Goal: Task Accomplishment & Management: Use online tool/utility

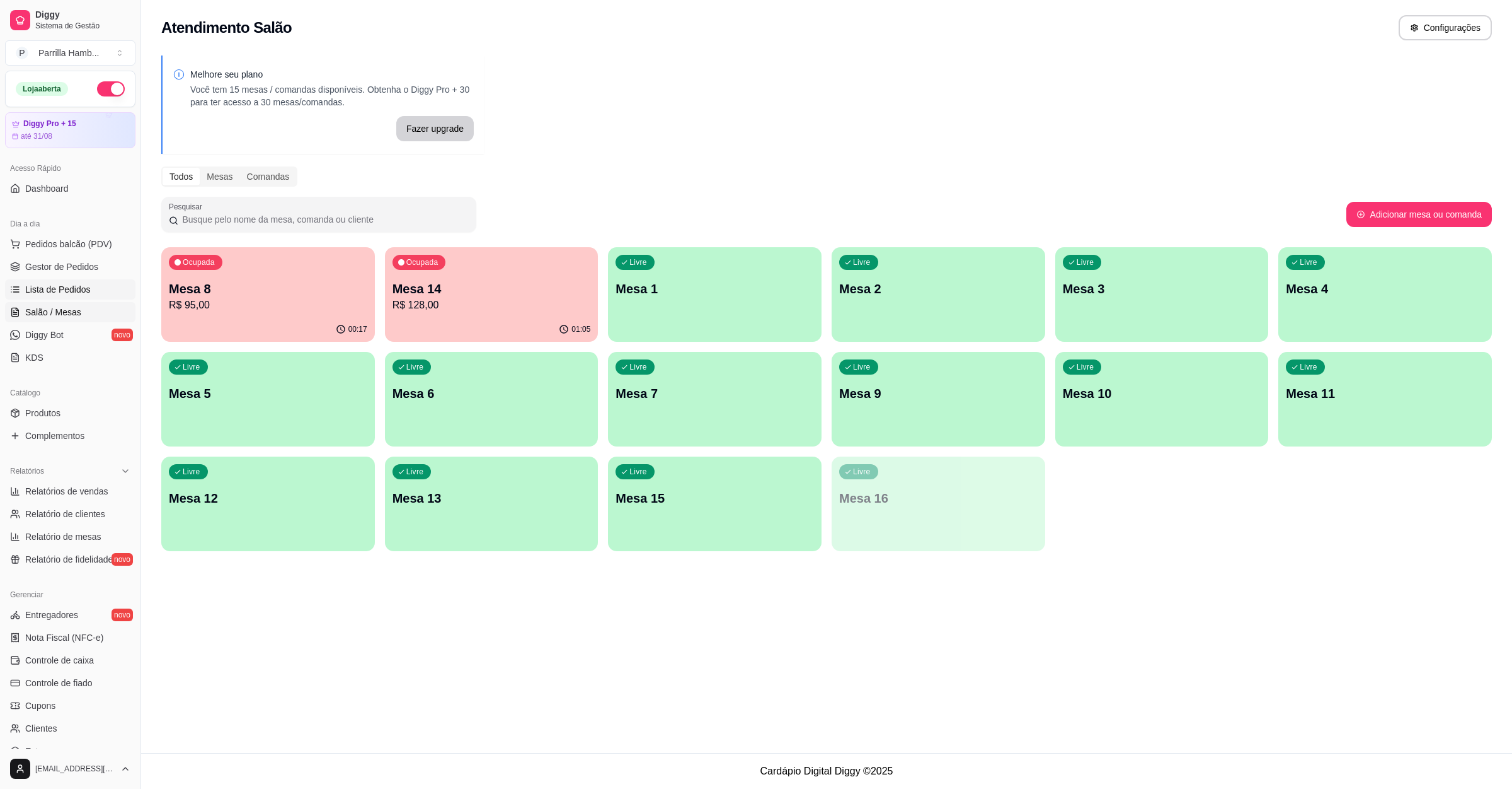
click at [93, 295] on link "Lista de Pedidos" at bounding box center [70, 290] width 131 height 21
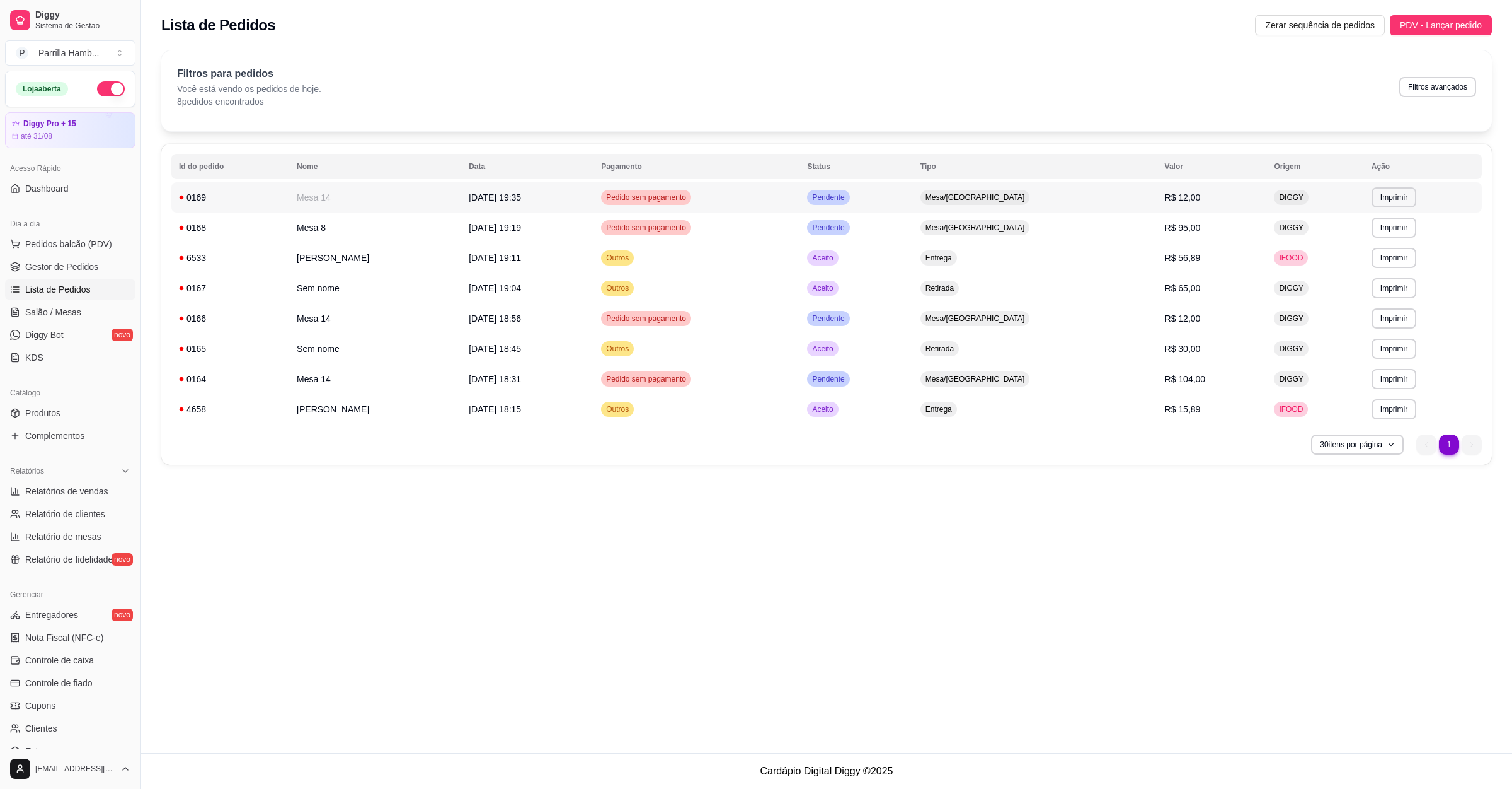
click at [592, 192] on td "[DATE] 19:35" at bounding box center [528, 197] width 133 height 30
click at [76, 316] on span "Salão / Mesas" at bounding box center [53, 311] width 56 height 12
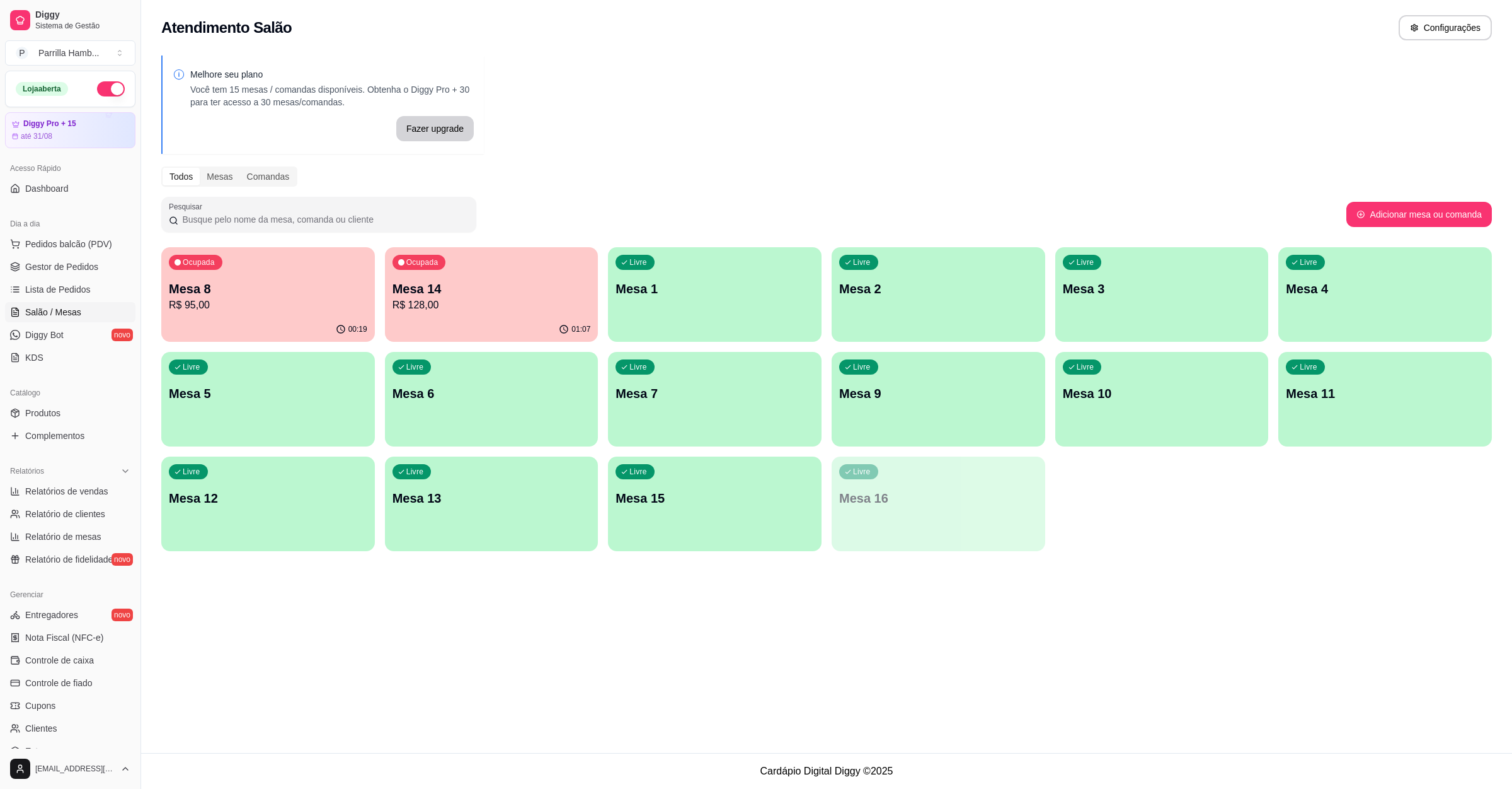
click at [1142, 624] on div "Atendimento Salão Configurações Melhore seu plano Você tem 15 mesas / comandas …" at bounding box center [826, 376] width 1371 height 753
click at [689, 412] on div "Livre Mesa 7" at bounding box center [715, 391] width 214 height 79
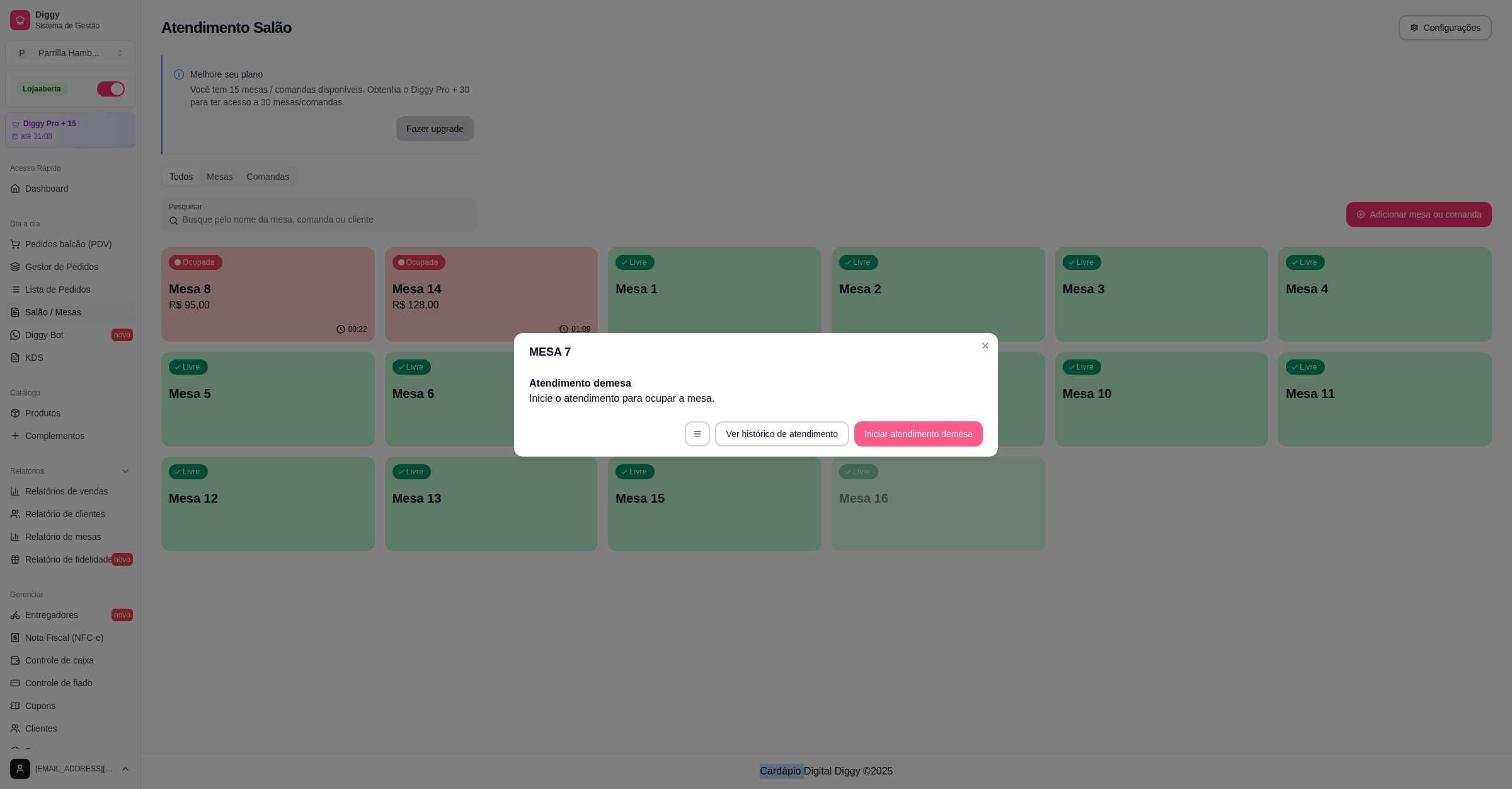
click at [896, 433] on button "Iniciar atendimento de mesa" at bounding box center [919, 433] width 129 height 25
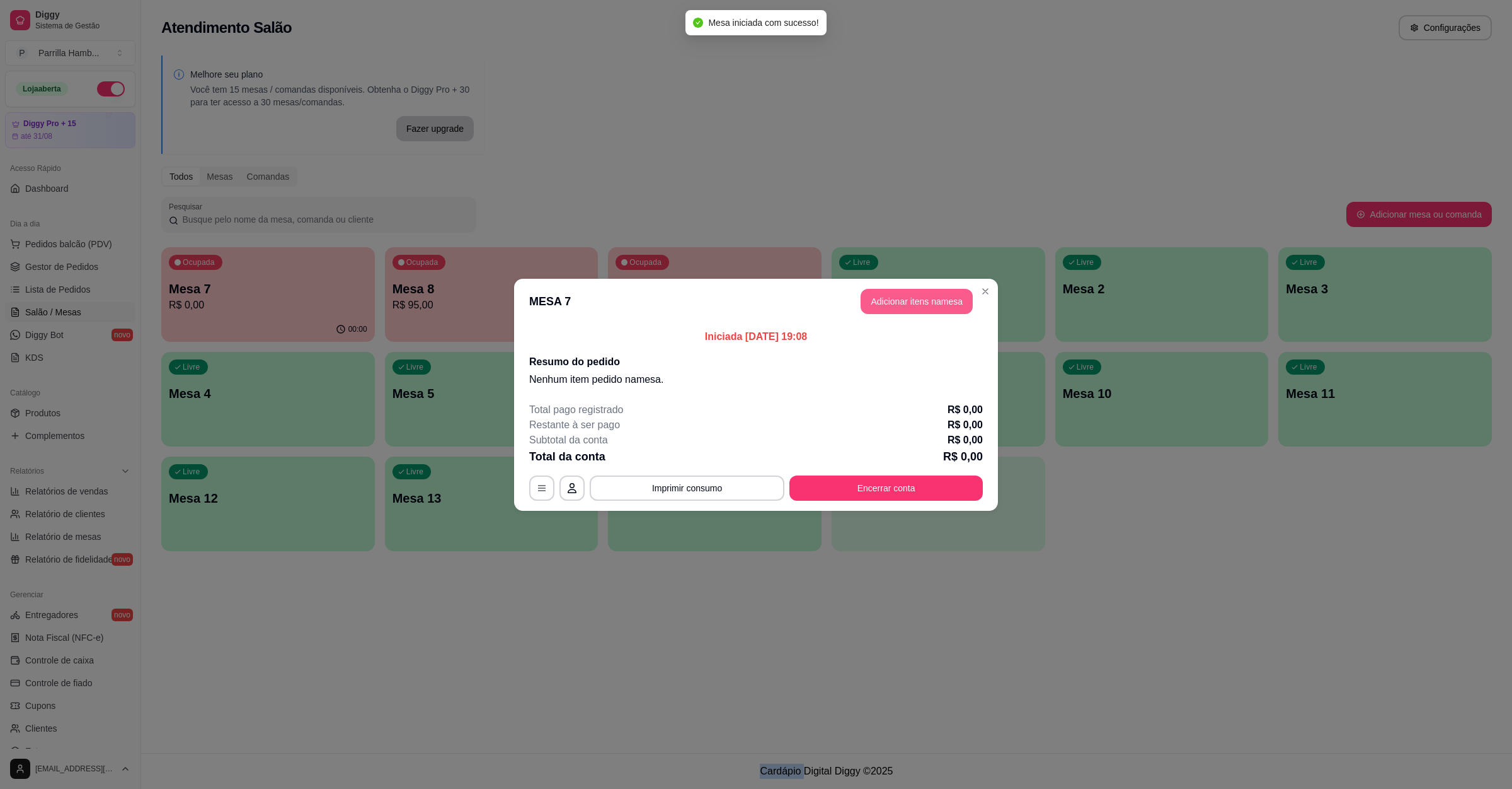
click at [908, 310] on button "Adicionar itens na mesa" at bounding box center [917, 301] width 112 height 25
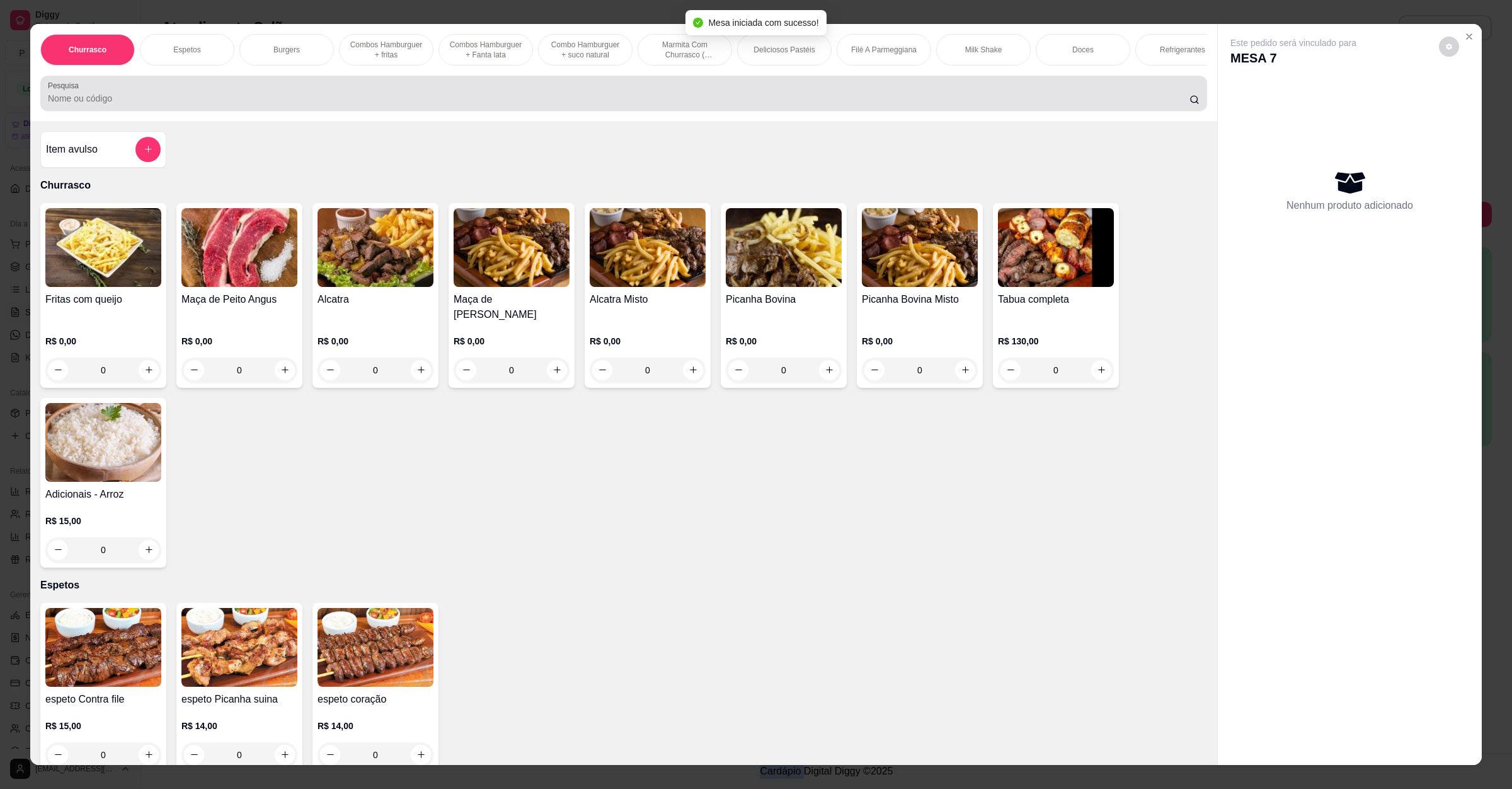
click at [392, 96] on div at bounding box center [623, 93] width 1152 height 25
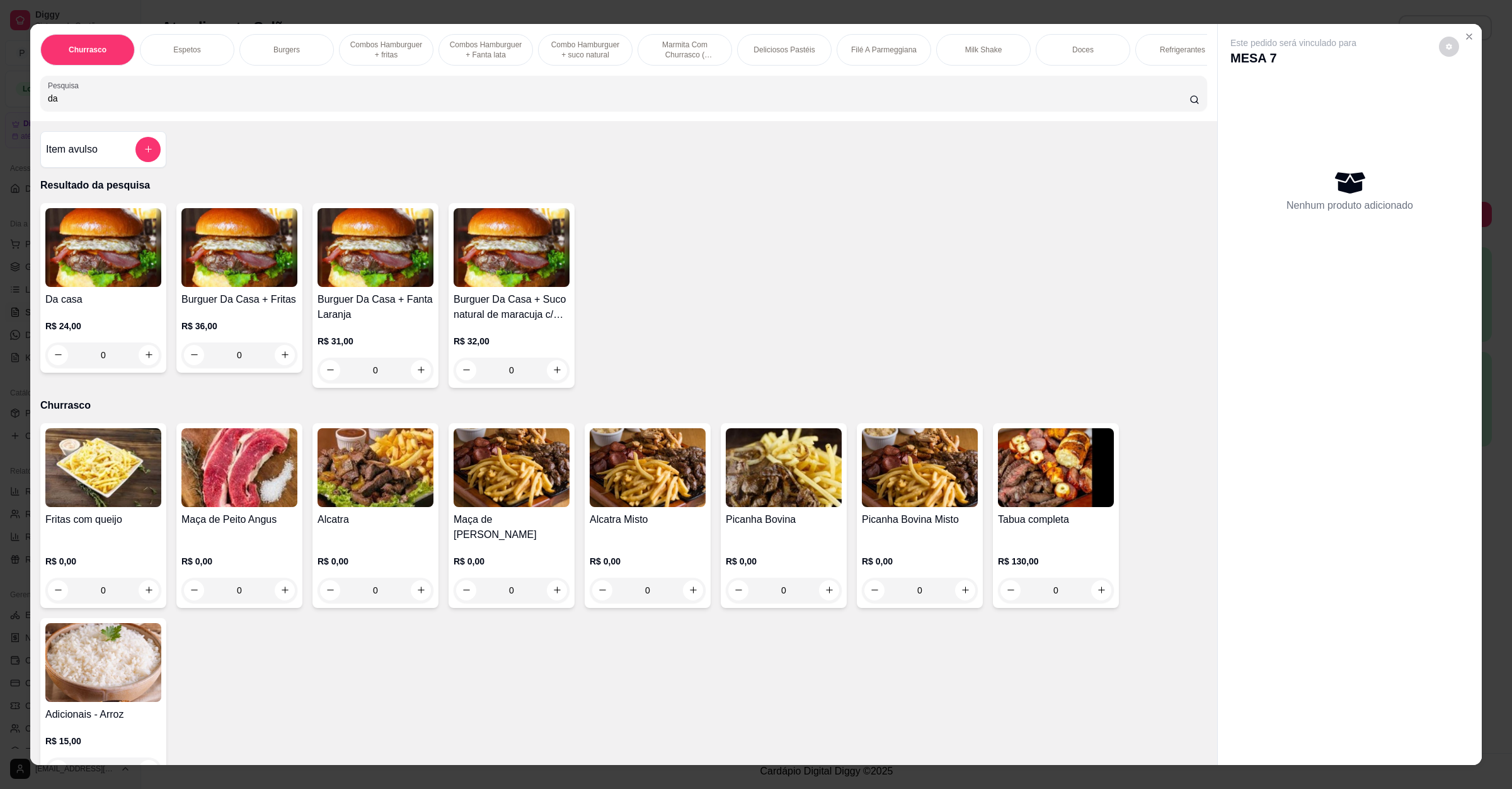
type input "da"
click at [144, 366] on div "0" at bounding box center [104, 354] width 116 height 25
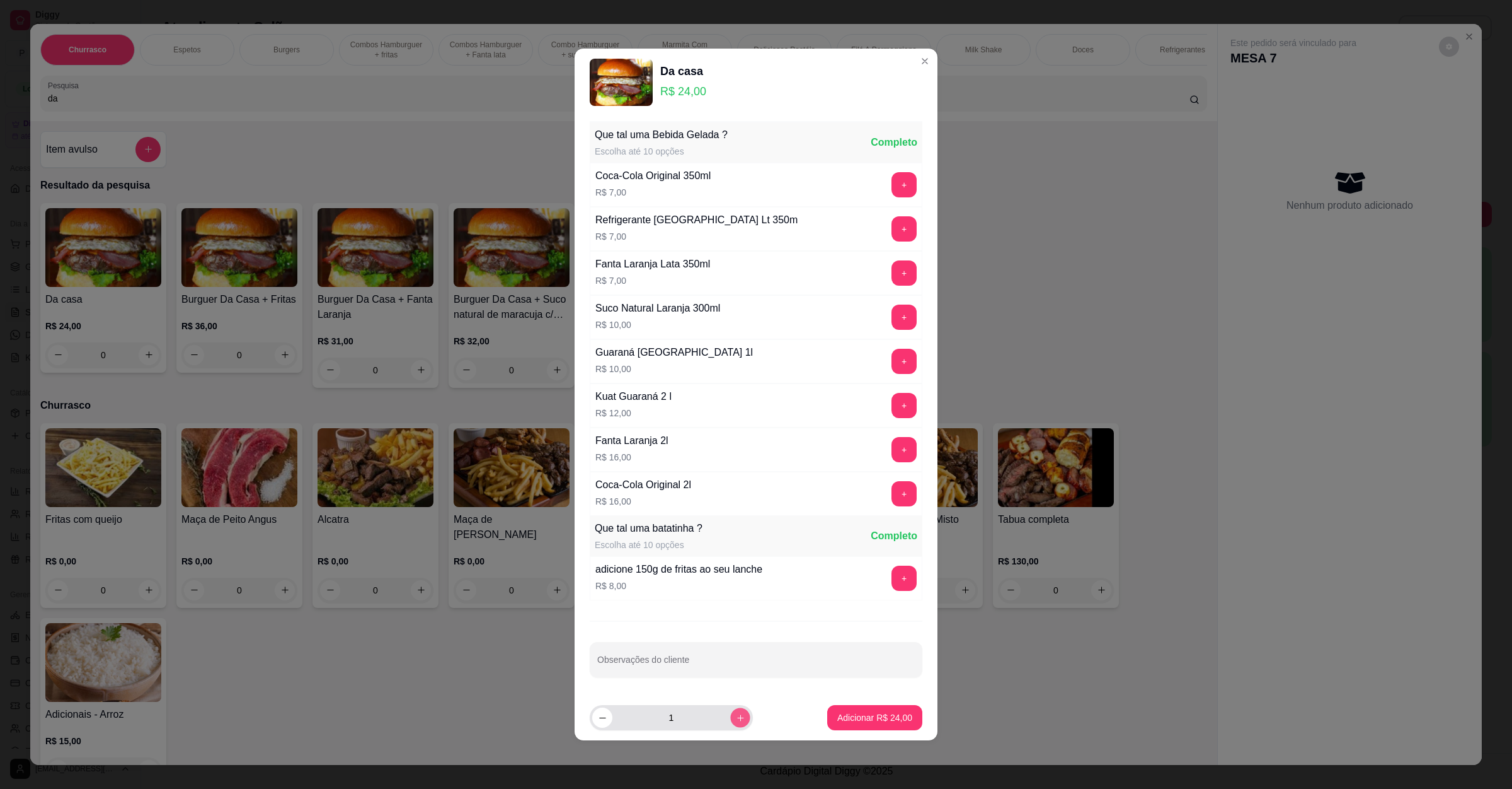
click at [732, 726] on button "increase-product-quantity" at bounding box center [739, 717] width 20 height 20
type input "2"
click at [834, 710] on button "Adicionar R$ 48,00" at bounding box center [875, 718] width 93 height 24
type input "2"
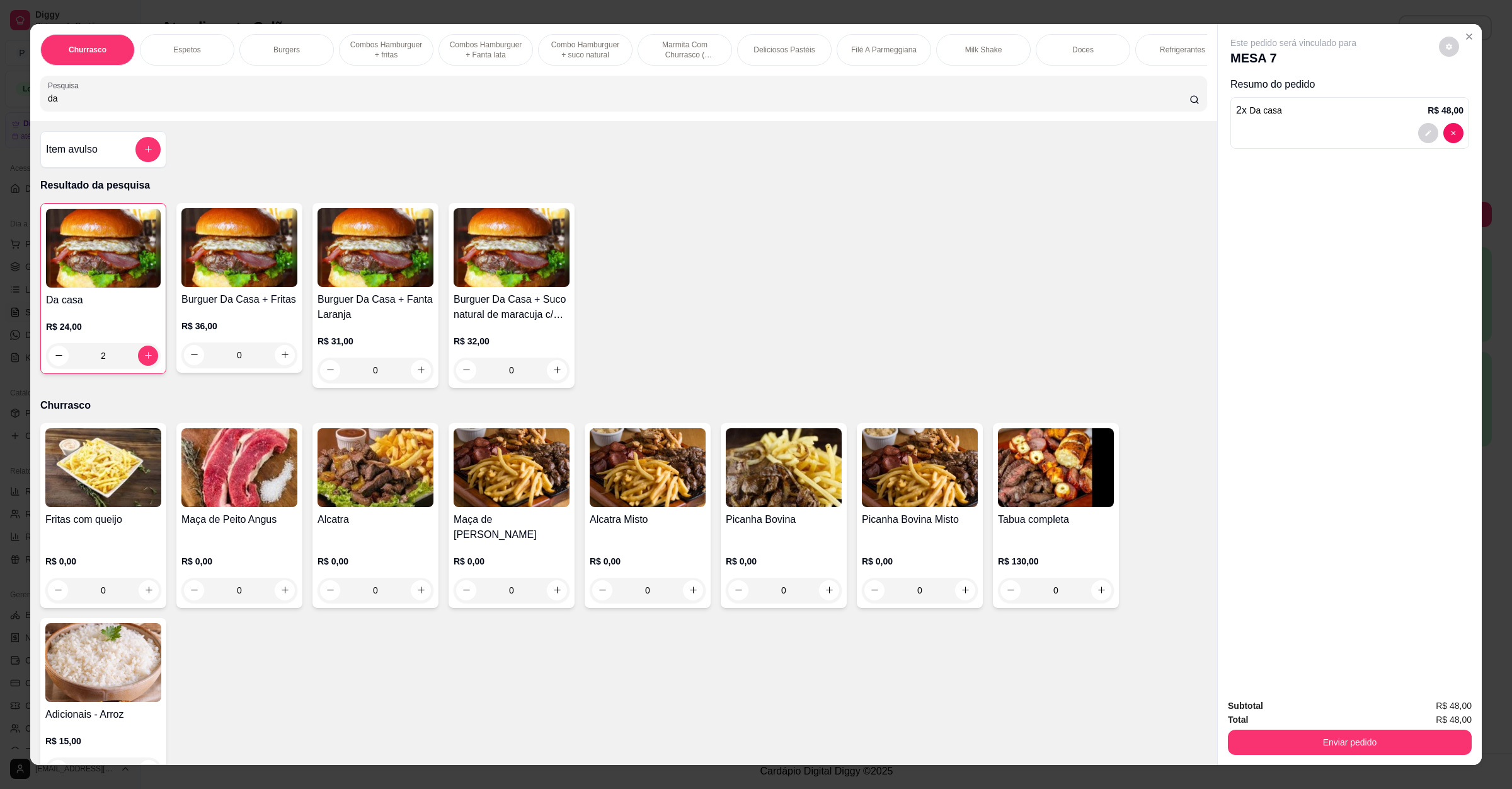
drag, startPoint x: 59, startPoint y: 115, endPoint x: 0, endPoint y: 115, distance: 59.0
click at [0, 115] on div "Churrasco Espetos Burgers Combos Hamburguer + fritas Combos Hamburguer + Fanta …" at bounding box center [756, 394] width 1512 height 789
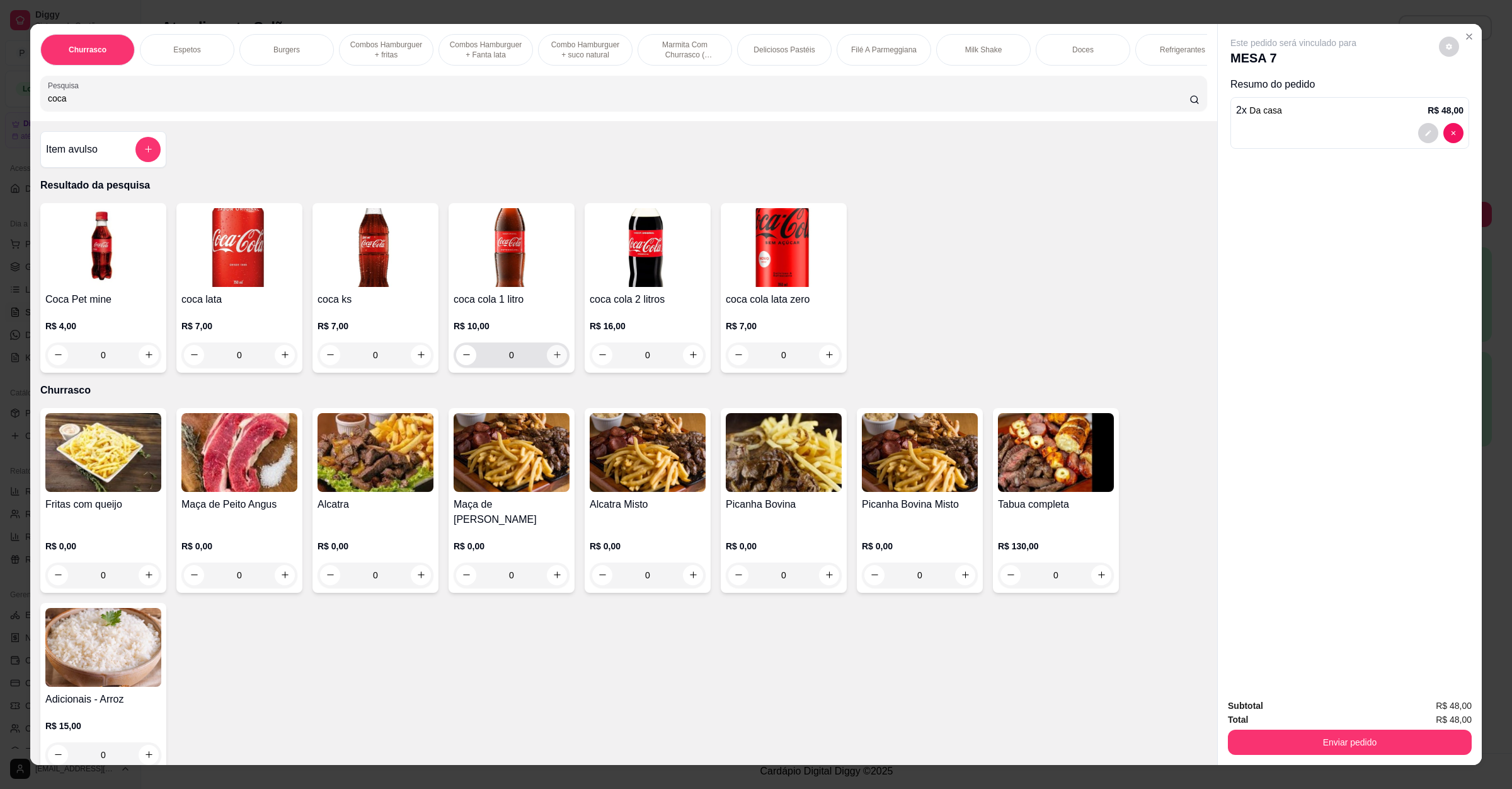
type input "coca"
click at [550, 365] on button "increase-product-quantity" at bounding box center [557, 355] width 21 height 21
type input "1"
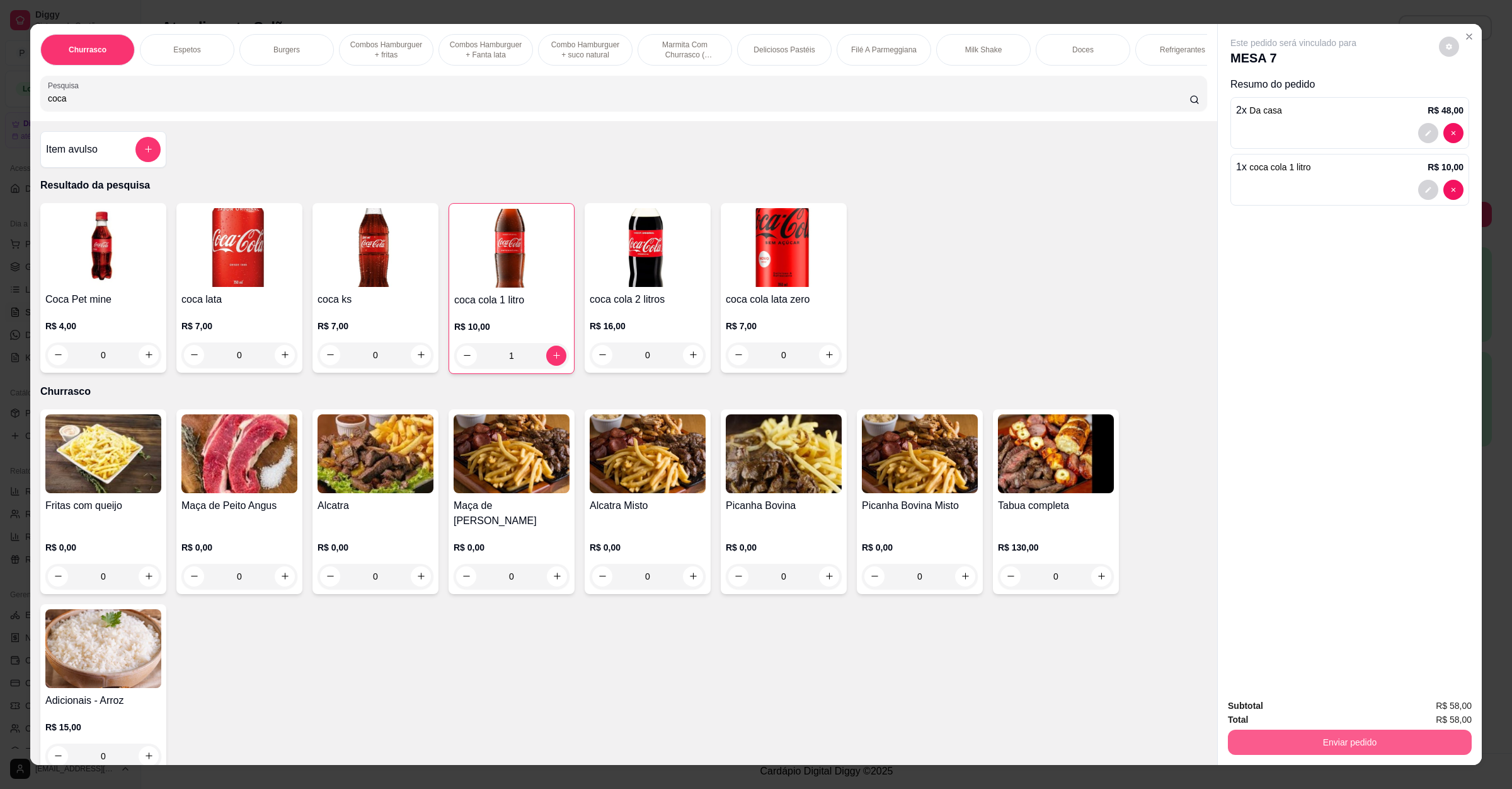
click at [1335, 734] on button "Enviar pedido" at bounding box center [1349, 741] width 244 height 25
click at [1332, 721] on button "Não registrar e enviar pedido" at bounding box center [1306, 711] width 131 height 24
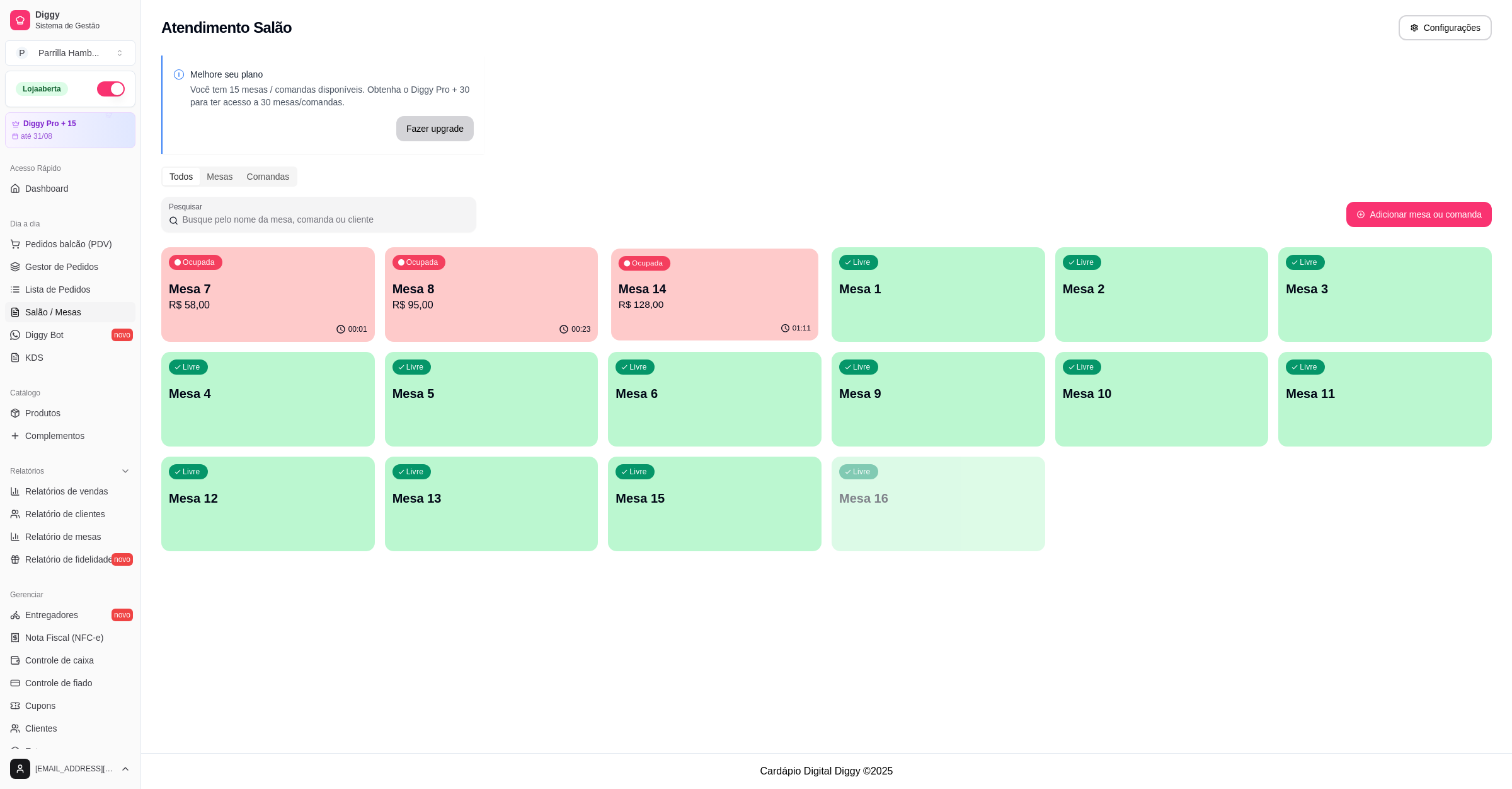
click at [677, 295] on p "Mesa 14" at bounding box center [715, 289] width 193 height 17
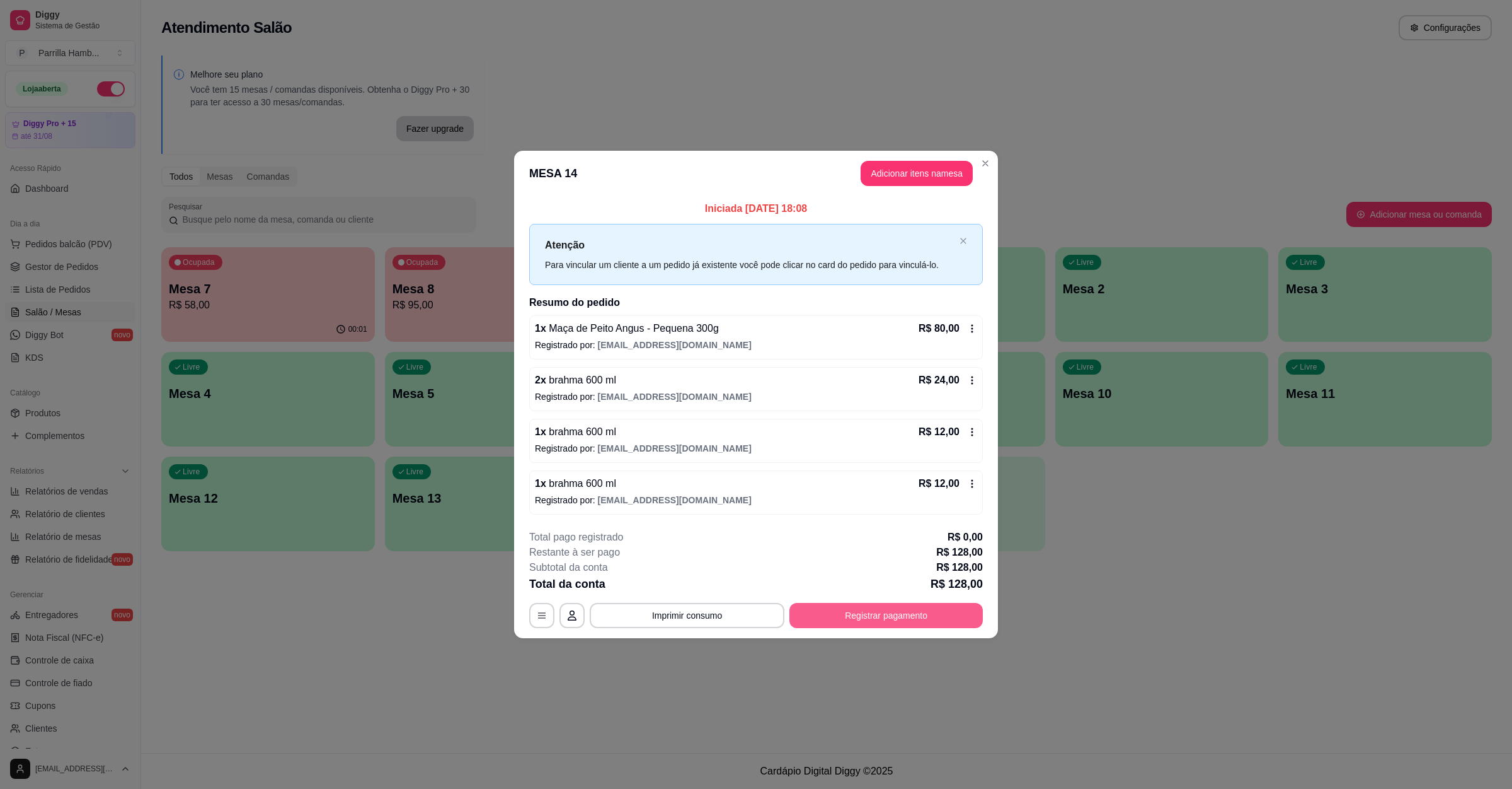
click at [836, 623] on button "Registrar pagamento" at bounding box center [886, 615] width 193 height 25
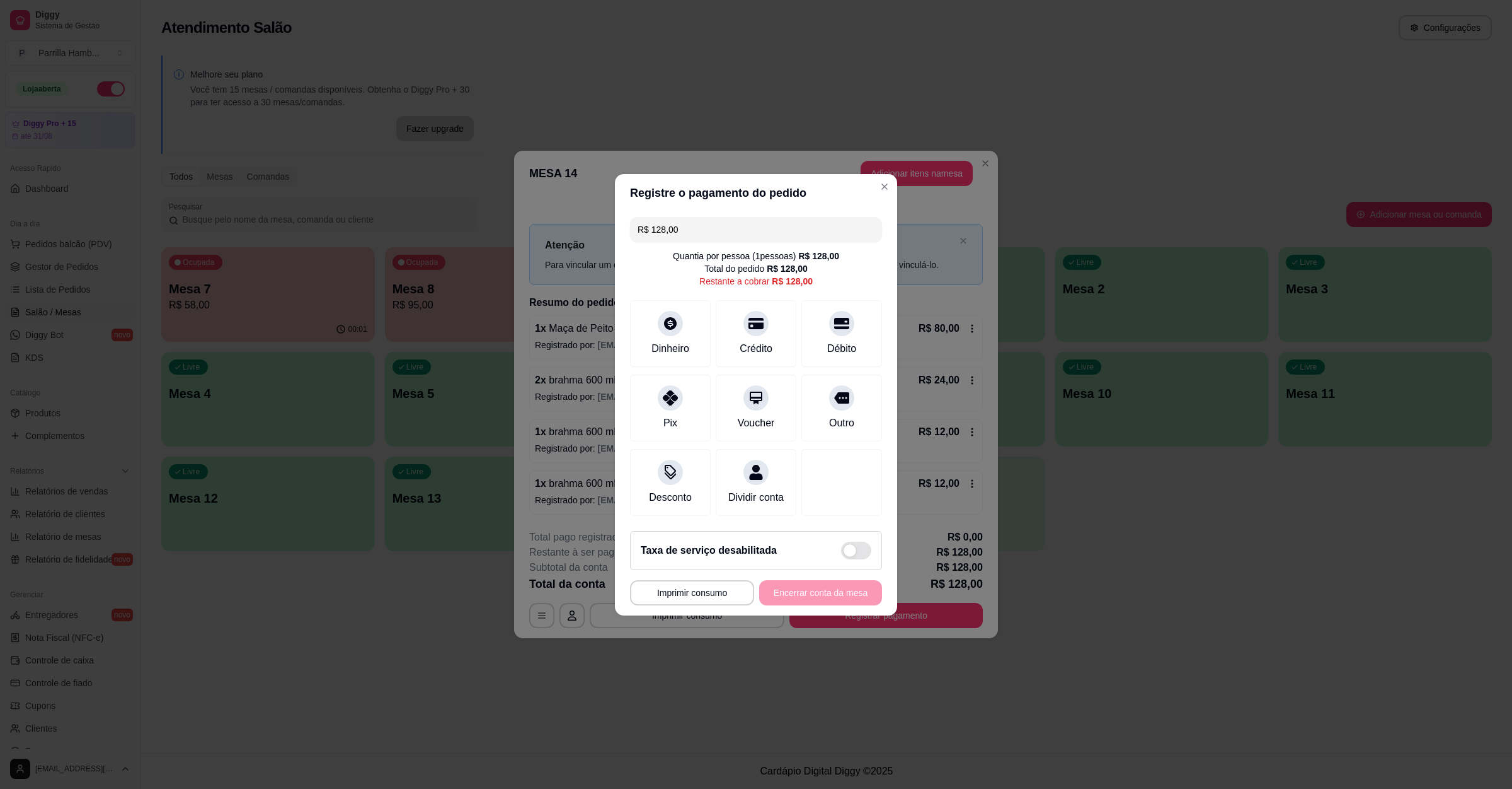
drag, startPoint x: 722, startPoint y: 216, endPoint x: 357, endPoint y: 223, distance: 365.1
click at [354, 223] on div "**********" at bounding box center [756, 394] width 1512 height 789
type input "R$ 48,00"
click at [671, 329] on div "Dinheiro" at bounding box center [670, 330] width 89 height 74
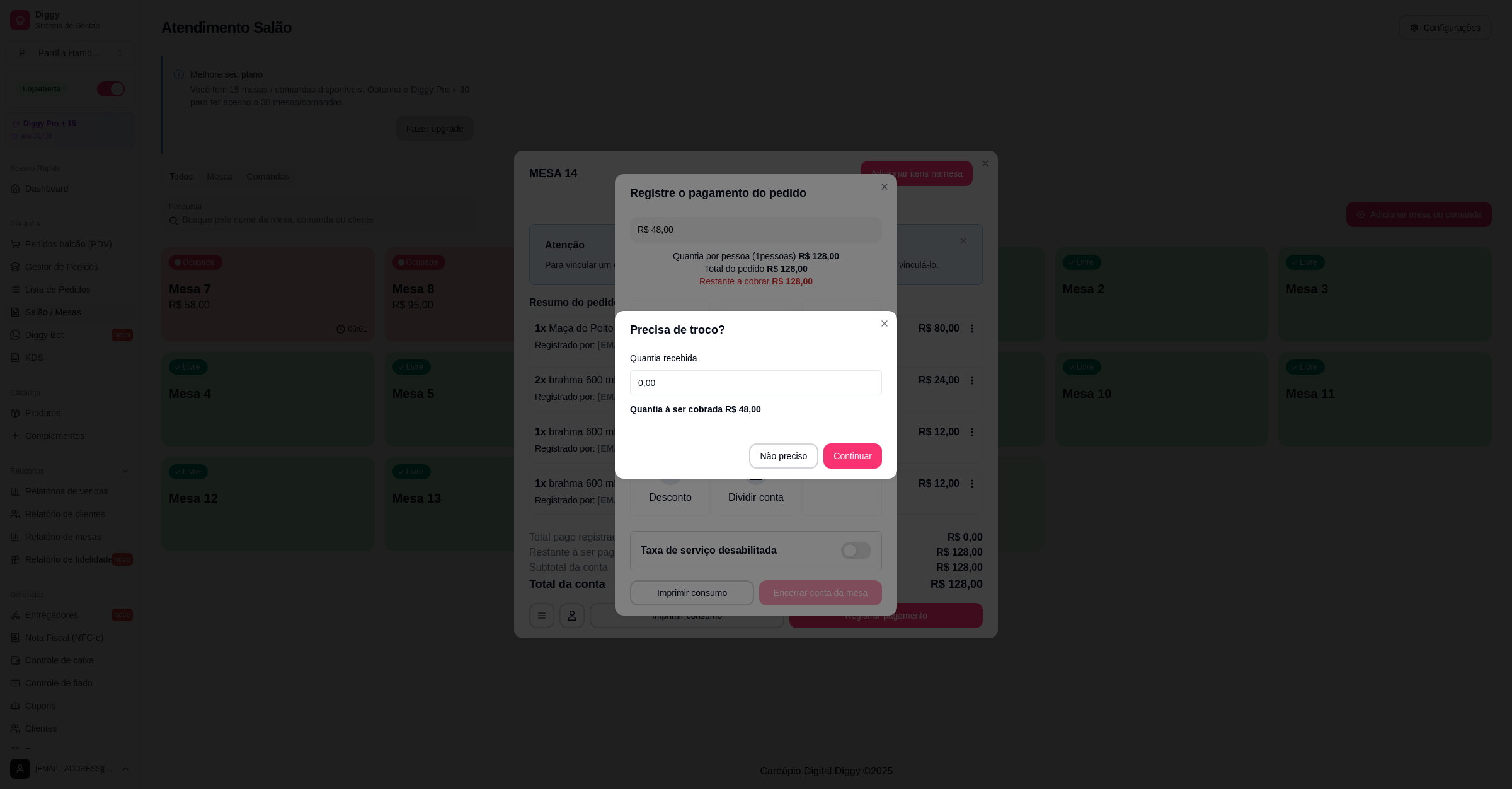
click at [686, 386] on input "0,00" at bounding box center [756, 382] width 252 height 25
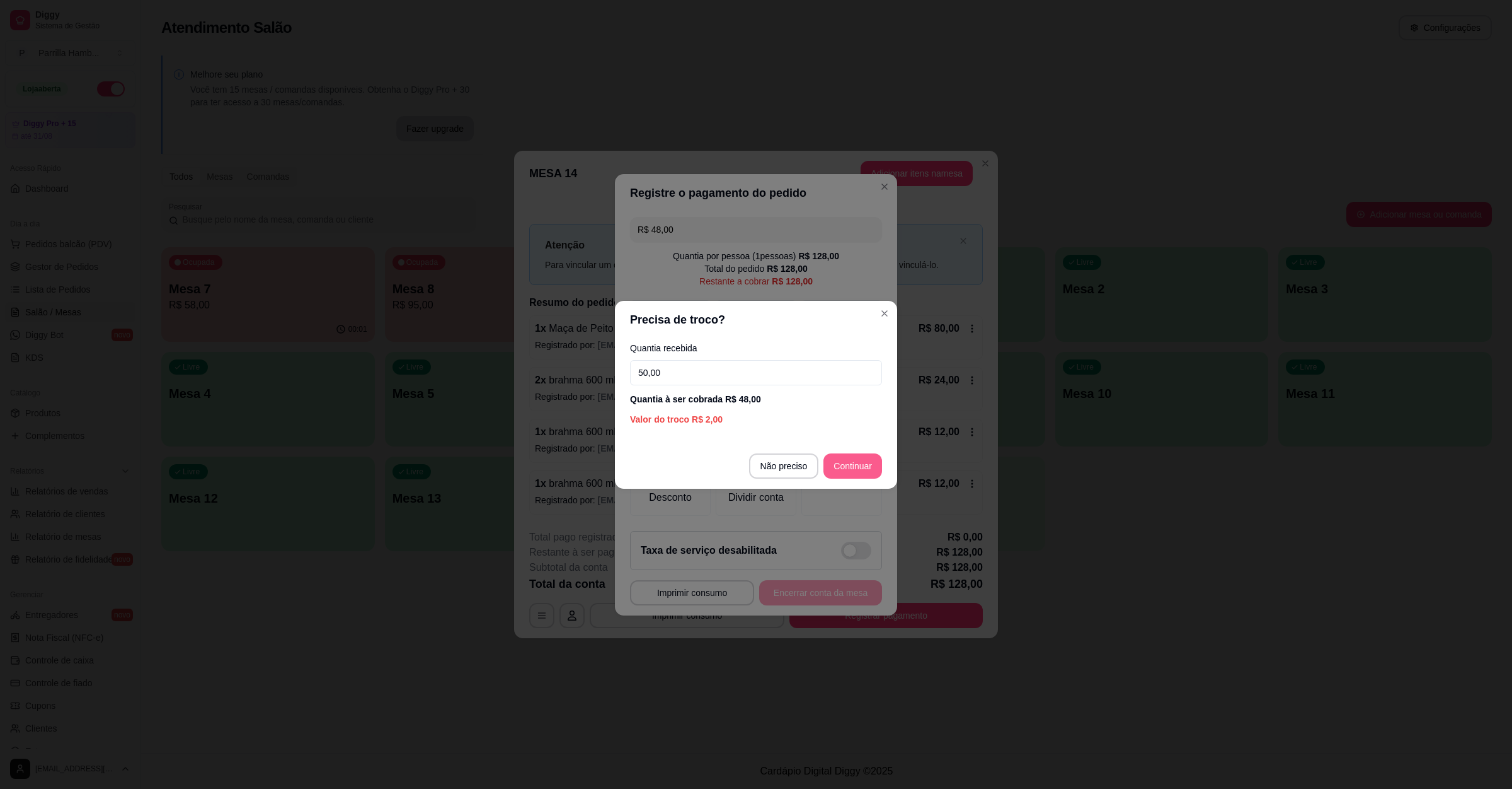
type input "50,00"
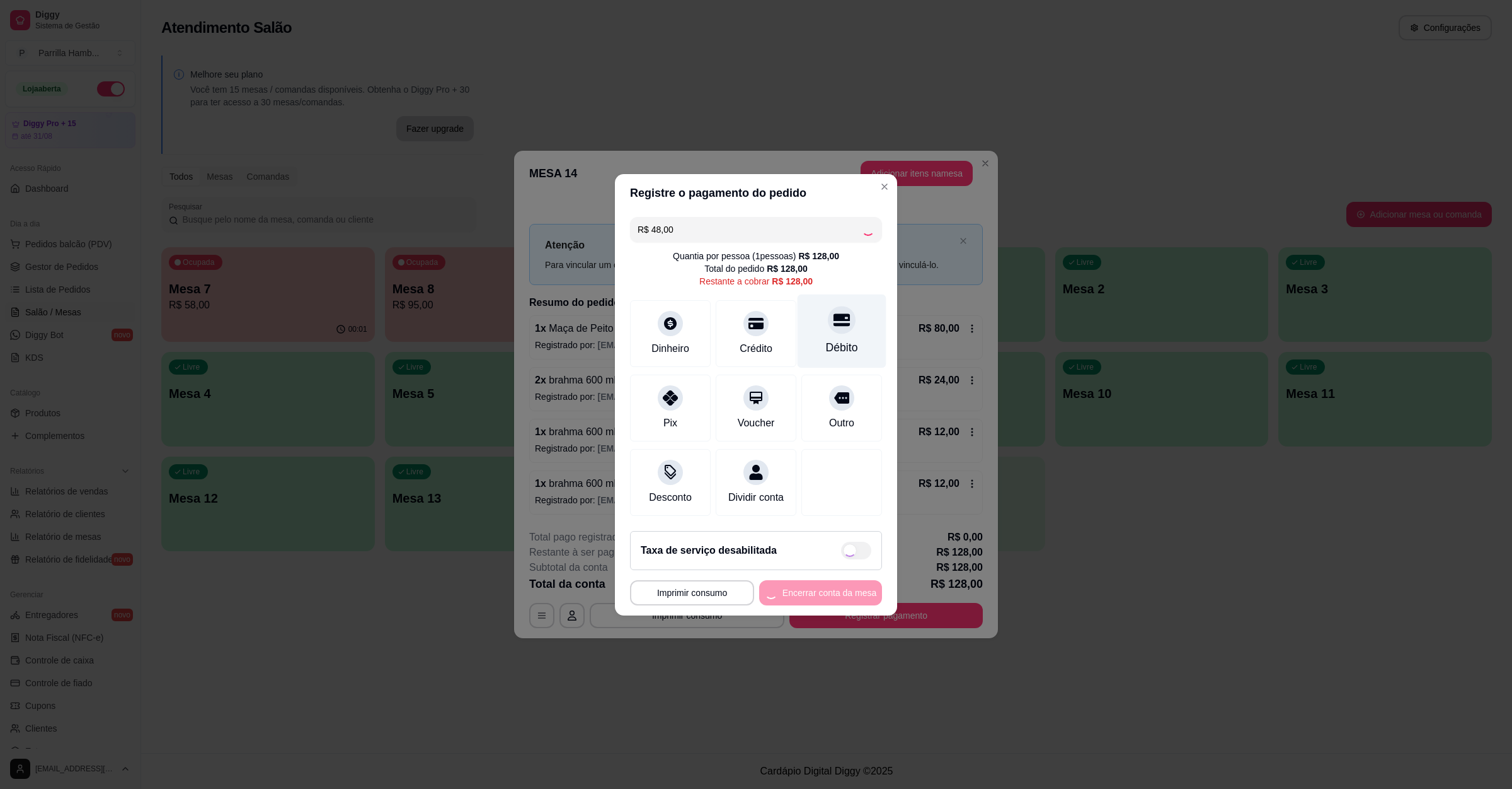
click at [835, 316] on icon at bounding box center [842, 319] width 17 height 12
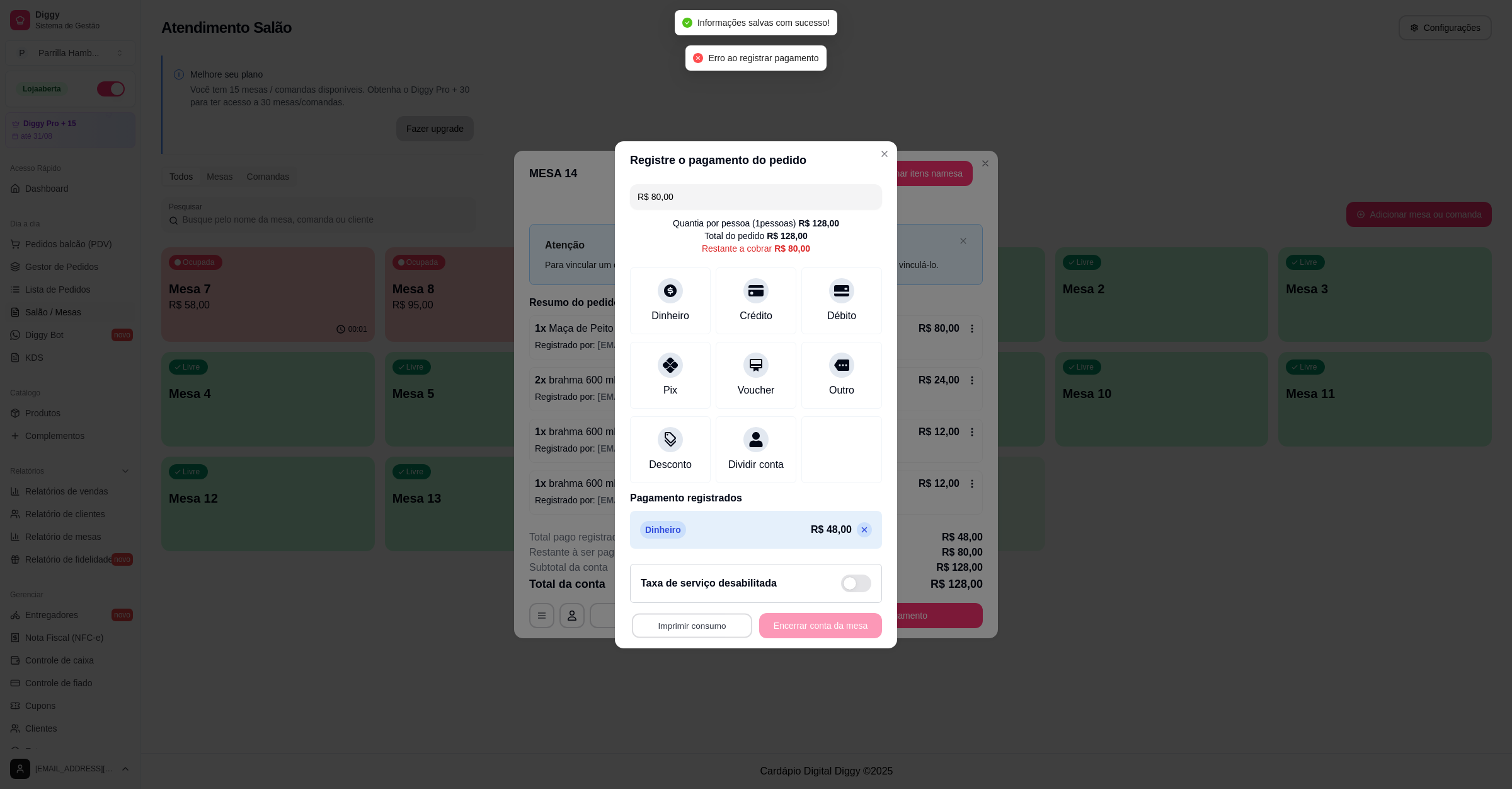
click at [717, 626] on button "Imprimir consumo" at bounding box center [692, 624] width 121 height 24
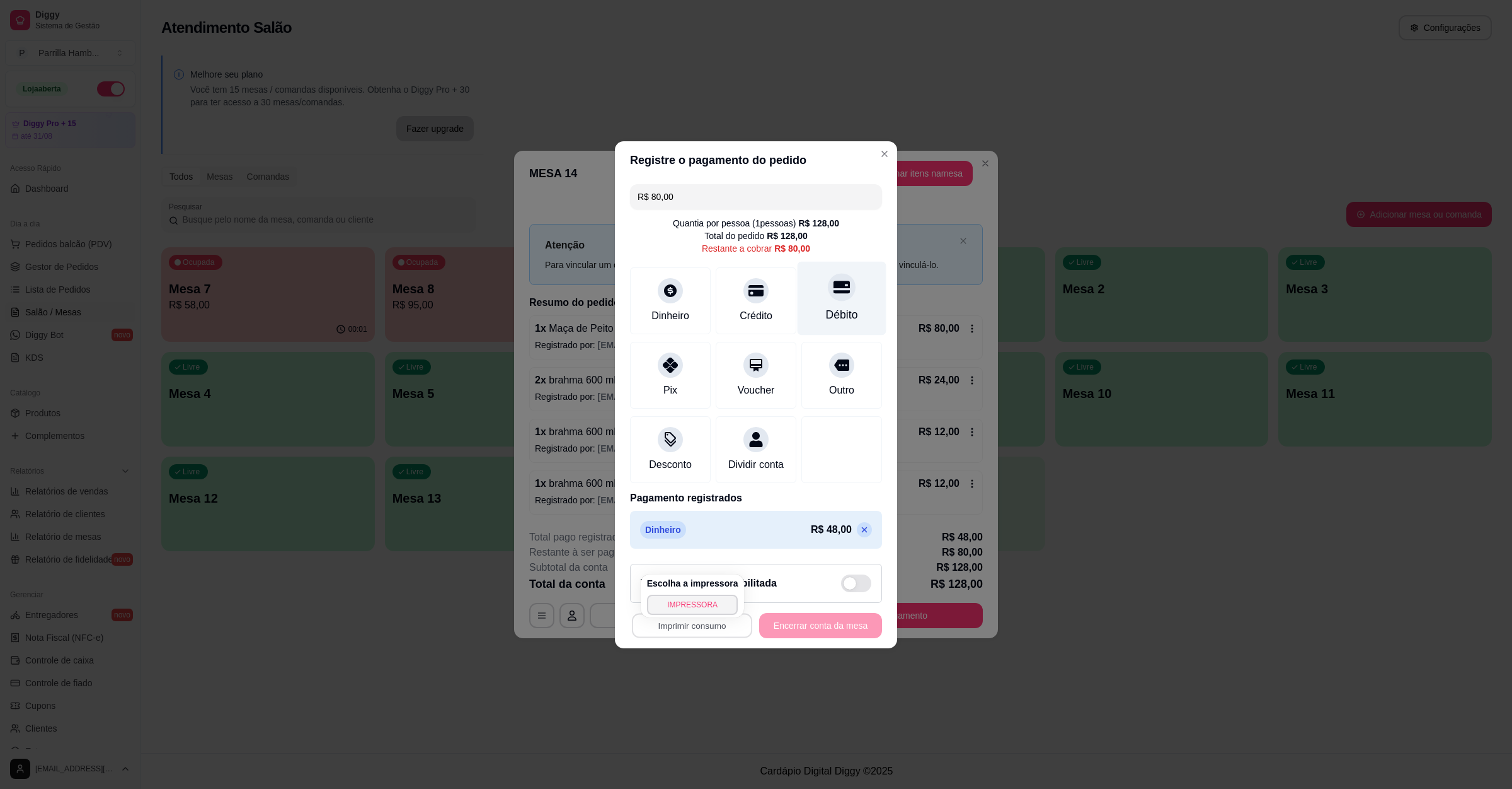
click at [827, 307] on div "Débito" at bounding box center [842, 315] width 32 height 17
type input "R$ 0,00"
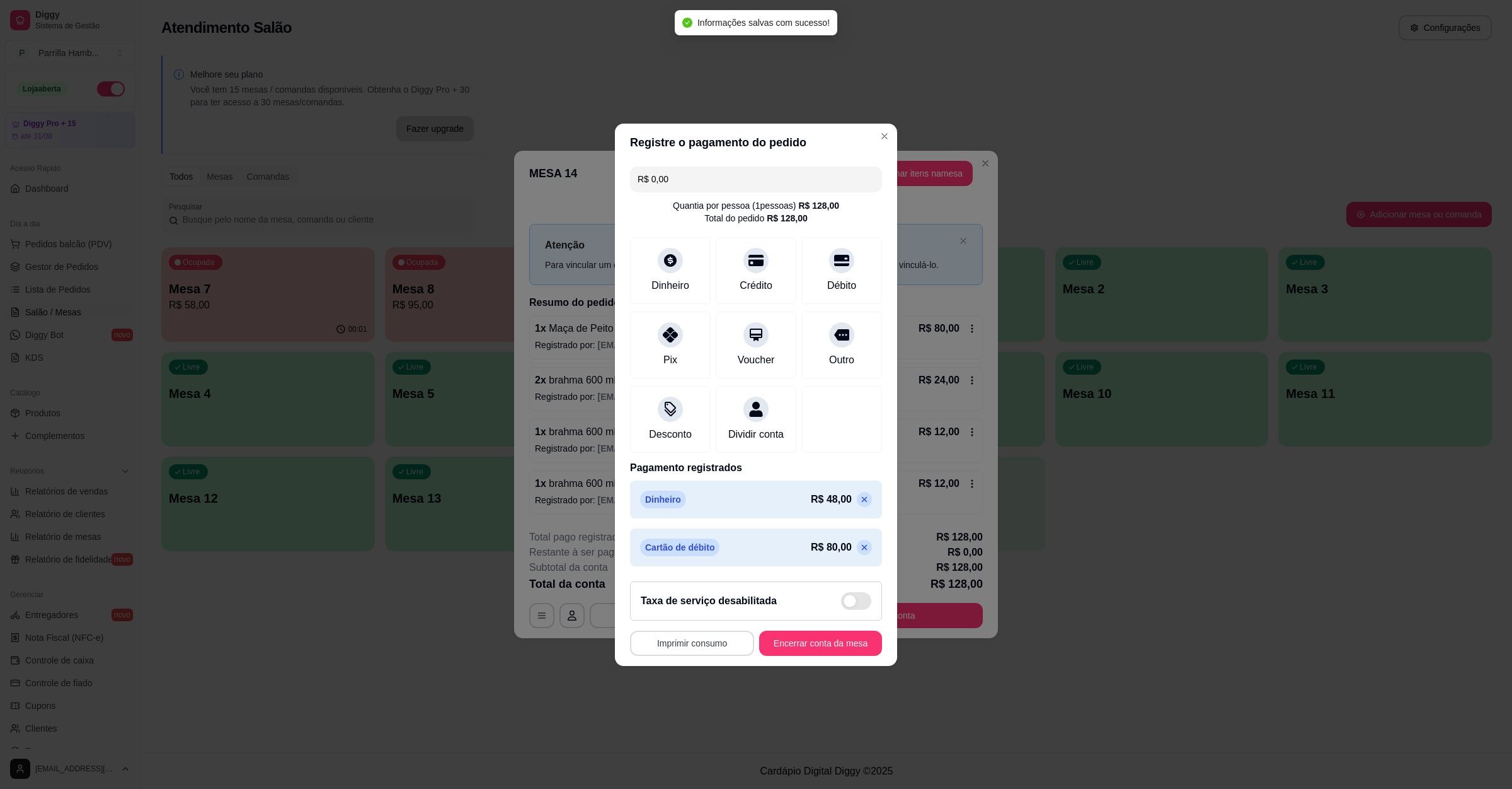
click at [694, 647] on button "Imprimir consumo" at bounding box center [692, 642] width 124 height 25
click at [693, 619] on button "IMPRESSORA" at bounding box center [692, 623] width 92 height 21
click at [781, 647] on button "Encerrar conta da mesa" at bounding box center [820, 642] width 119 height 24
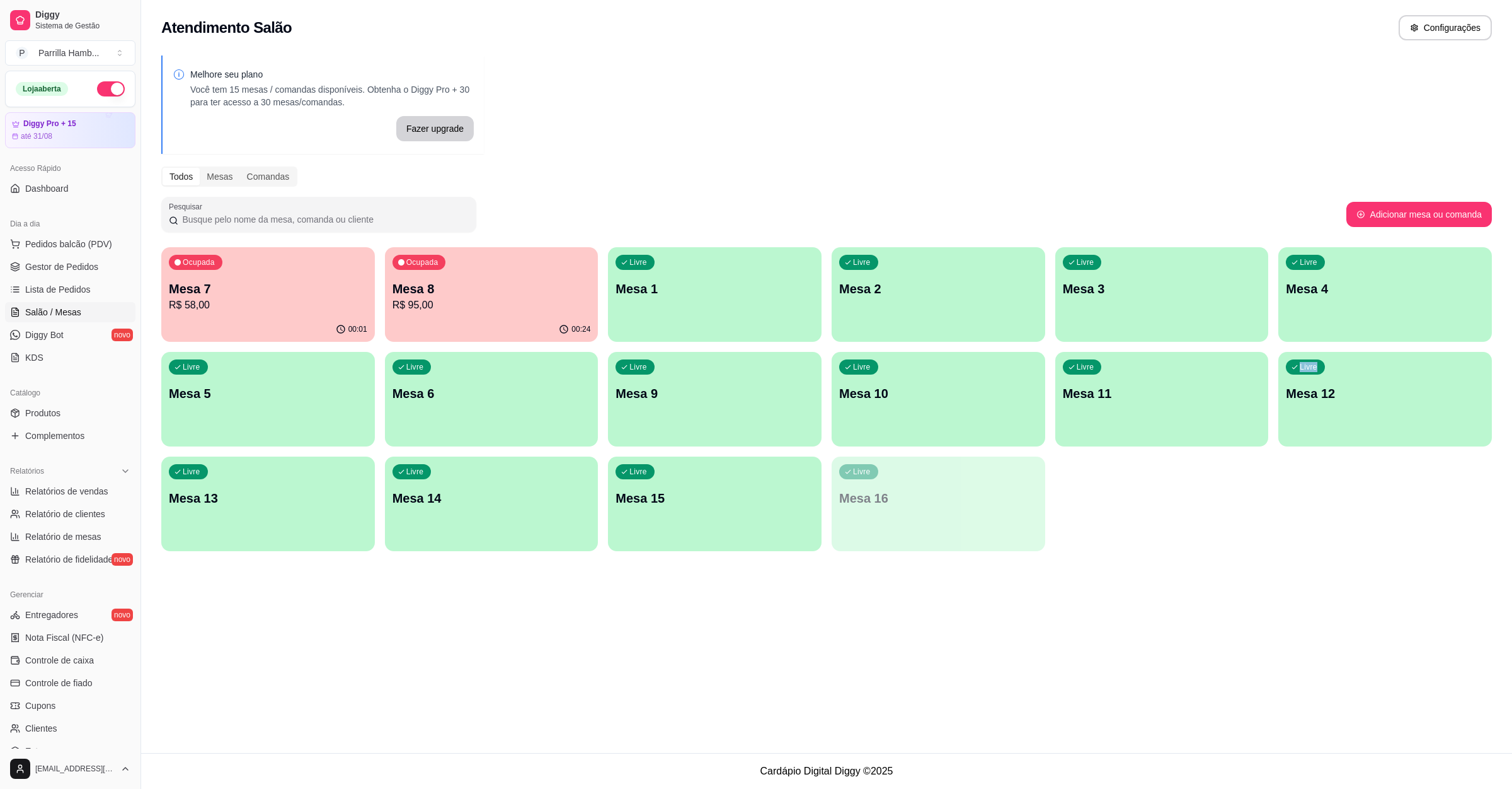
click at [1227, 613] on div "Atendimento Salão Configurações Melhore seu plano Você tem 15 mesas / comandas …" at bounding box center [826, 376] width 1371 height 753
click at [325, 486] on div "Livre Mesa 13" at bounding box center [268, 495] width 214 height 79
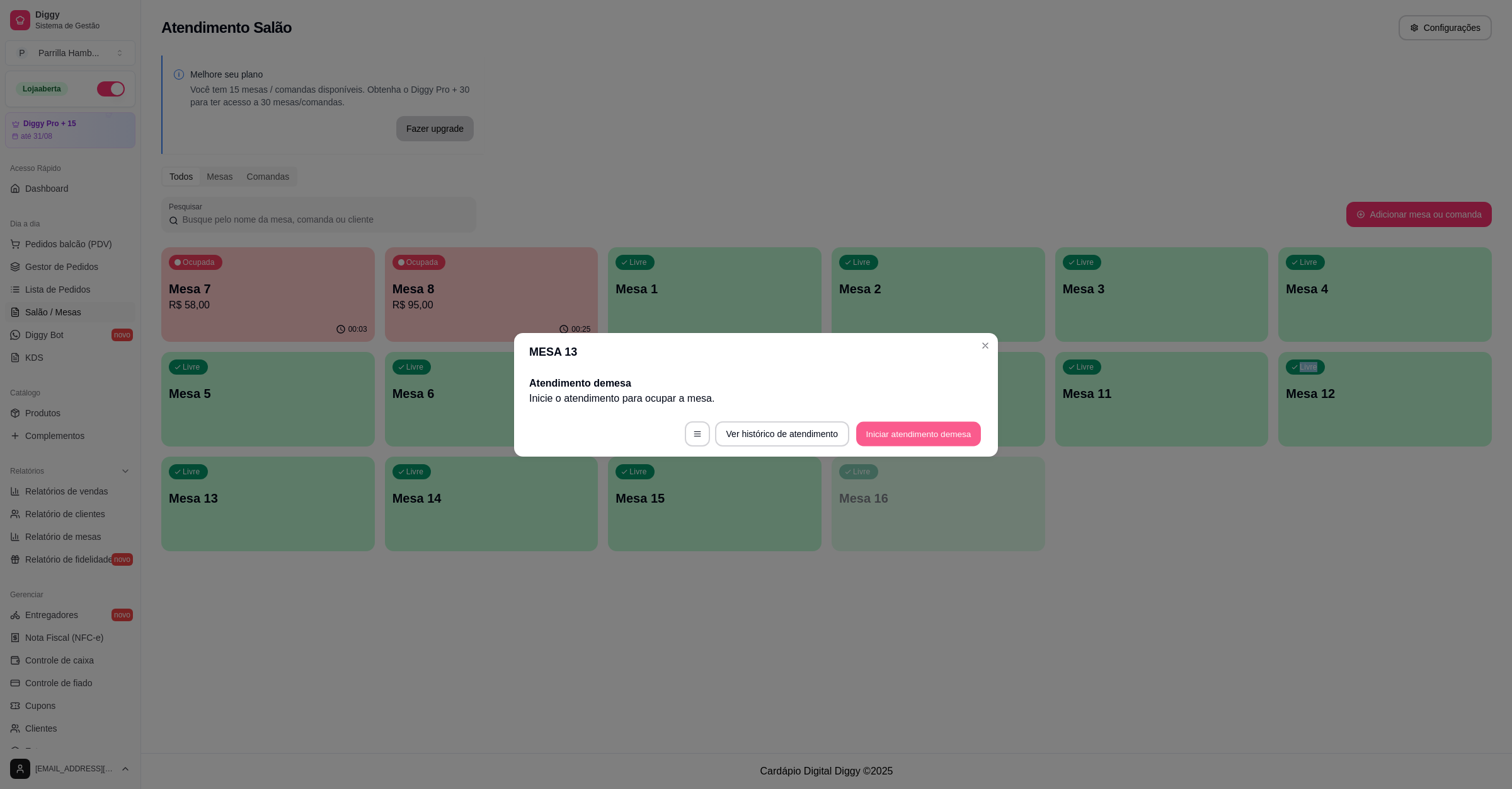
click at [917, 435] on button "Iniciar atendimento de mesa" at bounding box center [919, 433] width 125 height 24
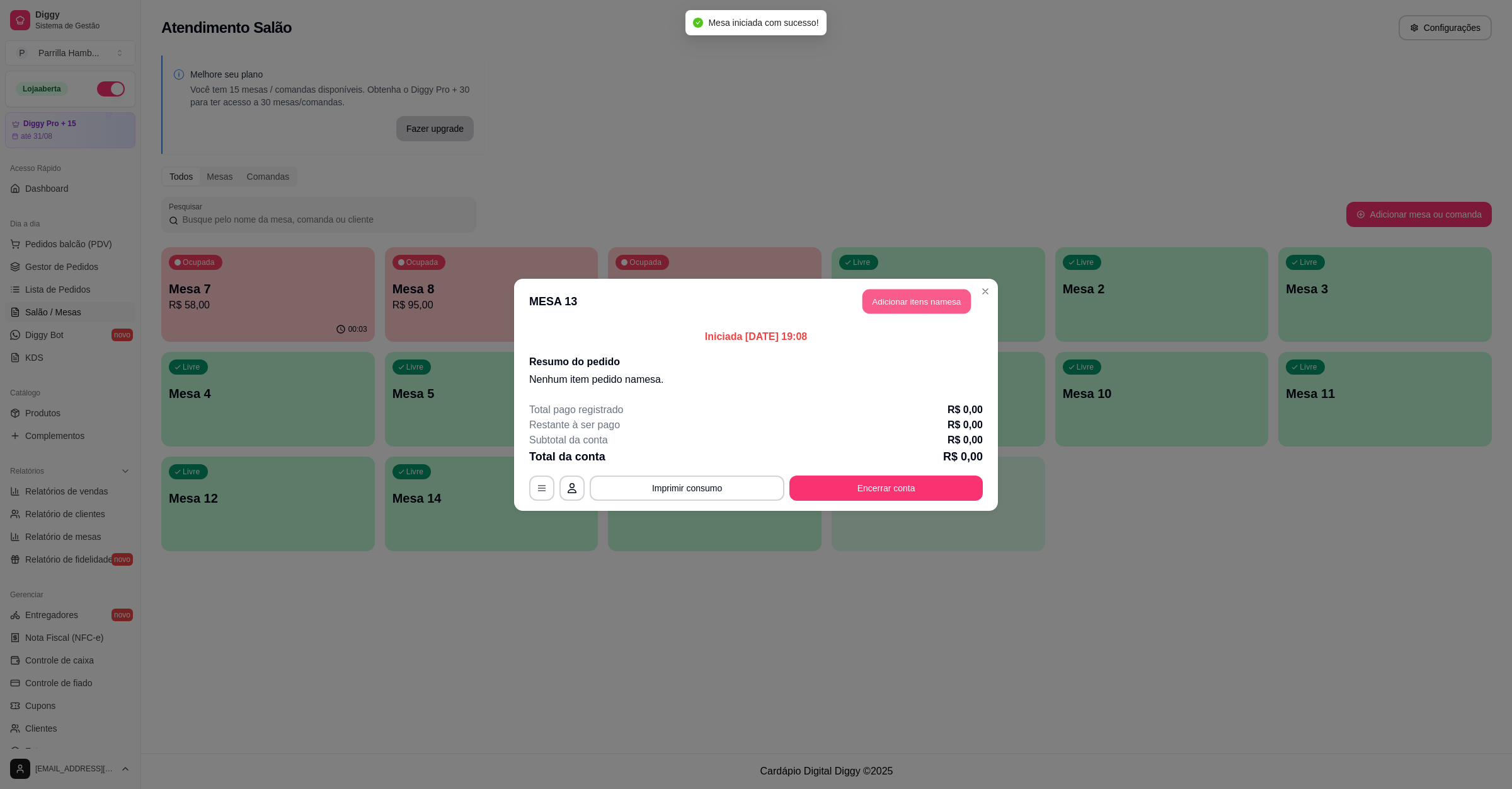
click at [911, 289] on button "Adicionar itens na mesa" at bounding box center [917, 301] width 108 height 24
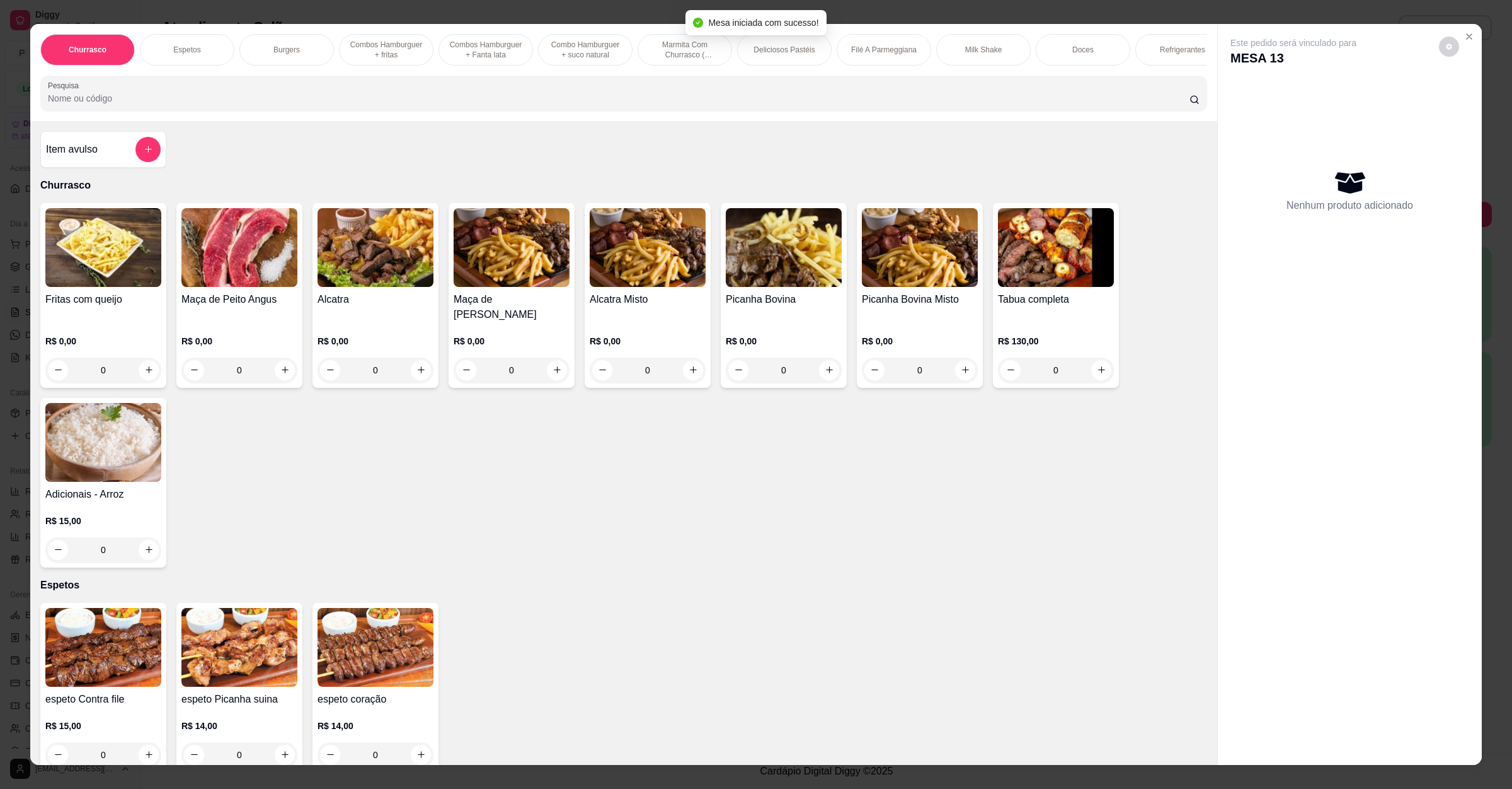
scroll to position [473, 0]
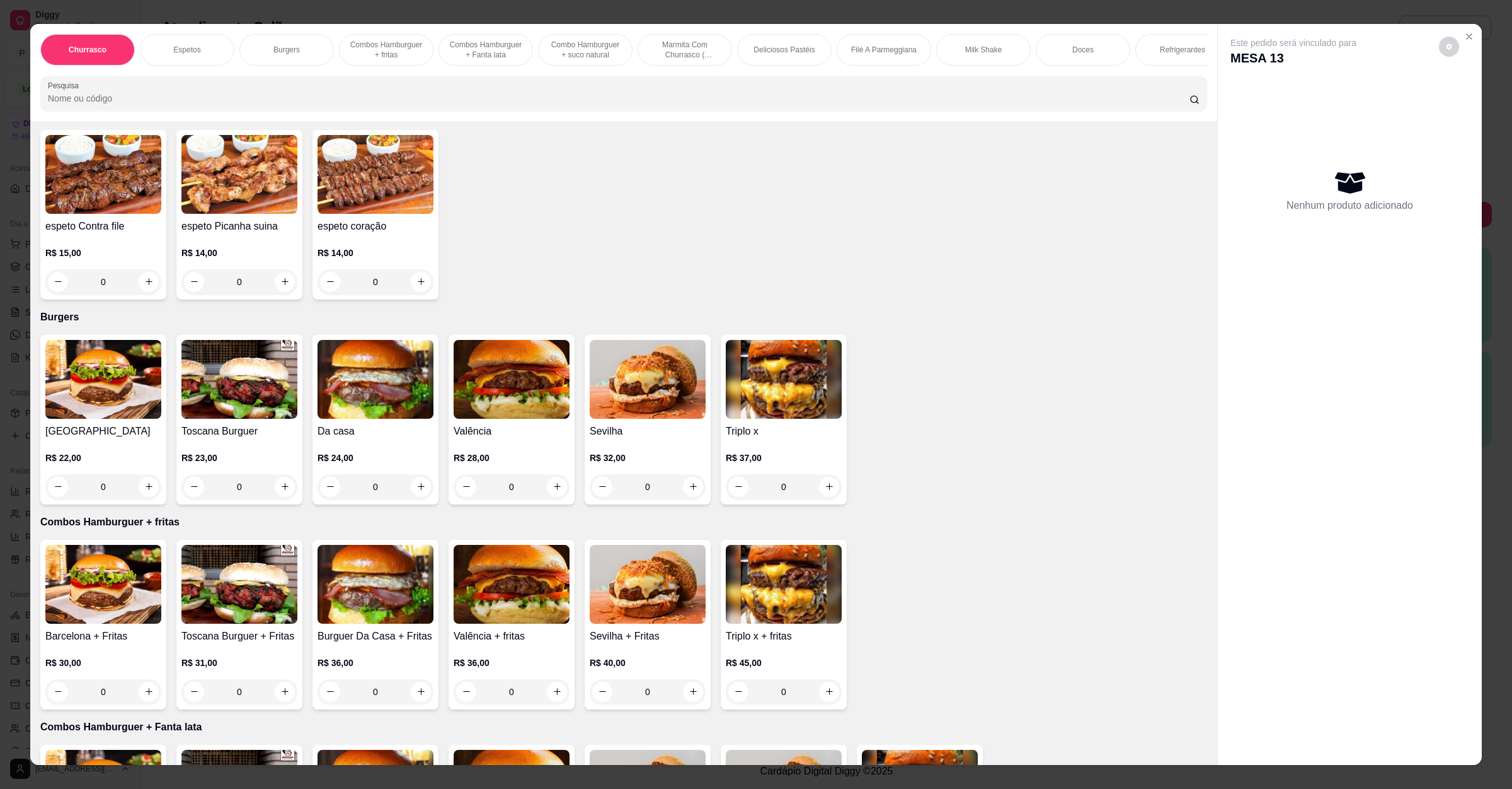
click at [558, 489] on div "0" at bounding box center [511, 486] width 116 height 25
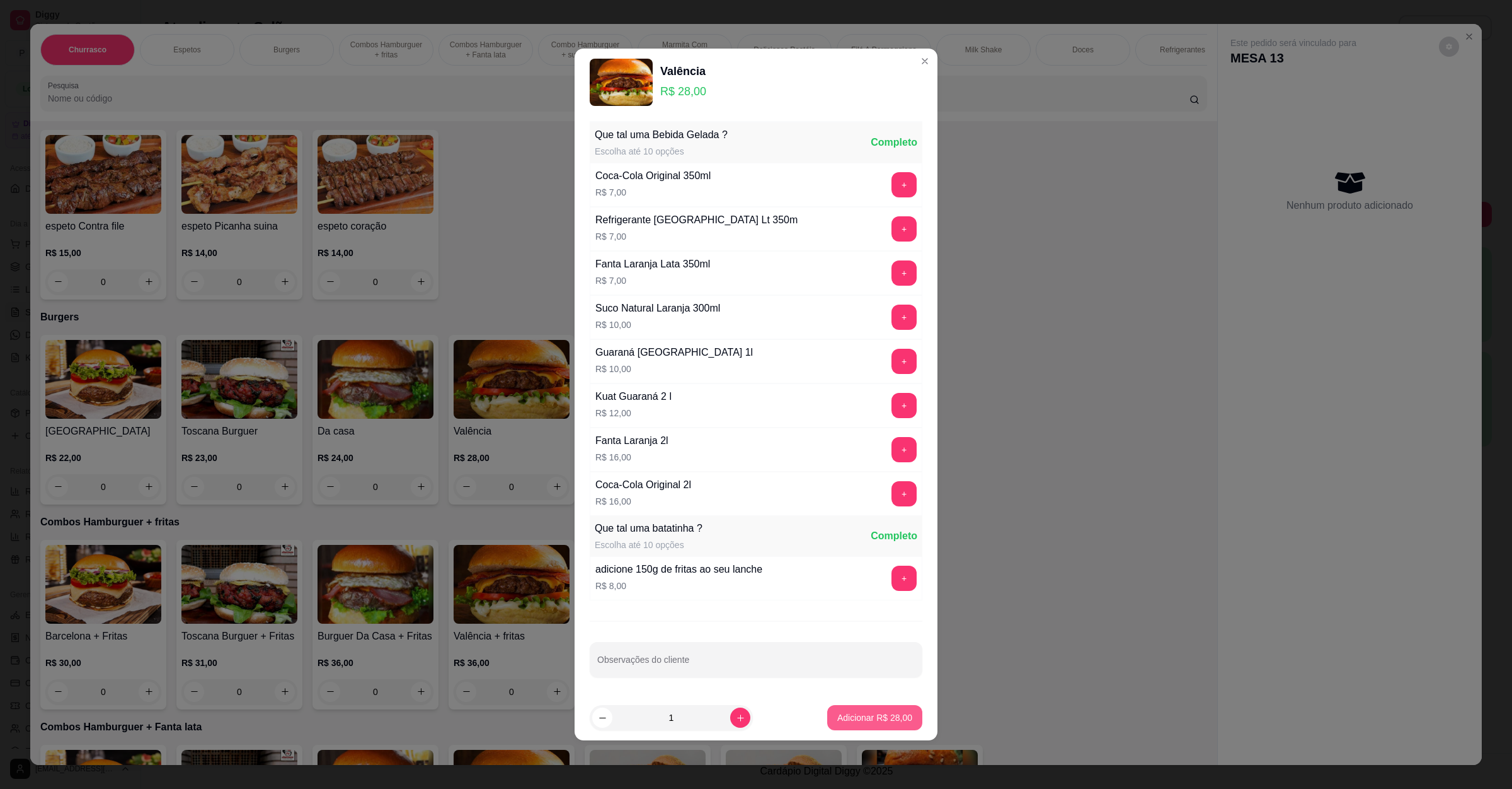
click at [885, 713] on p "Adicionar R$ 28,00" at bounding box center [875, 717] width 75 height 12
type input "1"
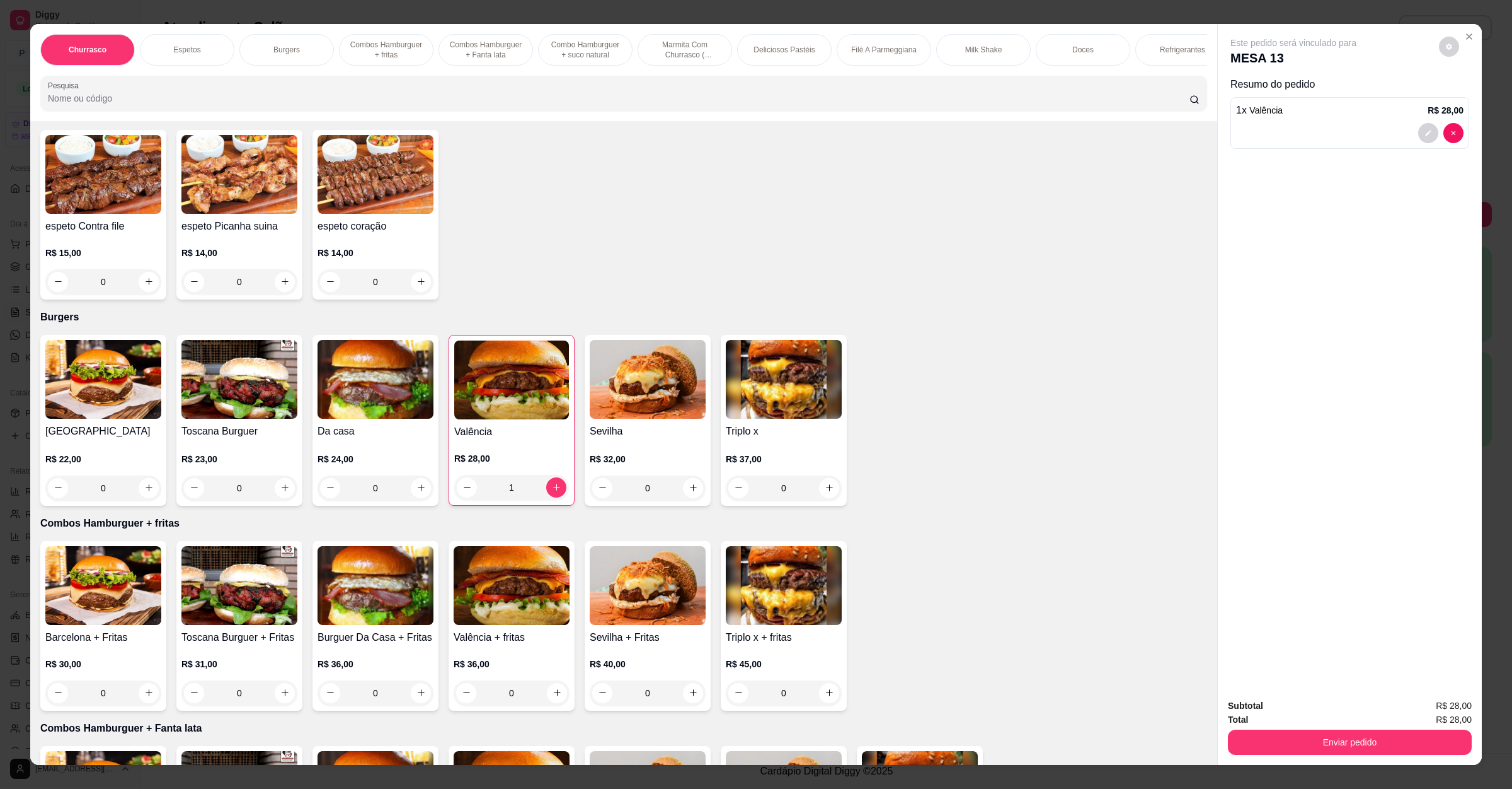
click at [679, 494] on div "0" at bounding box center [648, 487] width 116 height 25
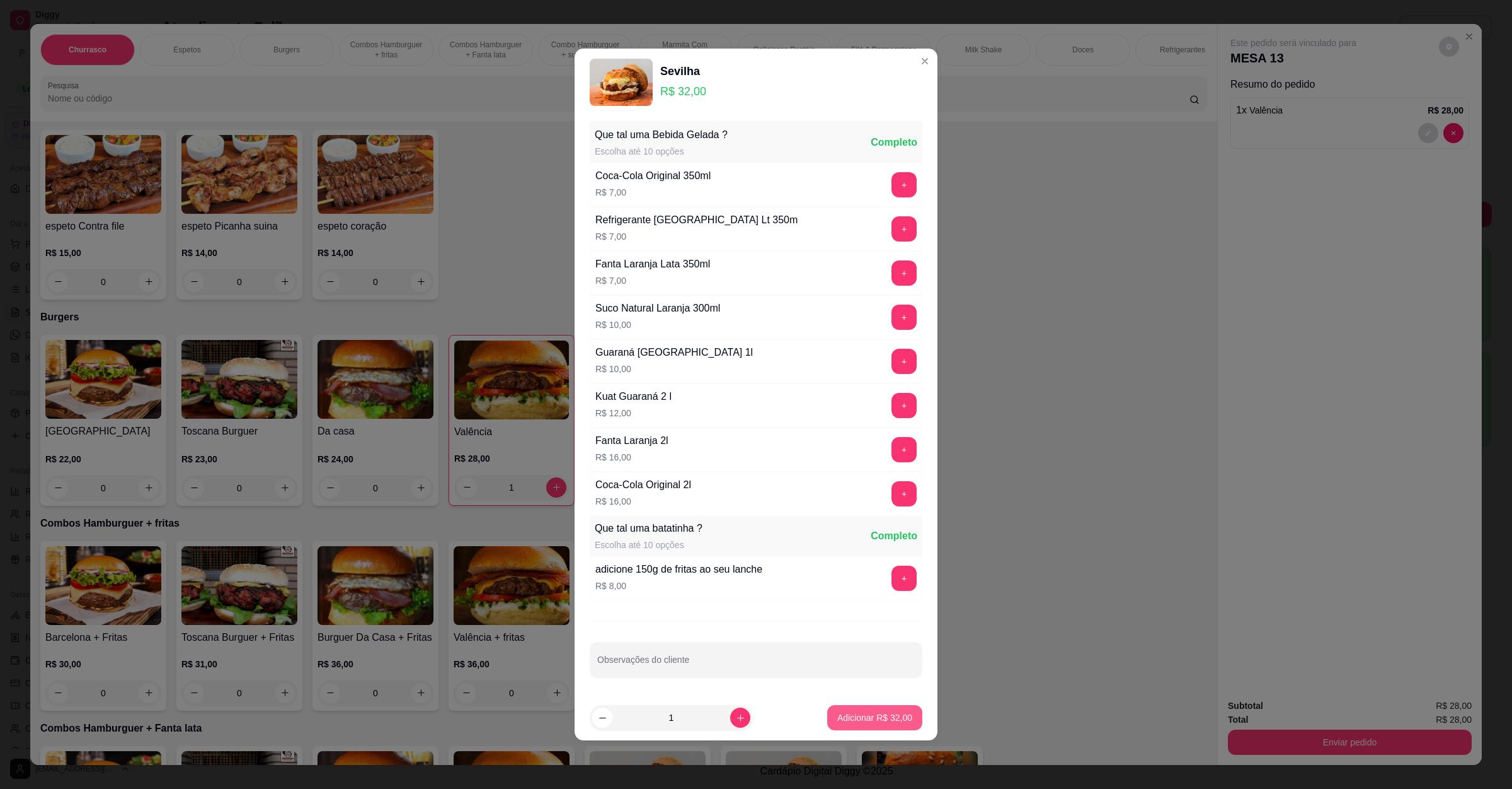
click at [863, 715] on p "Adicionar R$ 32,00" at bounding box center [875, 717] width 75 height 12
type input "1"
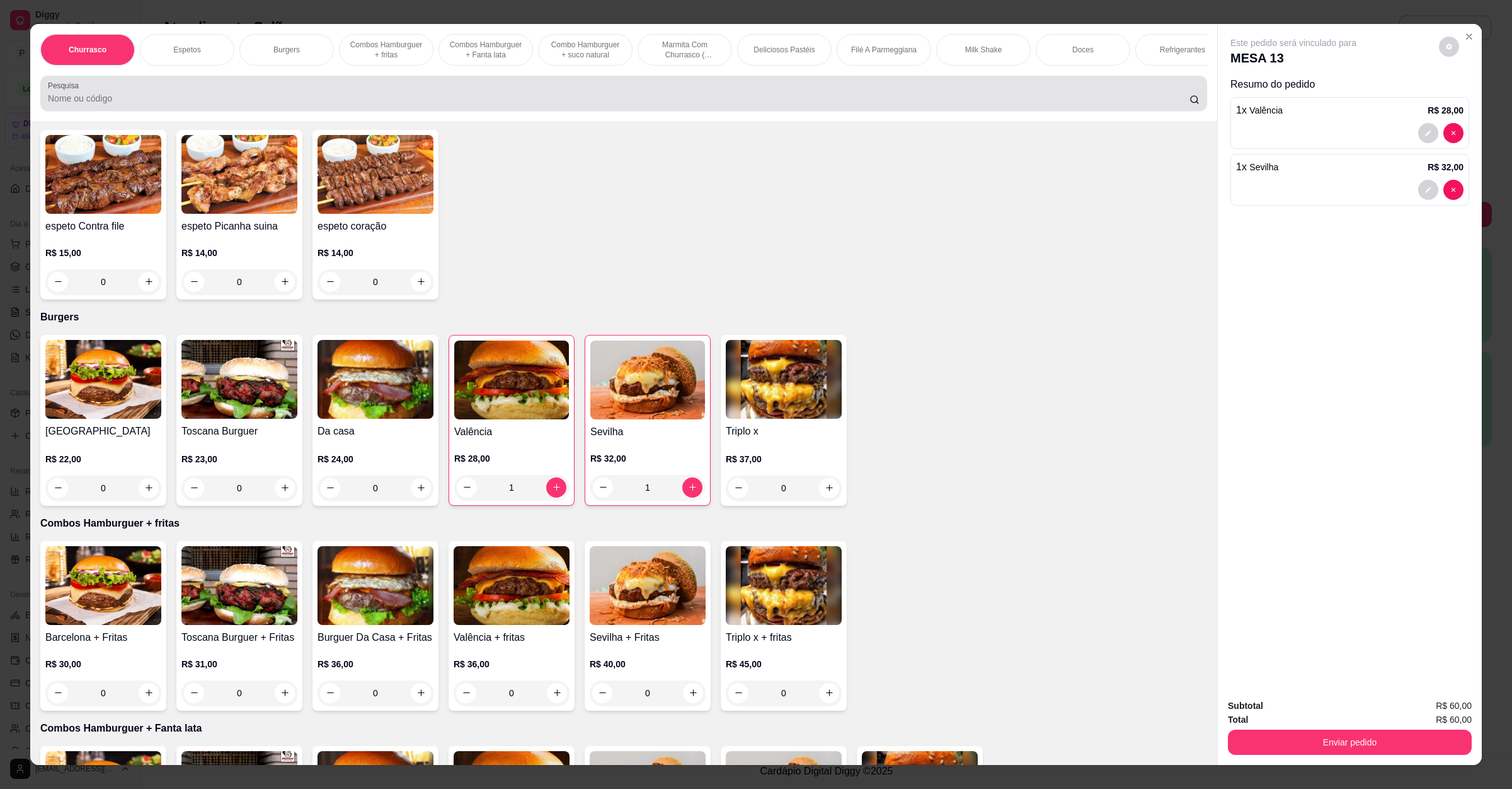
click at [169, 94] on div at bounding box center [623, 93] width 1152 height 25
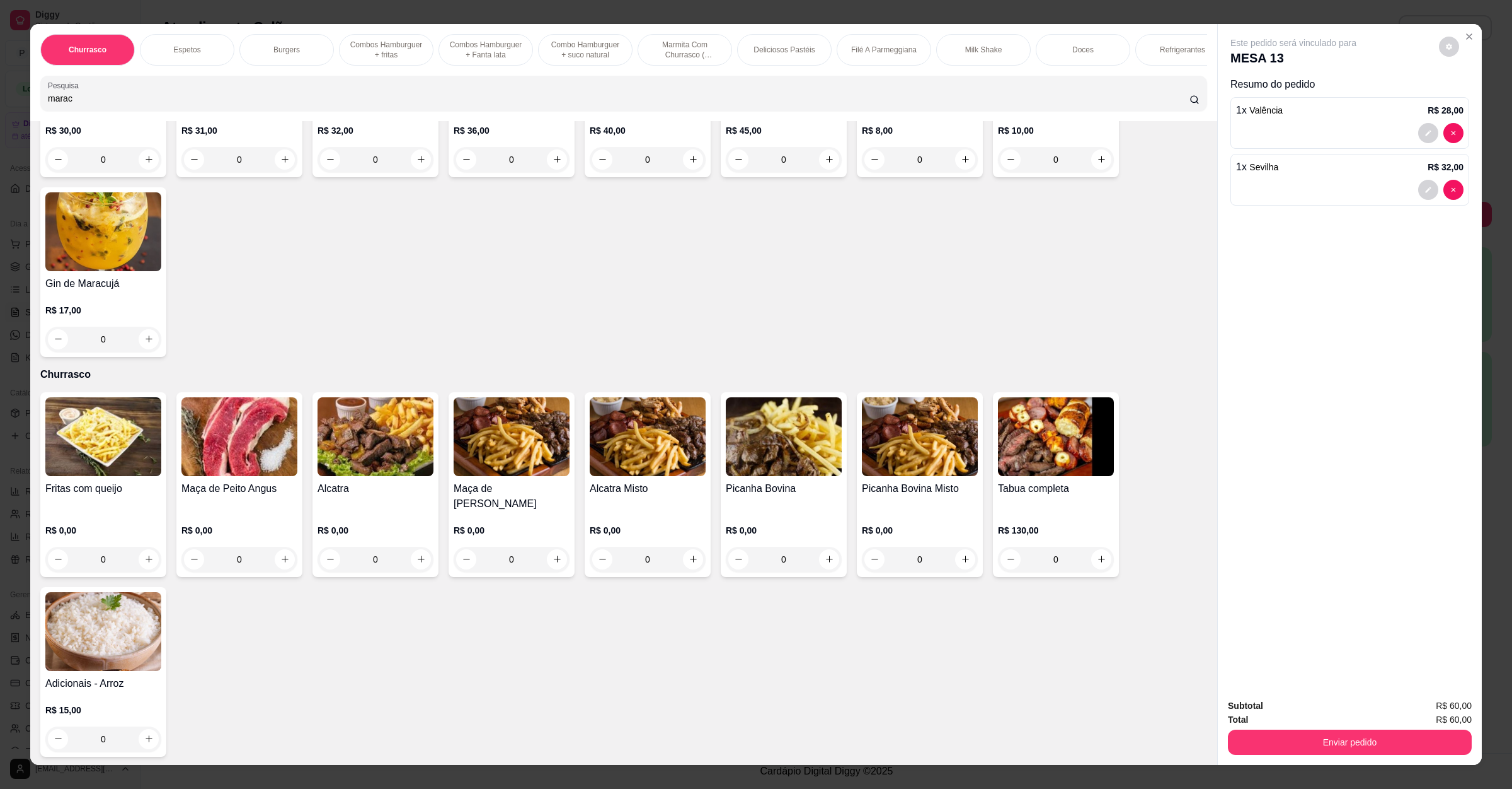
scroll to position [0, 0]
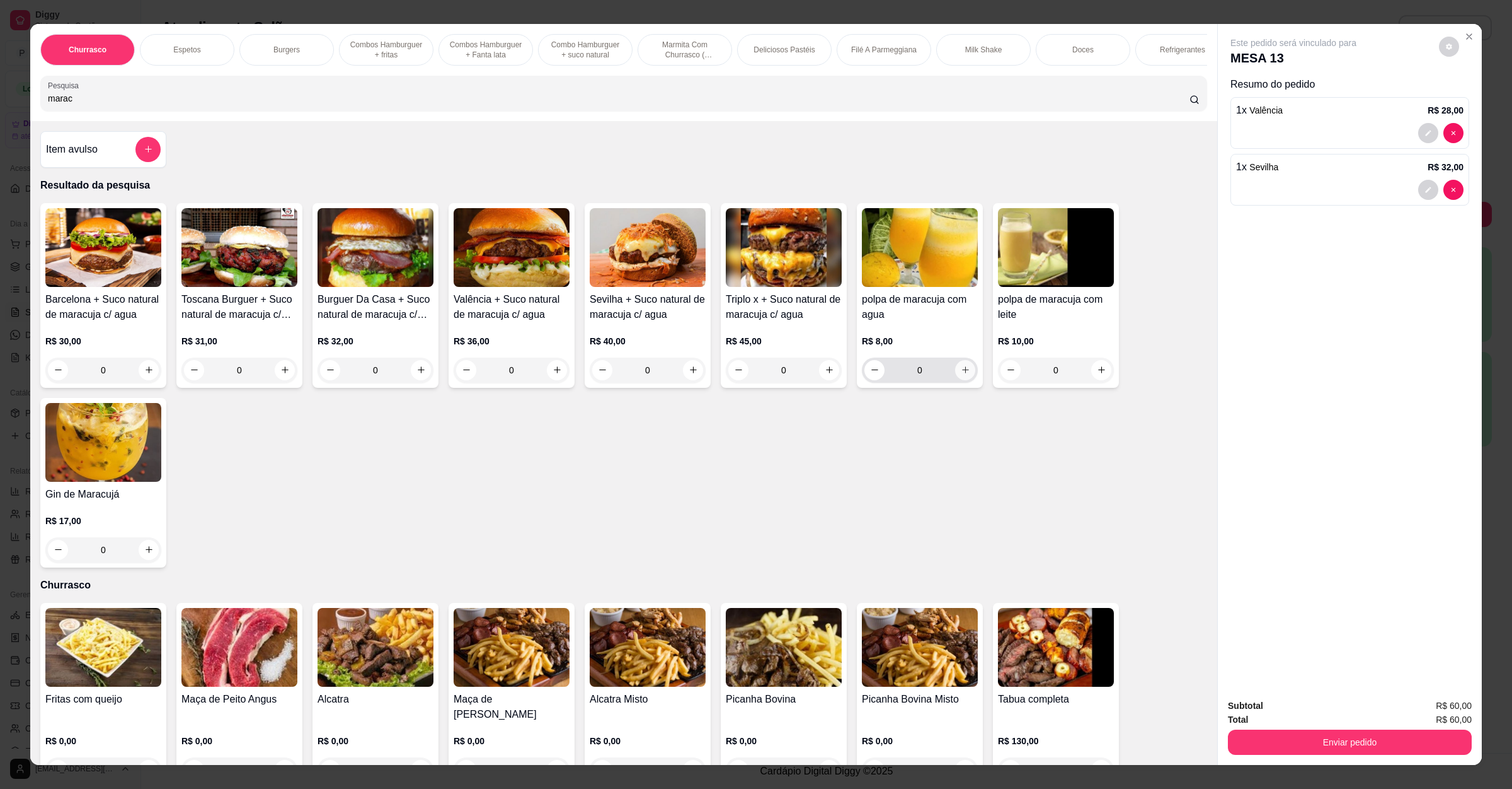
type input "marac"
click at [957, 380] on button "increase-product-quantity" at bounding box center [965, 370] width 21 height 21
type input "1"
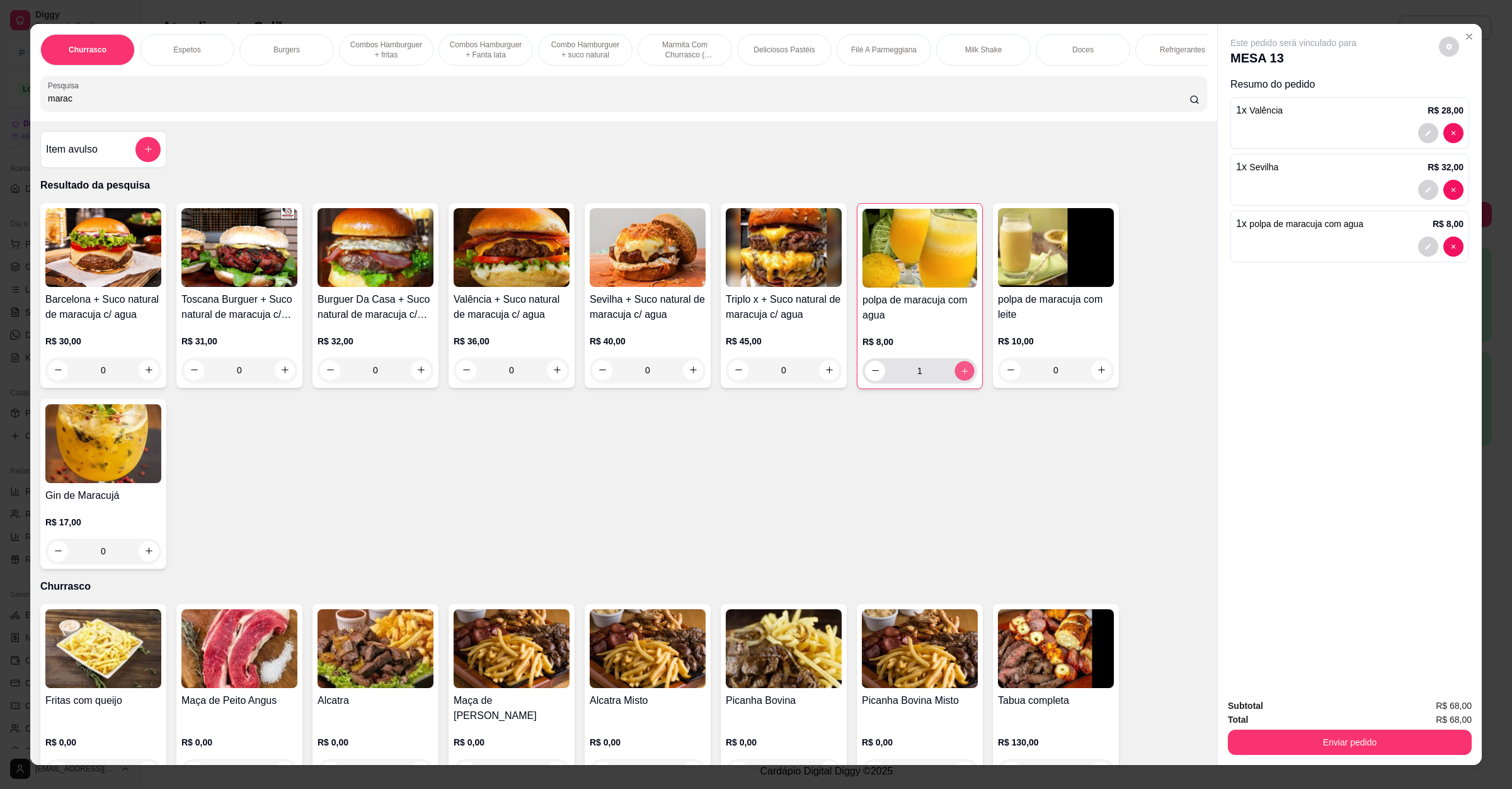
click at [957, 380] on button "increase-product-quantity" at bounding box center [964, 370] width 20 height 20
type input "2"
click at [1321, 732] on button "Enviar pedido" at bounding box center [1349, 741] width 244 height 25
click at [1322, 721] on button "Não registrar e enviar pedido" at bounding box center [1306, 710] width 127 height 23
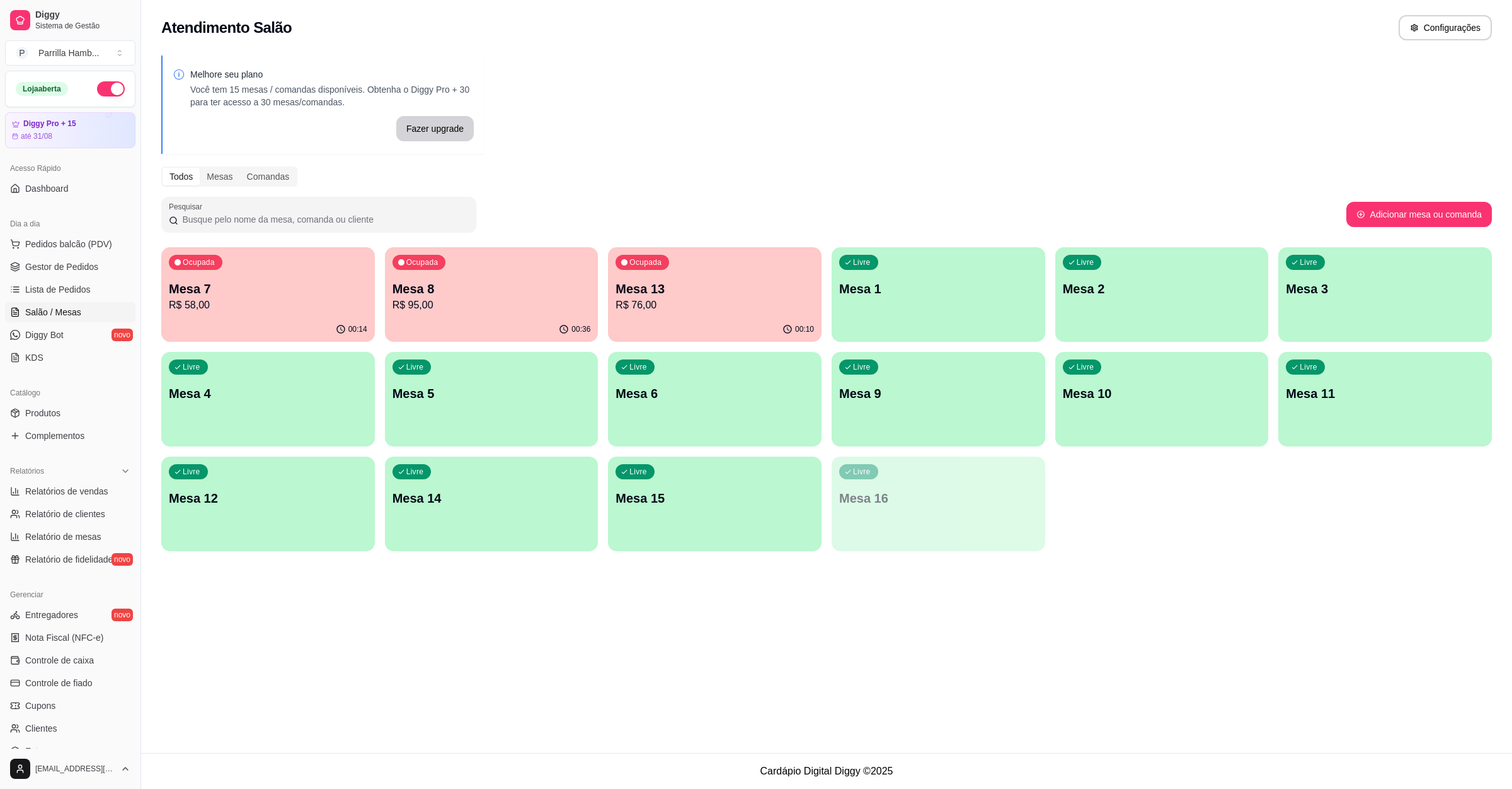
click at [931, 386] on p "Mesa 9" at bounding box center [938, 393] width 198 height 18
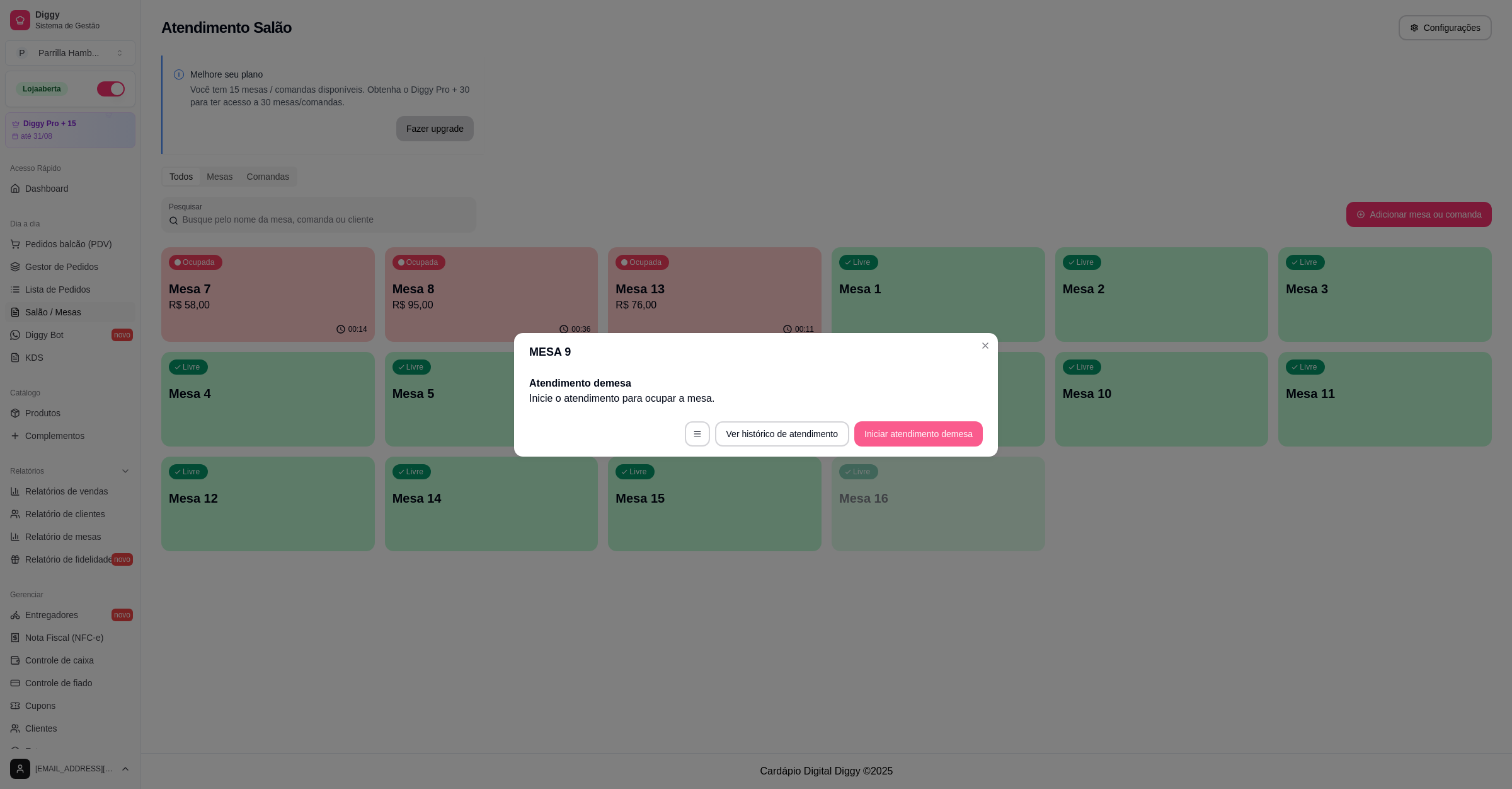
click at [935, 433] on button "Iniciar atendimento de mesa" at bounding box center [919, 433] width 129 height 25
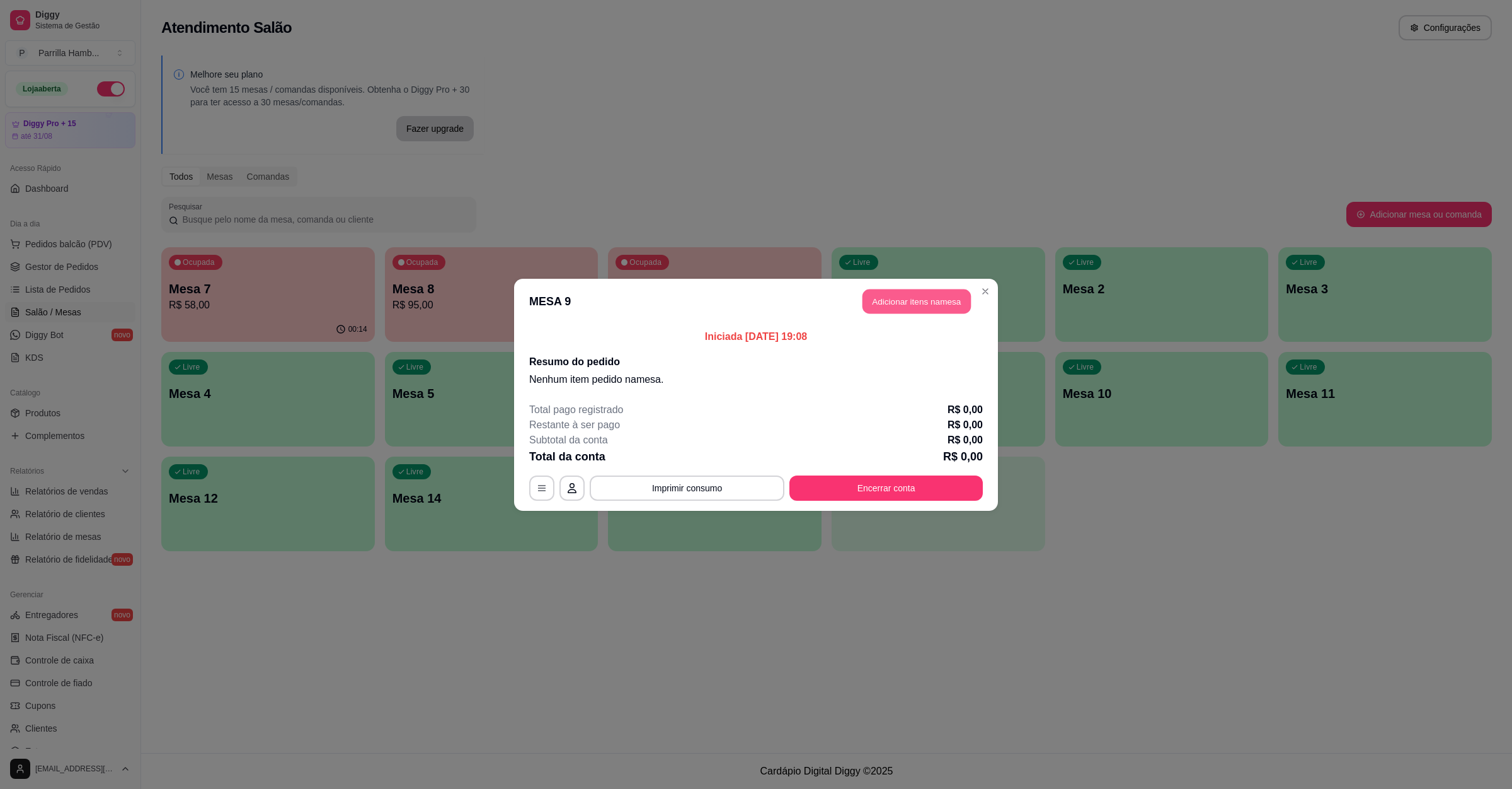
click at [927, 308] on button "Adicionar itens na mesa" at bounding box center [917, 301] width 108 height 24
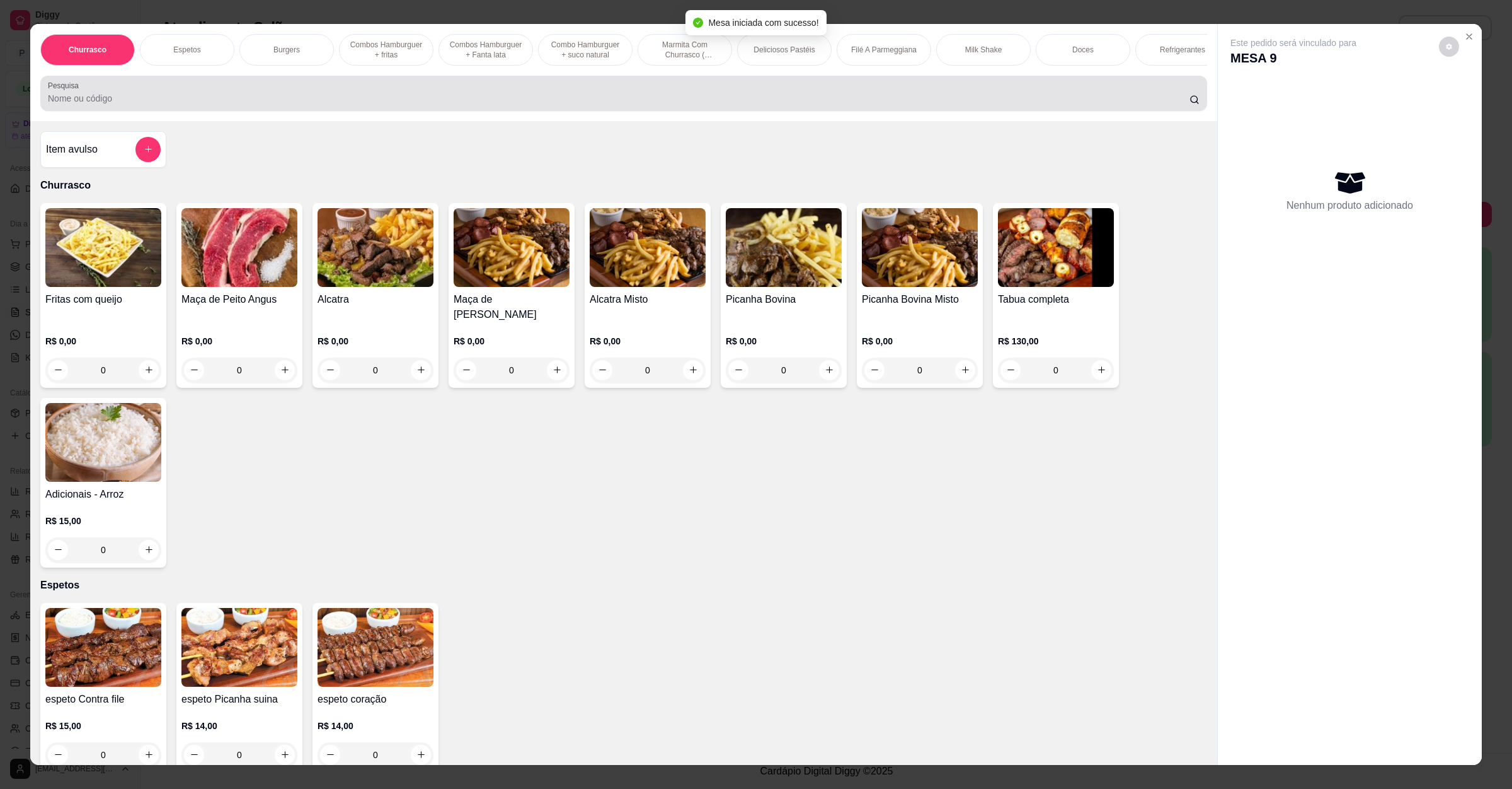
click at [256, 105] on input "Pesquisa" at bounding box center [619, 97] width 1142 height 12
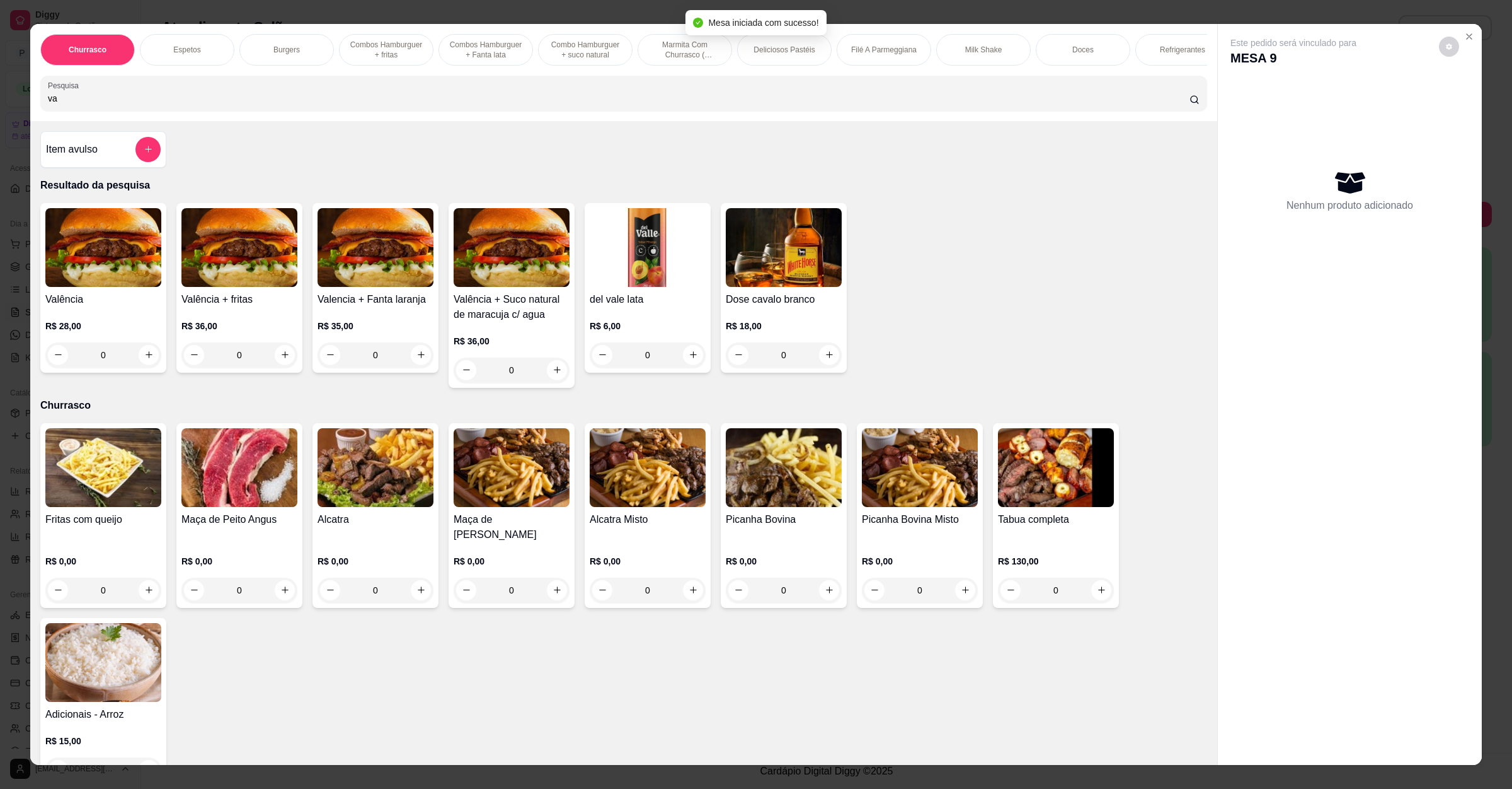
type input "va"
click at [135, 366] on div "0" at bounding box center [104, 354] width 116 height 25
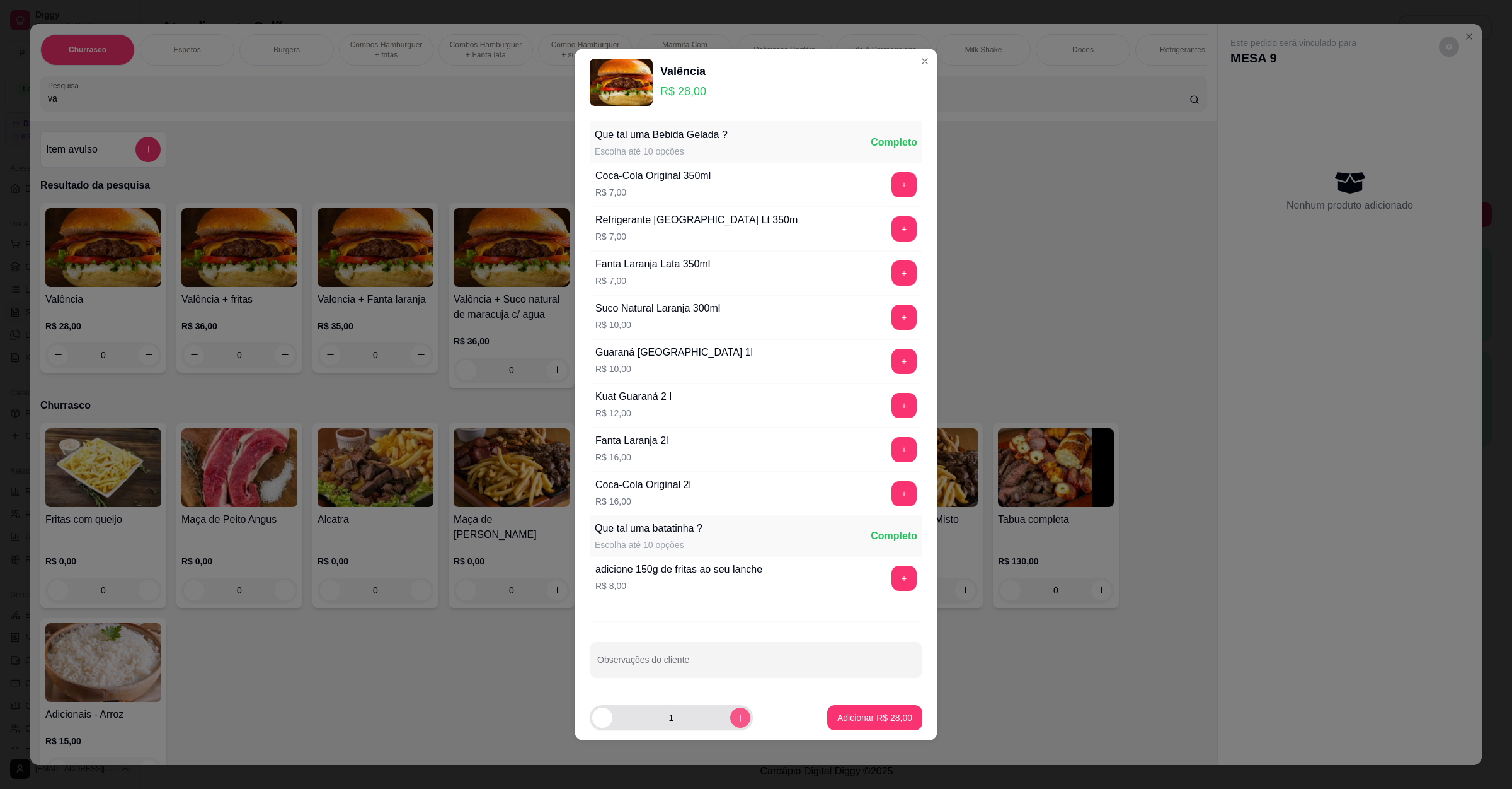
click at [736, 717] on icon "increase-product-quantity" at bounding box center [741, 718] width 9 height 9
type input "2"
click at [838, 723] on p "Adicionar R$ 56,00" at bounding box center [875, 717] width 73 height 12
type input "2"
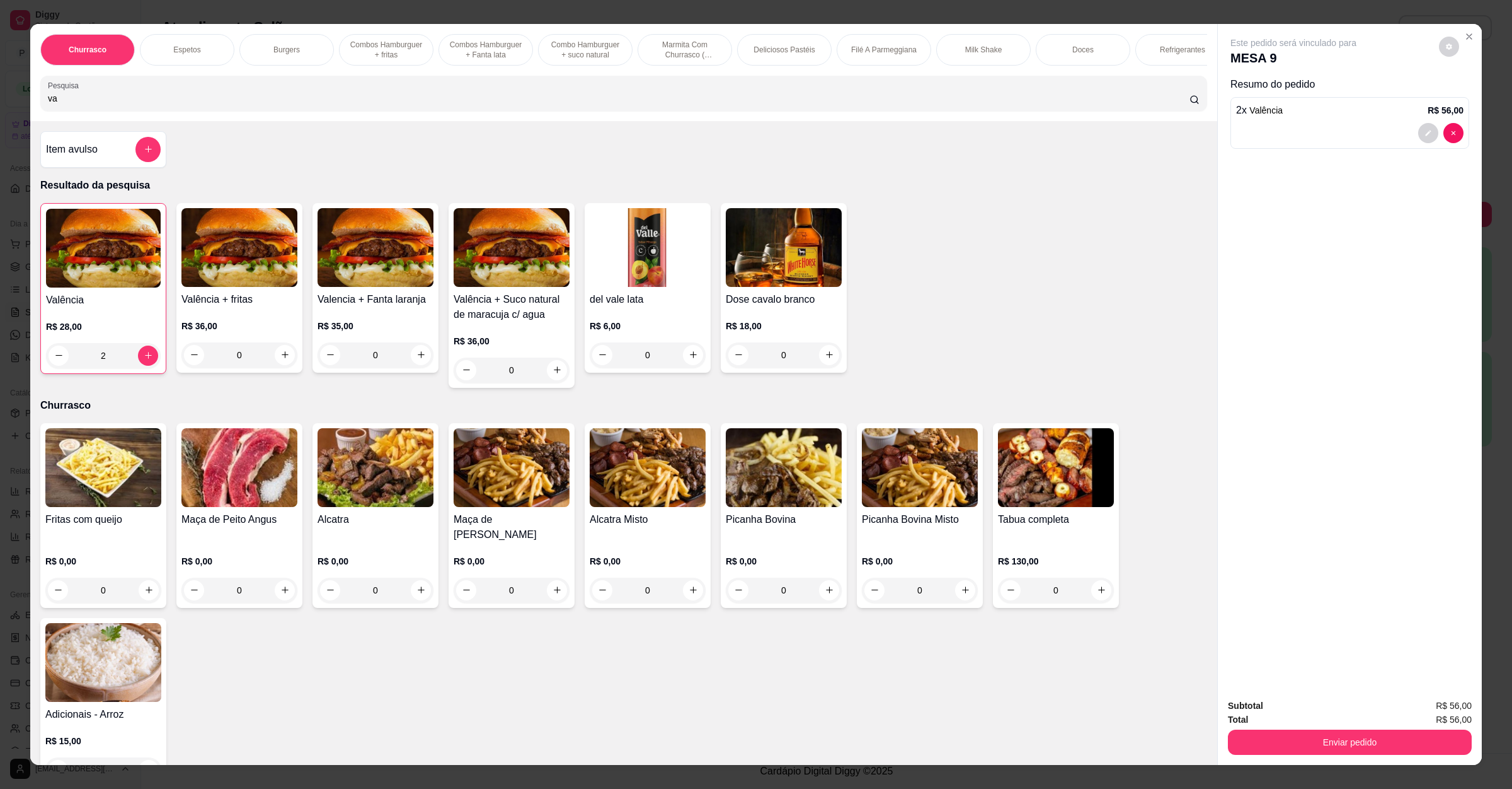
drag, startPoint x: 208, startPoint y: 116, endPoint x: 0, endPoint y: 119, distance: 208.0
click at [0, 119] on div "Churrasco Espetos Burgers Combos Hamburguer + fritas Combos [GEOGRAPHIC_DATA] +…" at bounding box center [756, 394] width 1512 height 789
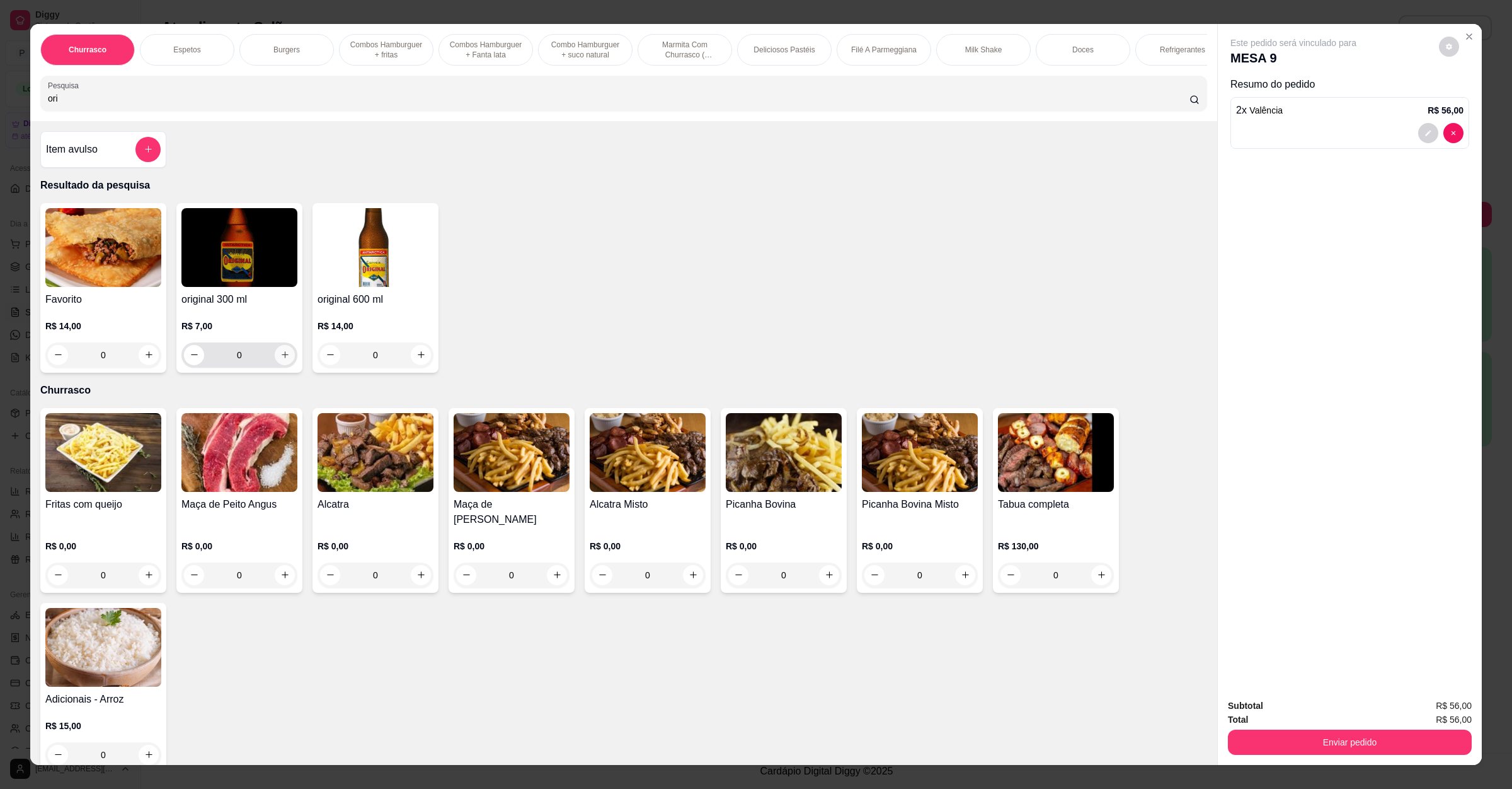
type input "ori"
click at [278, 365] on button "increase-product-quantity" at bounding box center [285, 355] width 21 height 21
type input "1"
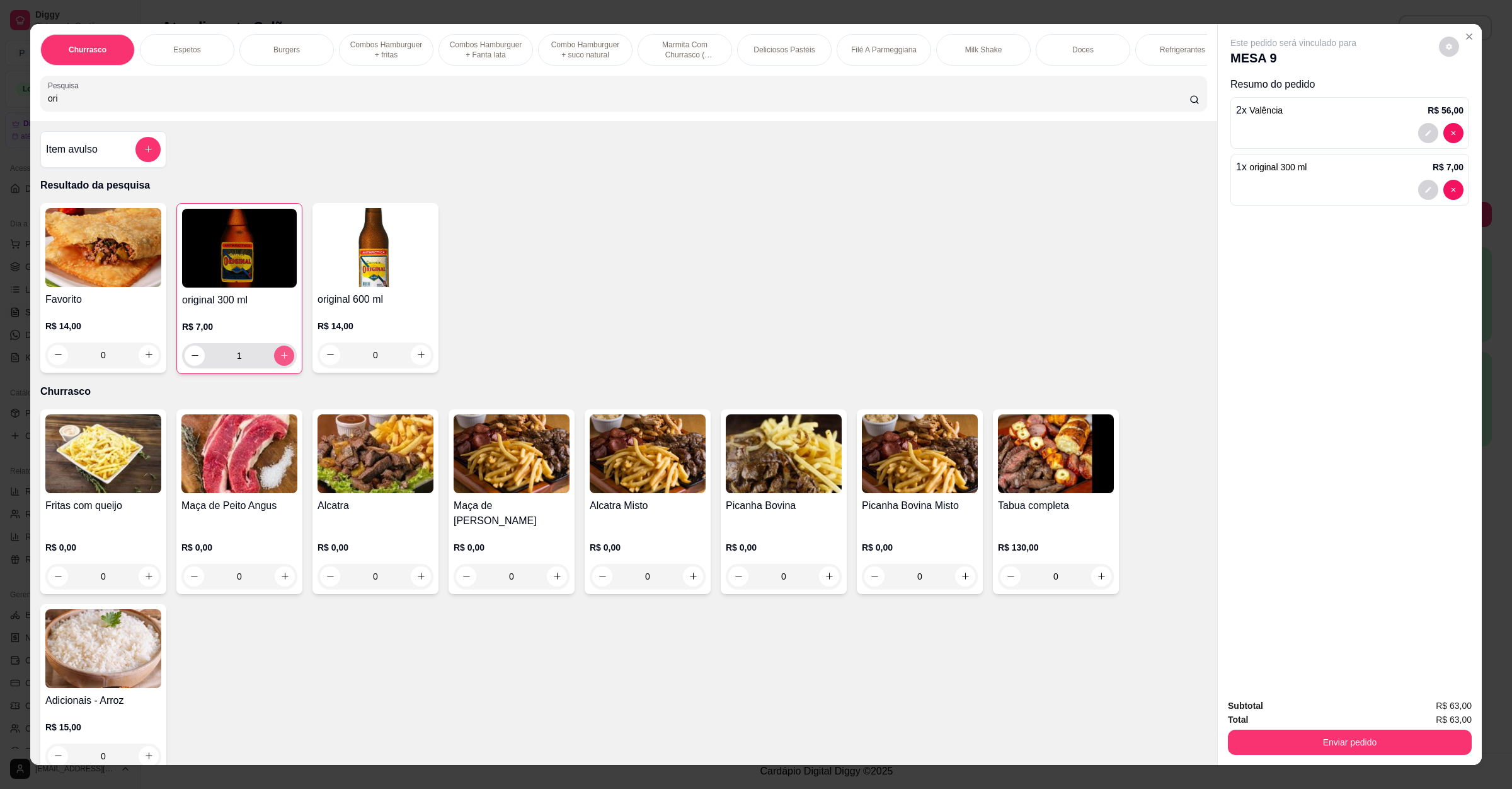
click at [279, 360] on icon "increase-product-quantity" at bounding box center [284, 355] width 9 height 9
type input "2"
click at [1277, 736] on button "Enviar pedido" at bounding box center [1349, 742] width 236 height 24
click at [1288, 704] on button "Não registrar e enviar pedido" at bounding box center [1306, 710] width 127 height 23
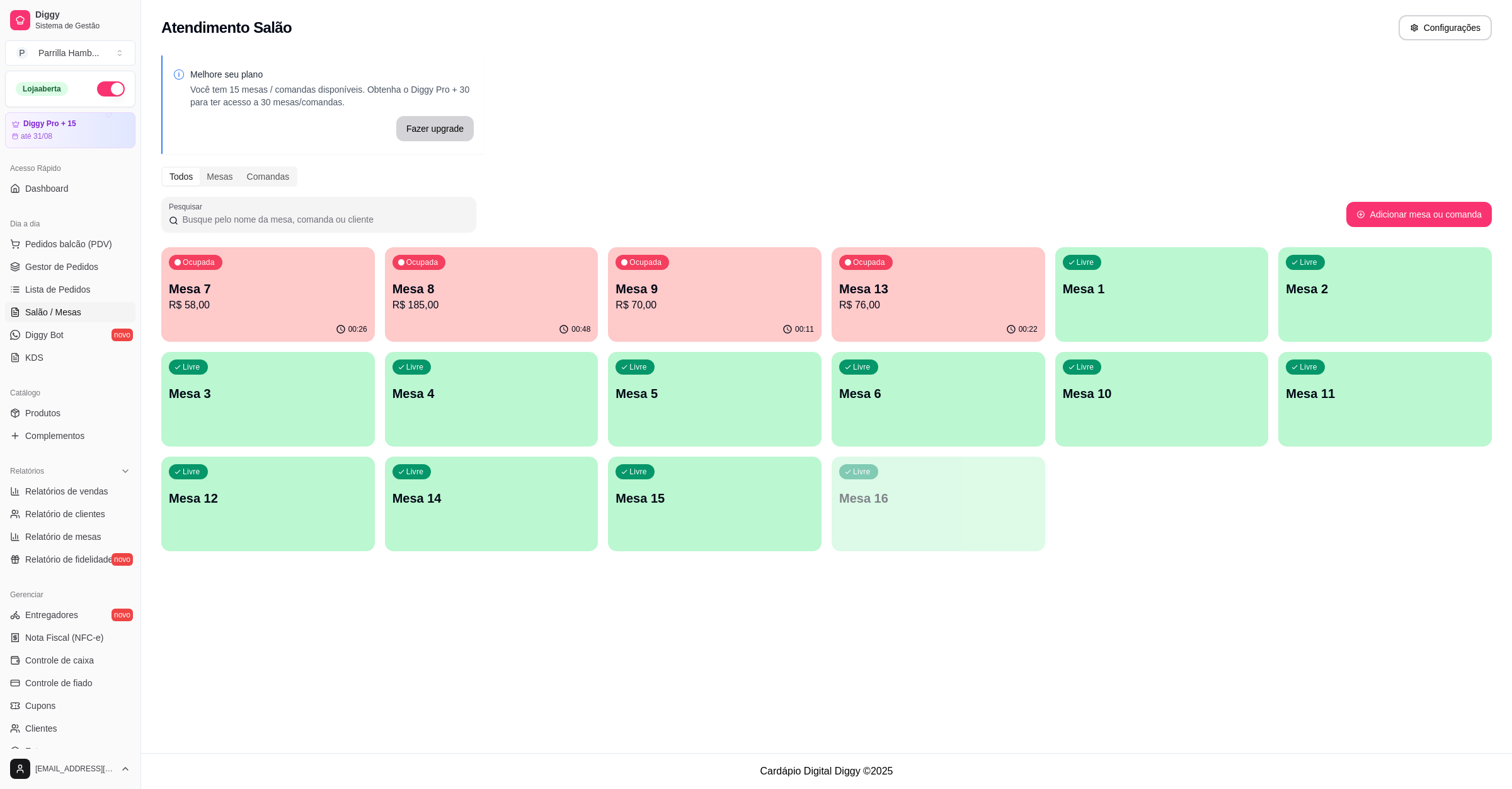
click at [919, 288] on p "Mesa 13" at bounding box center [938, 288] width 198 height 18
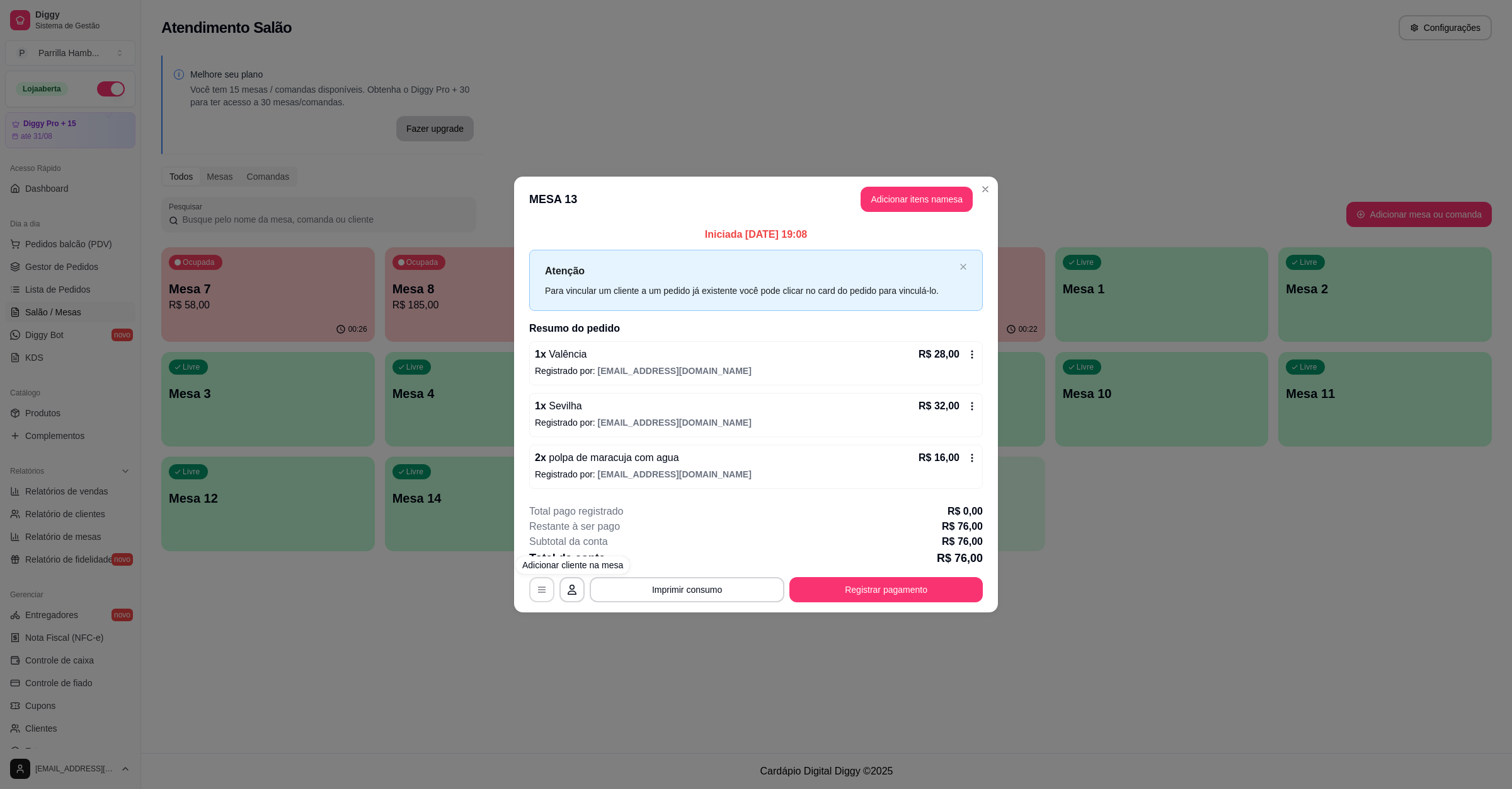
click at [554, 588] on button "button" at bounding box center [541, 589] width 25 height 25
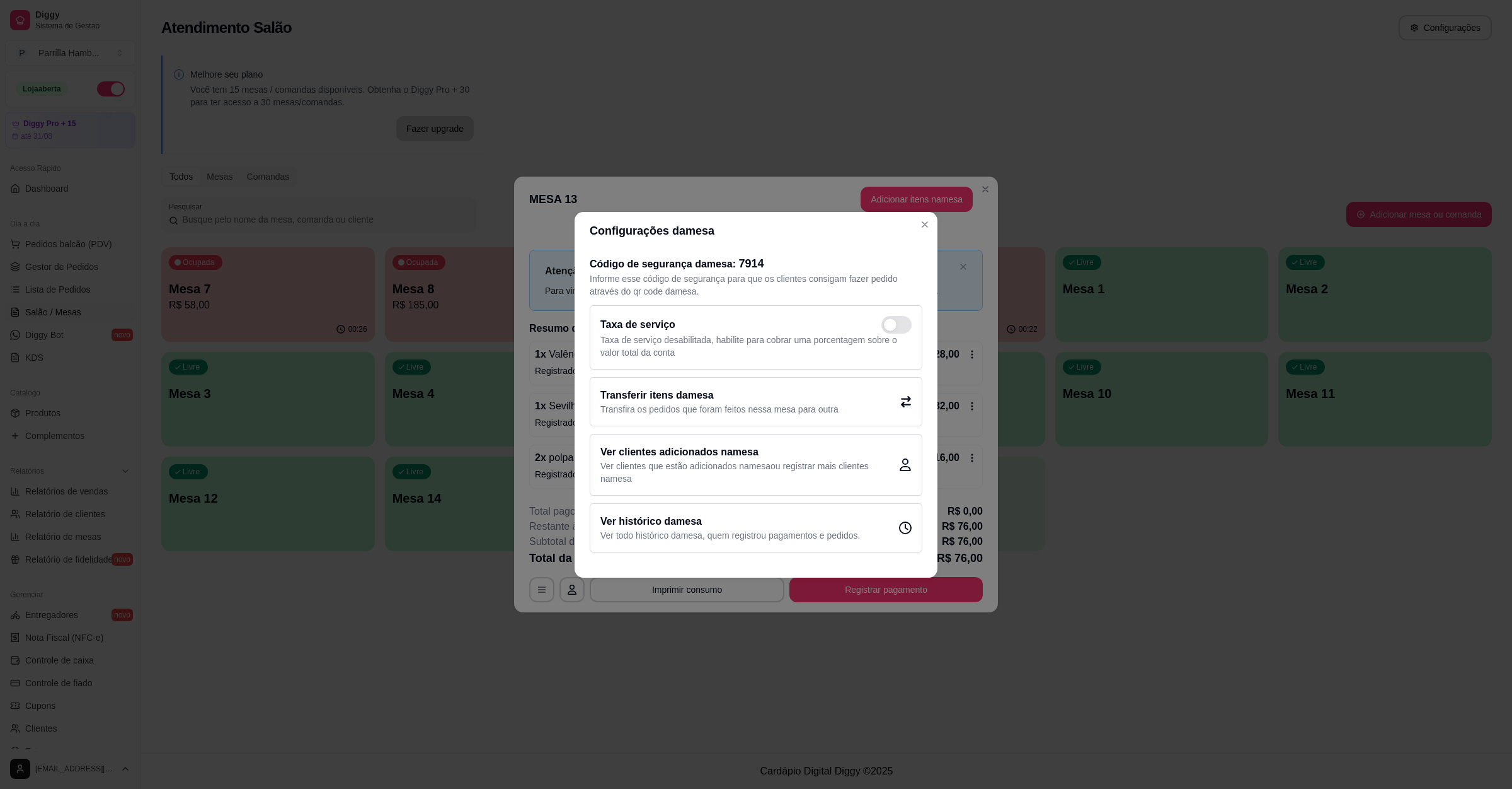
click at [662, 394] on h2 "Transferir itens da mesa" at bounding box center [720, 395] width 238 height 15
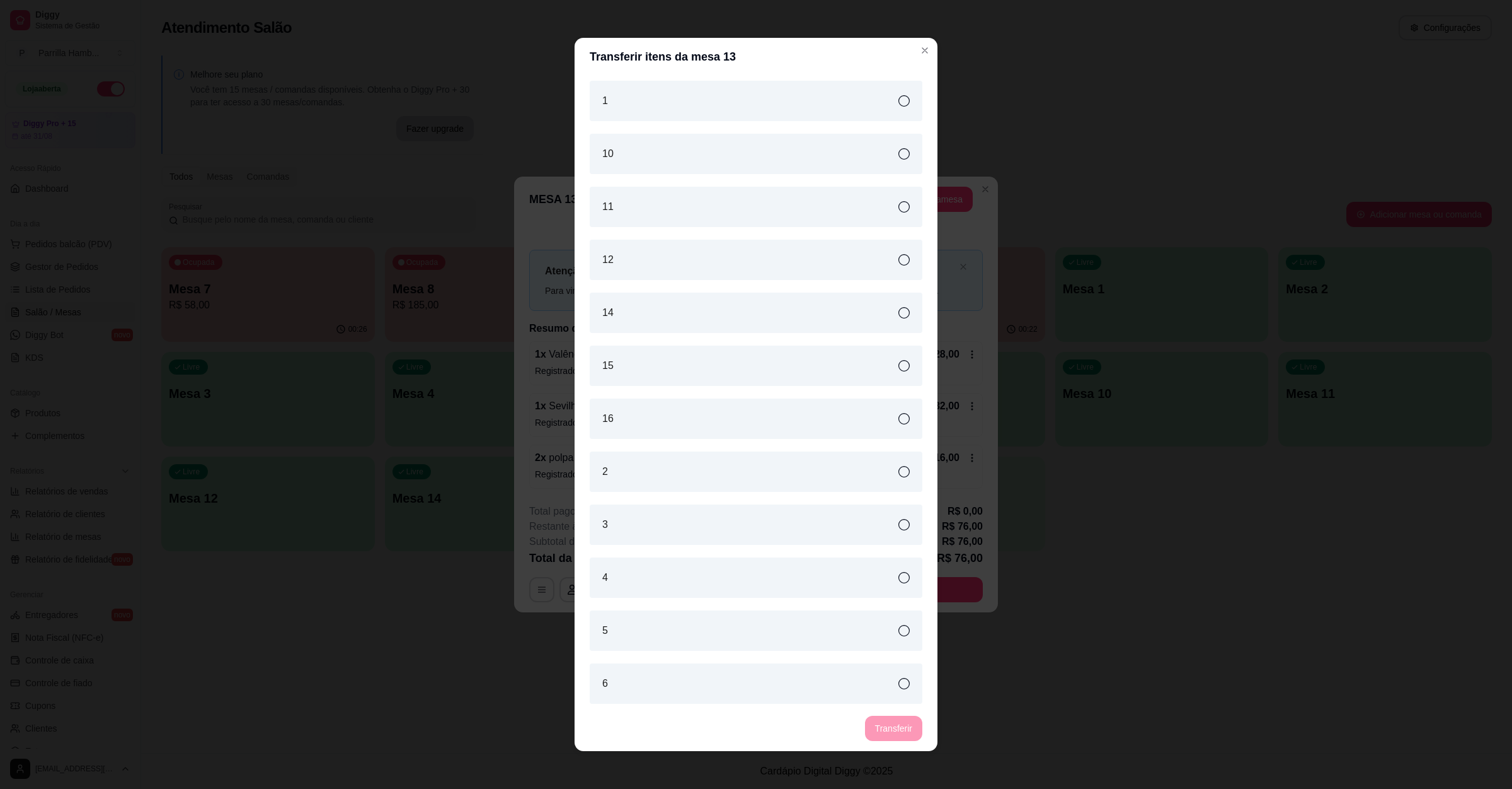
click at [649, 681] on div "6" at bounding box center [756, 682] width 333 height 40
click at [905, 737] on button "Transferir" at bounding box center [893, 727] width 57 height 25
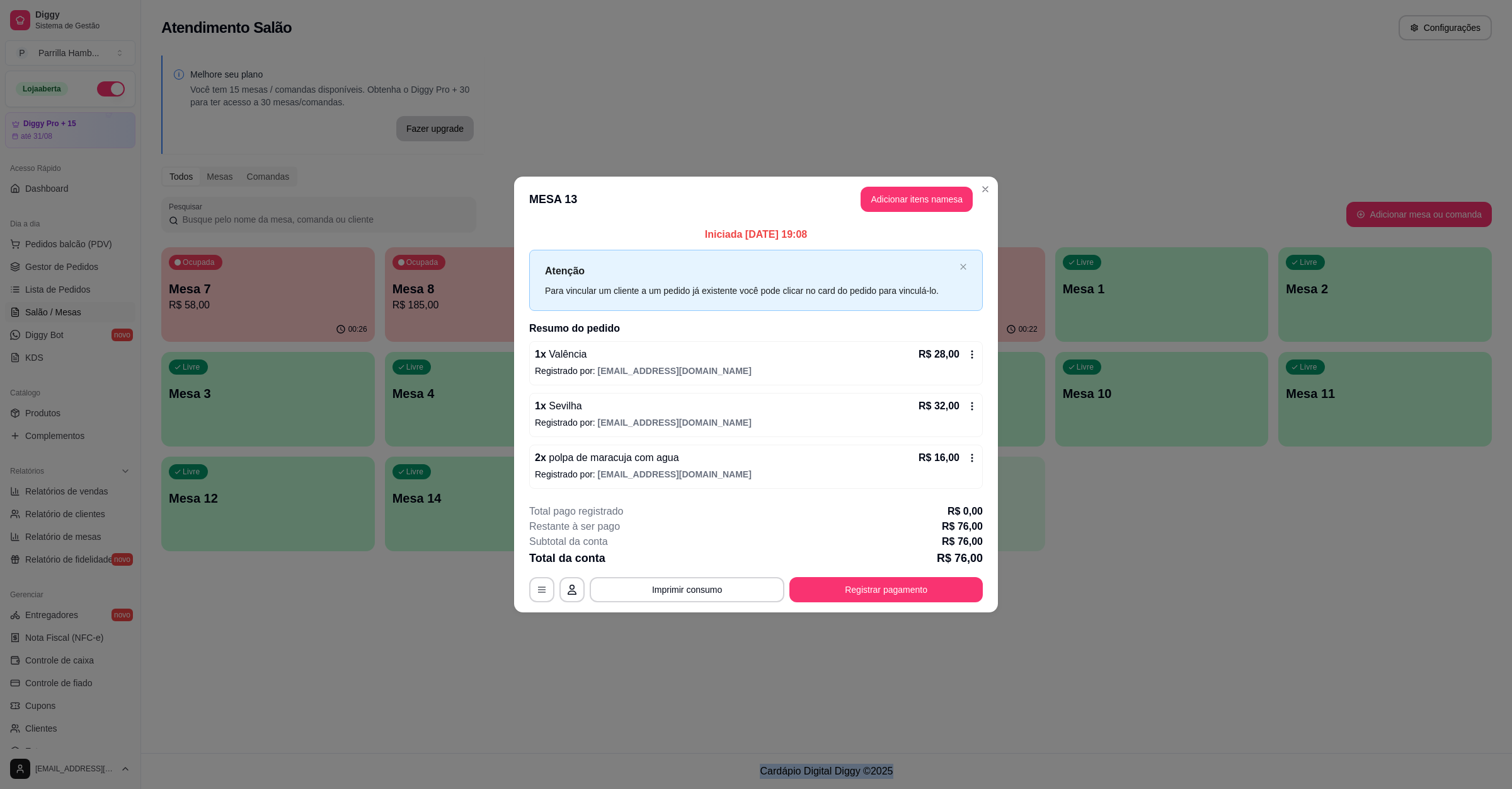
click at [1197, 756] on footer "Cardápio Digital Diggy © 2025" at bounding box center [826, 770] width 1371 height 36
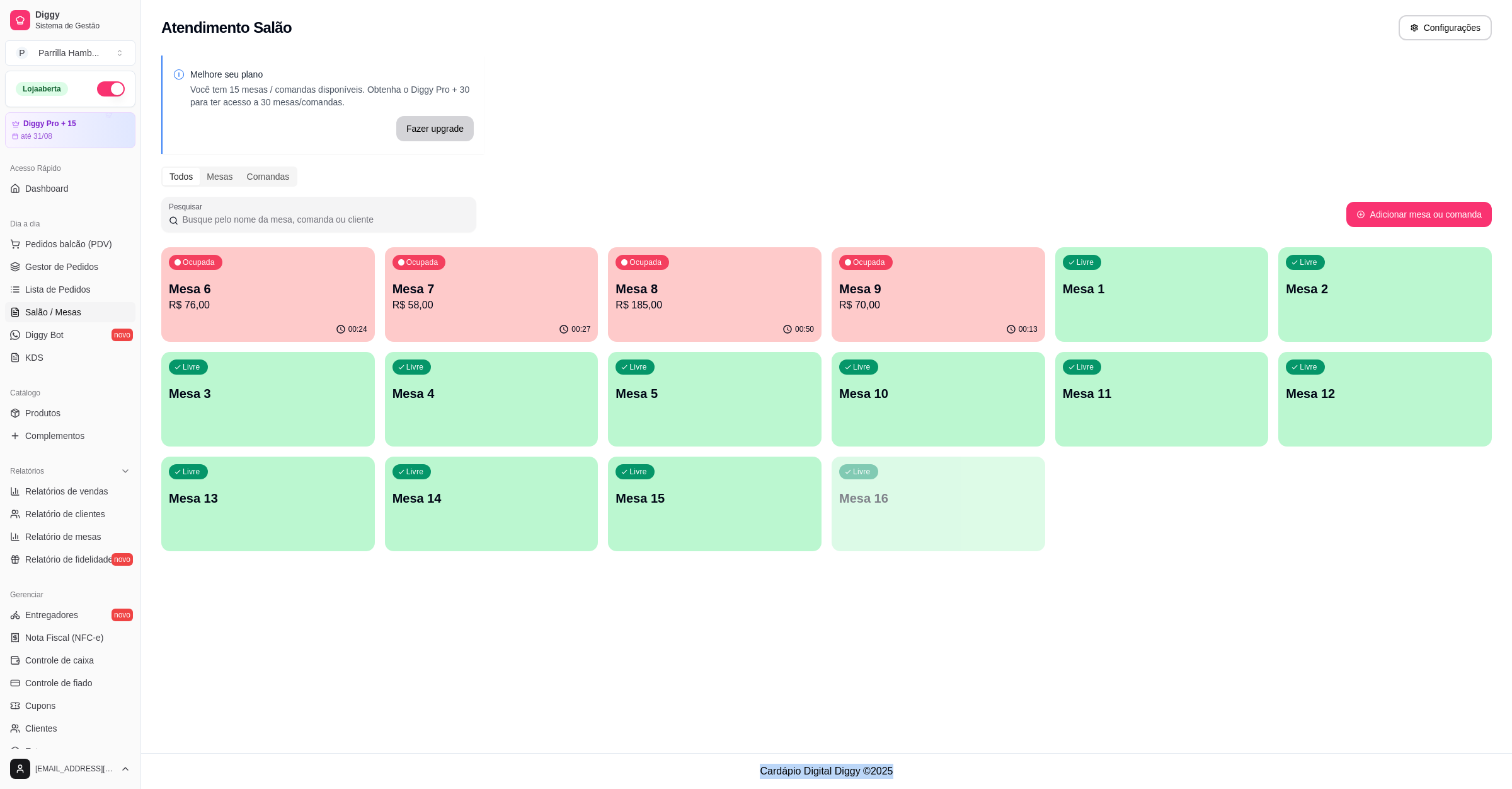
click at [680, 295] on p "Mesa 8" at bounding box center [715, 288] width 198 height 18
click at [475, 314] on div "Ocupada Mesa 7 R$ 58,00" at bounding box center [492, 281] width 214 height 70
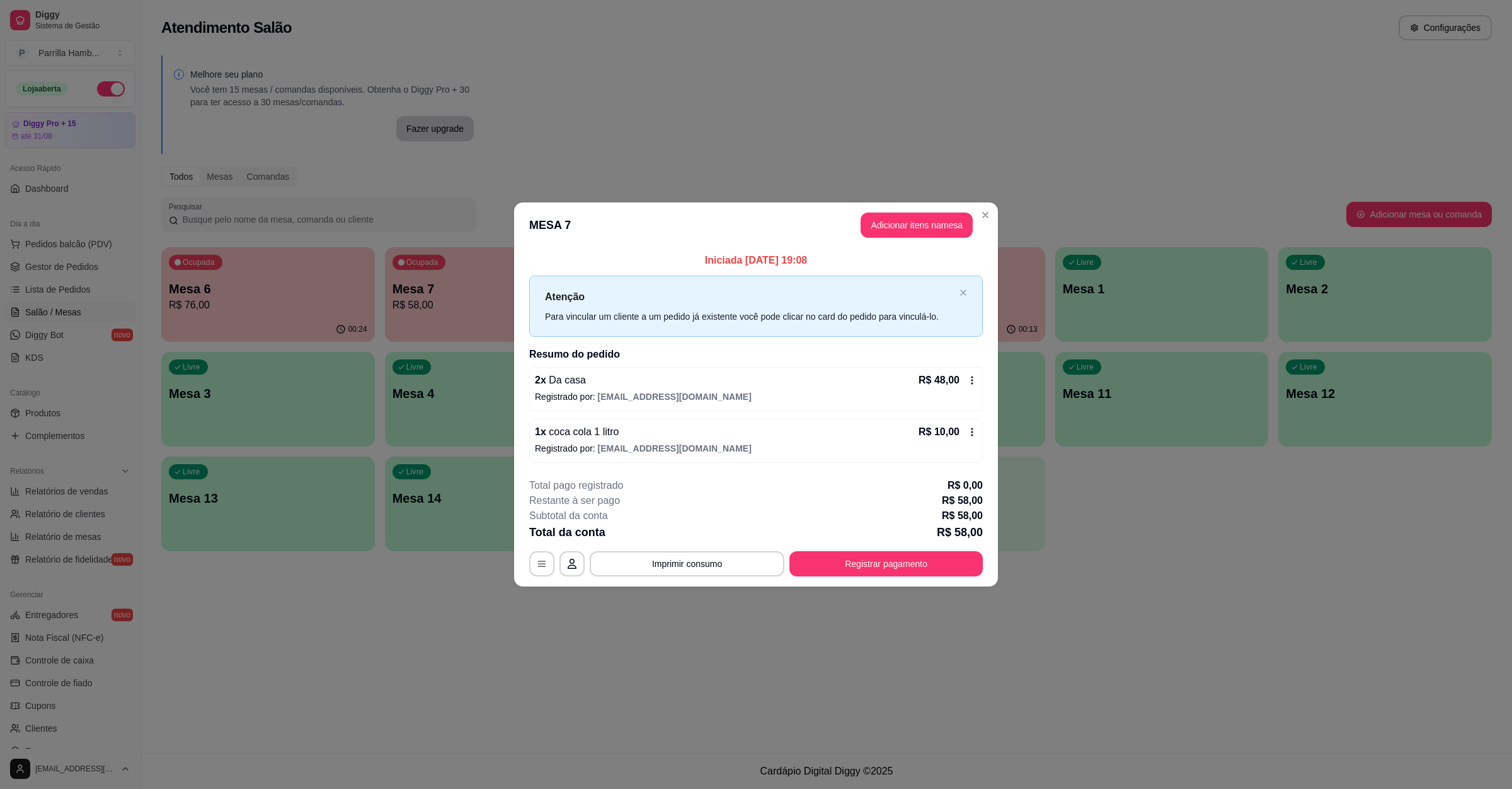
click at [681, 539] on div "Total da conta R$ 58,00" at bounding box center [755, 532] width 453 height 18
click at [677, 567] on button "Imprimir consumo" at bounding box center [687, 563] width 194 height 25
click at [687, 538] on button "IMPRESSORA" at bounding box center [692, 538] width 73 height 17
click at [847, 526] on div "Total da conta R$ 58,00" at bounding box center [755, 532] width 453 height 18
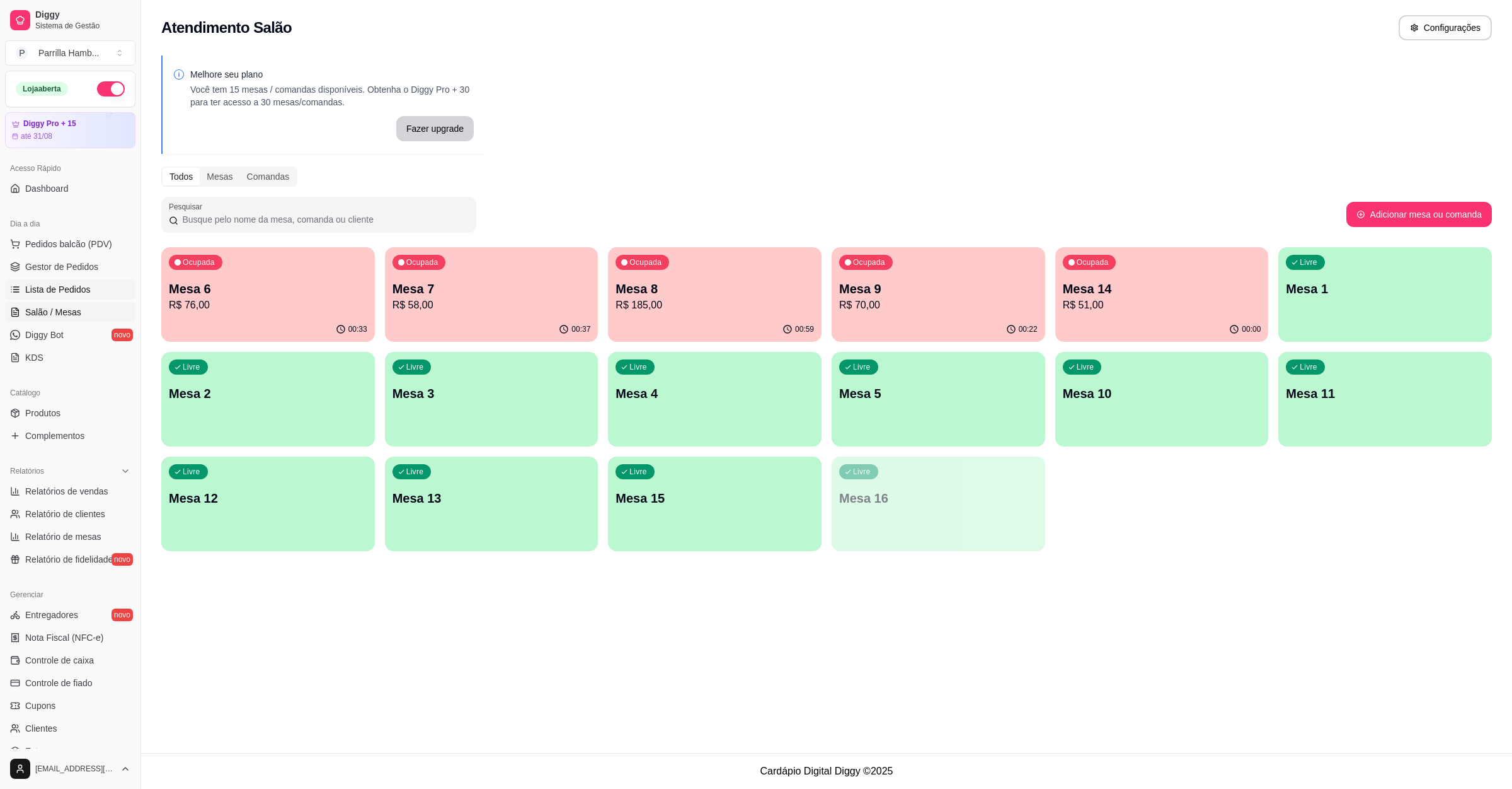
click at [78, 297] on link "Lista de Pedidos" at bounding box center [70, 290] width 131 height 21
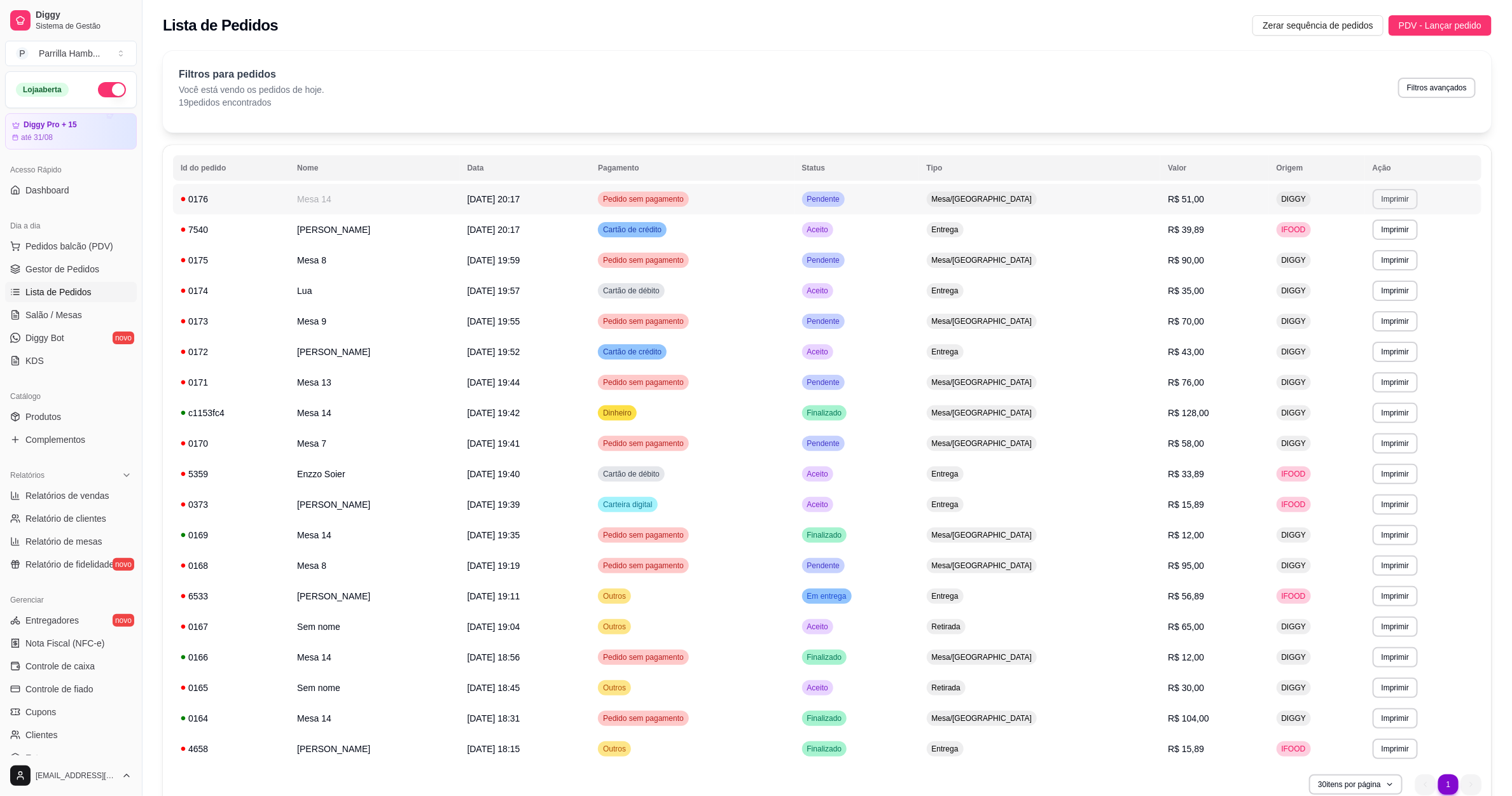
click at [1387, 197] on button "Imprimir" at bounding box center [1395, 199] width 45 height 21
click at [1315, 240] on td "IFOOD" at bounding box center [1317, 229] width 96 height 30
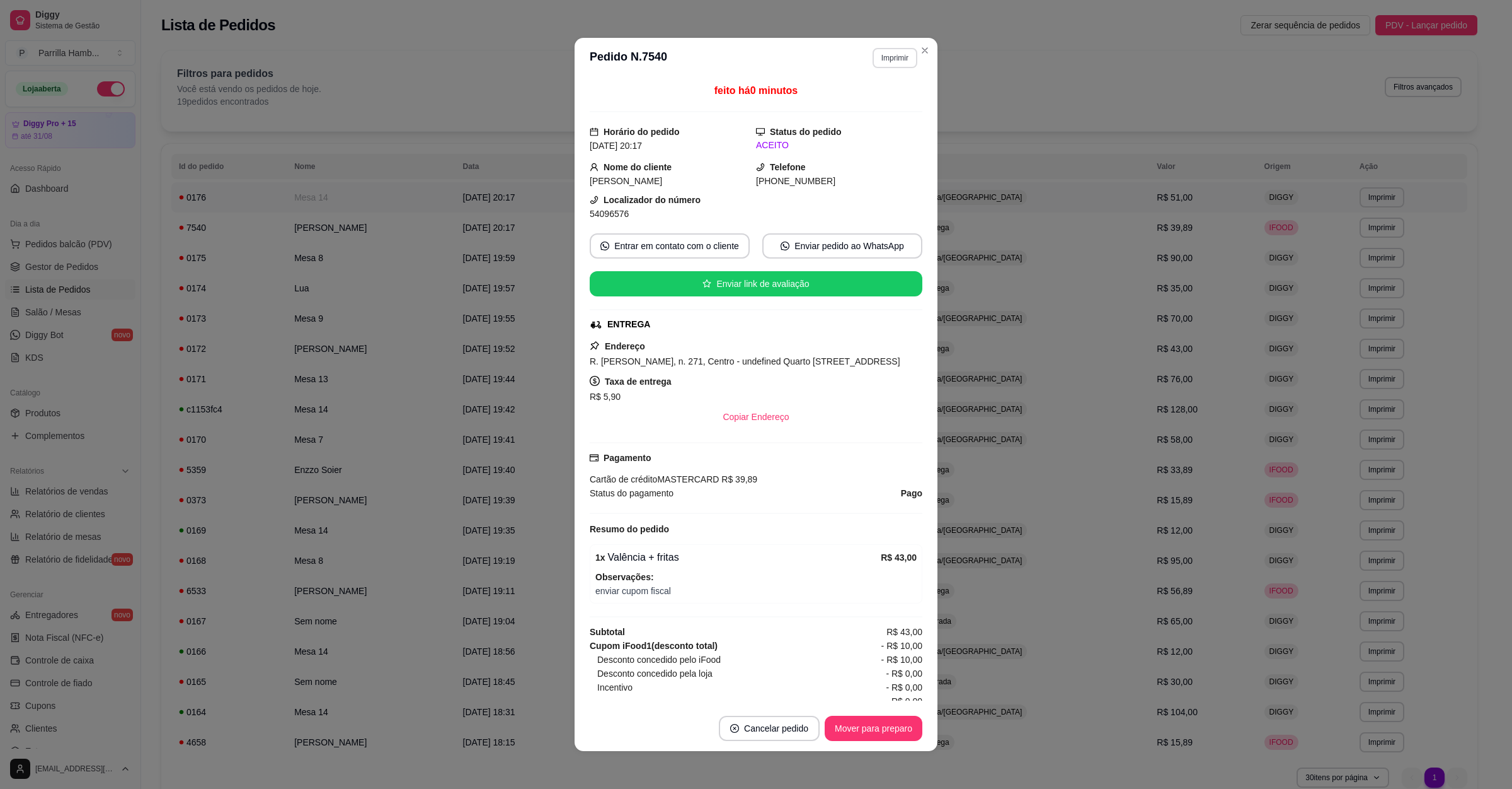
click at [881, 59] on button "Imprimir" at bounding box center [895, 58] width 45 height 21
click at [891, 102] on button "IMPRESSORA" at bounding box center [865, 102] width 88 height 20
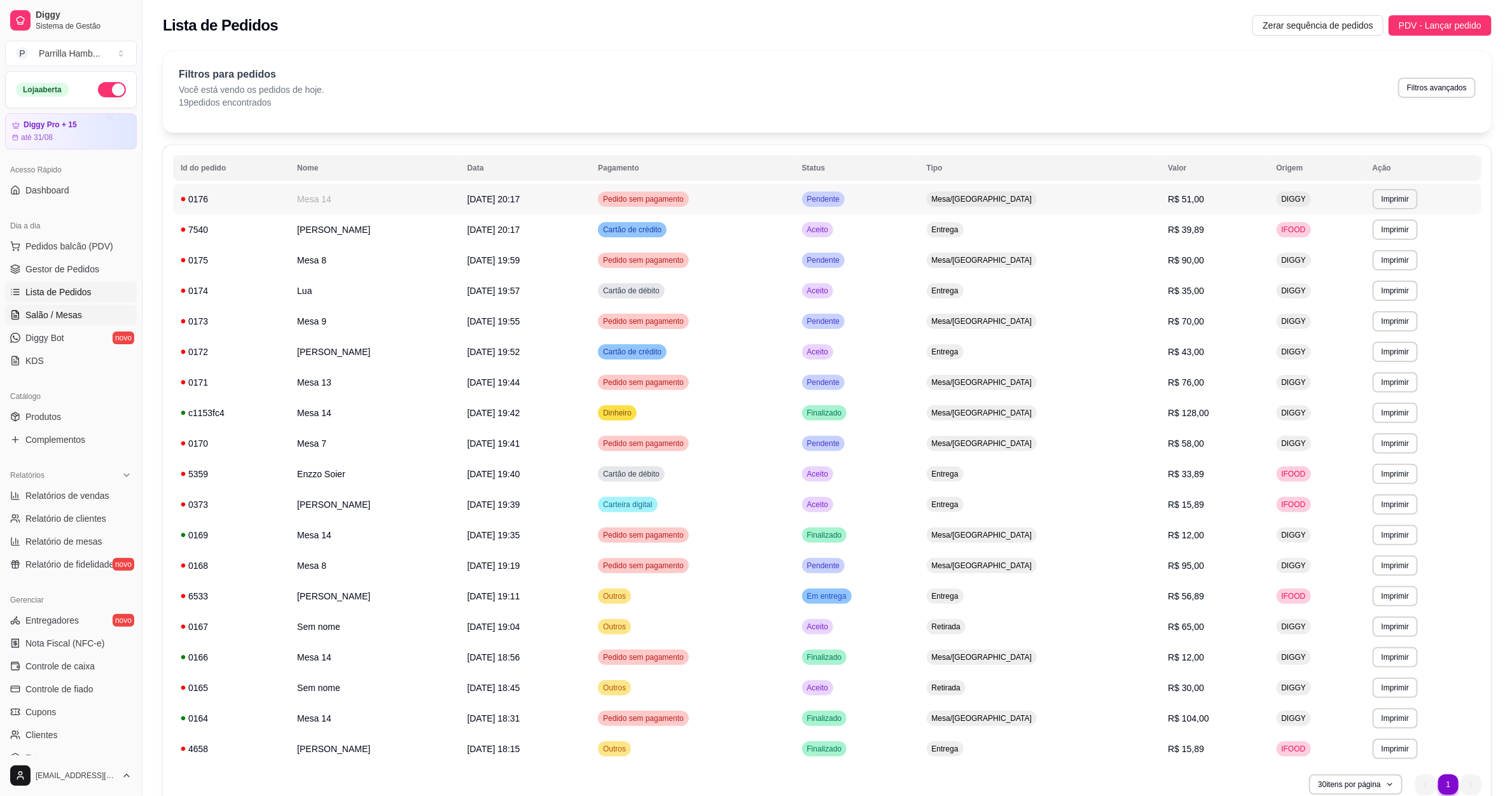
click at [18, 317] on icon at bounding box center [15, 314] width 10 height 10
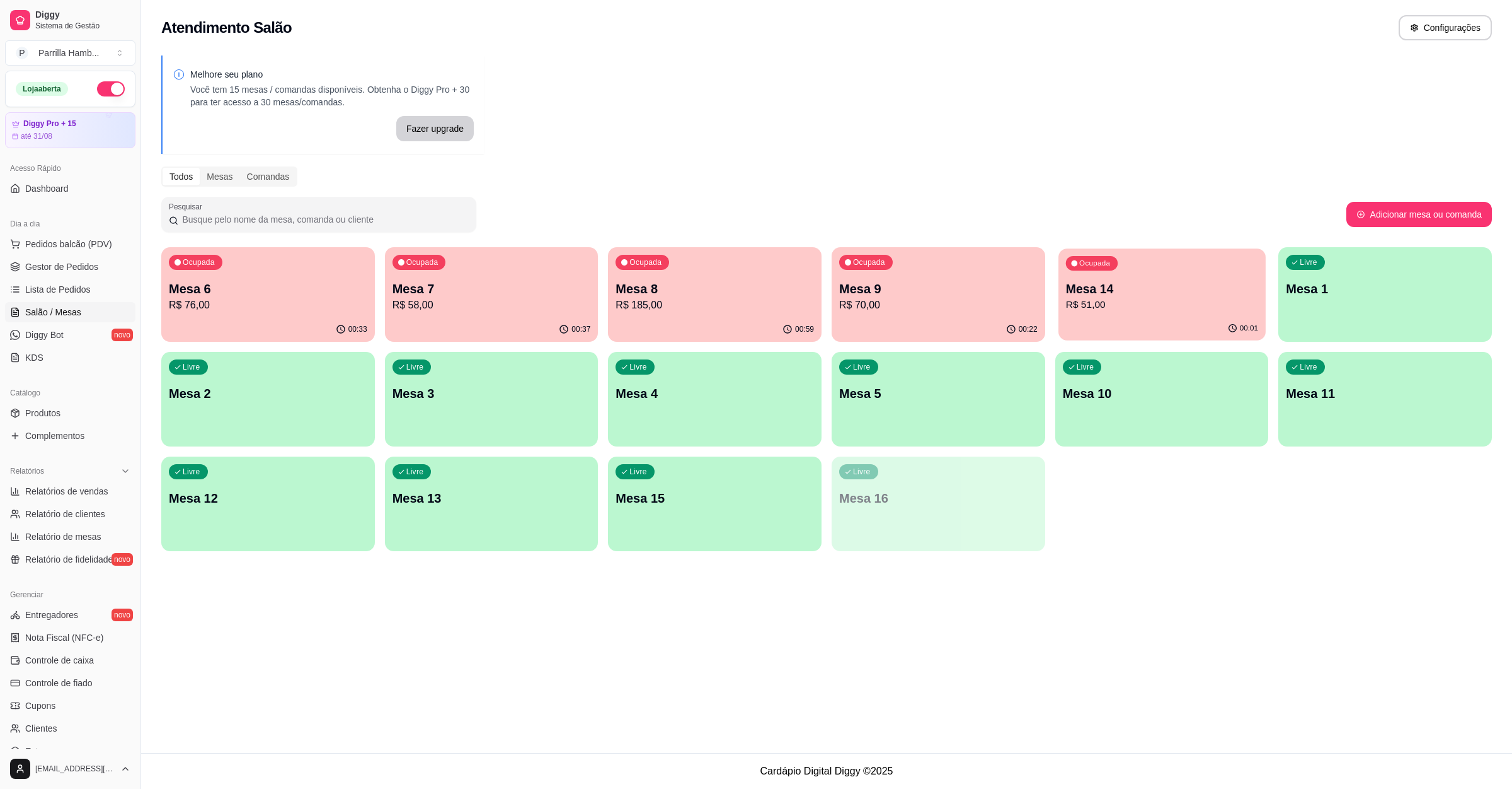
click at [1104, 287] on p "Mesa 14" at bounding box center [1162, 289] width 193 height 17
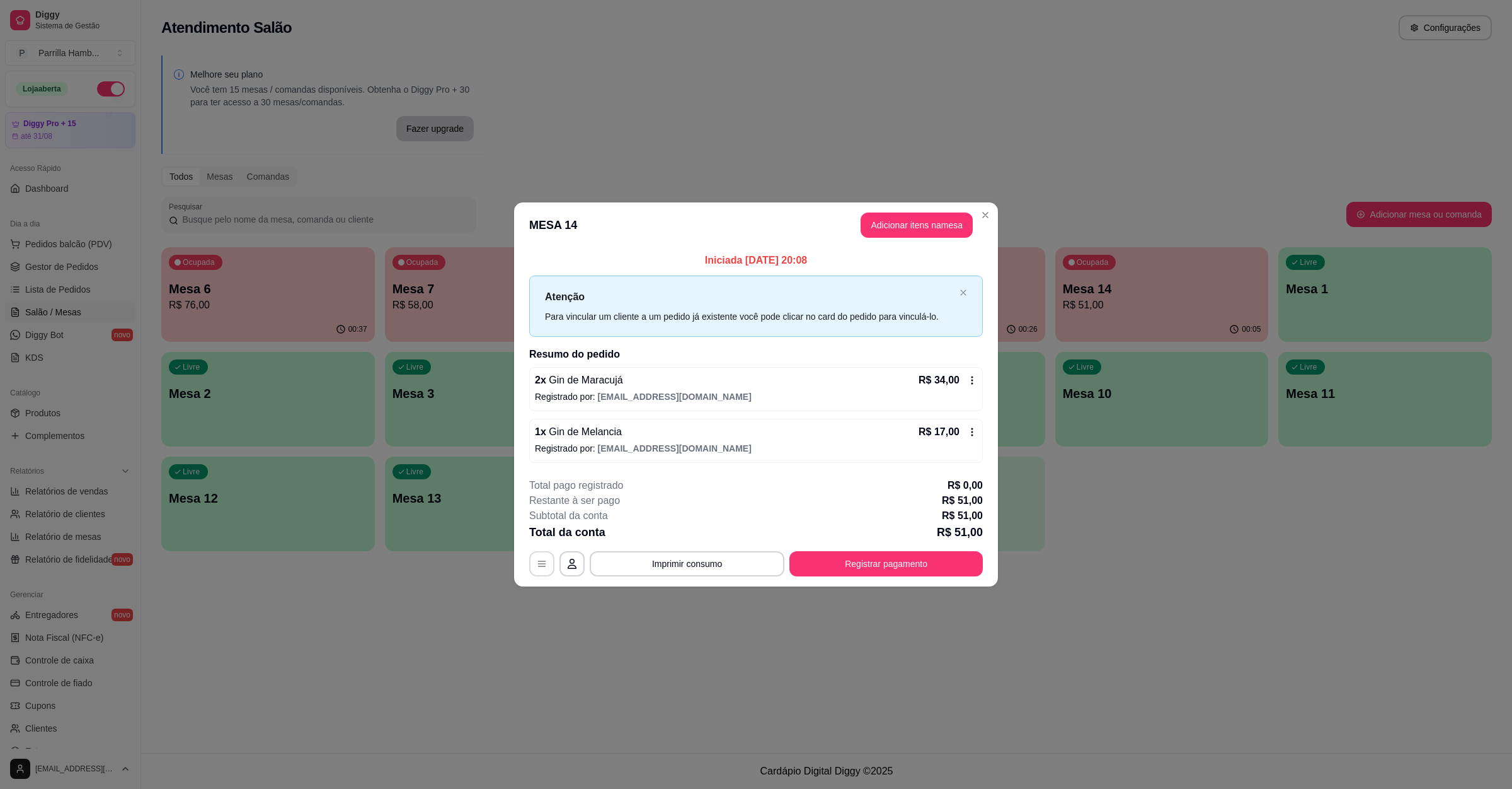
click at [532, 562] on button "button" at bounding box center [541, 563] width 25 height 25
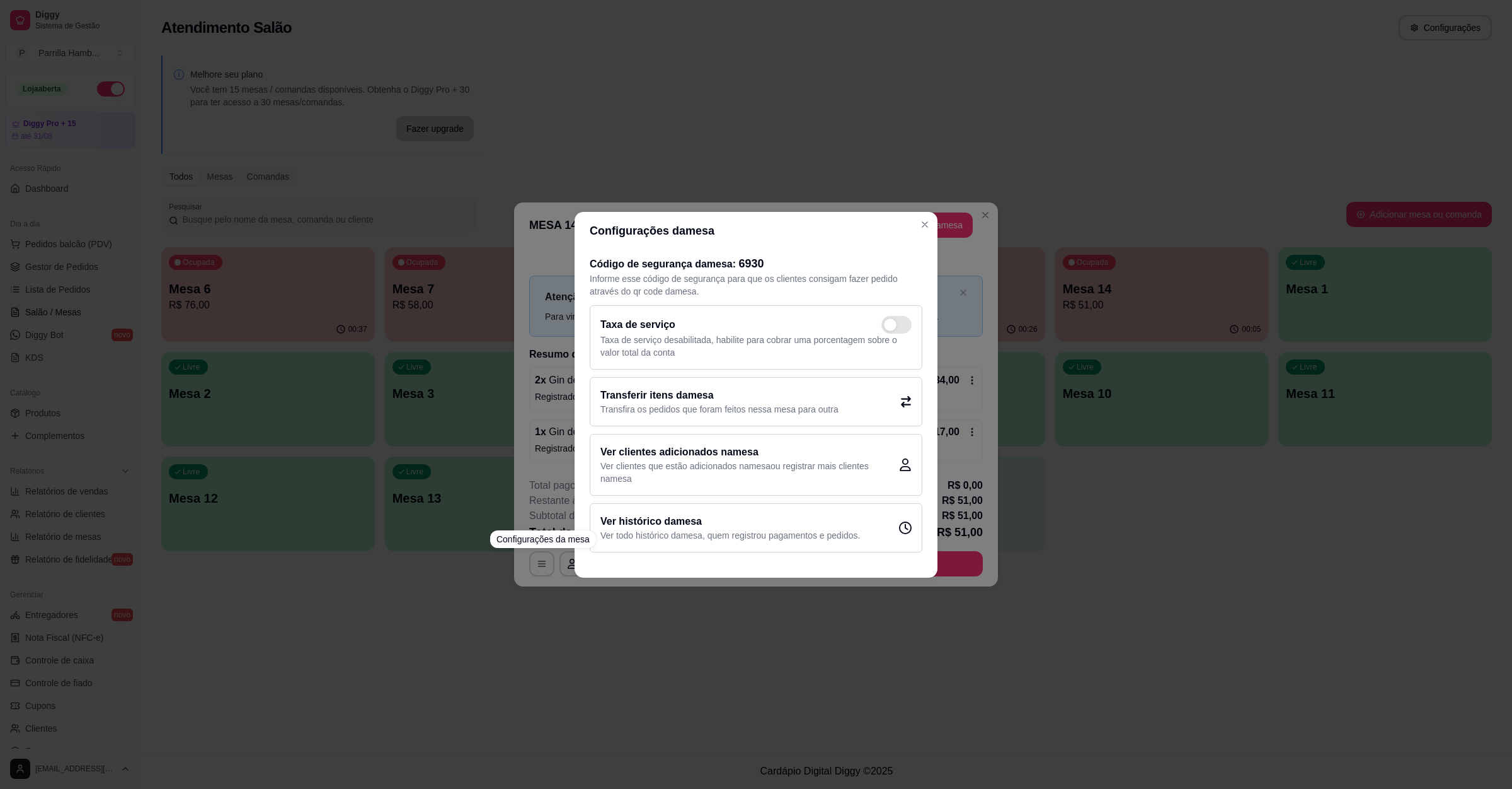
click at [650, 405] on p "Transfira os pedidos que foram feitos nessa mesa para outra" at bounding box center [720, 409] width 238 height 12
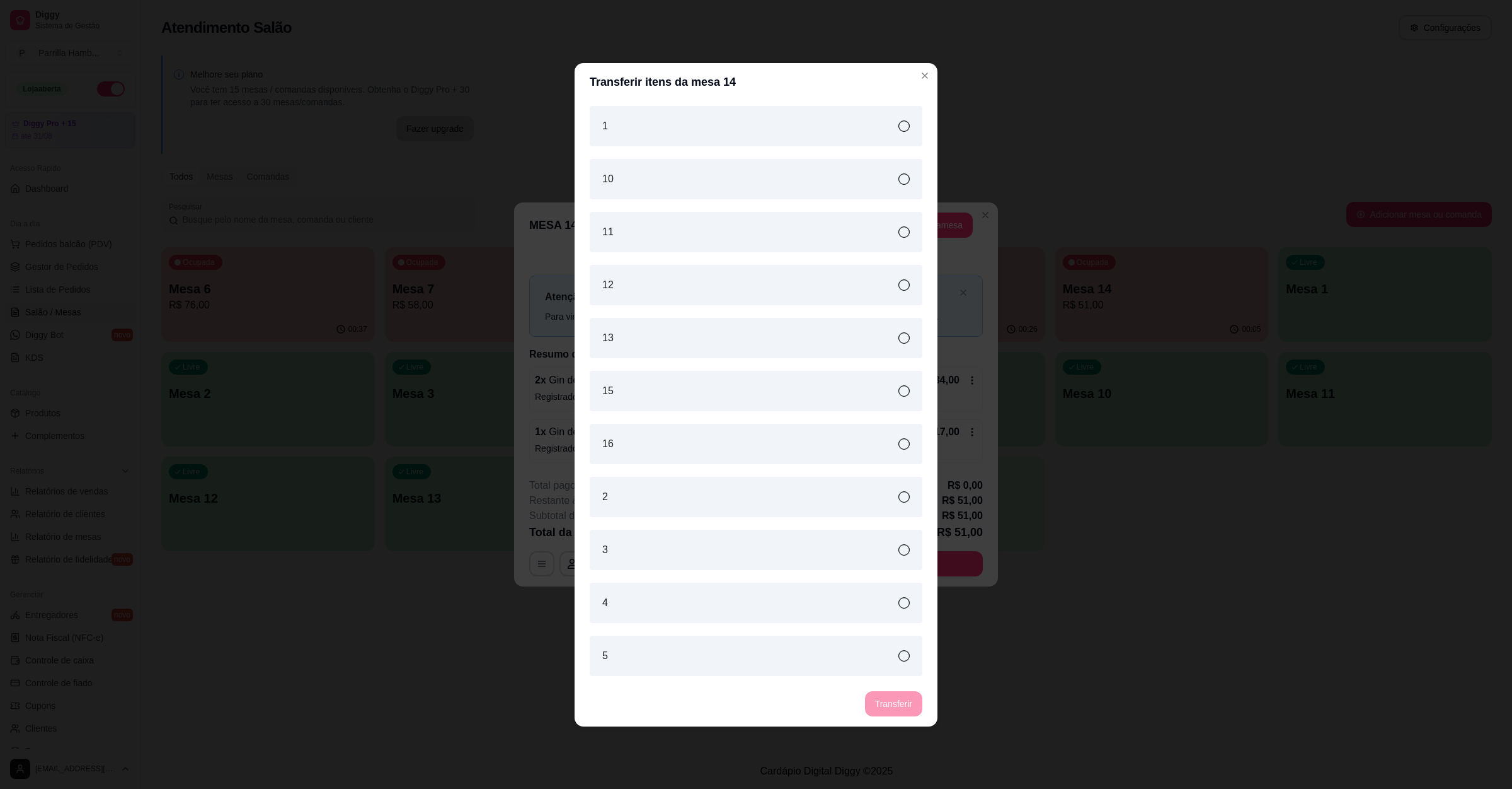
click at [671, 388] on div "15" at bounding box center [756, 390] width 333 height 40
click at [881, 702] on button "Transferir" at bounding box center [893, 703] width 57 height 25
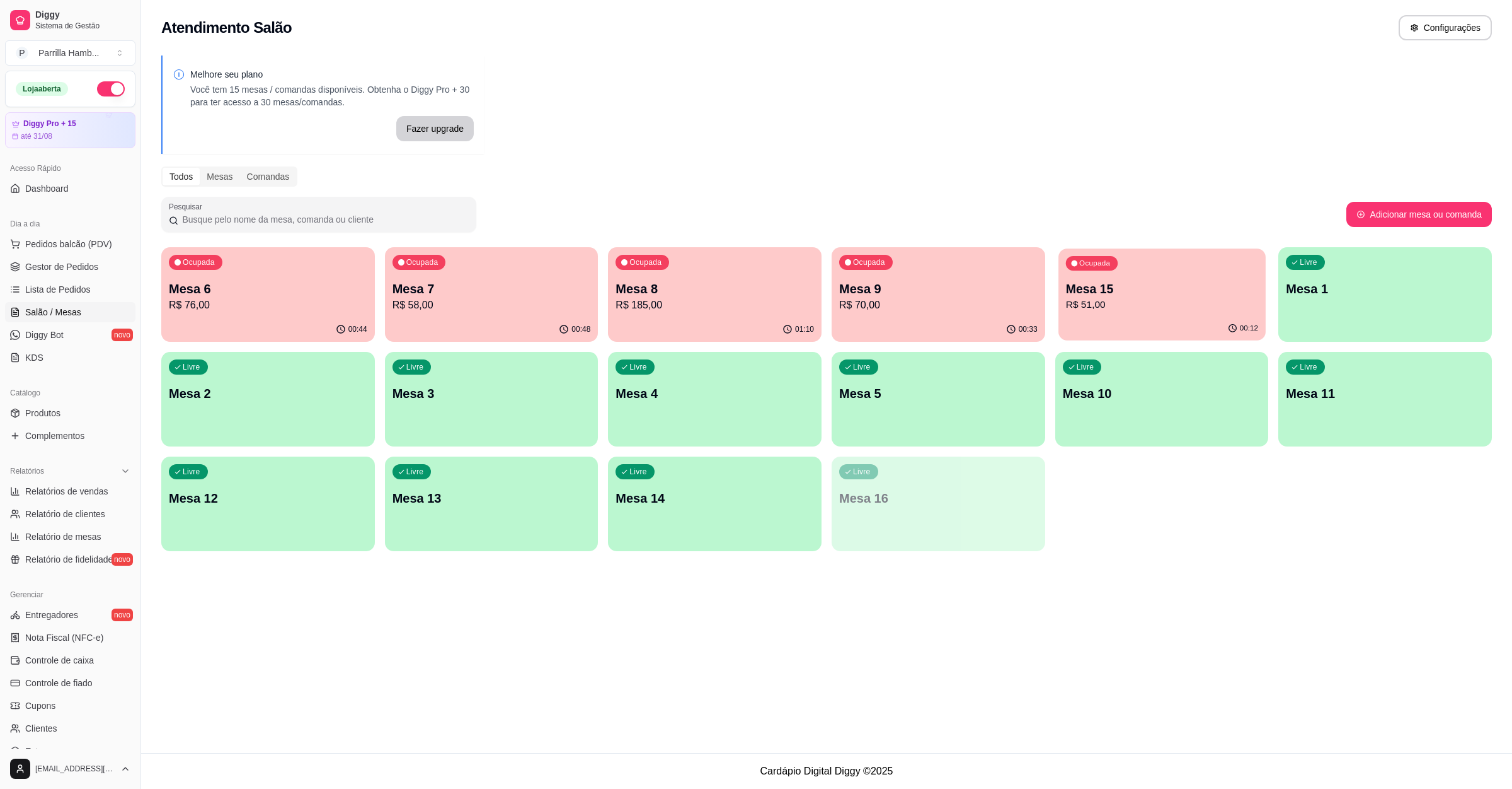
click at [1148, 303] on p "R$ 51,00" at bounding box center [1162, 305] width 193 height 15
click at [902, 308] on p "R$ 70,00" at bounding box center [938, 305] width 198 height 15
click at [717, 287] on p "Mesa 8" at bounding box center [715, 288] width 198 height 18
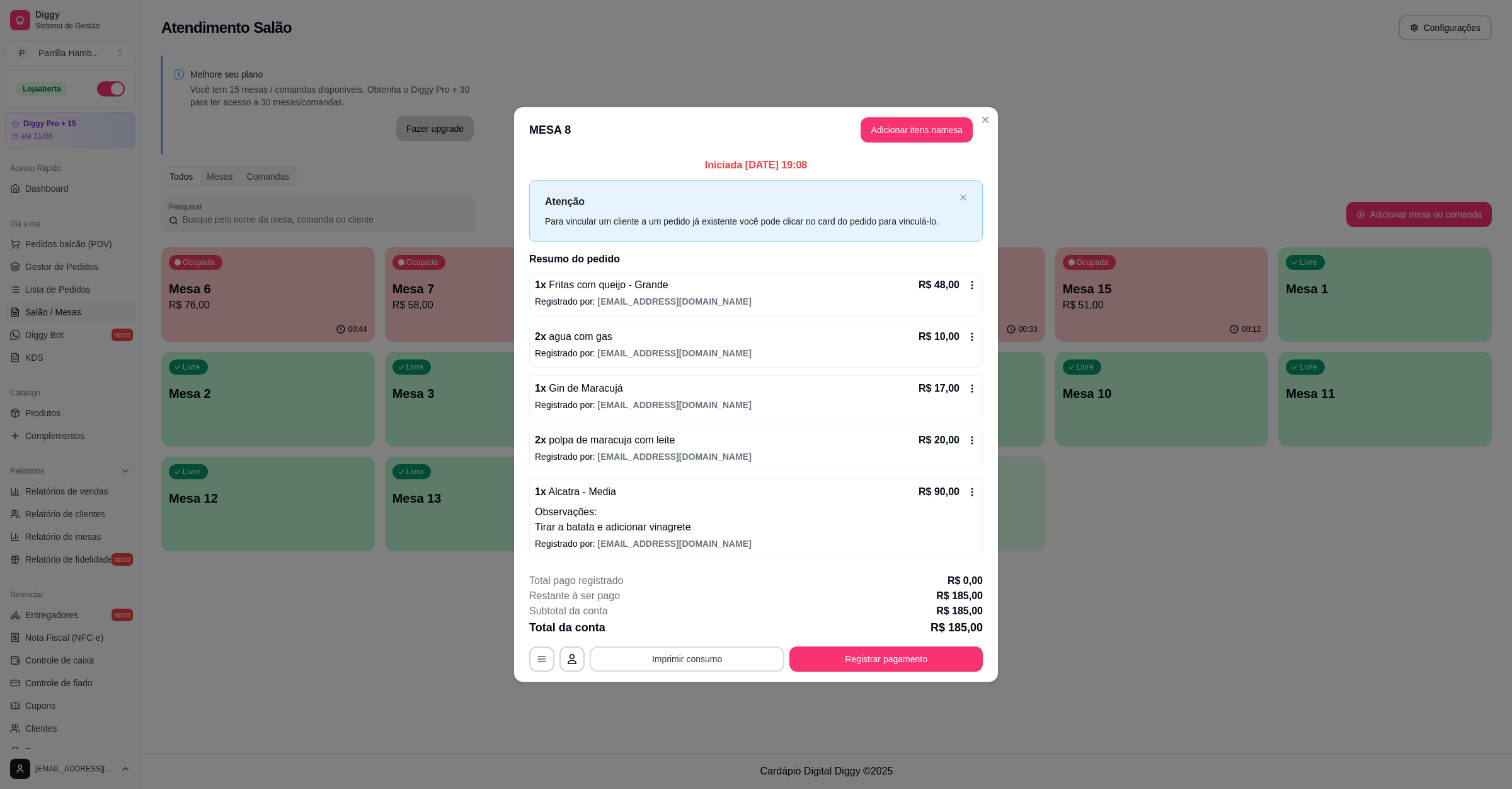
click at [678, 657] on button "Imprimir consumo" at bounding box center [687, 658] width 194 height 25
click at [669, 634] on button "IMPRESSORA" at bounding box center [691, 631] width 88 height 20
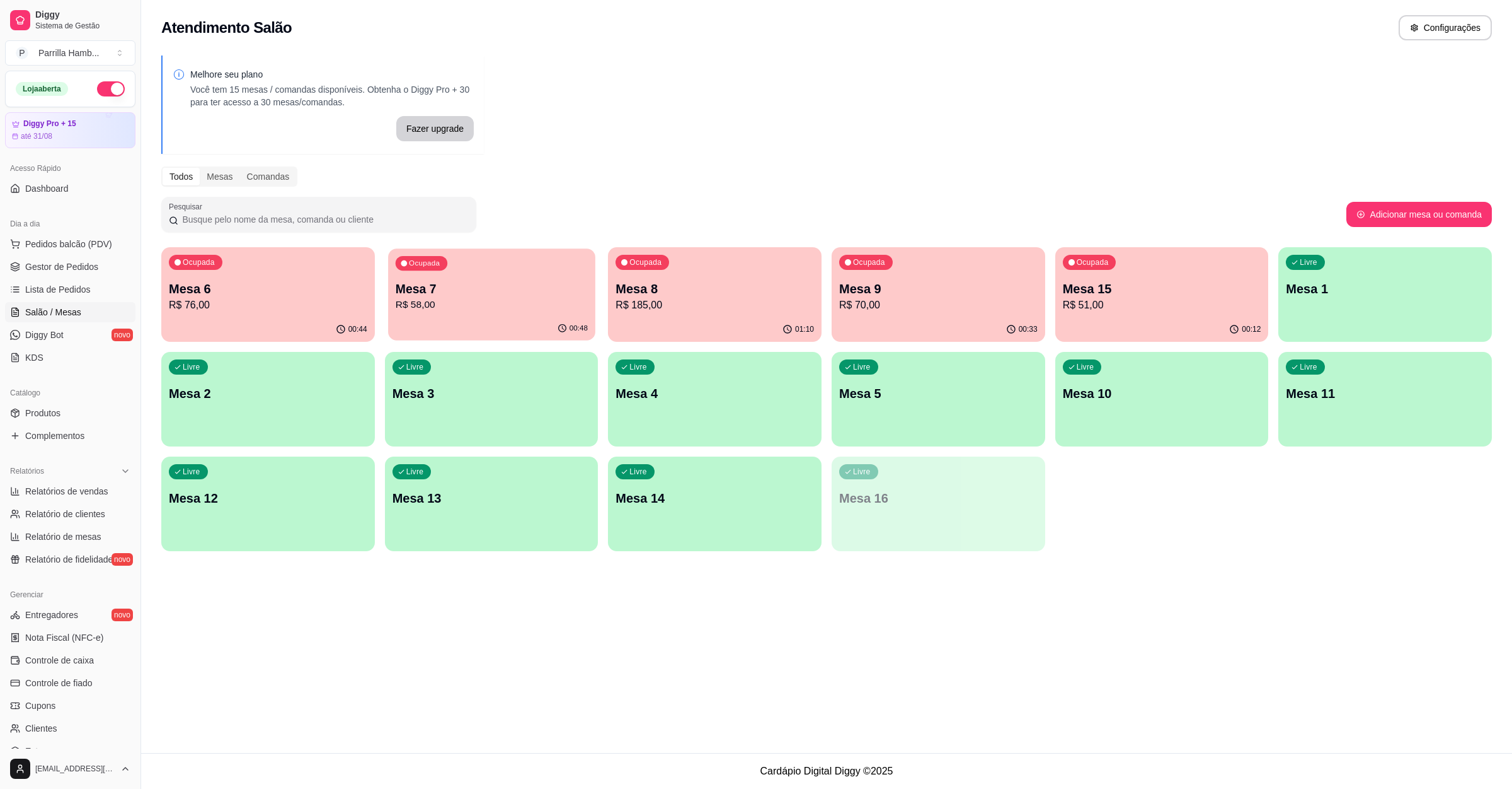
click at [484, 270] on div "Ocupada Mesa 7 R$ 58,00" at bounding box center [492, 282] width 207 height 68
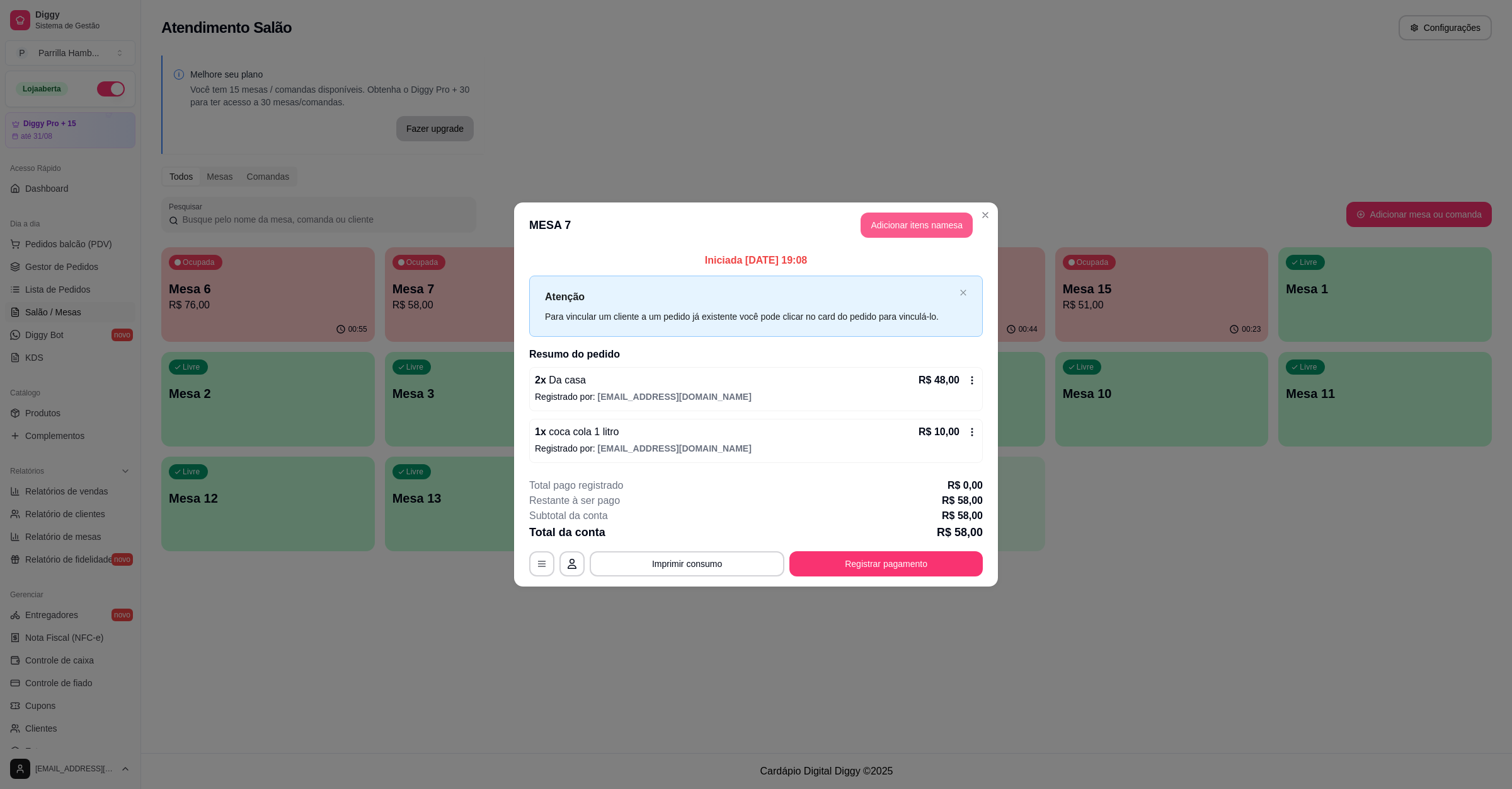
click at [887, 233] on button "Adicionar itens na mesa" at bounding box center [917, 224] width 112 height 25
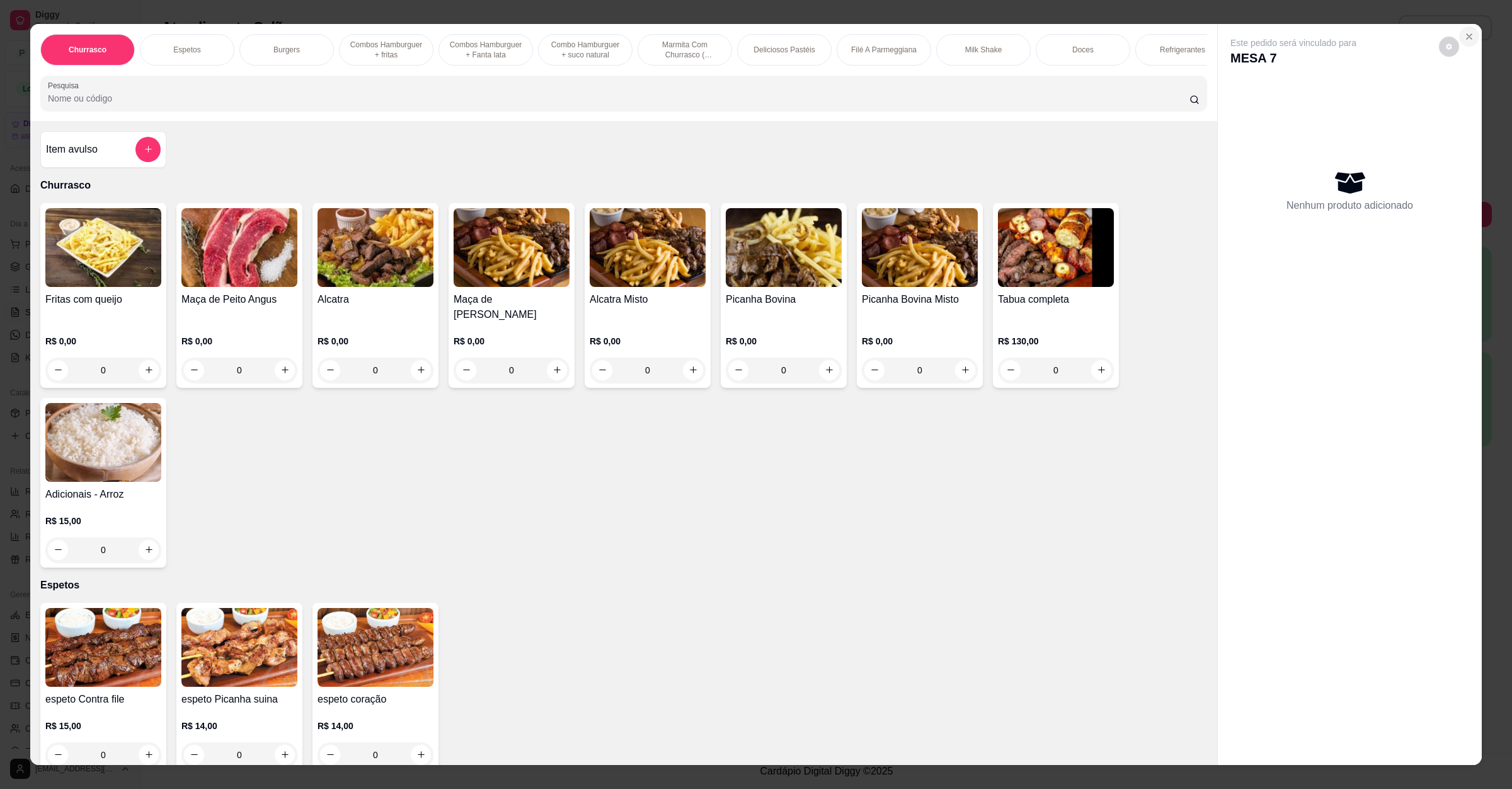
click at [1464, 37] on icon "Close" at bounding box center [1469, 36] width 10 height 10
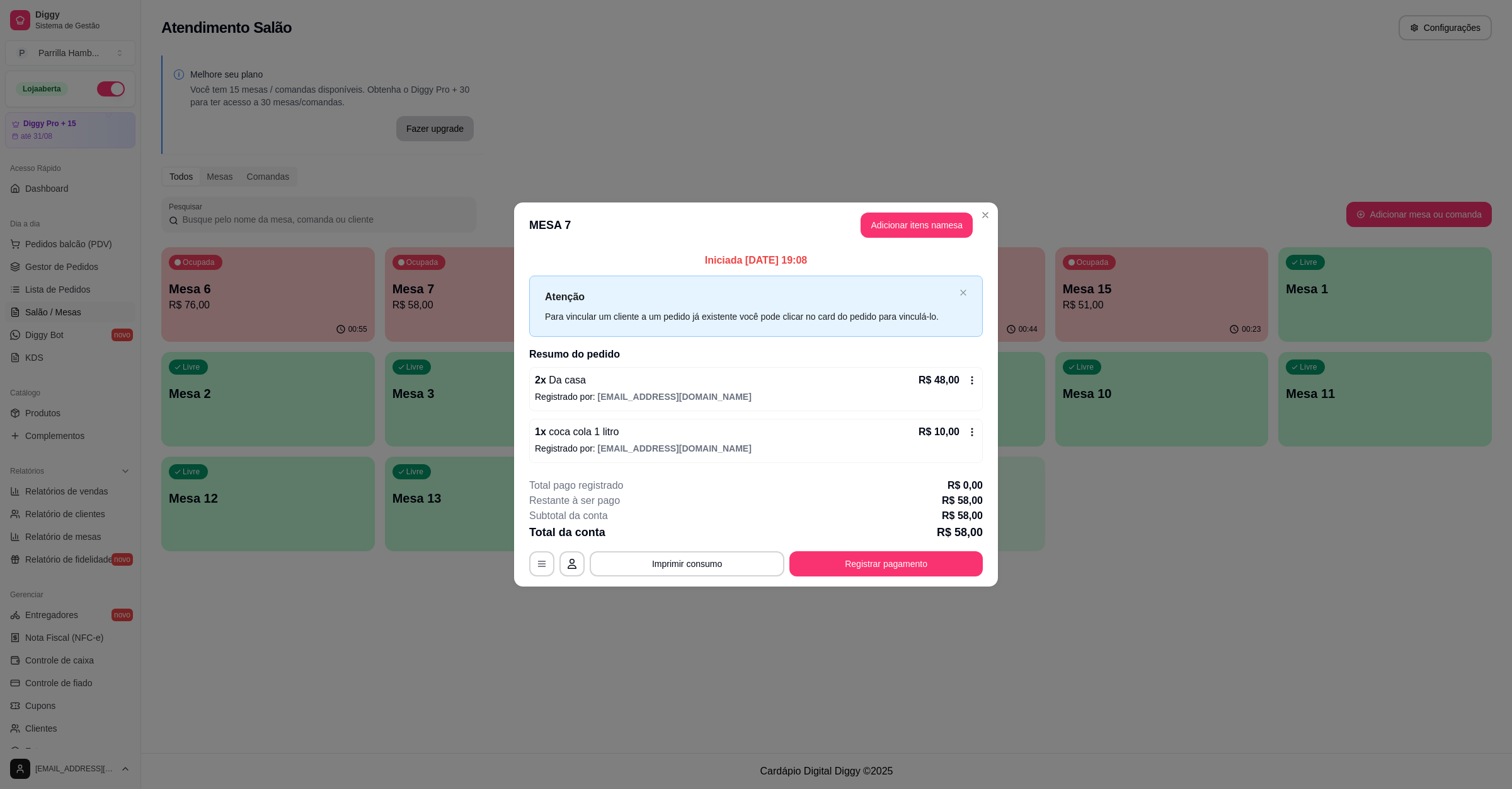
click at [892, 545] on div "**********" at bounding box center [755, 526] width 453 height 98
click at [892, 558] on button "Registrar pagamento" at bounding box center [886, 563] width 193 height 25
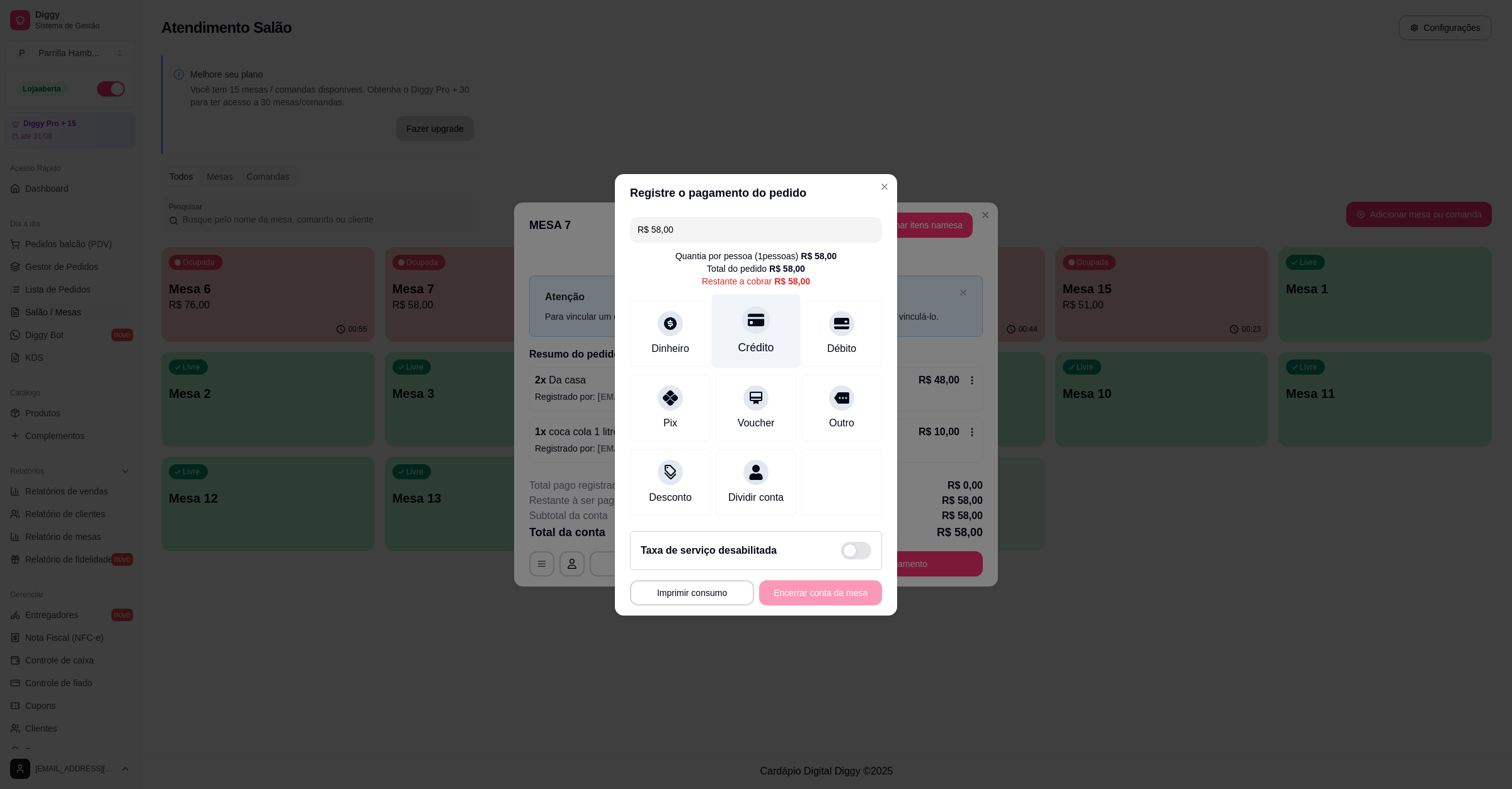
click at [753, 311] on icon at bounding box center [756, 320] width 17 height 17
click at [832, 614] on footer "**********" at bounding box center [756, 567] width 282 height 94
type input "R$ 0,00"
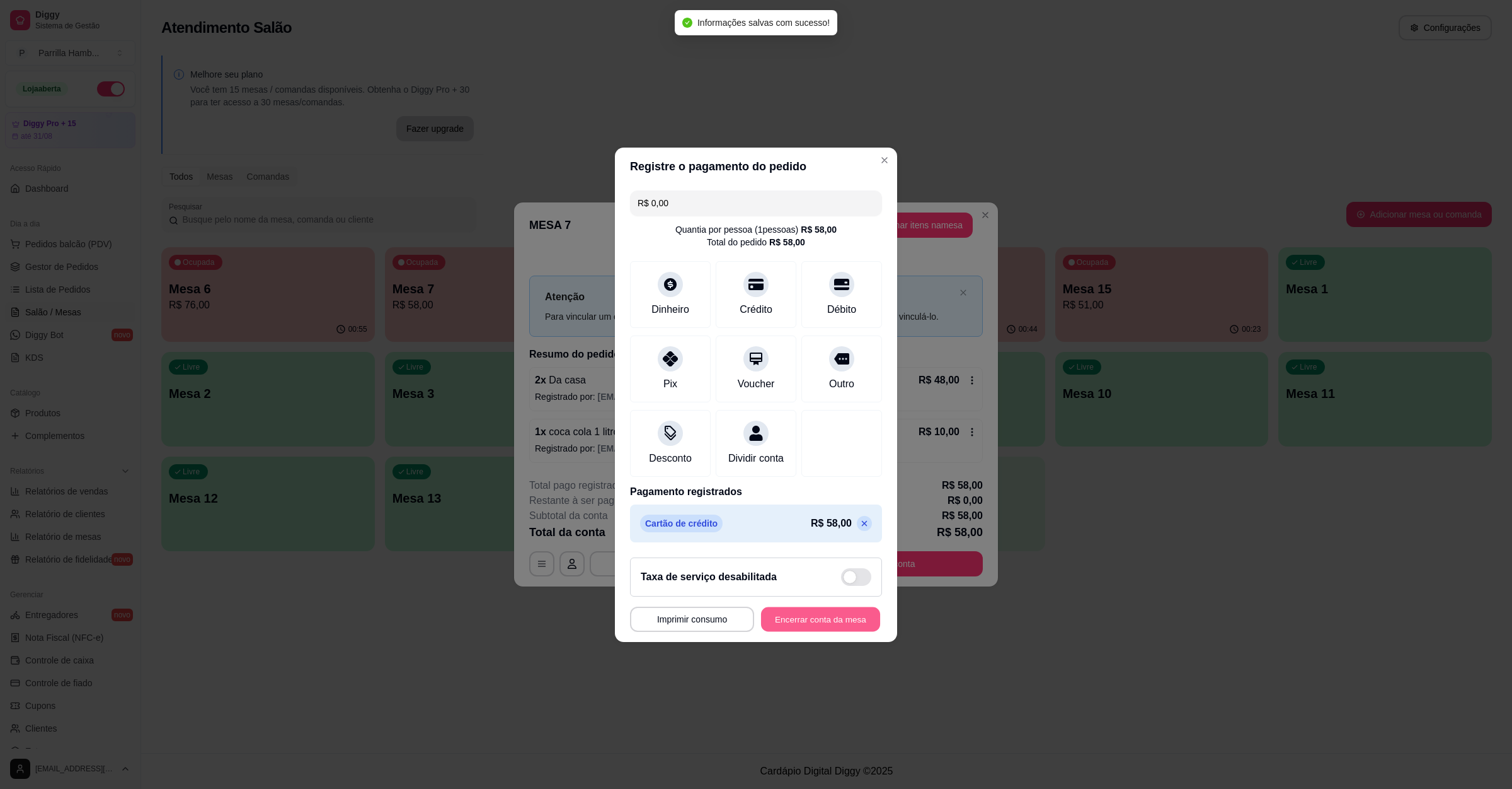
click at [832, 614] on button "Encerrar conta da mesa" at bounding box center [820, 619] width 119 height 24
click at [857, 624] on button "Encerrar conta da mesa" at bounding box center [820, 619] width 119 height 24
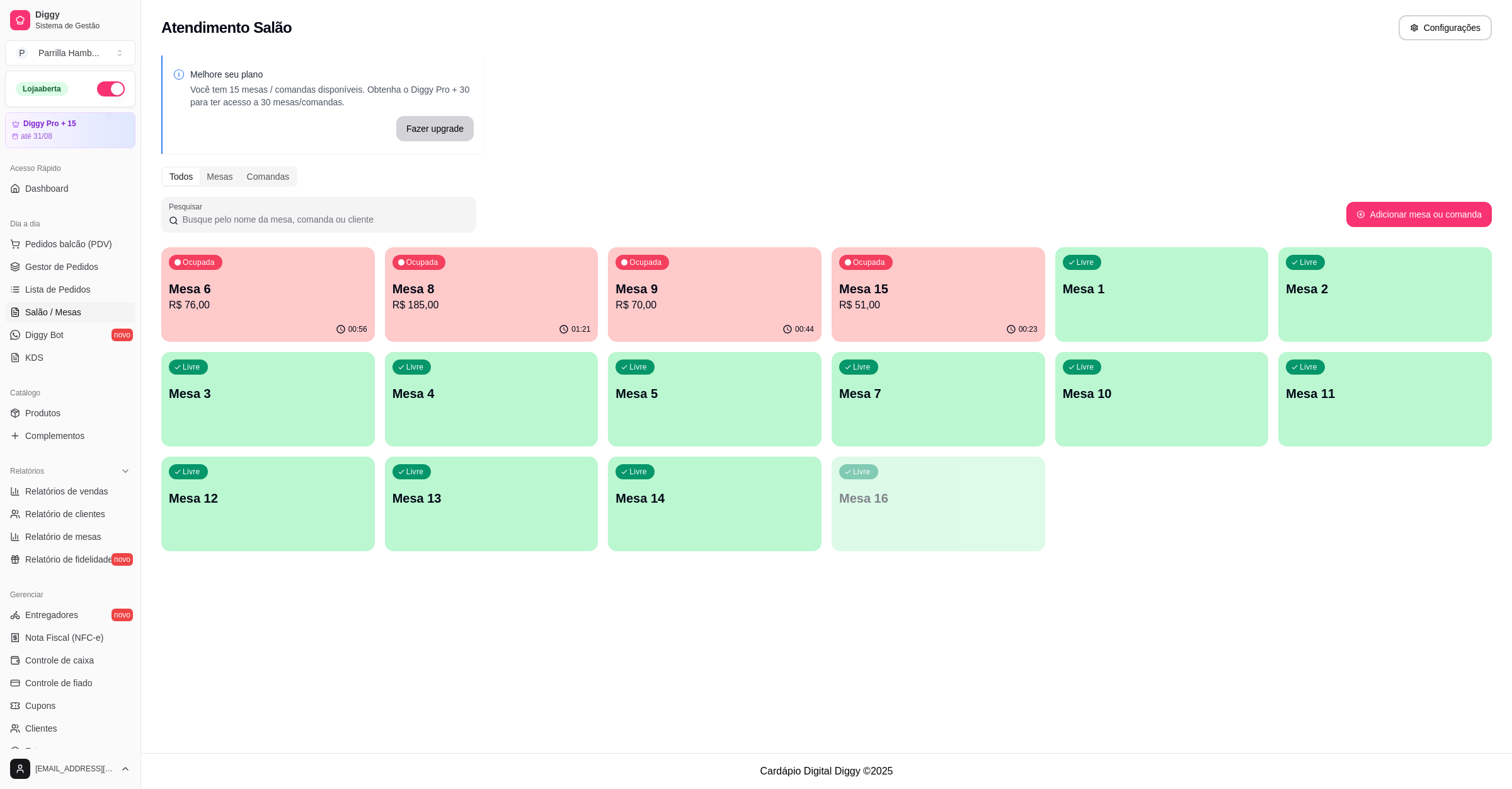
click at [929, 377] on div "Livre Mesa 7" at bounding box center [938, 391] width 214 height 79
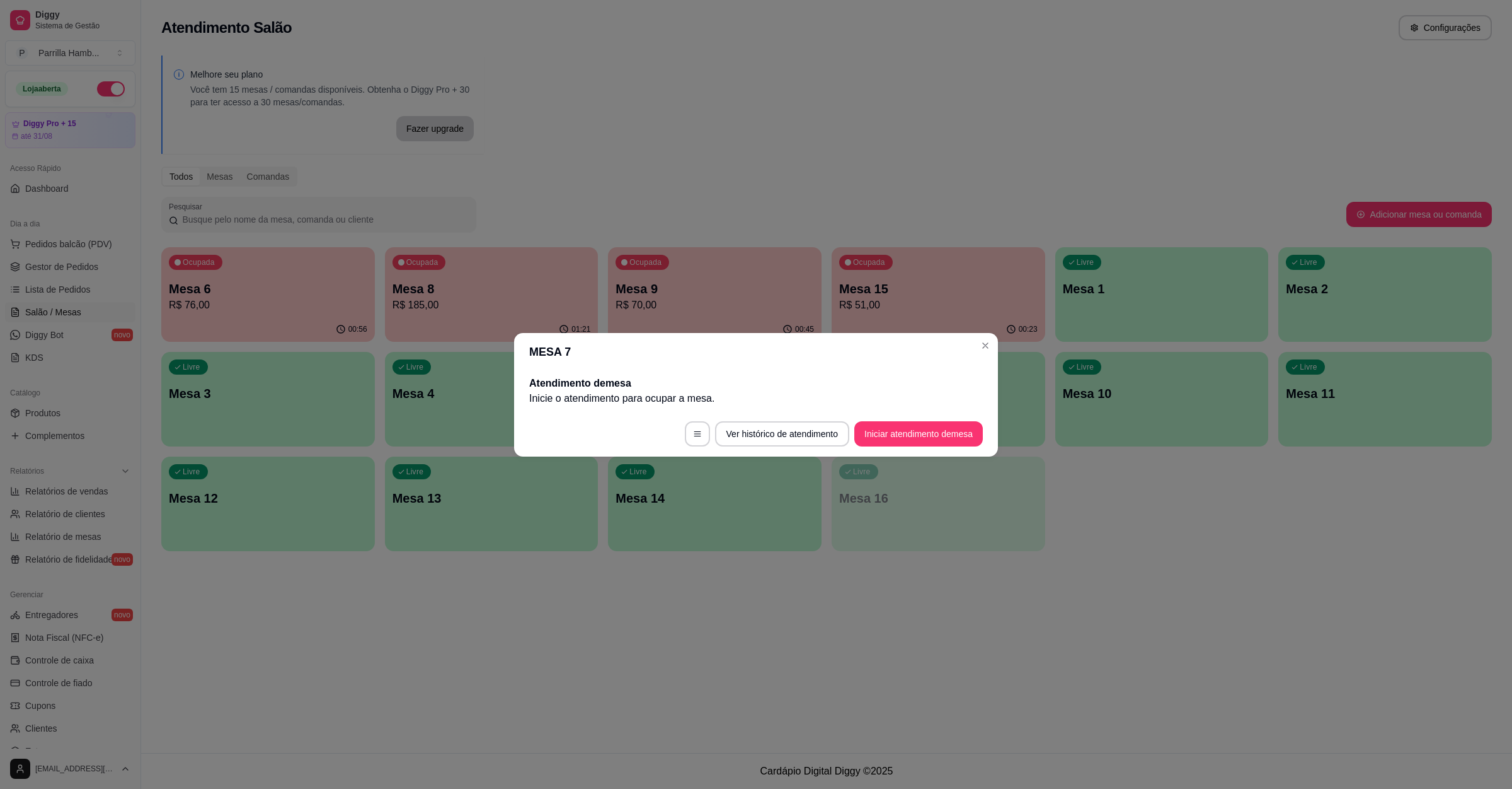
click at [916, 446] on footer "Ver histórico de atendimento Iniciar atendimento de mesa" at bounding box center [756, 434] width 484 height 46
click at [919, 439] on button "Iniciar atendimento de mesa" at bounding box center [919, 433] width 129 height 25
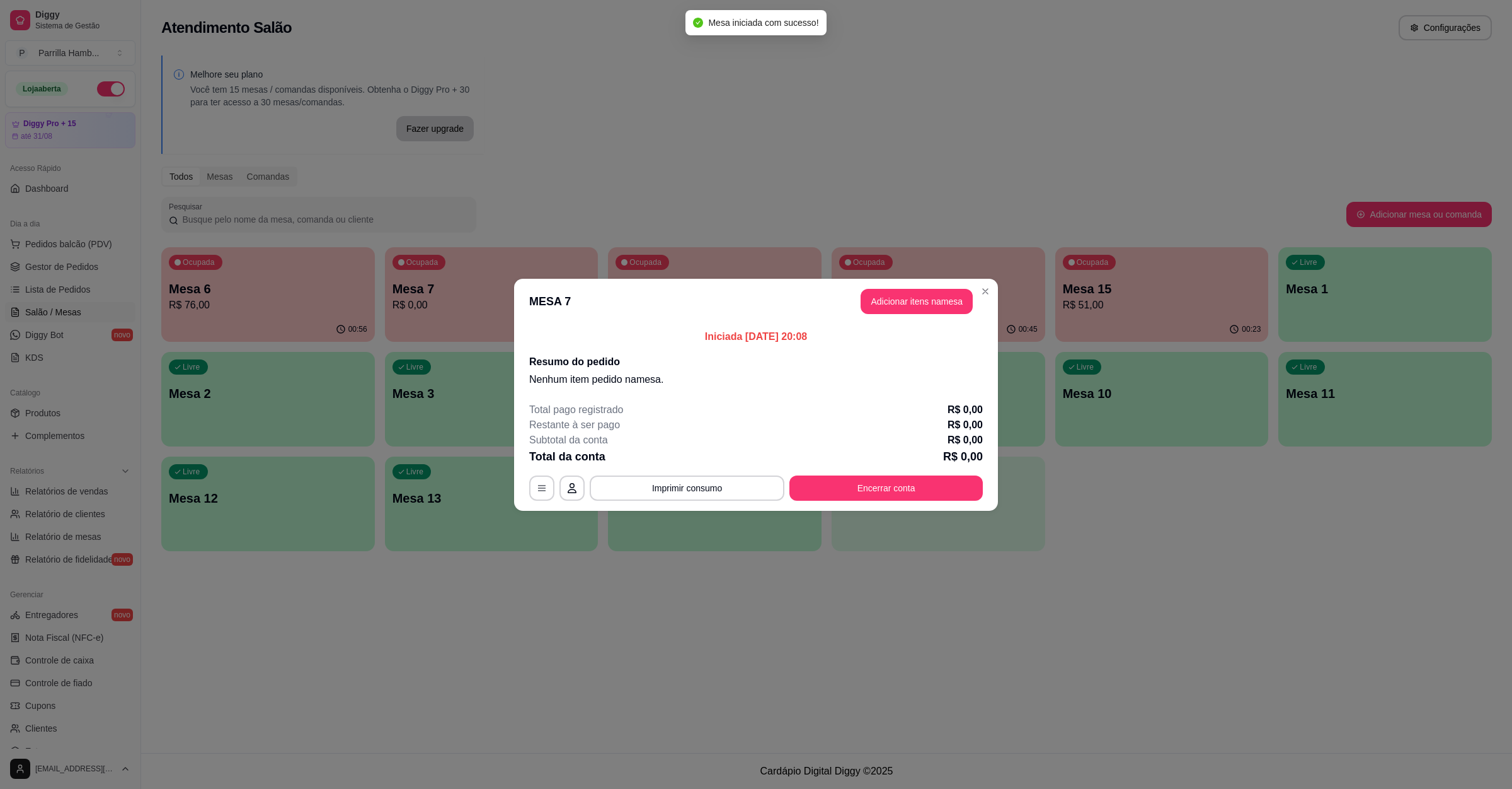
click at [937, 283] on header "MESA 7 Adicionar itens na mesa" at bounding box center [756, 301] width 484 height 46
click at [937, 307] on button "Adicionar itens na mesa" at bounding box center [917, 301] width 112 height 25
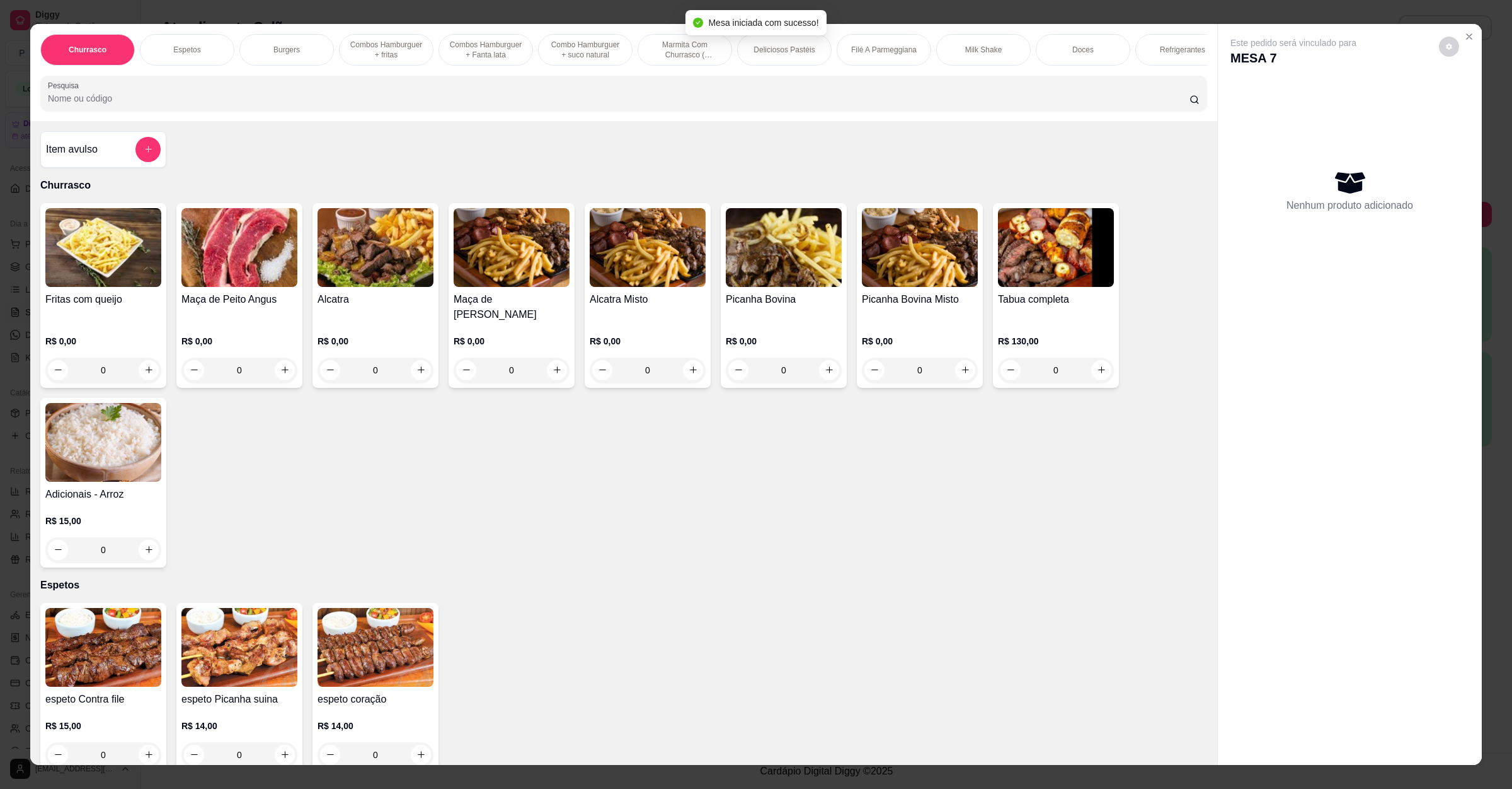
click at [503, 105] on input "Pesquisa" at bounding box center [619, 97] width 1142 height 12
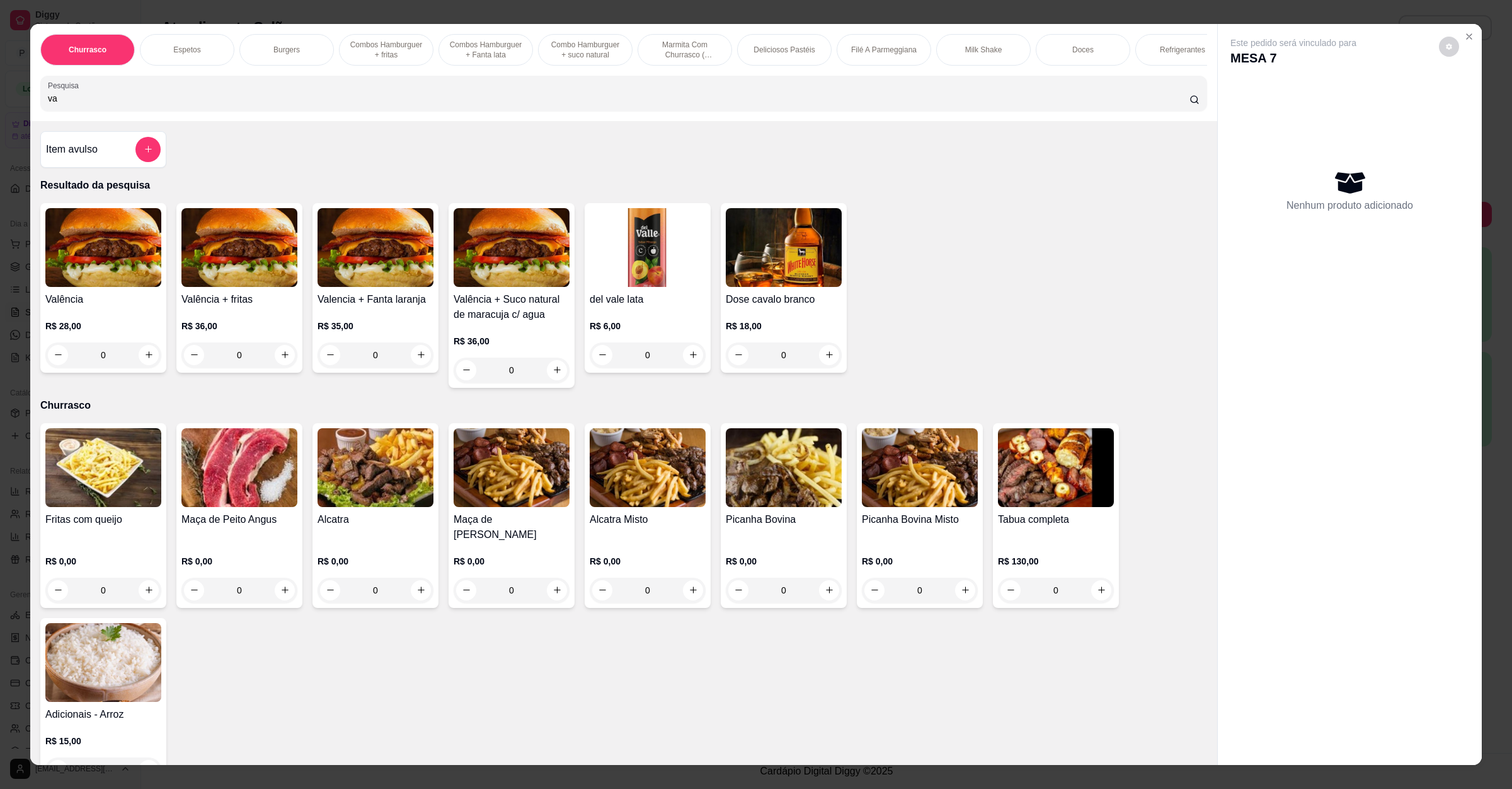
type input "va"
click at [61, 307] on h4 "Valência" at bounding box center [104, 299] width 116 height 15
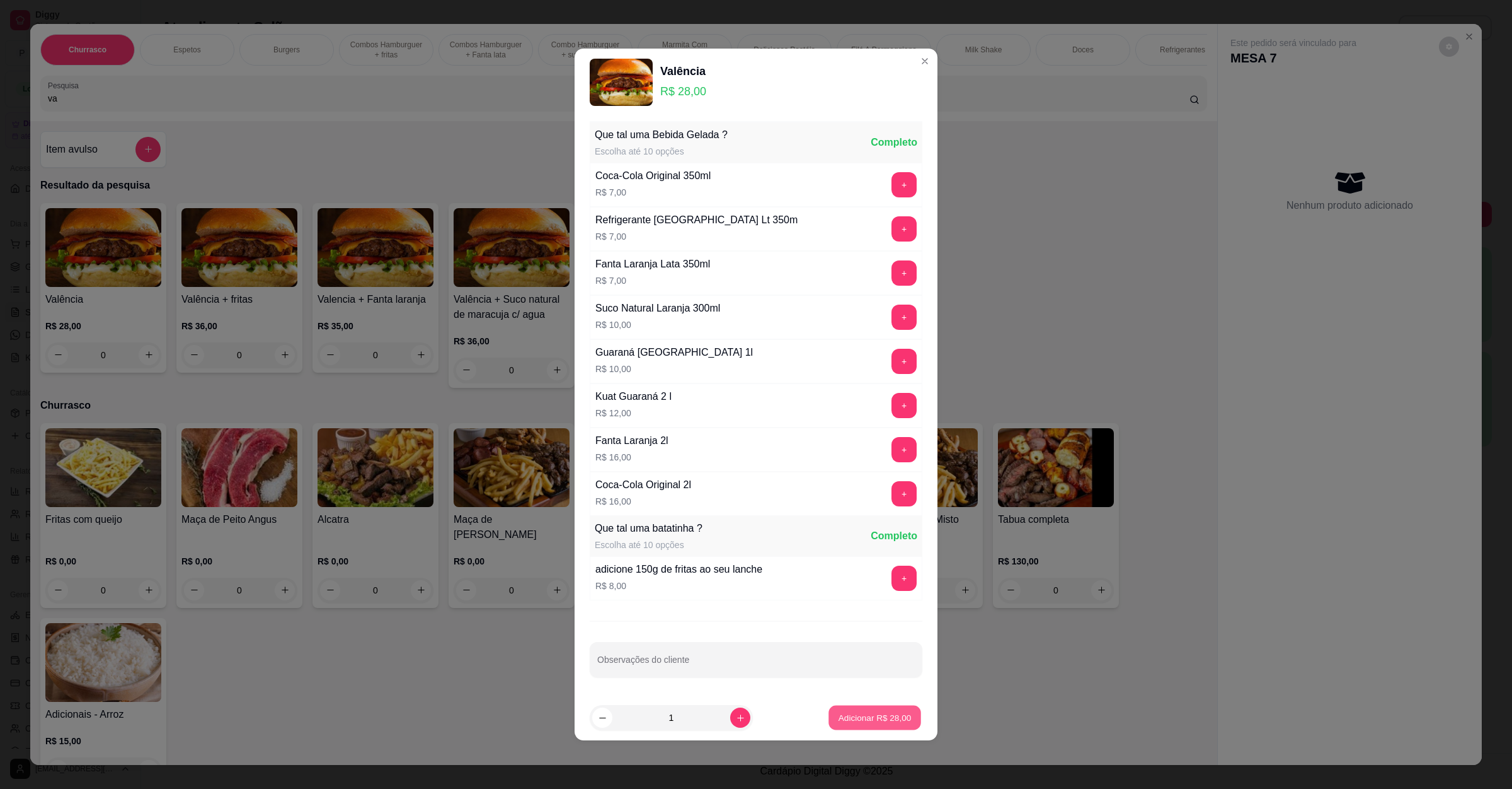
click at [849, 730] on button "Adicionar R$ 28,00" at bounding box center [875, 718] width 93 height 24
type input "1"
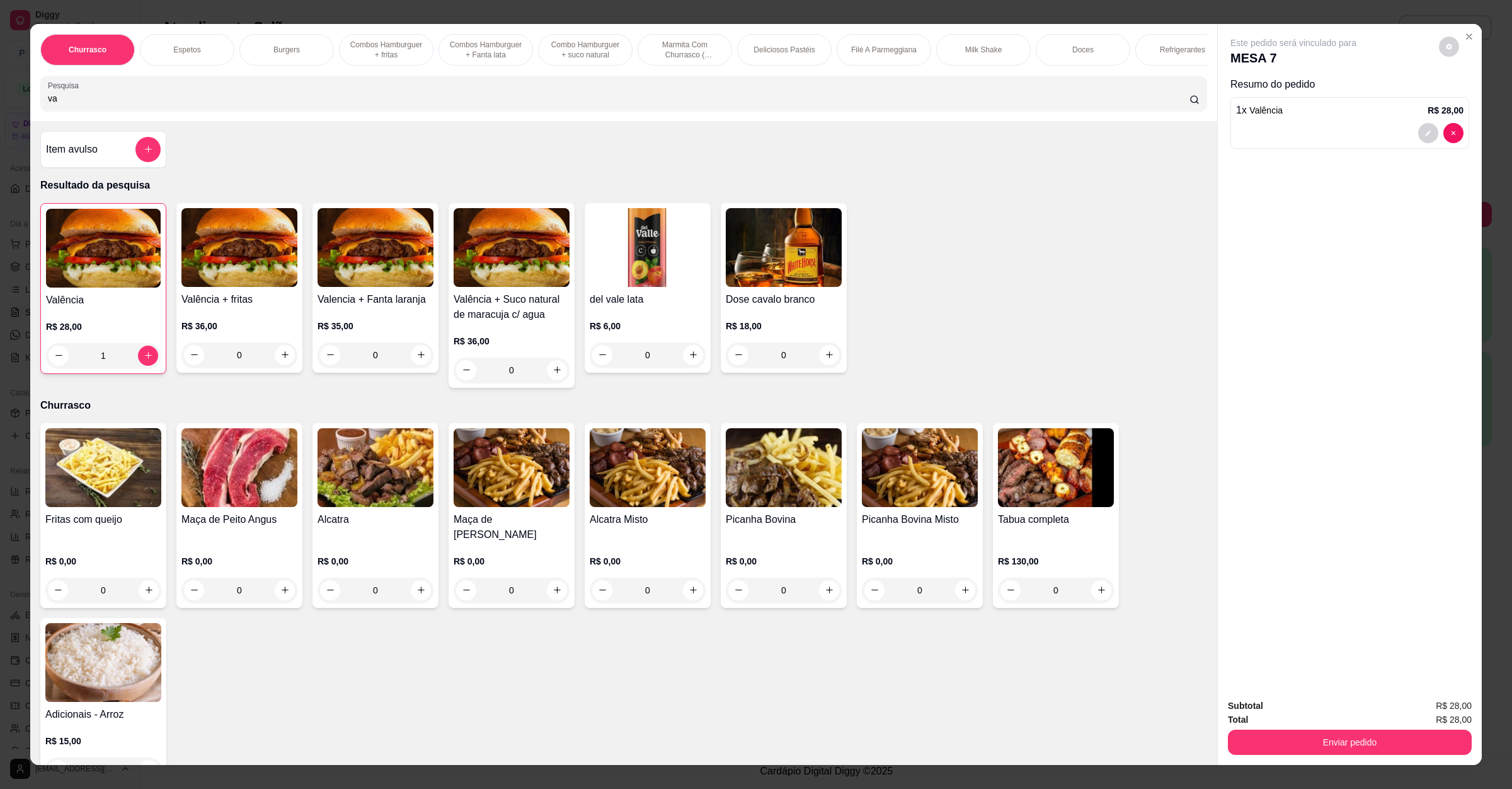
drag, startPoint x: 159, startPoint y: 99, endPoint x: 0, endPoint y: 91, distance: 159.2
click at [0, 91] on div "Churrasco Espetos Burgers Combos Hamburguer + fritas Combos [GEOGRAPHIC_DATA] +…" at bounding box center [756, 394] width 1512 height 789
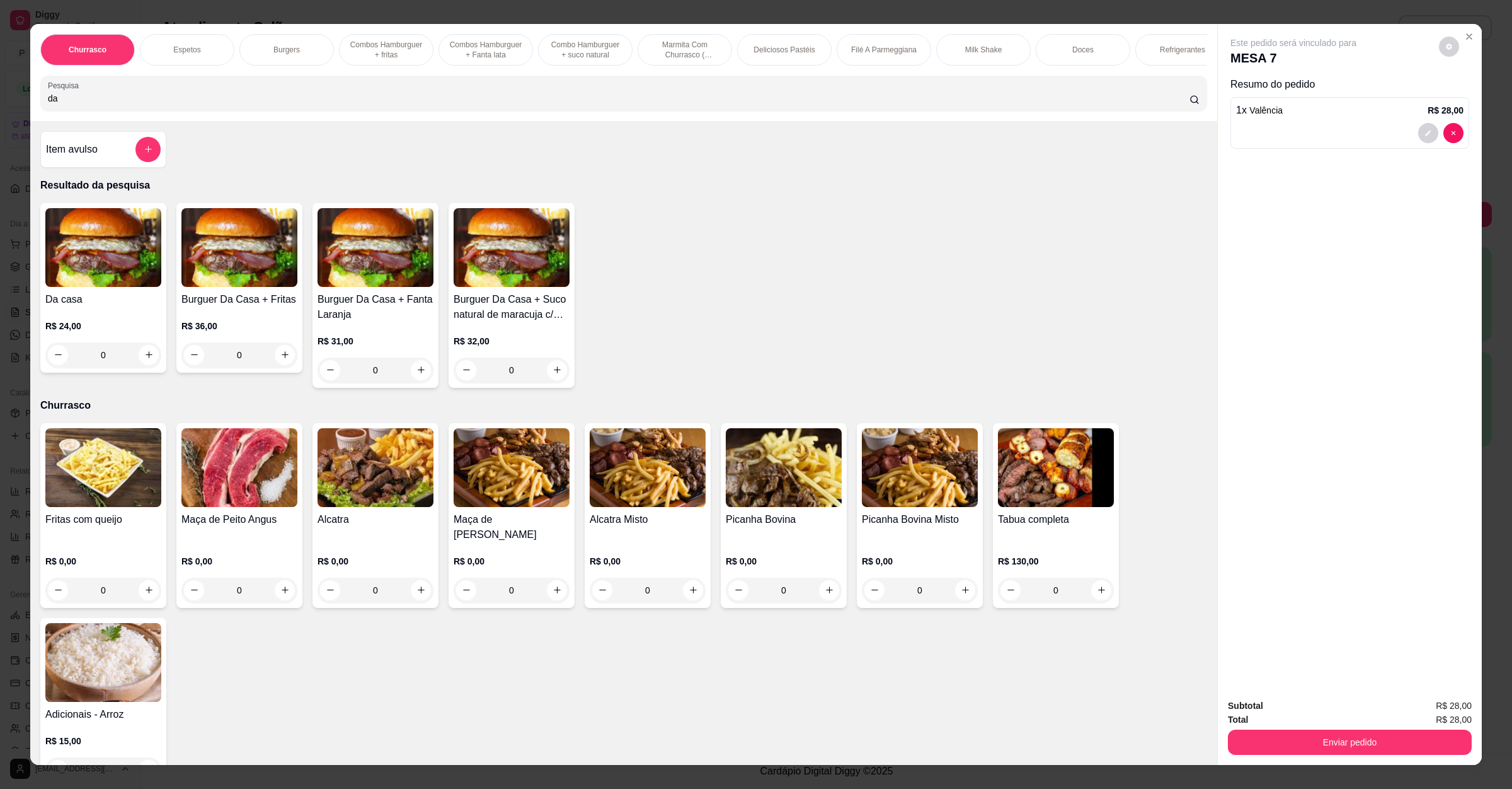
type input "da"
click at [142, 366] on div "0" at bounding box center [104, 354] width 116 height 25
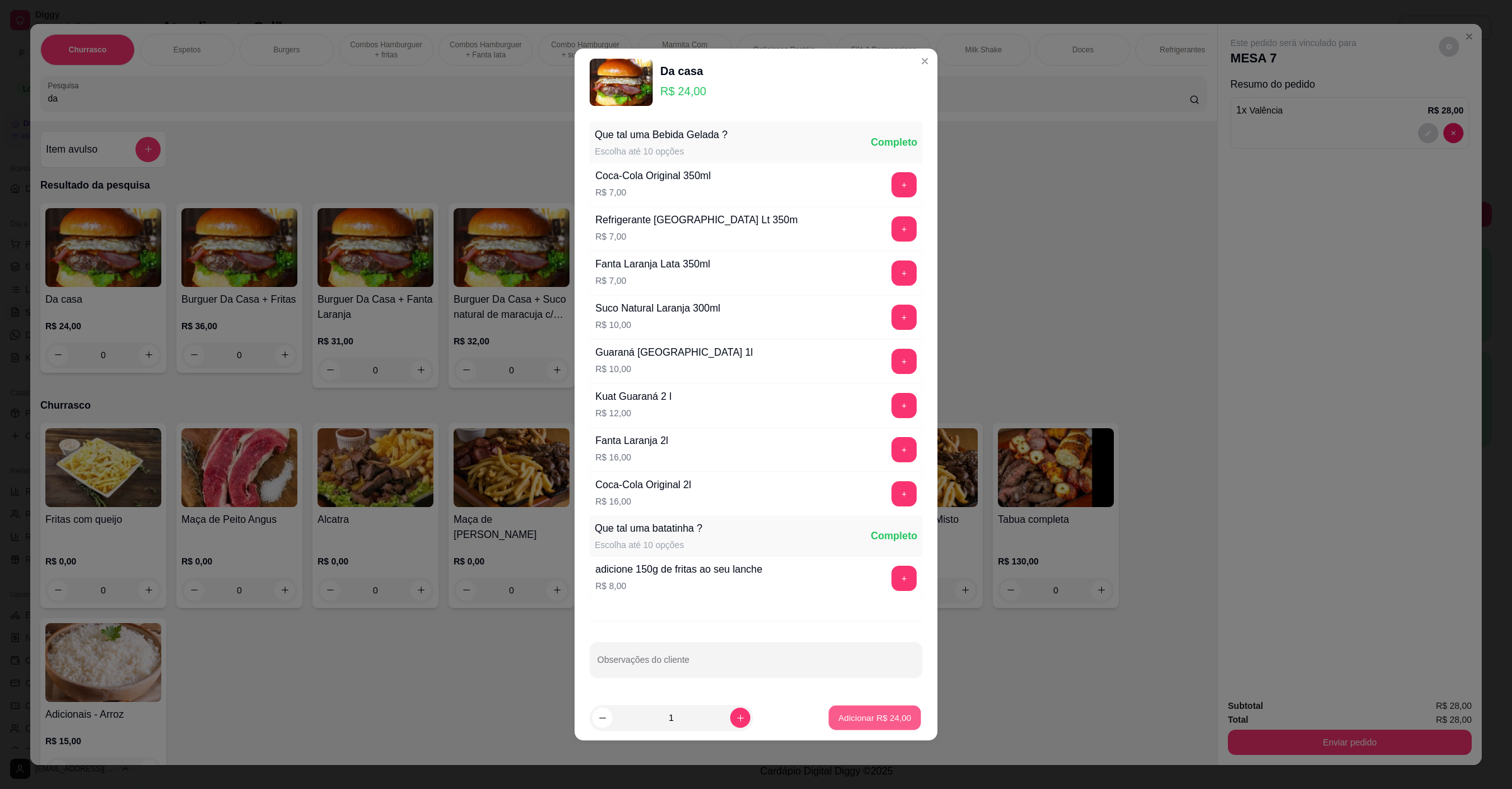
click at [844, 723] on p "Adicionar R$ 24,00" at bounding box center [875, 717] width 73 height 12
type input "1"
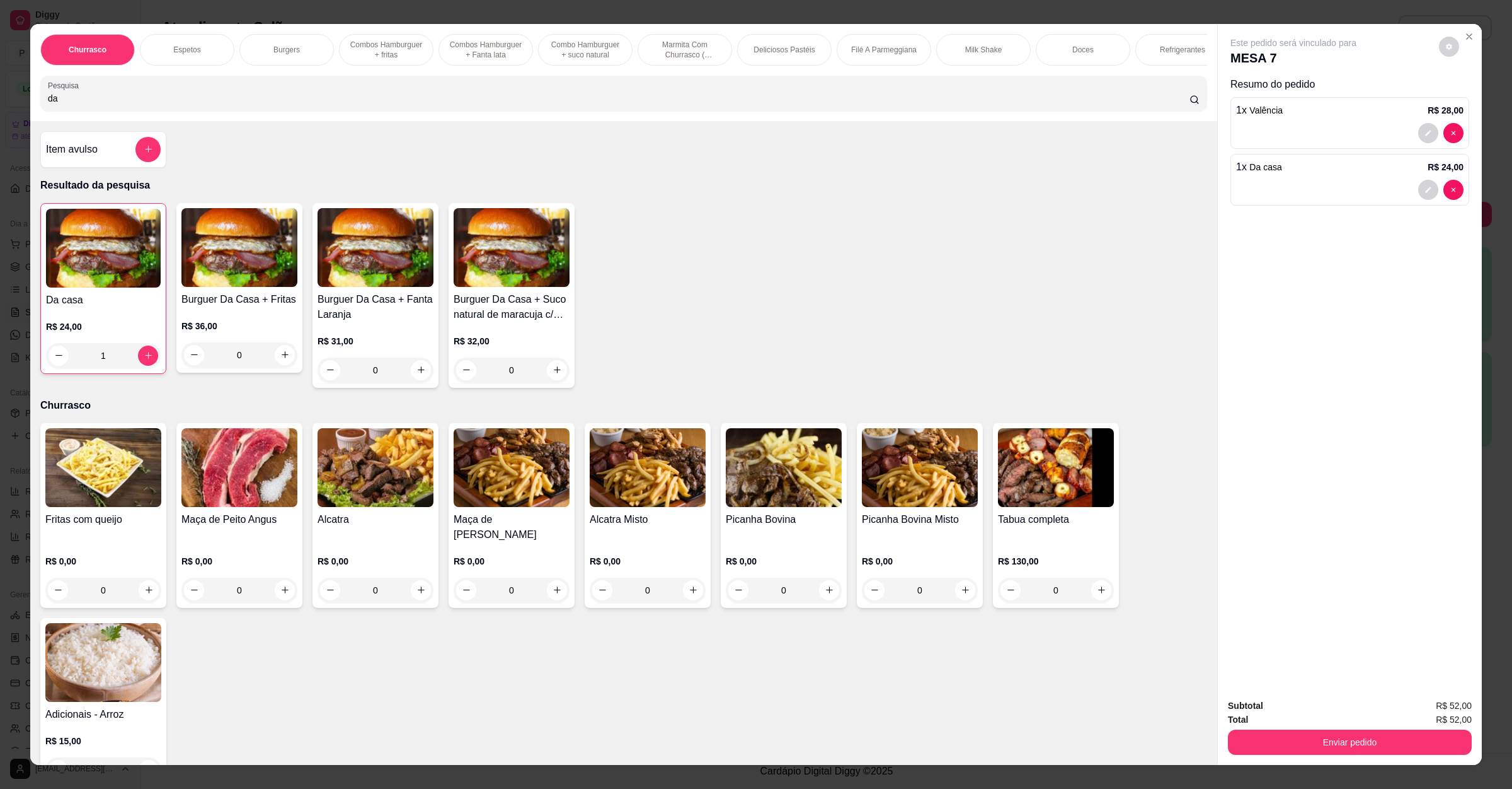
drag, startPoint x: 189, startPoint y: 115, endPoint x: 0, endPoint y: 109, distance: 189.1
click at [0, 109] on div "Churrasco Espetos Burgers Combos Hamburguer + fritas Combos Hamburguer + Fanta …" at bounding box center [756, 394] width 1512 height 789
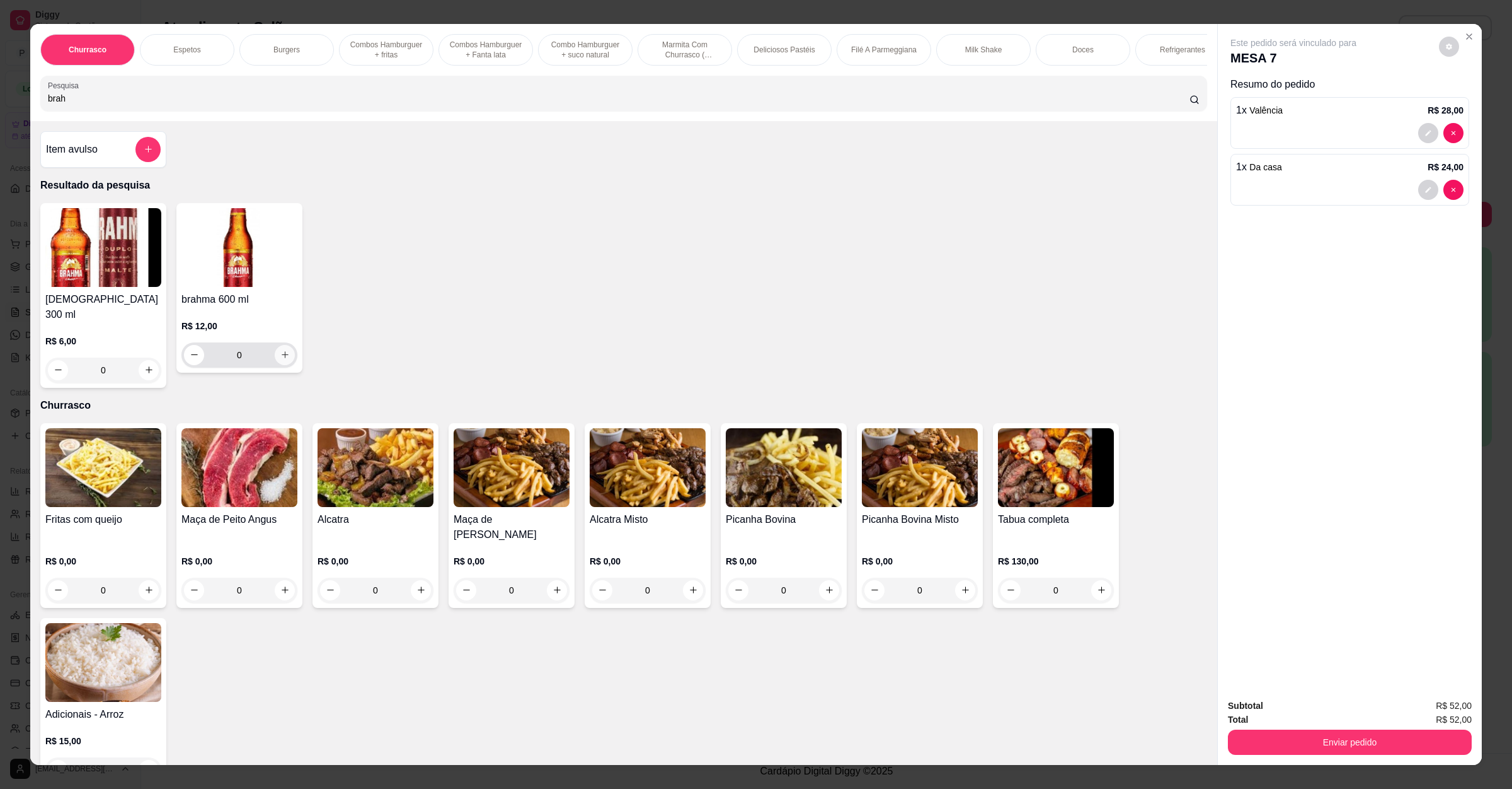
type input "brah"
click at [275, 365] on button "increase-product-quantity" at bounding box center [284, 354] width 20 height 20
type input "1"
click at [1240, 738] on button "Enviar pedido" at bounding box center [1349, 742] width 236 height 24
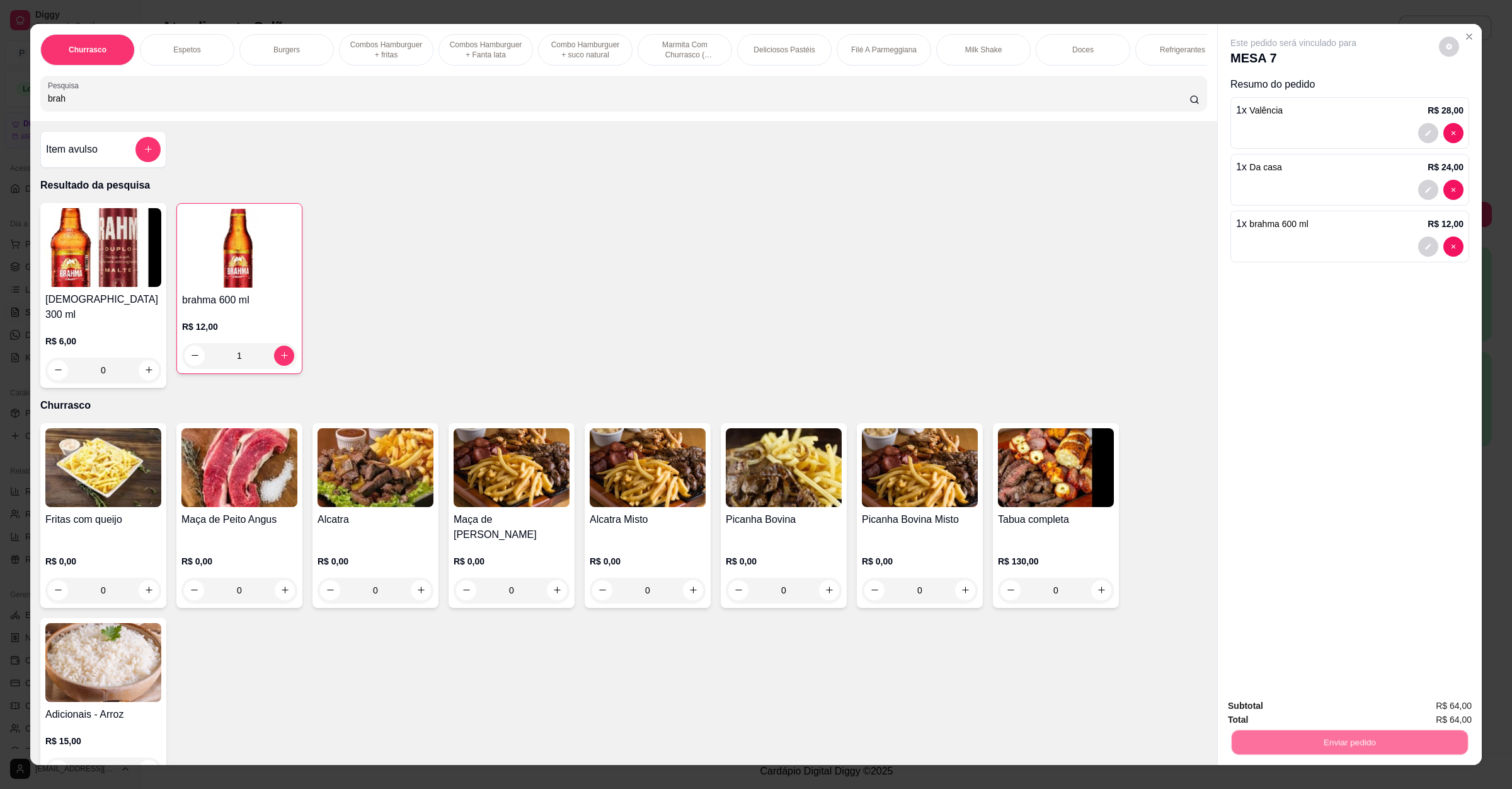
click at [1248, 717] on button "Não registrar e enviar pedido" at bounding box center [1306, 711] width 131 height 24
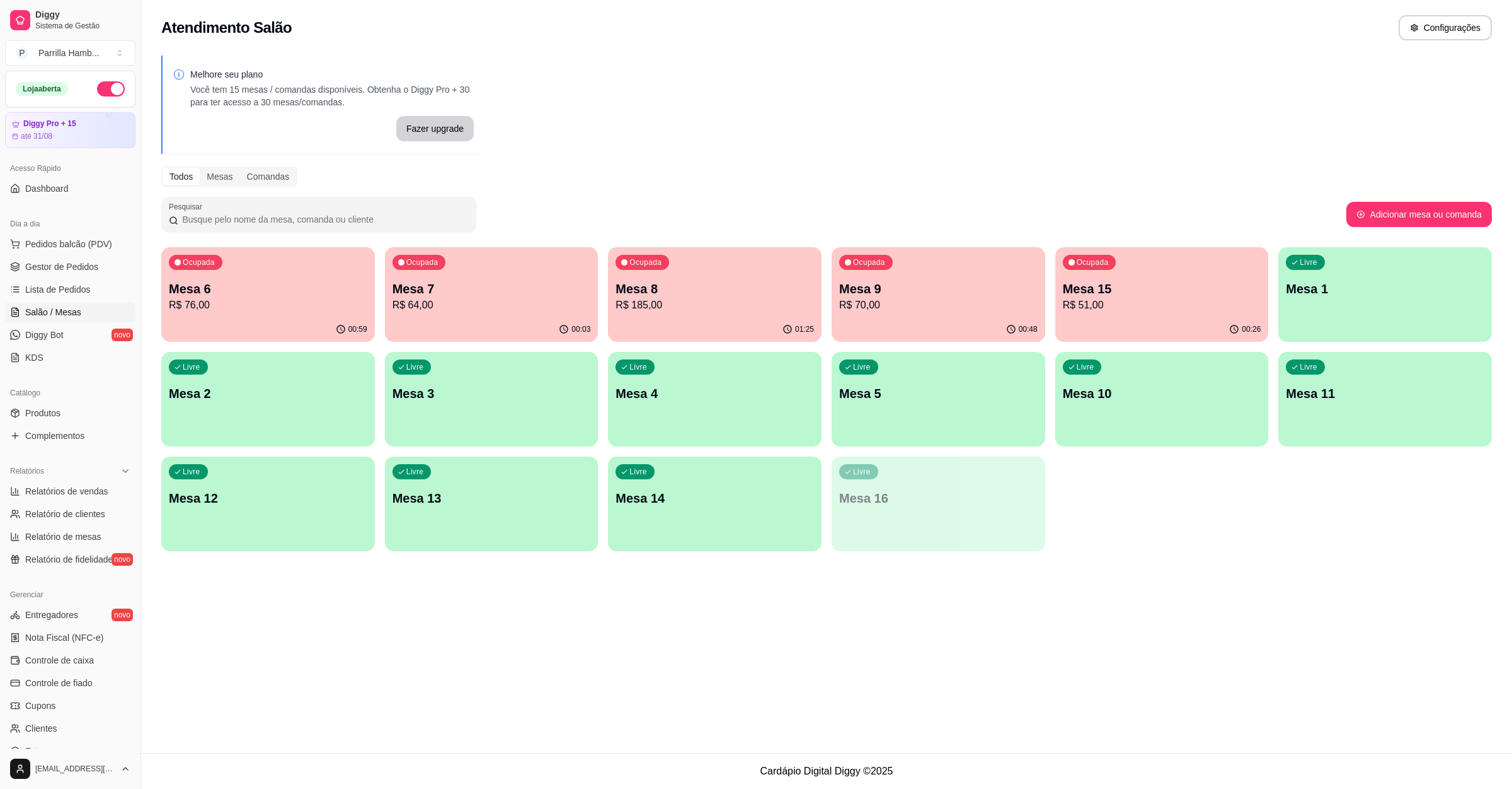
click at [492, 292] on p "Mesa 7" at bounding box center [492, 288] width 198 height 18
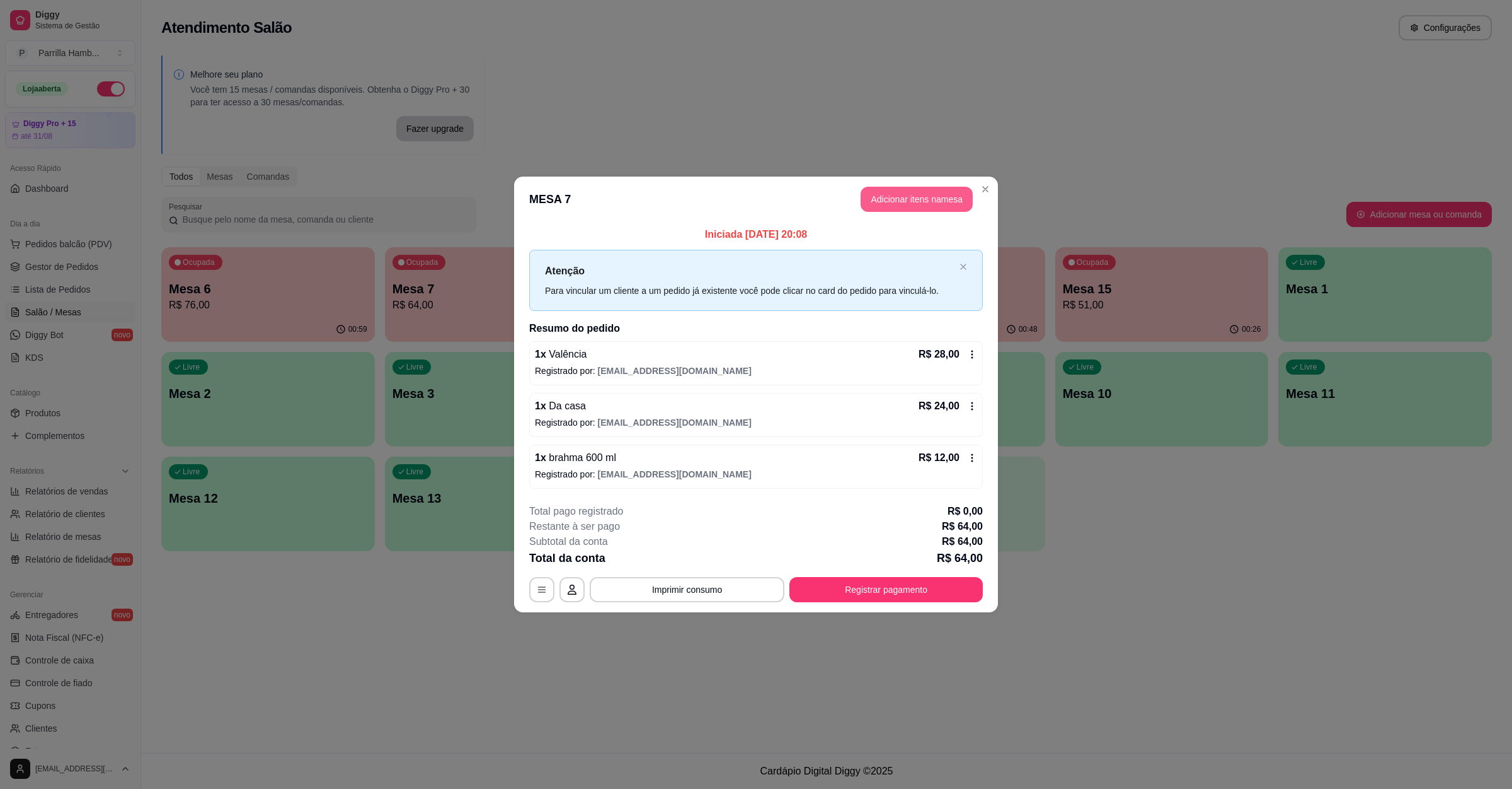
click at [935, 199] on button "Adicionar itens na mesa" at bounding box center [917, 199] width 112 height 25
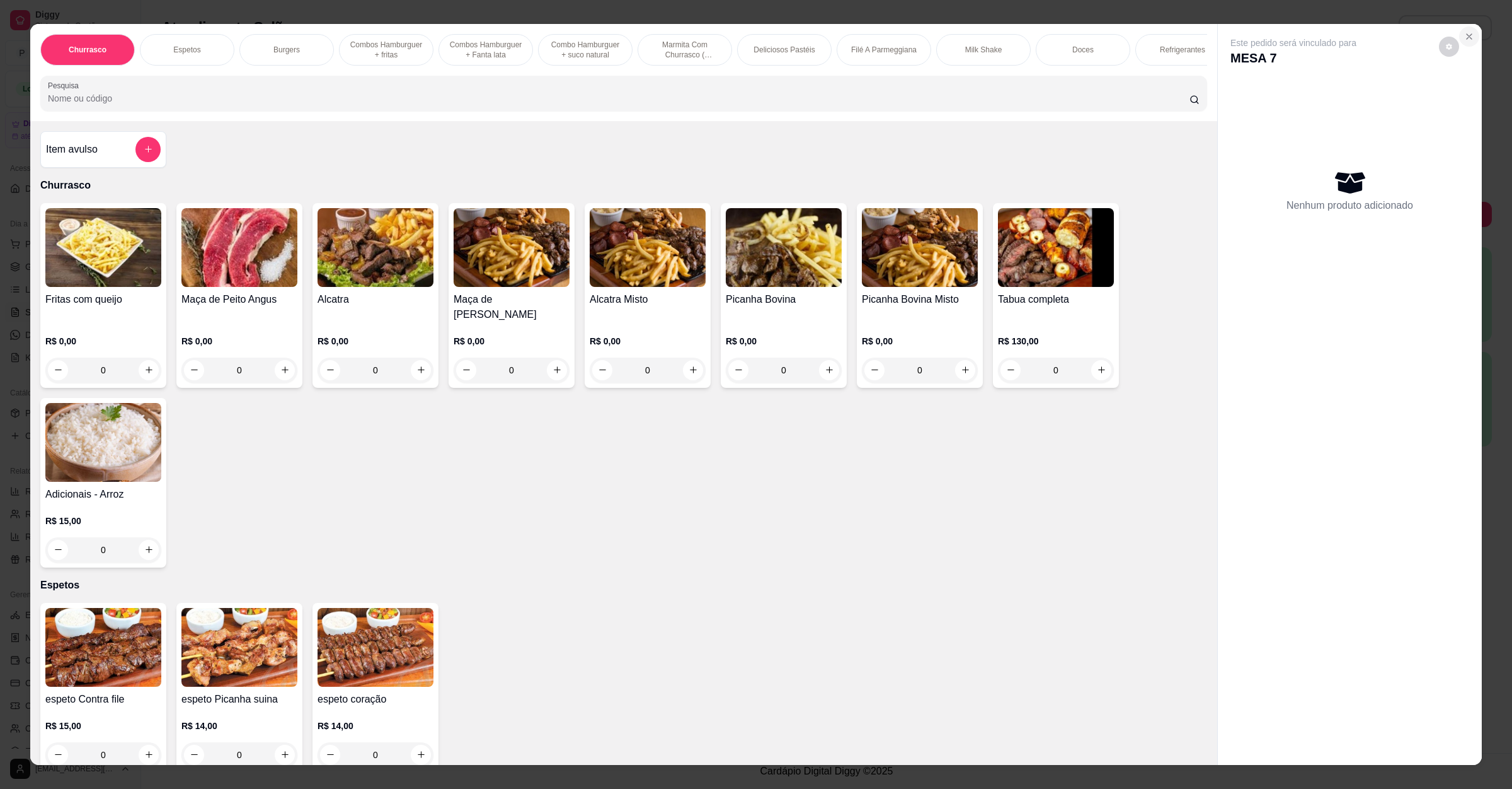
click at [1471, 42] on button "Close" at bounding box center [1470, 36] width 21 height 21
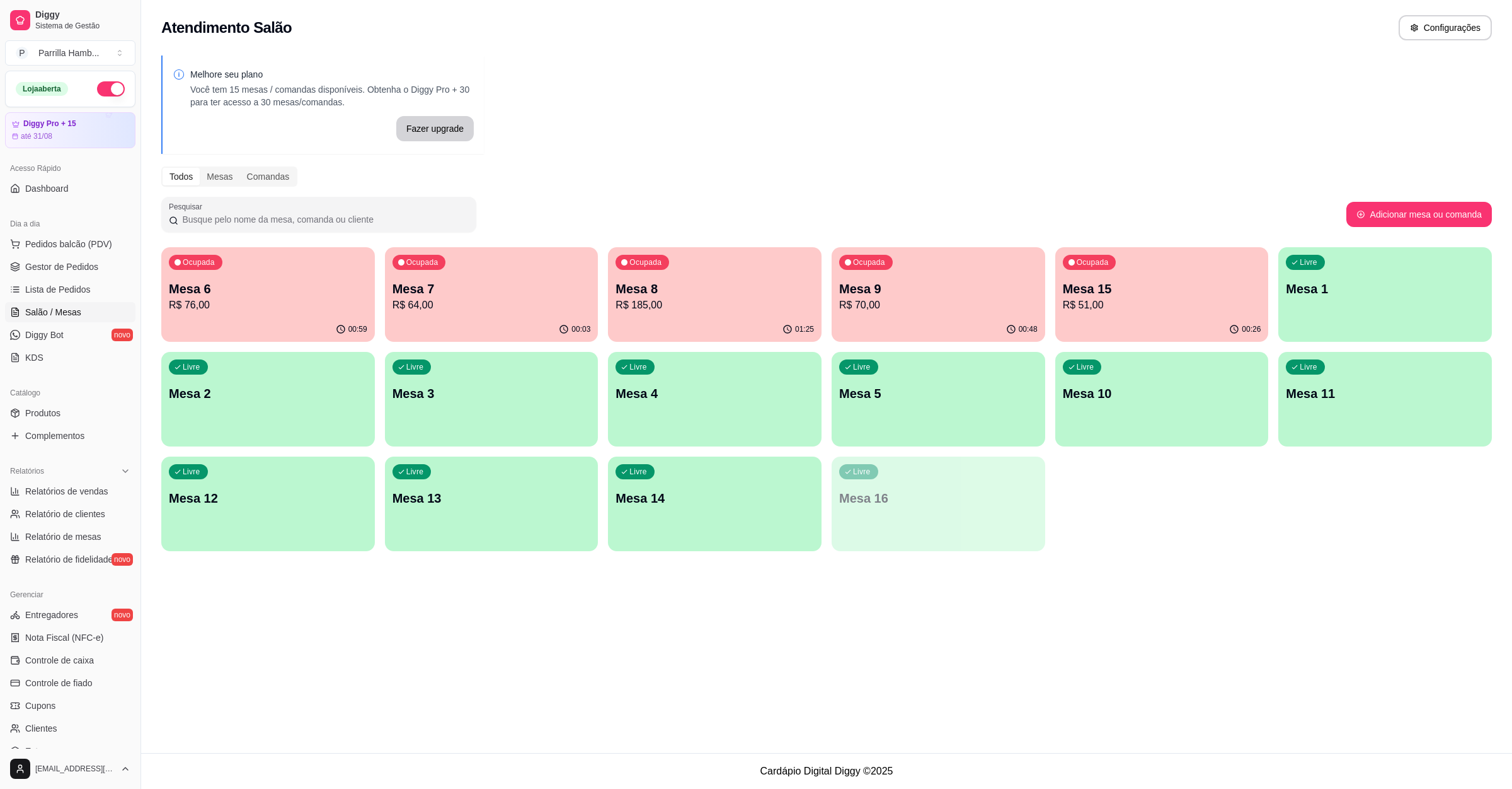
click at [634, 271] on div "Ocupada Mesa 8 R$ 185,00" at bounding box center [715, 281] width 214 height 70
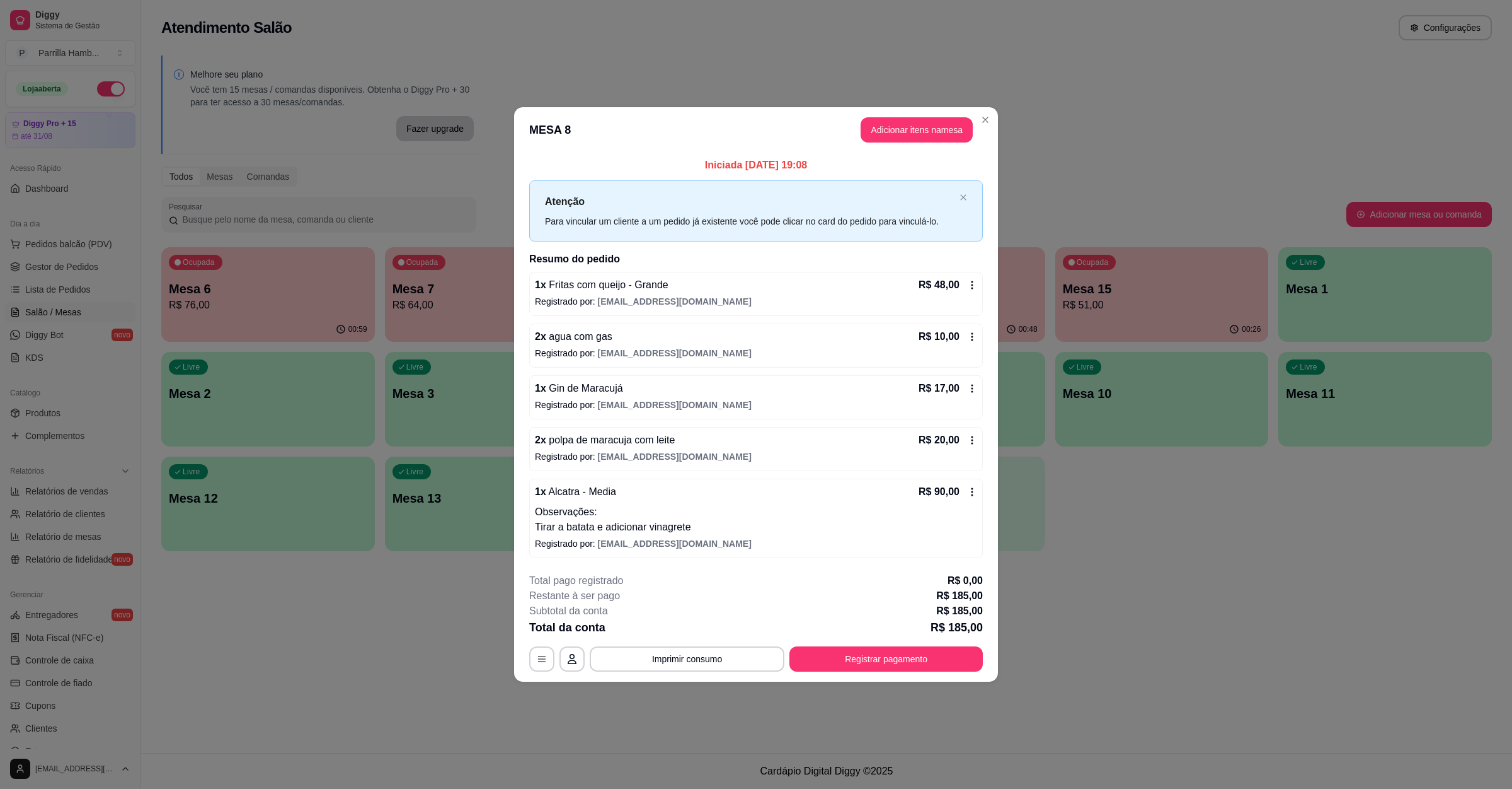
click at [856, 664] on button "Registrar pagamento" at bounding box center [886, 658] width 193 height 25
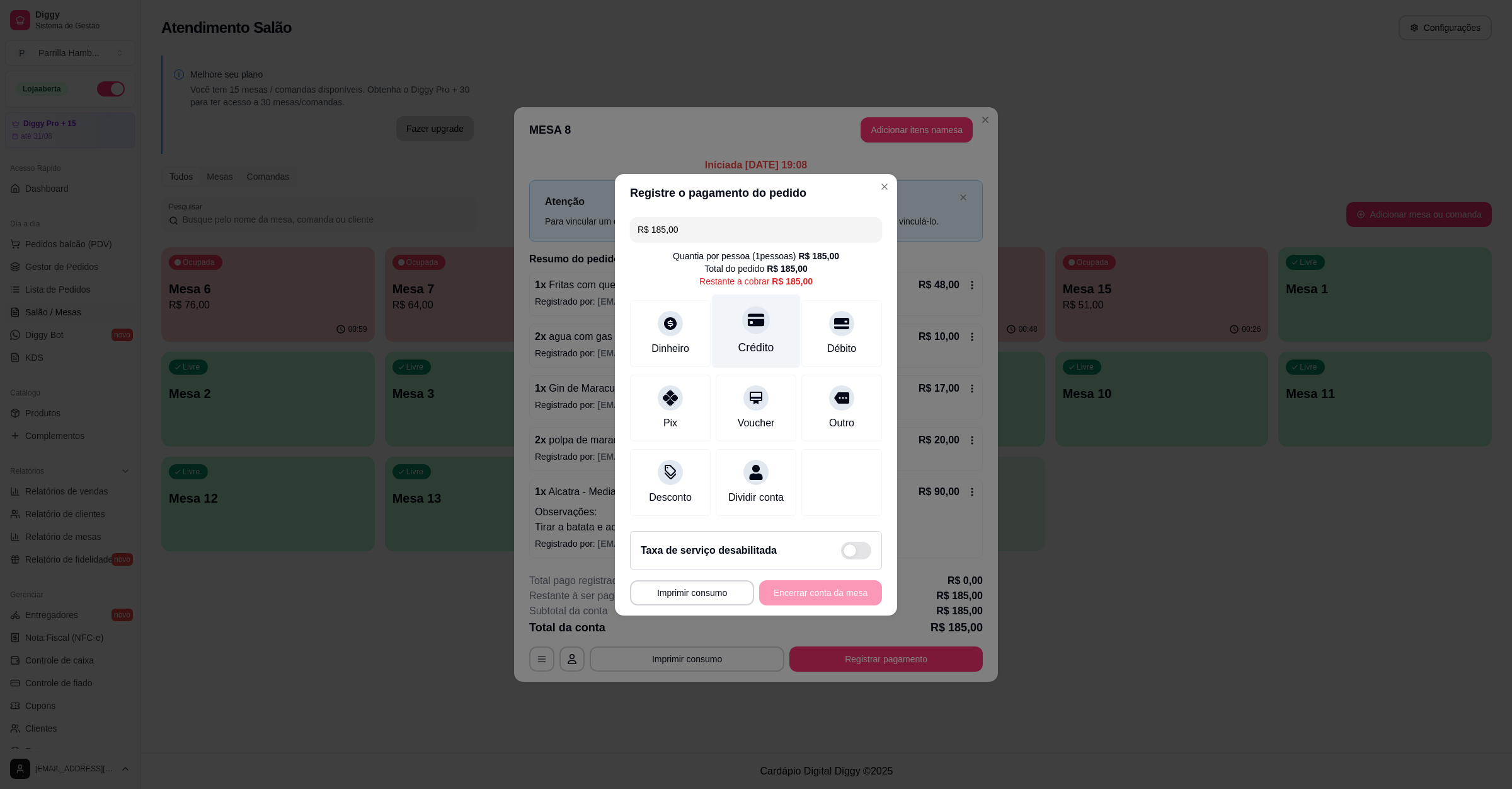
click at [747, 339] on div "Crédito" at bounding box center [756, 348] width 36 height 17
type input "R$ 0,00"
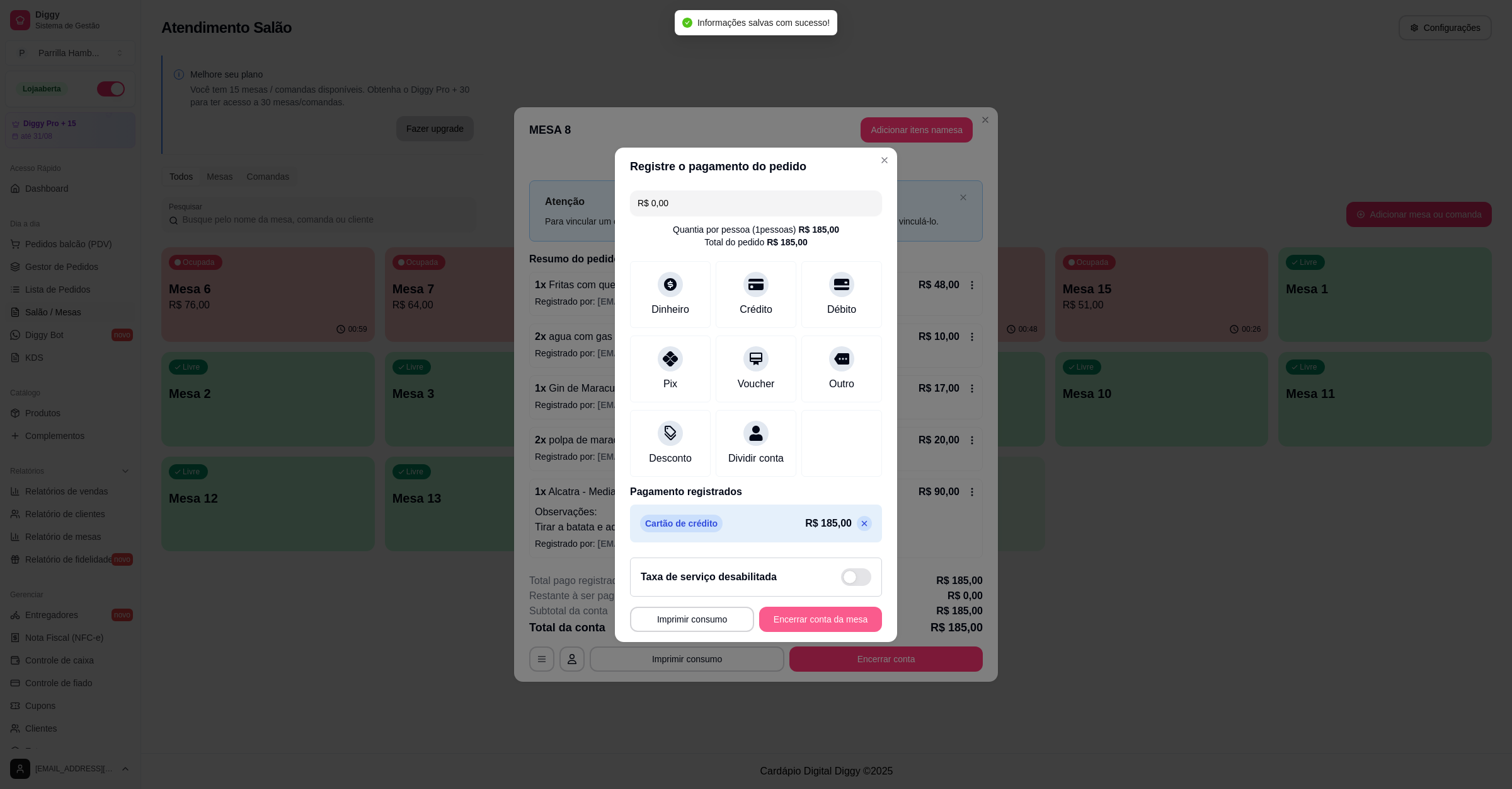
click at [811, 624] on button "Encerrar conta da mesa" at bounding box center [820, 619] width 122 height 25
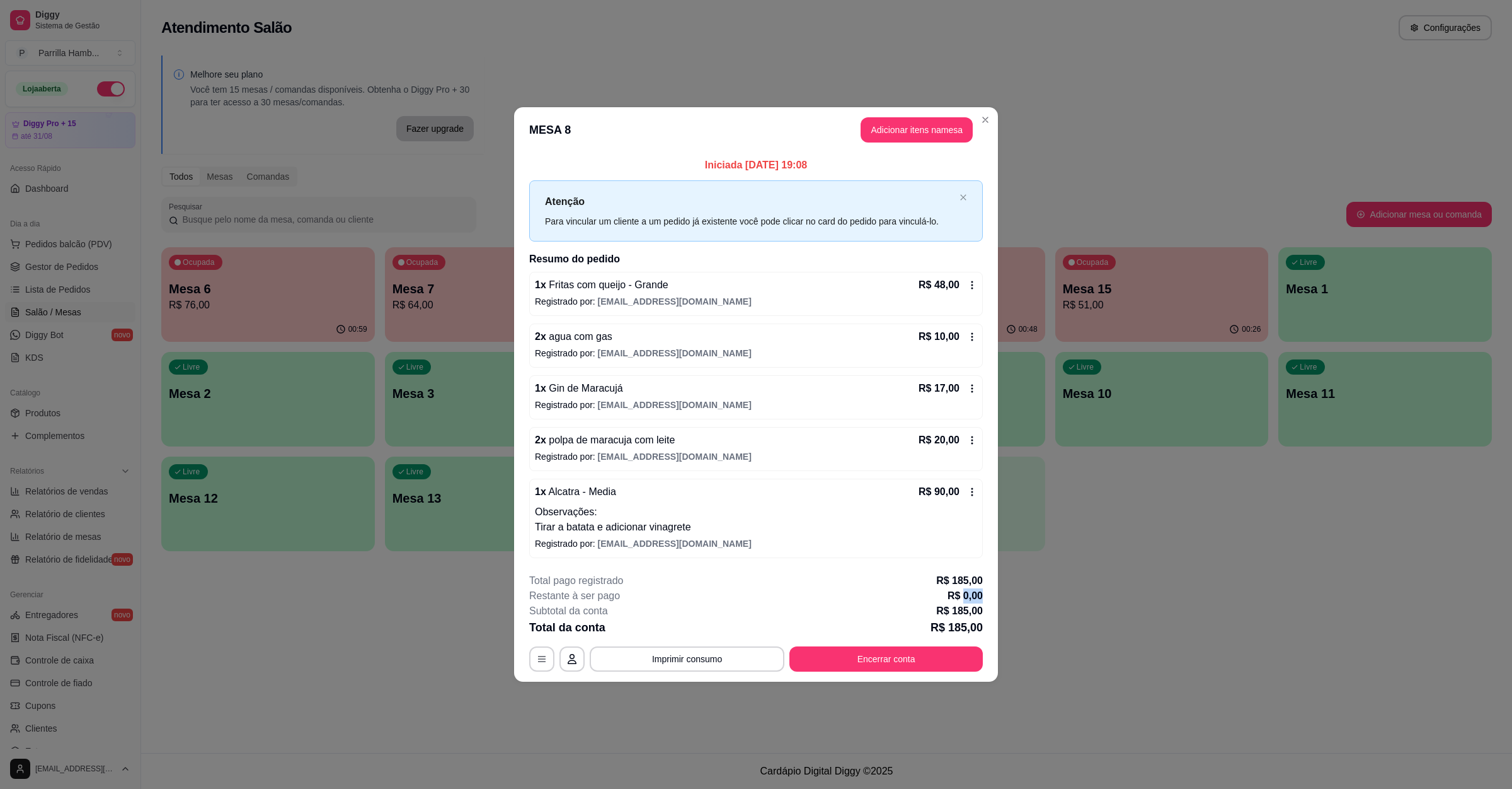
click at [972, 590] on p "R$ 0,00" at bounding box center [965, 595] width 36 height 15
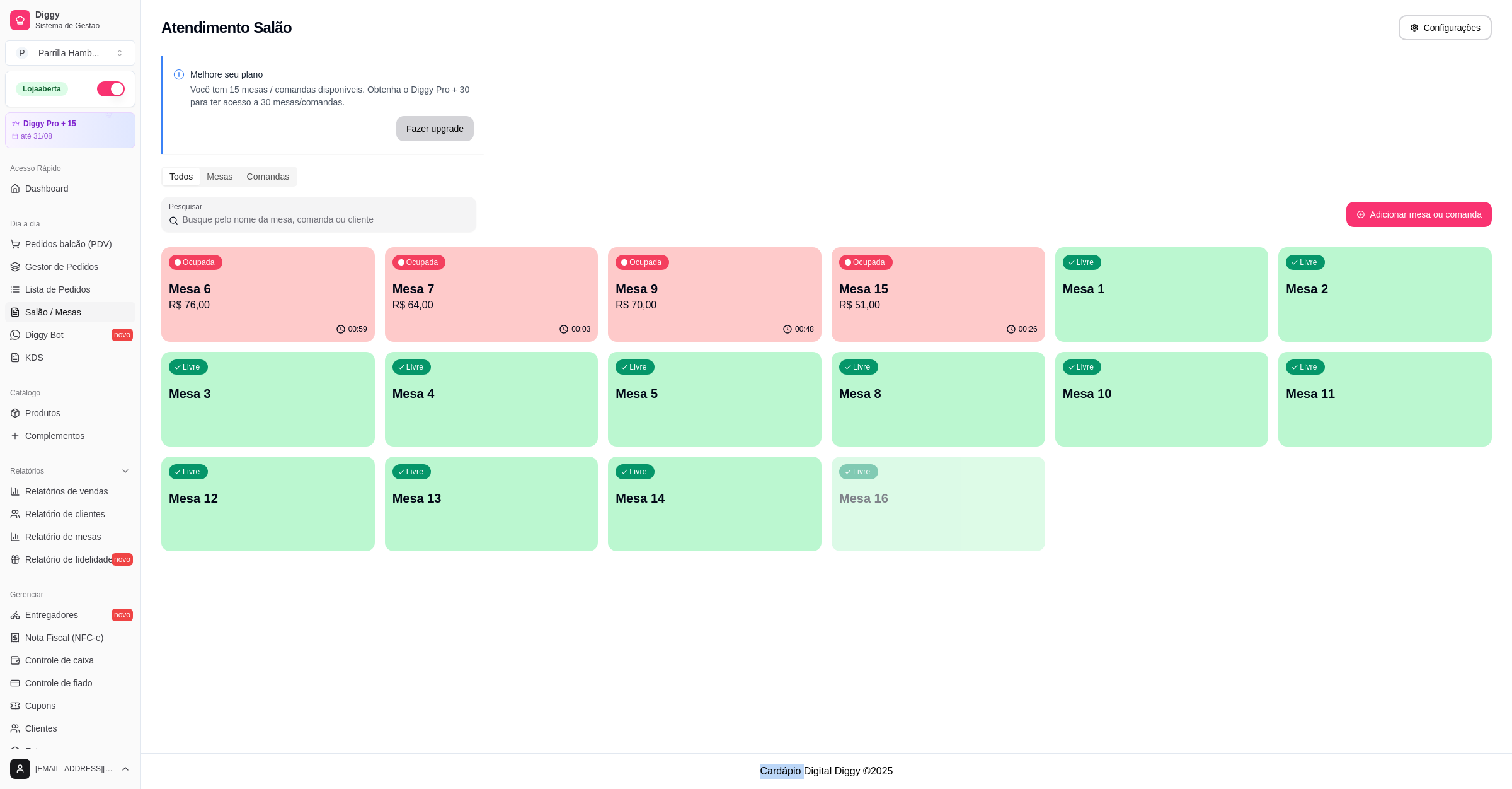
click at [1031, 595] on div "Atendimento Salão Configurações Melhore seu plano Você tem 15 mesas / comandas …" at bounding box center [826, 376] width 1371 height 753
click at [981, 397] on p "Mesa 8" at bounding box center [938, 393] width 198 height 18
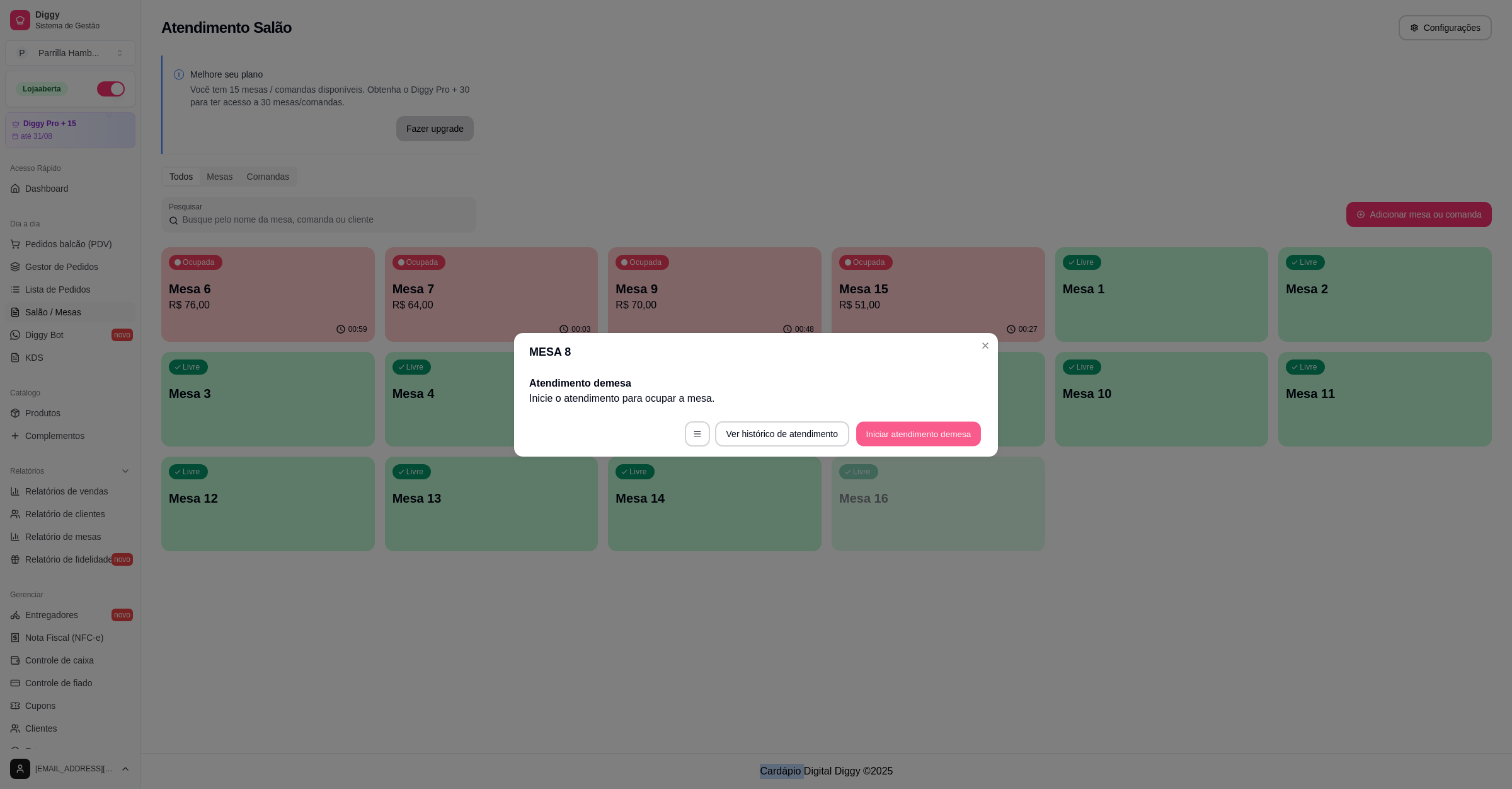
click at [932, 438] on button "Iniciar atendimento de mesa" at bounding box center [919, 433] width 125 height 24
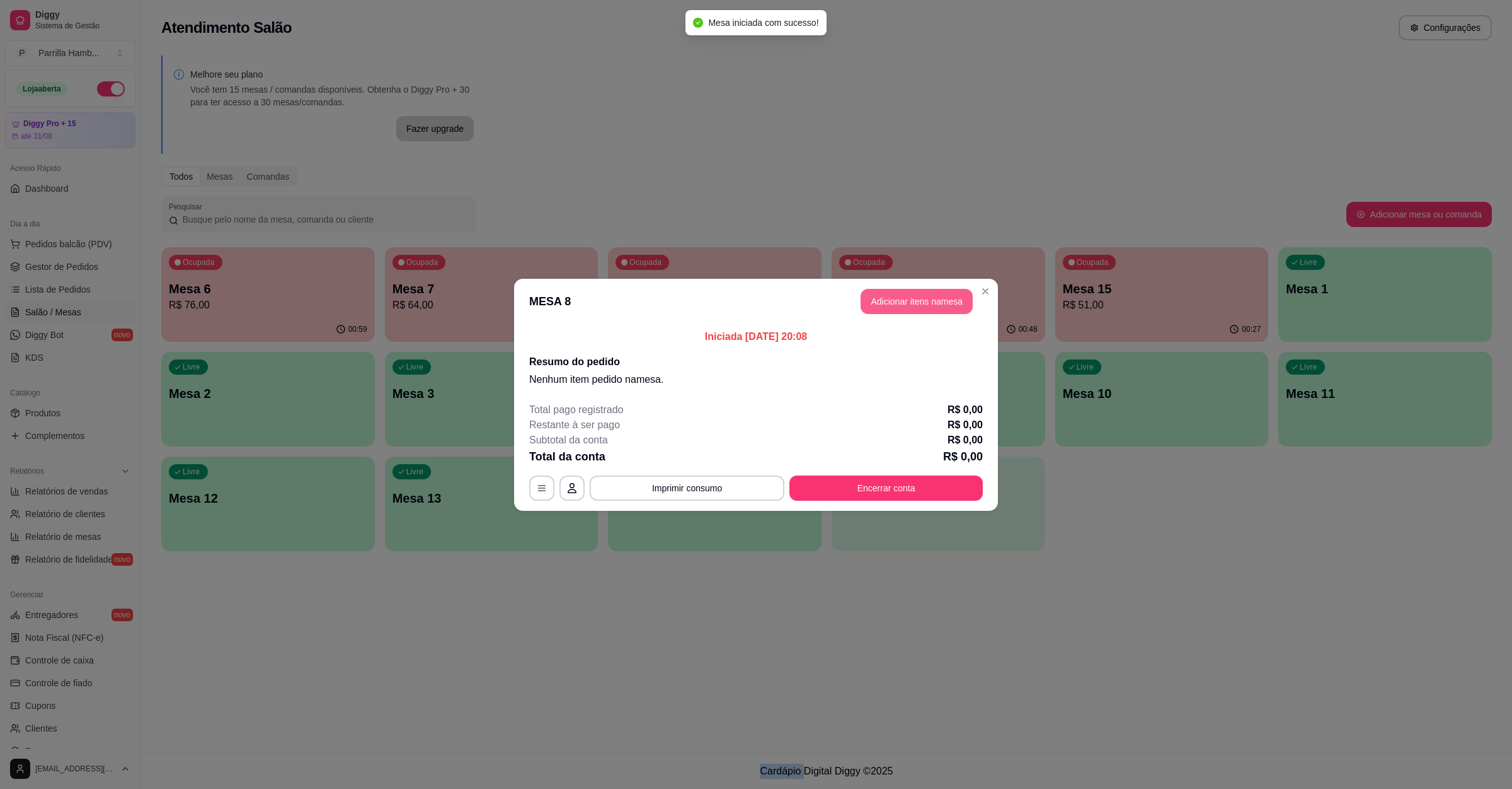
click at [896, 310] on button "Adicionar itens na mesa" at bounding box center [917, 301] width 112 height 25
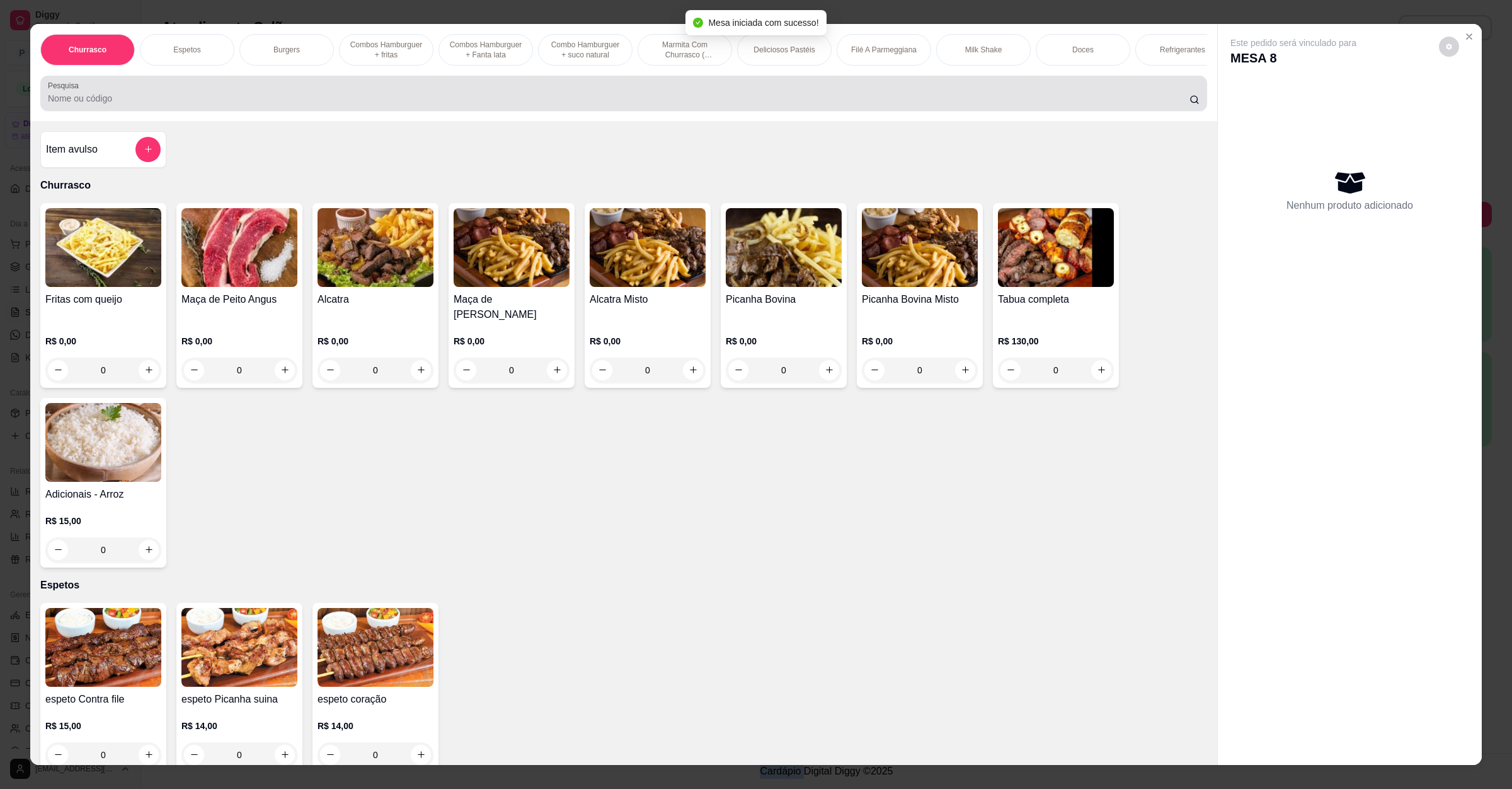
click at [342, 105] on input "Pesquisa" at bounding box center [619, 97] width 1142 height 12
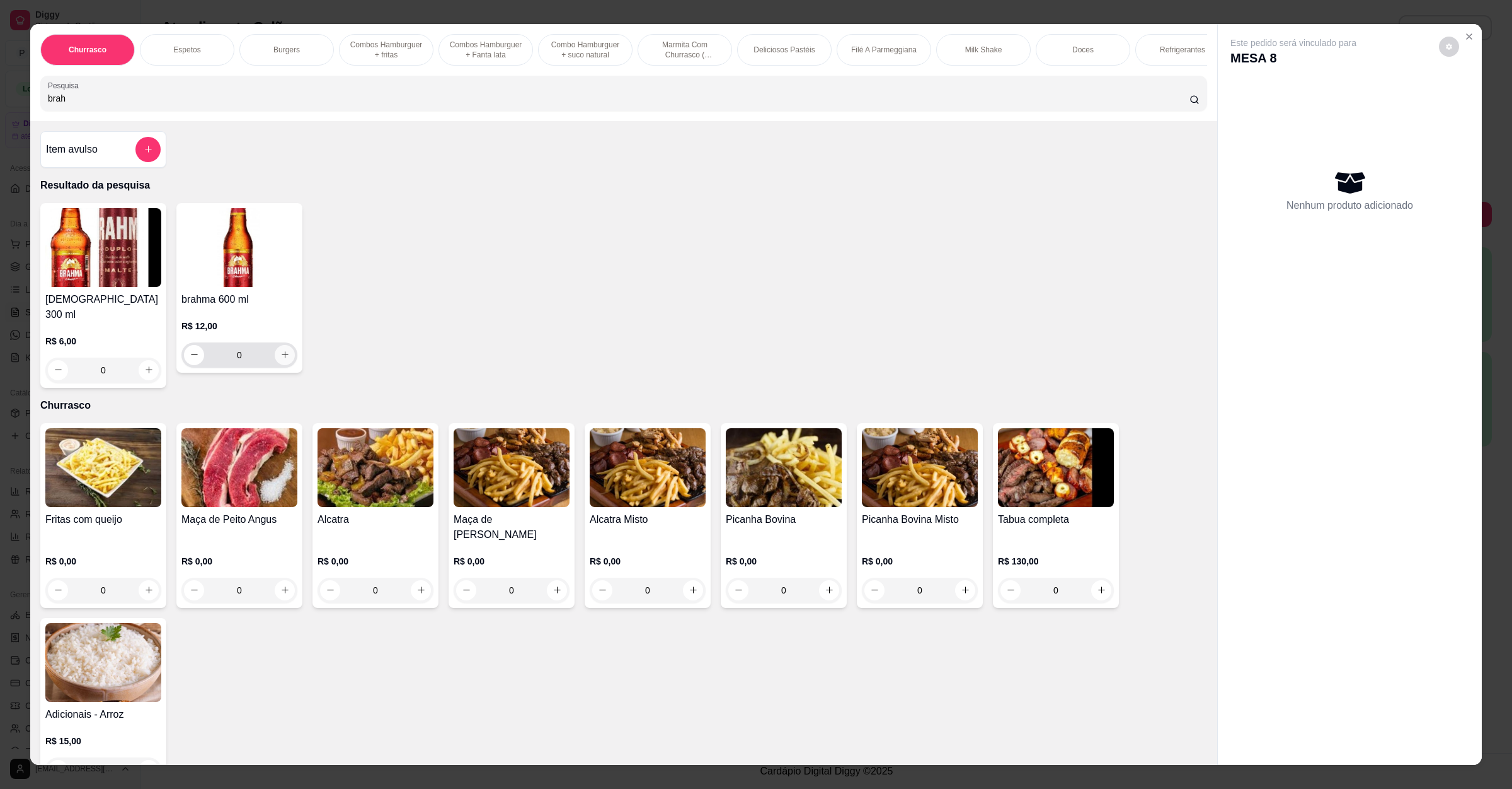
type input "brah"
click at [280, 359] on icon "increase-product-quantity" at bounding box center [285, 354] width 9 height 9
type input "1"
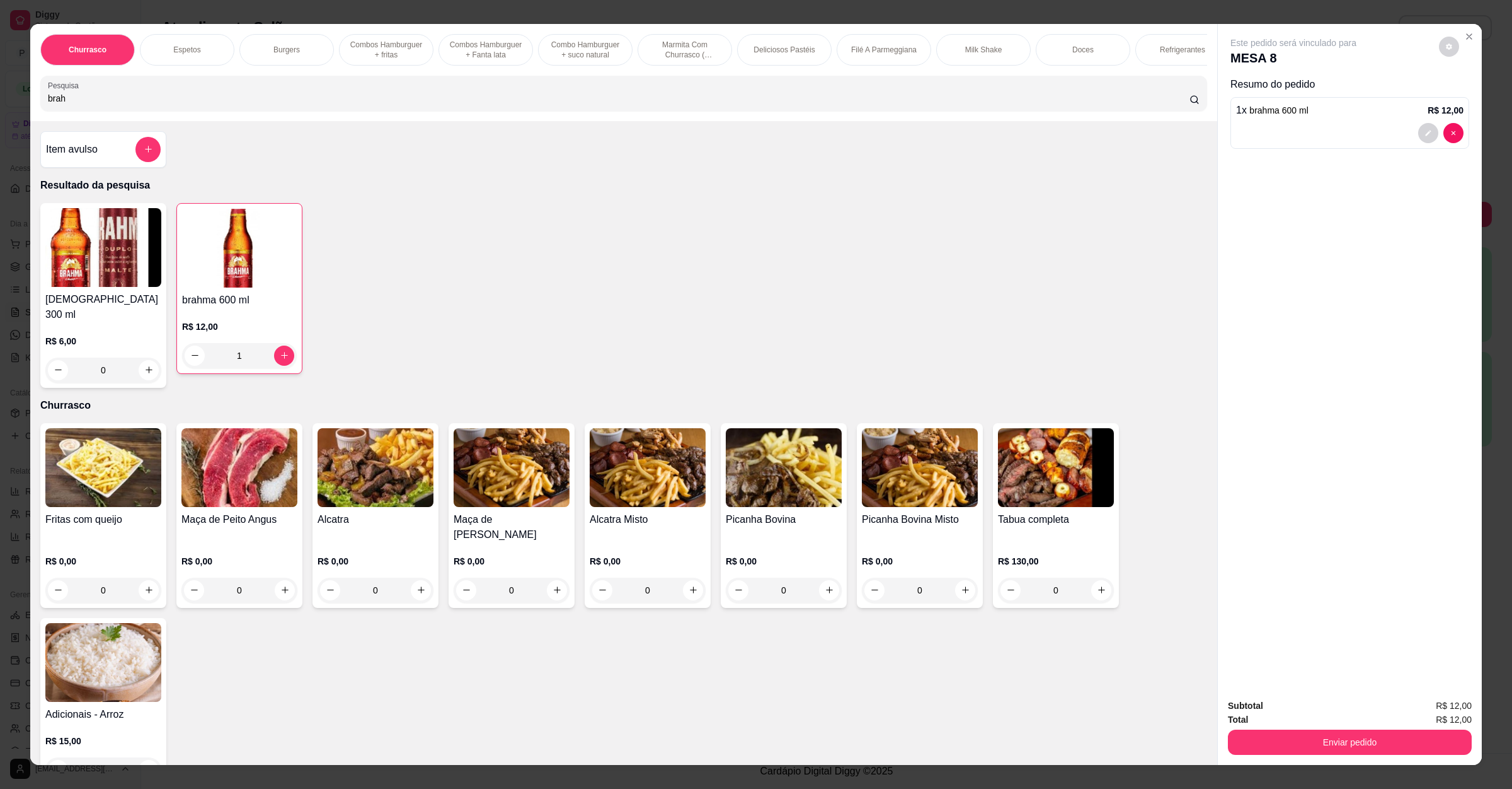
drag, startPoint x: 101, startPoint y: 107, endPoint x: 0, endPoint y: 114, distance: 101.2
click at [0, 114] on div "Churrasco Espetos Burgers Combos Hamburguer + fritas Combos Hamburguer + Fanta …" at bounding box center [756, 394] width 1512 height 789
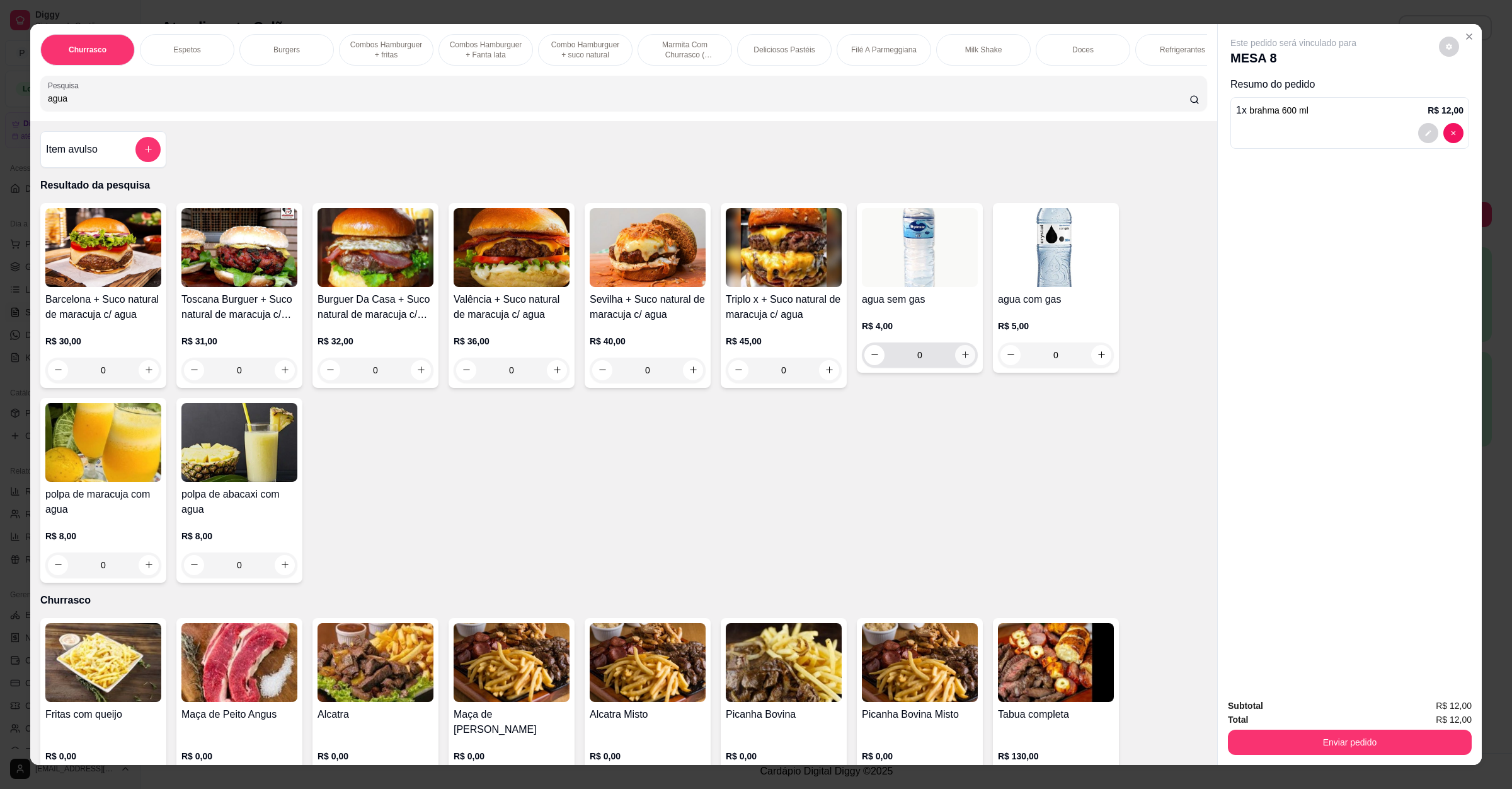
type input "agua"
click at [963, 359] on icon "increase-product-quantity" at bounding box center [965, 354] width 9 height 9
type input "1"
drag, startPoint x: 205, startPoint y: 114, endPoint x: 17, endPoint y: 131, distance: 188.8
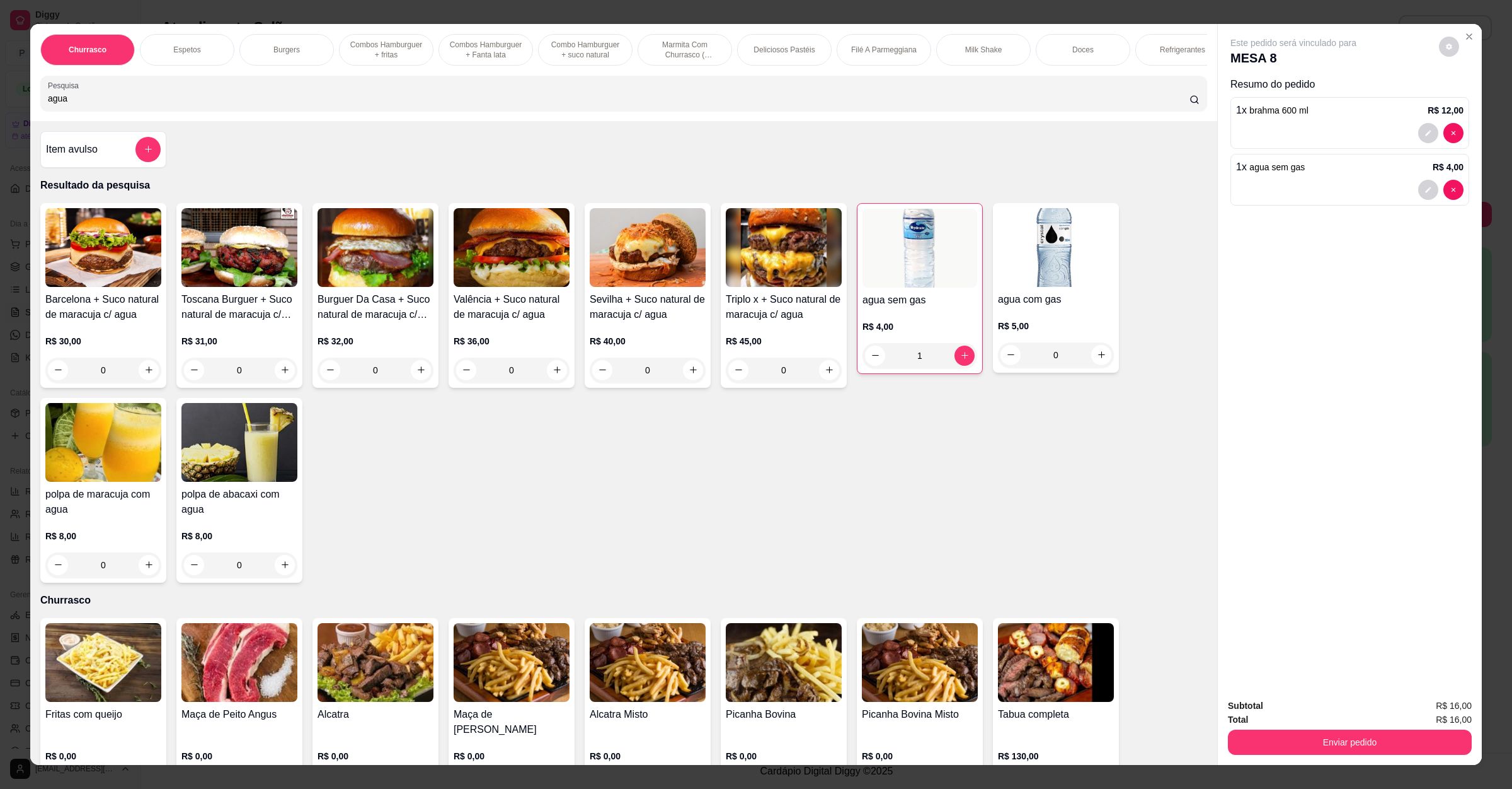
click at [0, 125] on div "Churrasco Espetos Burgers Combos Hamburguer + fritas Combos Hamburguer + Fanta …" at bounding box center [756, 394] width 1512 height 789
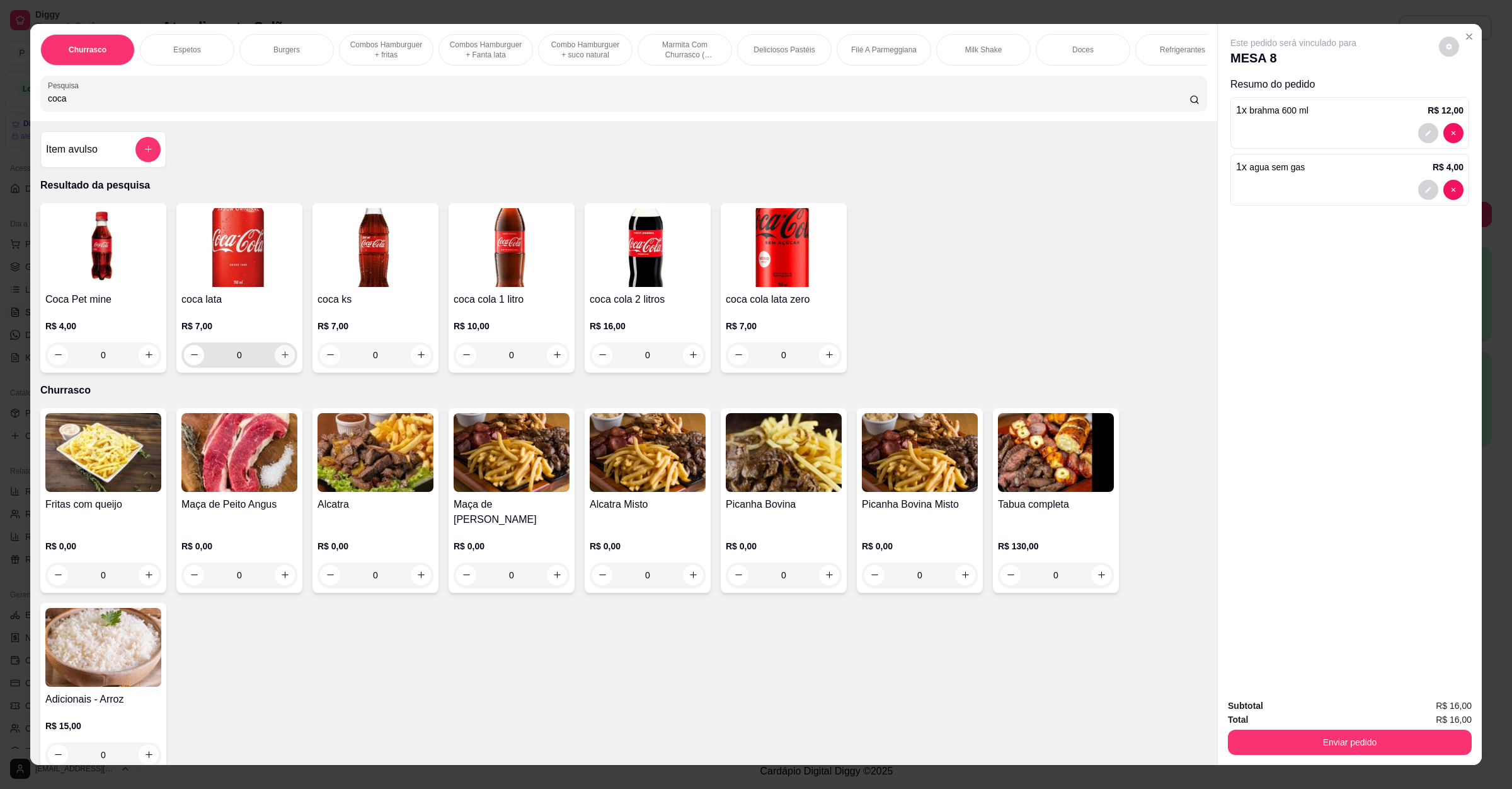
type input "coca"
click at [282, 365] on button "increase-product-quantity" at bounding box center [285, 355] width 21 height 21
type input "1"
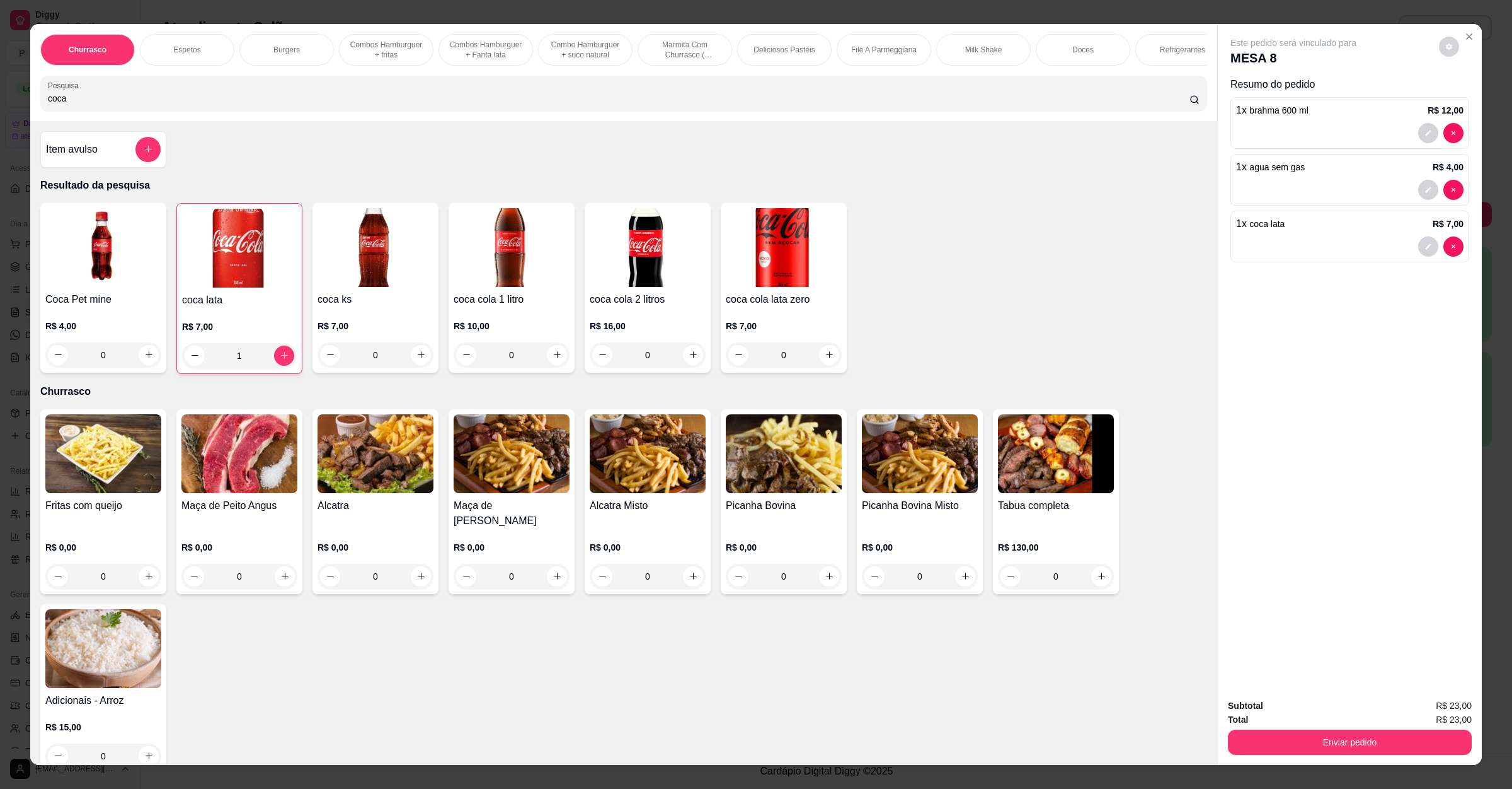
drag, startPoint x: 94, startPoint y: 112, endPoint x: 0, endPoint y: 127, distance: 95.2
click at [0, 127] on div "Churrasco Espetos Burgers Combos Hamburguer + fritas Combos Hamburguer + Fanta …" at bounding box center [756, 394] width 1512 height 789
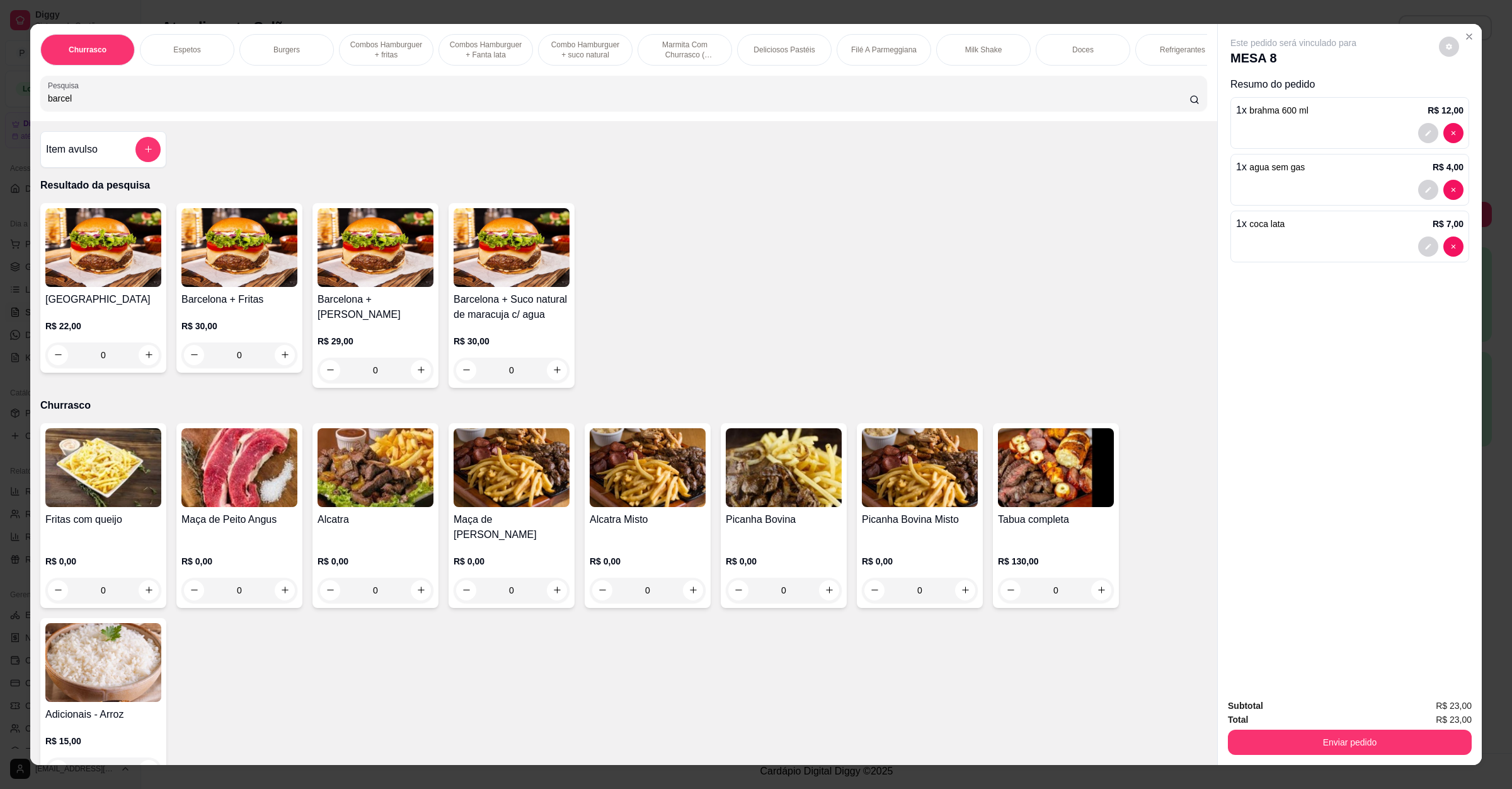
type input "barcel"
click at [96, 248] on img at bounding box center [104, 248] width 116 height 79
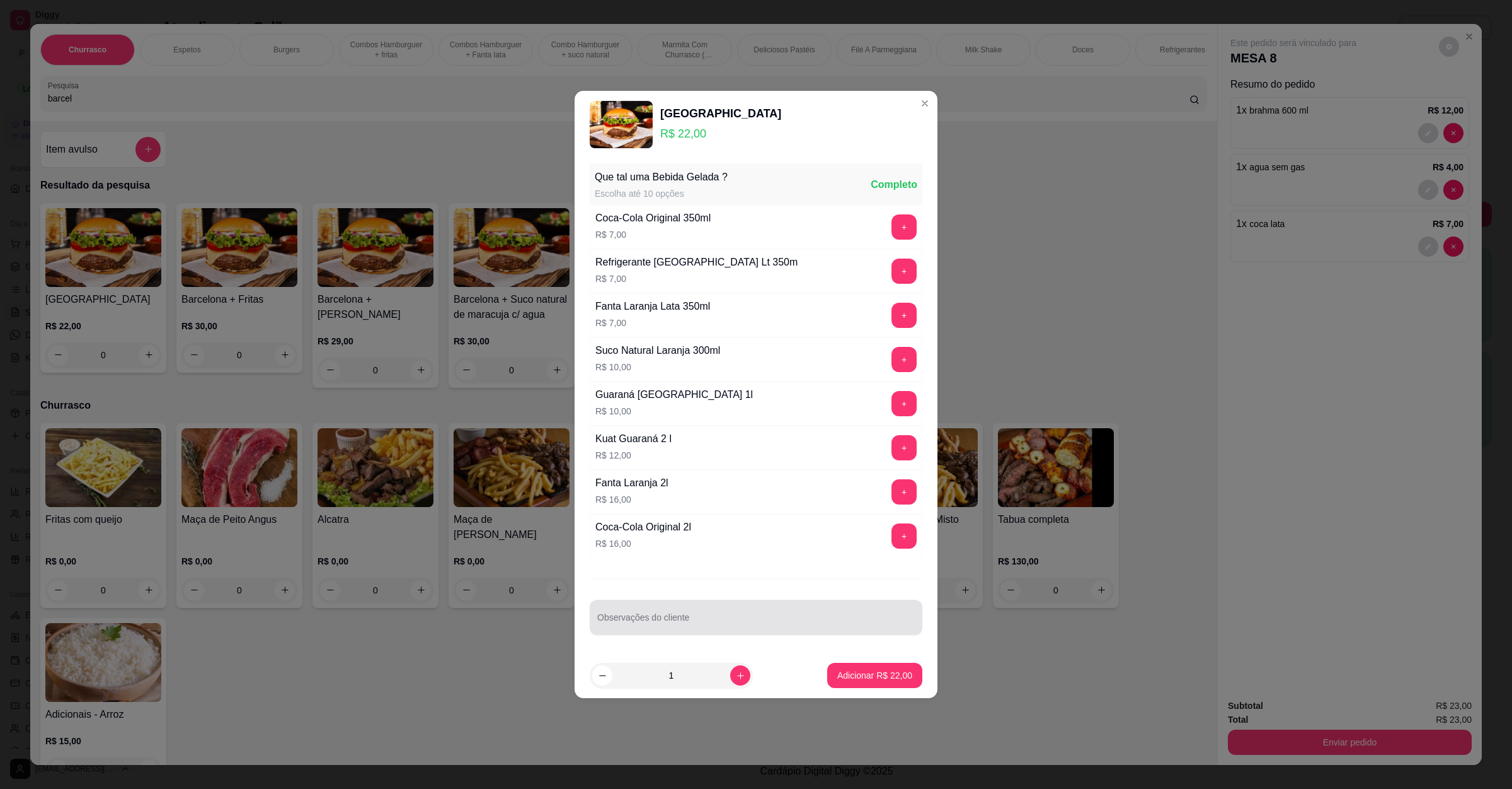
drag, startPoint x: 643, startPoint y: 609, endPoint x: 624, endPoint y: 613, distance: 19.4
click at [632, 610] on div at bounding box center [756, 617] width 318 height 25
type input "sem molho e sem salada"
click at [881, 681] on p "Adicionar R$ 22,00" at bounding box center [875, 674] width 75 height 12
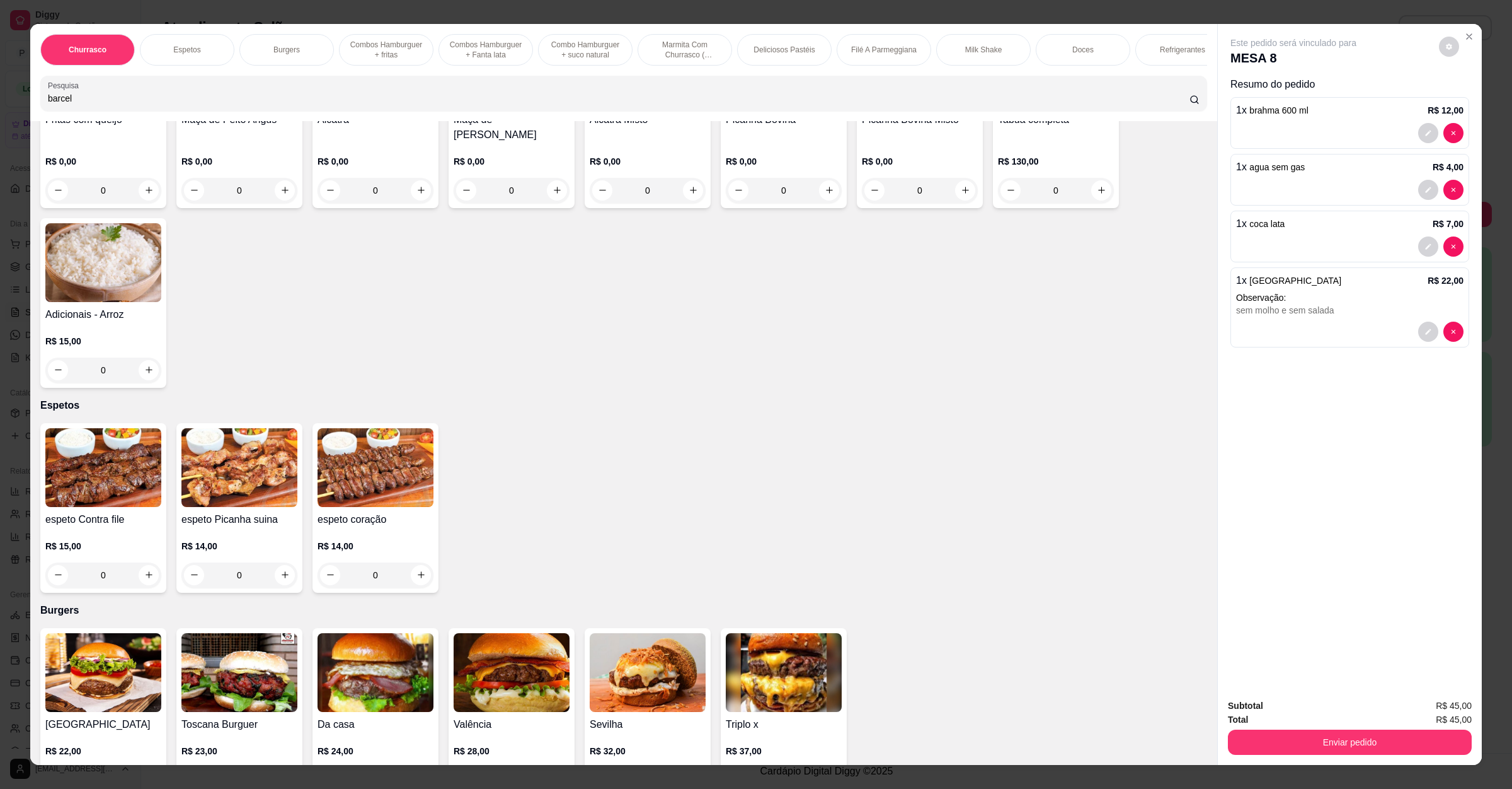
scroll to position [567, 0]
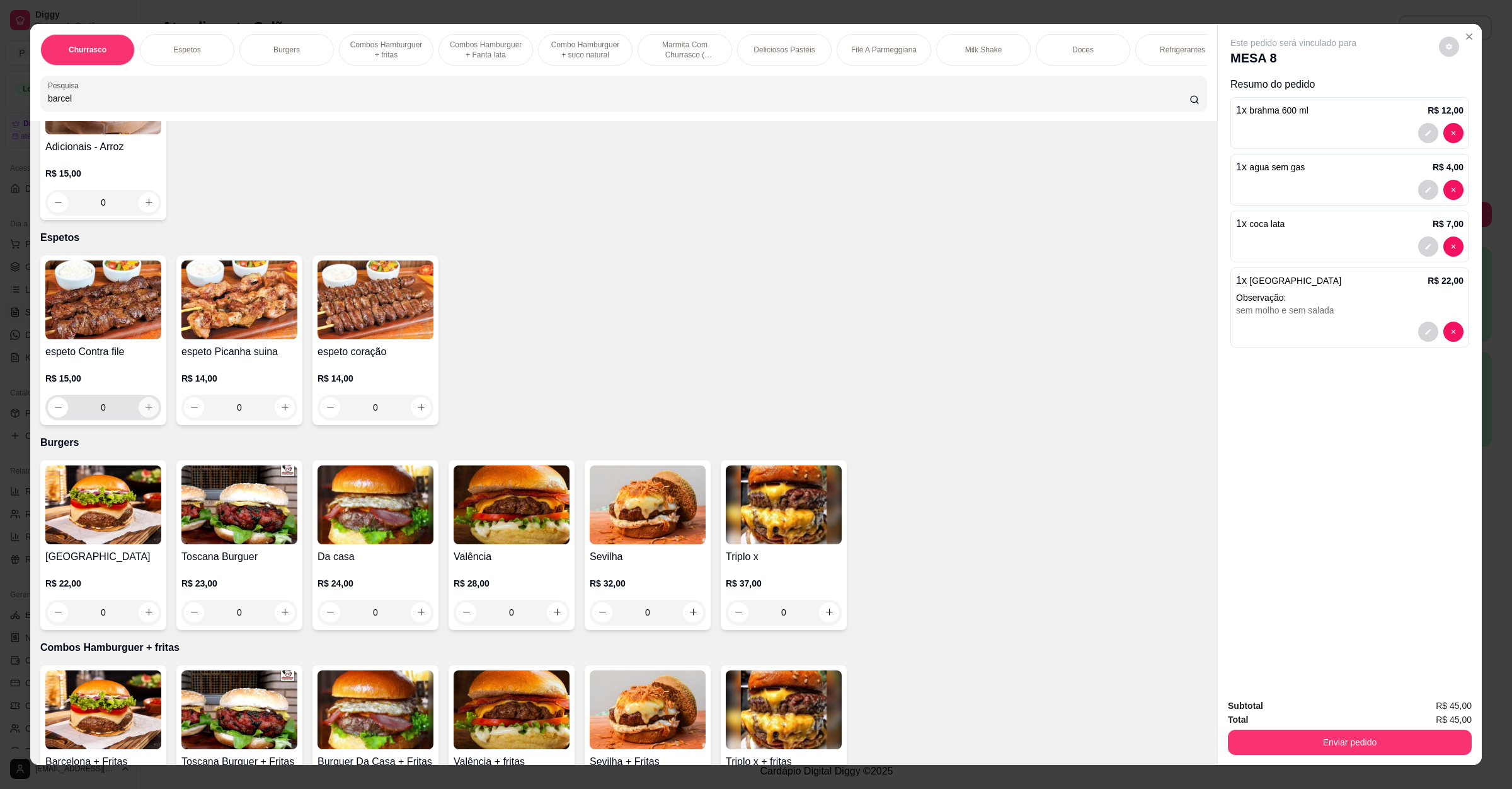
click at [144, 406] on icon "increase-product-quantity" at bounding box center [149, 407] width 9 height 9
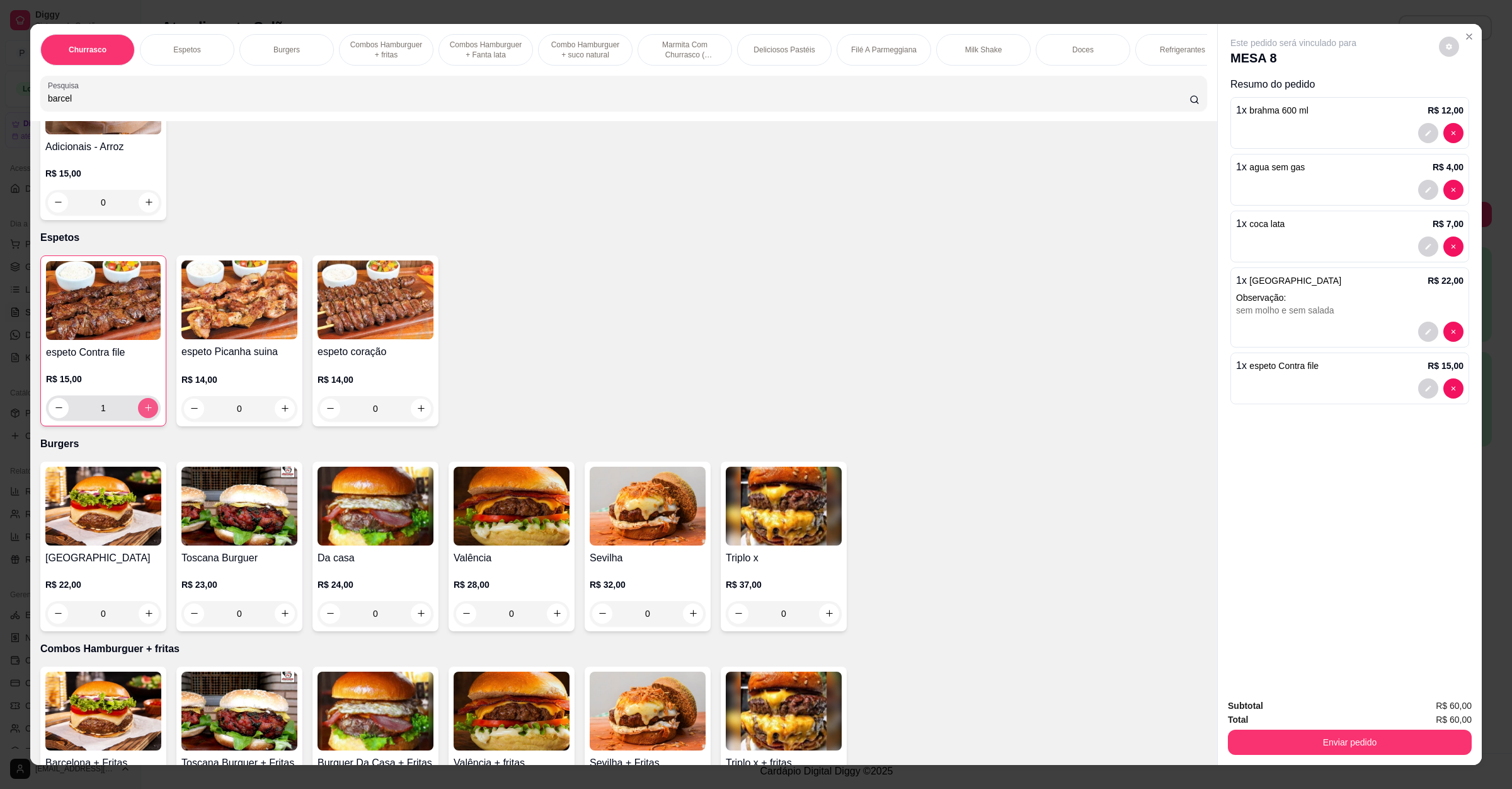
click at [144, 409] on icon "increase-product-quantity" at bounding box center [149, 408] width 9 height 9
type input "3"
click at [1306, 732] on button "Enviar pedido" at bounding box center [1349, 741] width 244 height 25
click at [1312, 701] on button "Não registrar e enviar pedido" at bounding box center [1306, 710] width 127 height 23
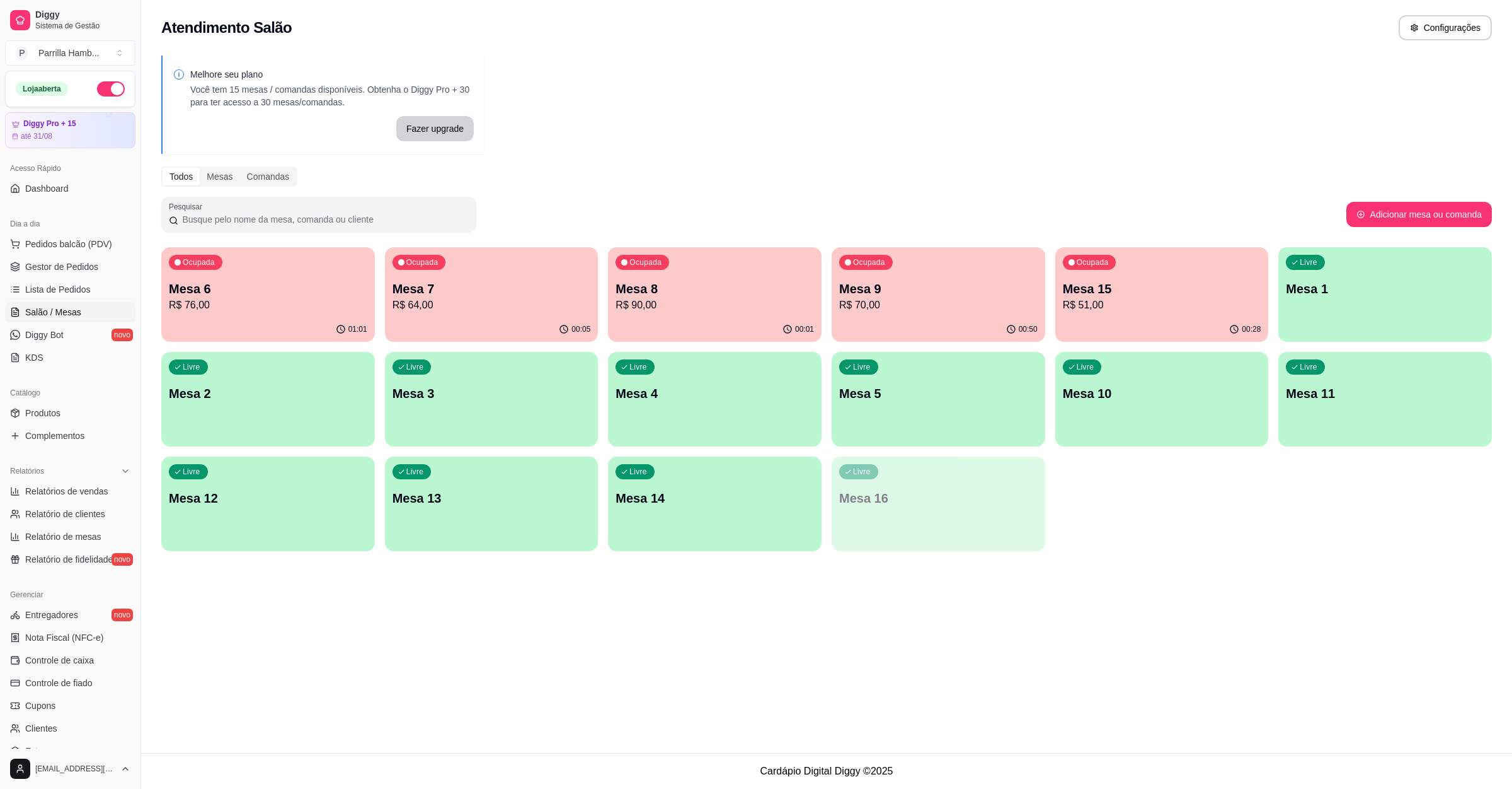
click at [195, 310] on p "R$ 76,00" at bounding box center [268, 305] width 198 height 15
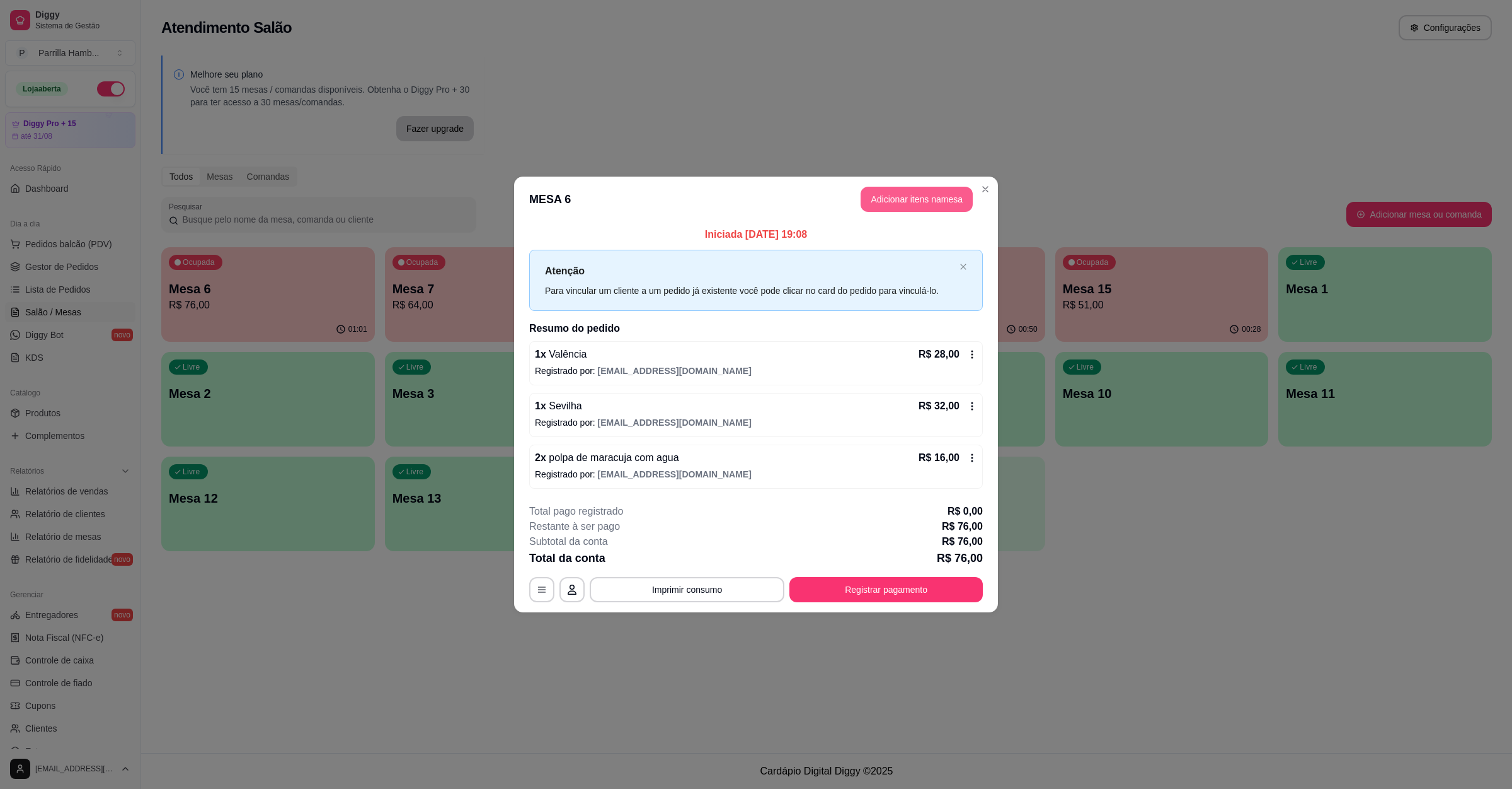
click at [876, 194] on button "Adicionar itens na mesa" at bounding box center [917, 199] width 112 height 25
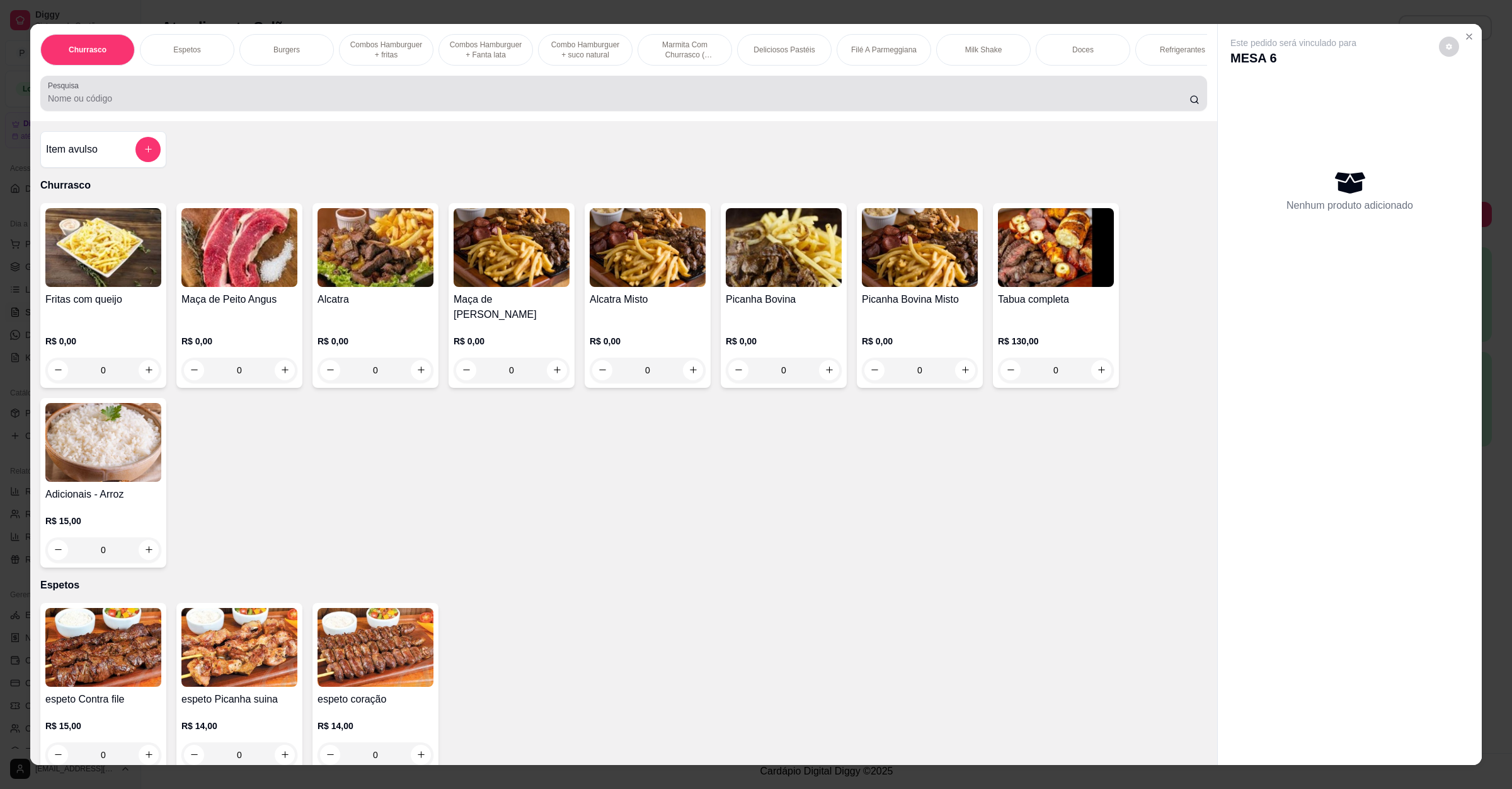
click at [415, 105] on div at bounding box center [623, 93] width 1152 height 25
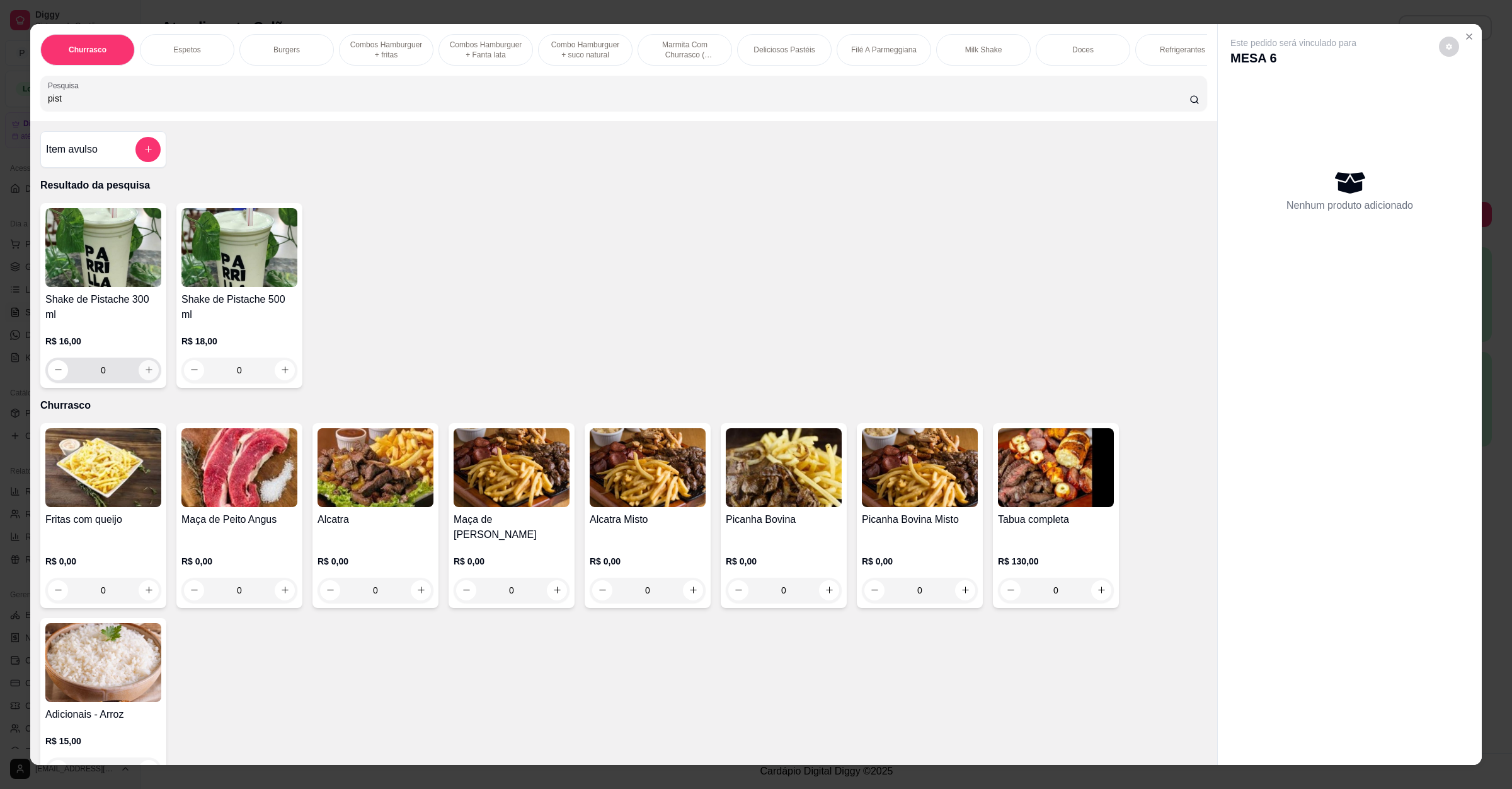
type input "pist"
click at [144, 367] on icon "increase-product-quantity" at bounding box center [149, 369] width 9 height 9
type input "1"
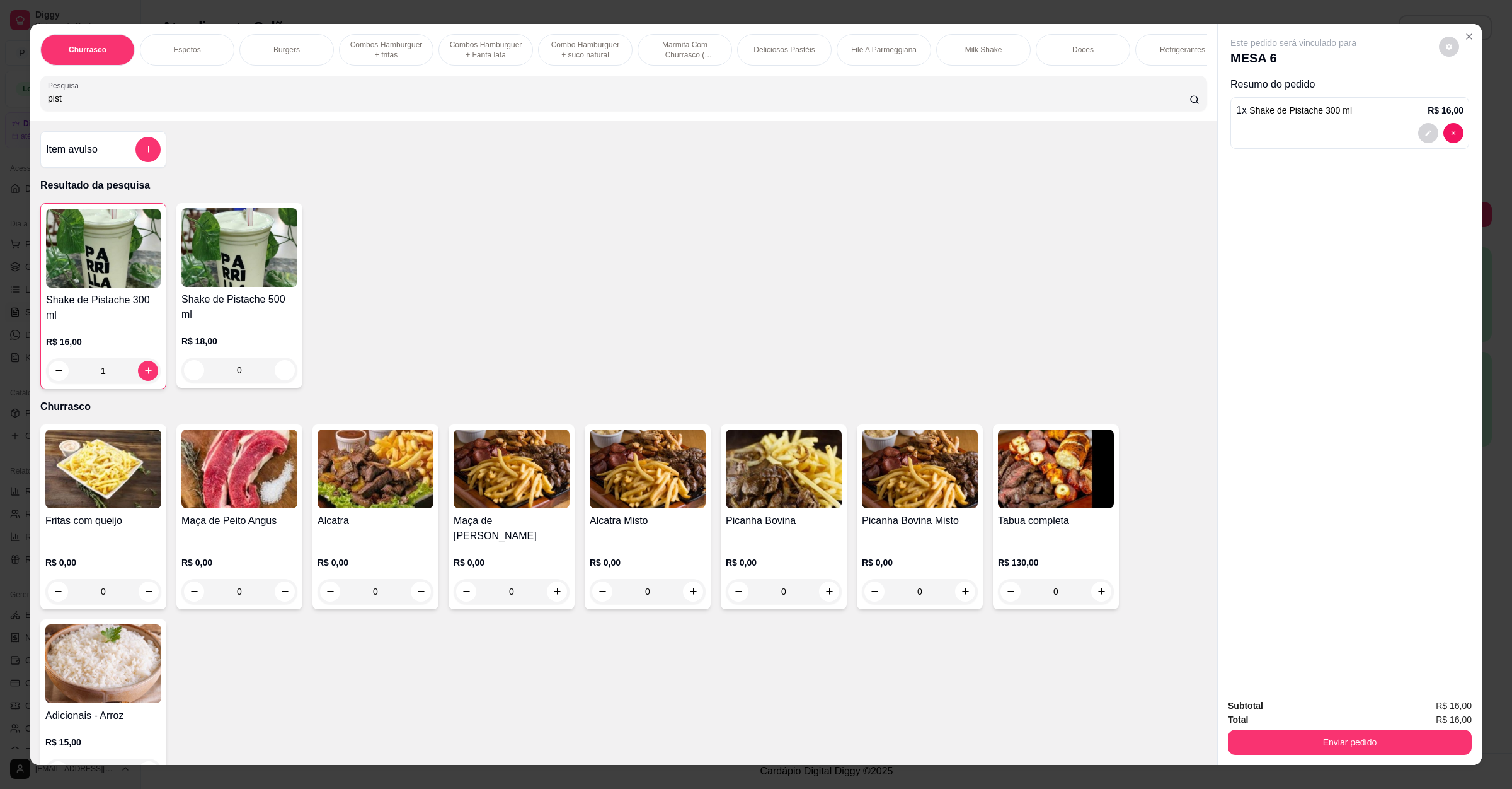
click at [1281, 756] on div "Subtotal R$ 16,00 Total R$ 16,00 Enviar pedido" at bounding box center [1349, 726] width 264 height 77
click at [1301, 730] on button "Enviar pedido" at bounding box center [1349, 741] width 244 height 25
click at [1303, 717] on button "Não registrar e enviar pedido" at bounding box center [1306, 710] width 127 height 23
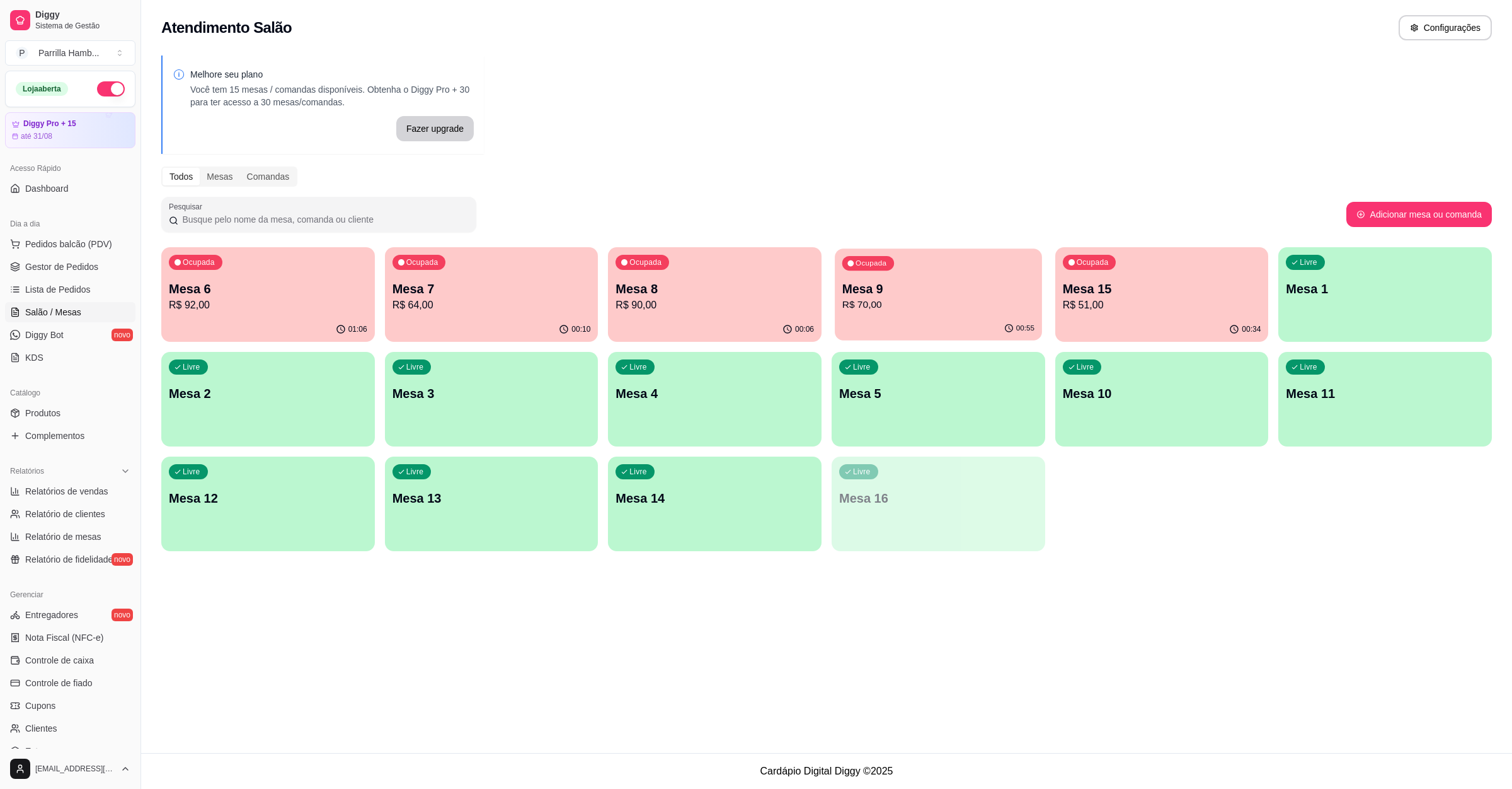
click at [906, 310] on p "R$ 70,00" at bounding box center [938, 305] width 193 height 15
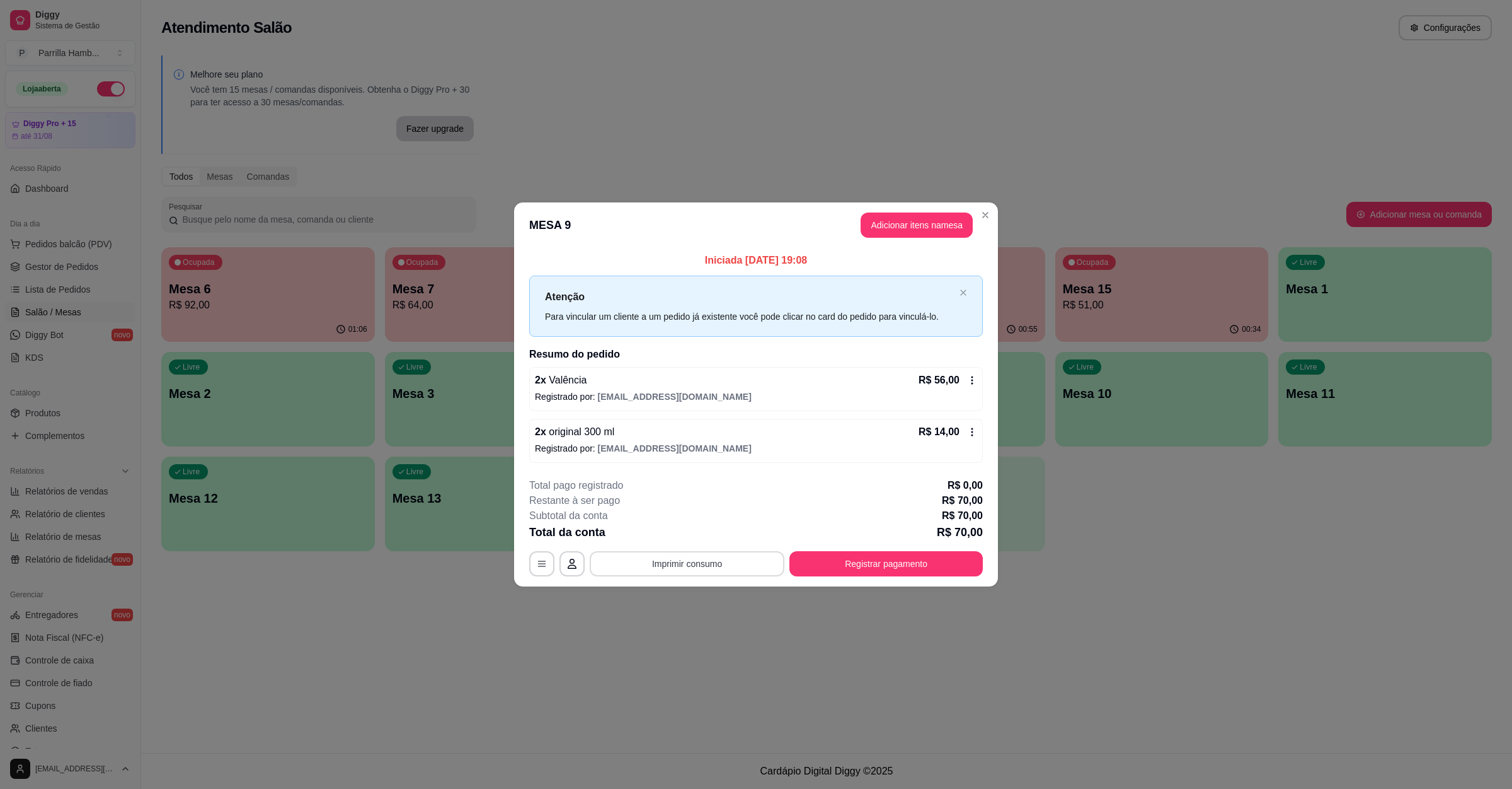
click at [693, 554] on button "Imprimir consumo" at bounding box center [687, 563] width 194 height 25
click at [693, 539] on button "IMPRESSORA" at bounding box center [691, 536] width 92 height 21
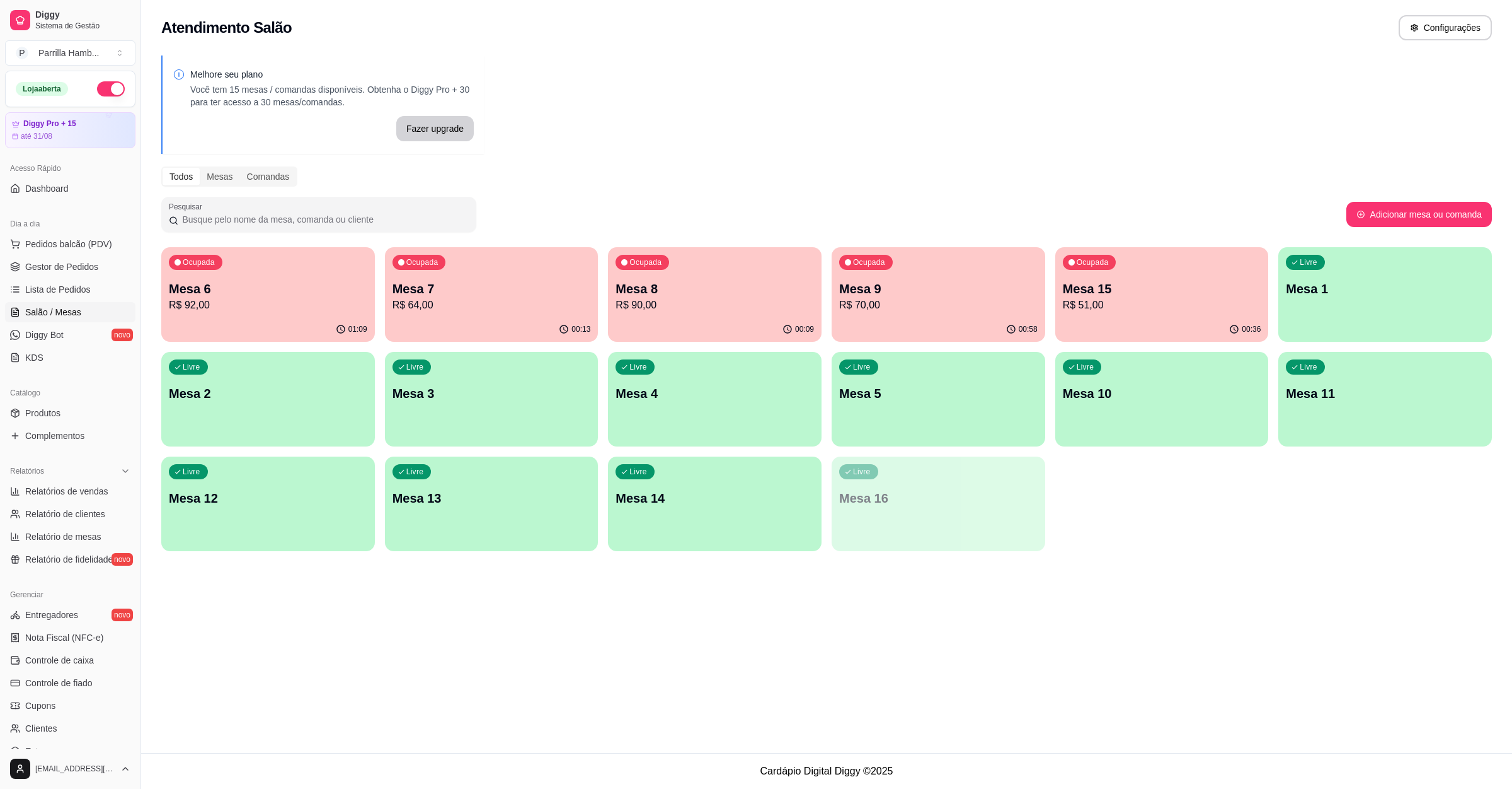
click at [919, 314] on div "Ocupada Mesa 9 R$ 70,00" at bounding box center [938, 281] width 214 height 70
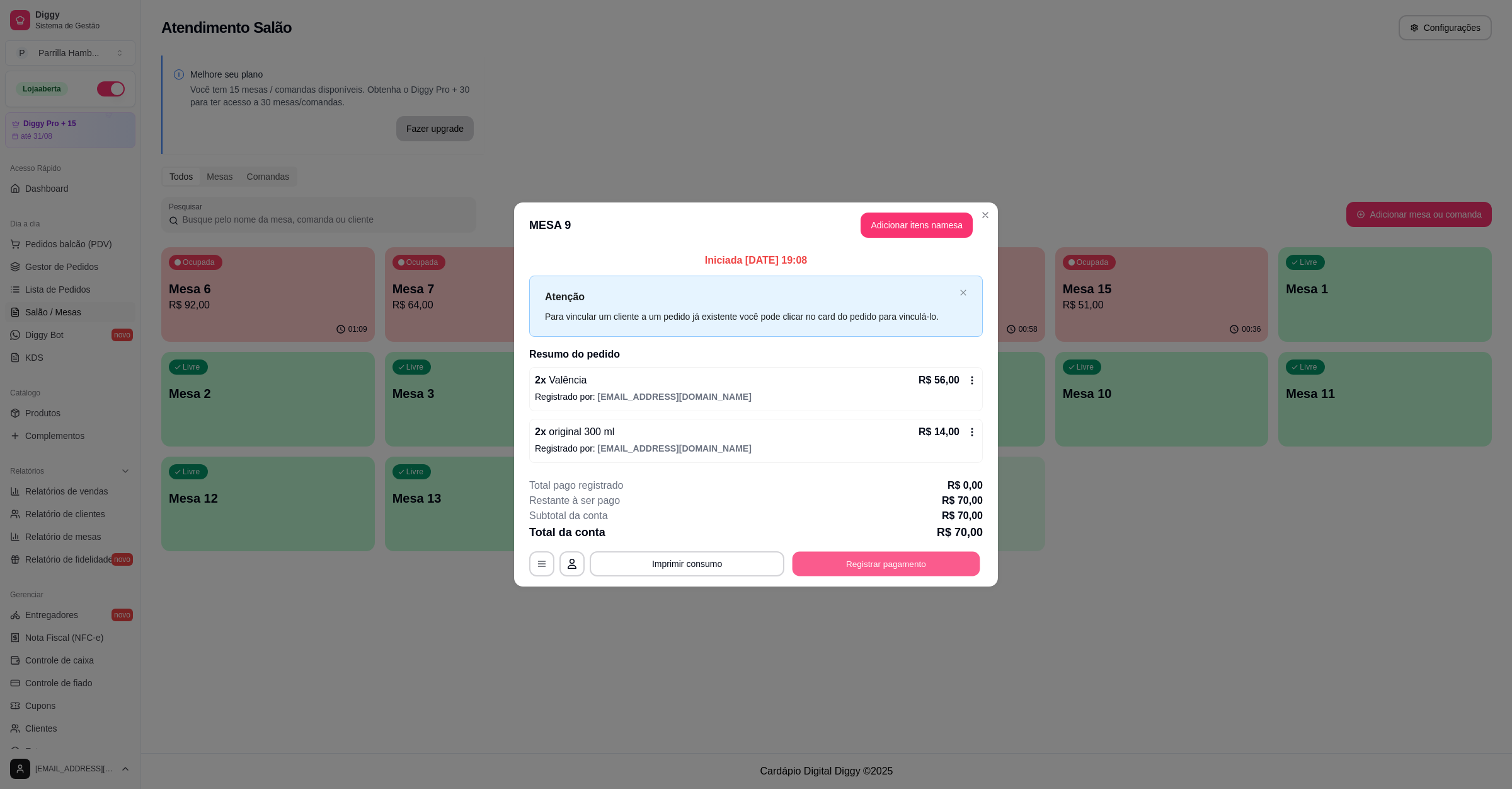
click at [833, 560] on button "Registrar pagamento" at bounding box center [886, 564] width 188 height 24
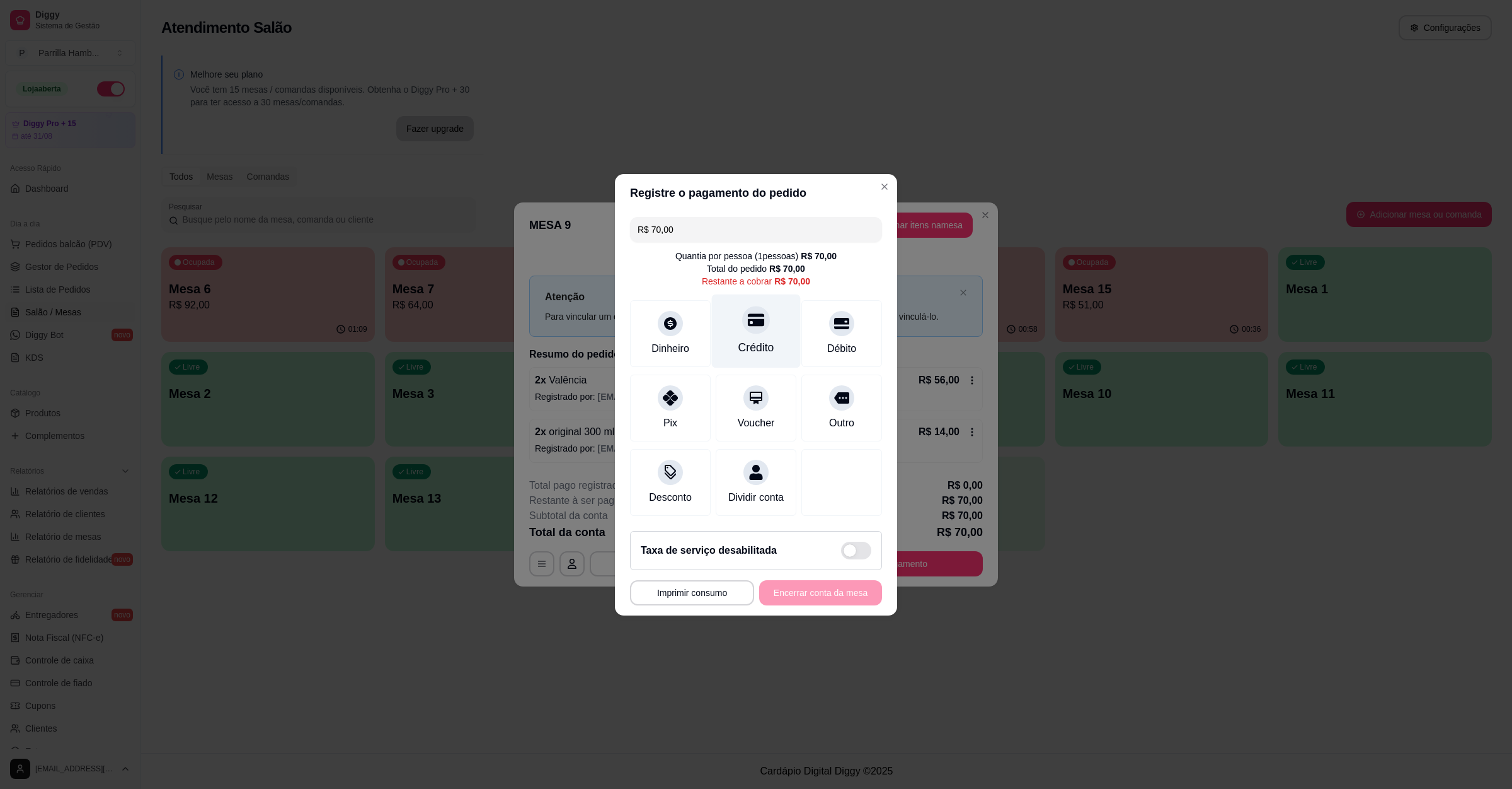
click at [728, 318] on div "Crédito" at bounding box center [756, 330] width 89 height 74
type input "R$ 0,00"
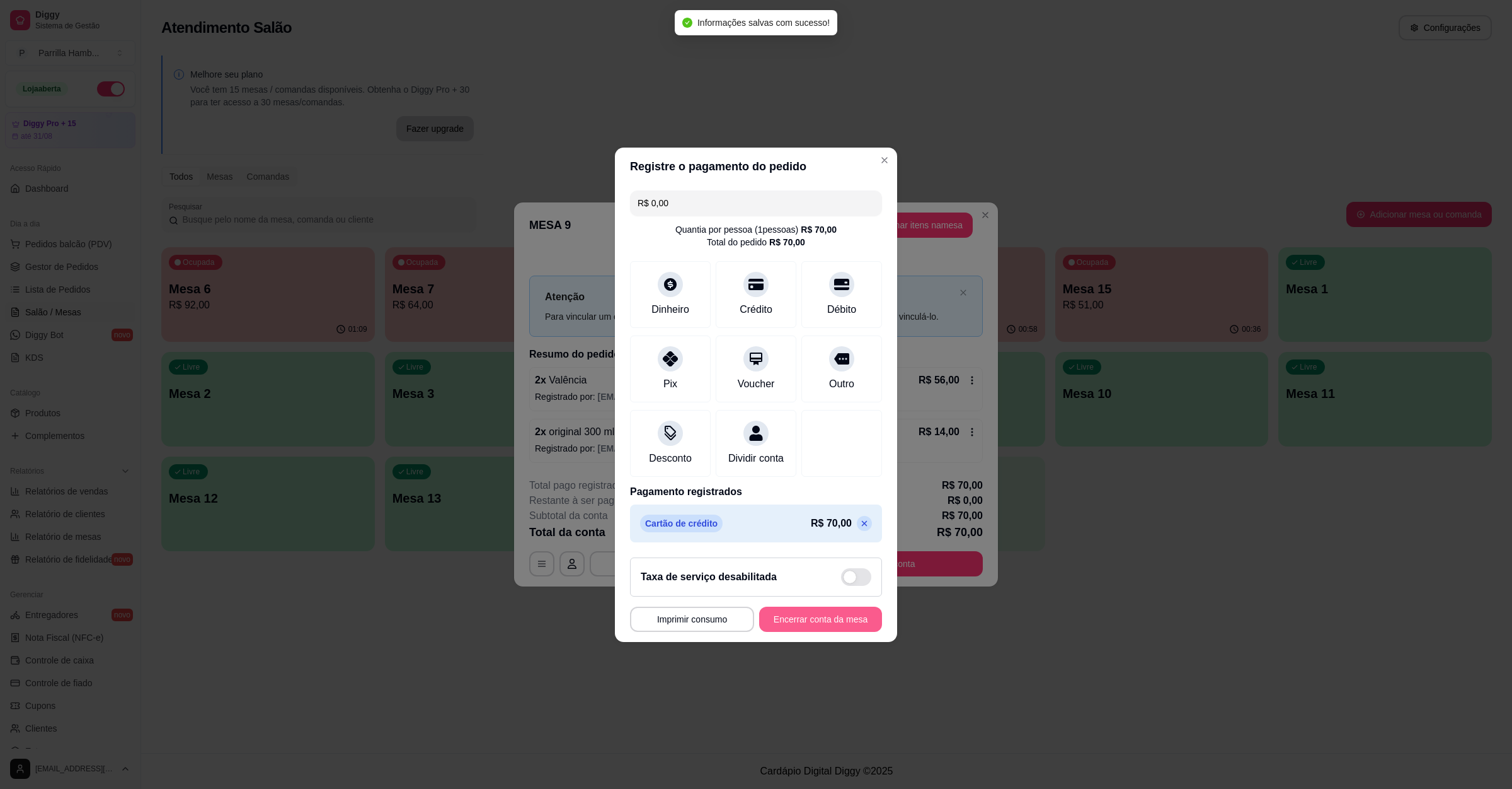
click at [807, 632] on button "Encerrar conta da mesa" at bounding box center [820, 619] width 122 height 25
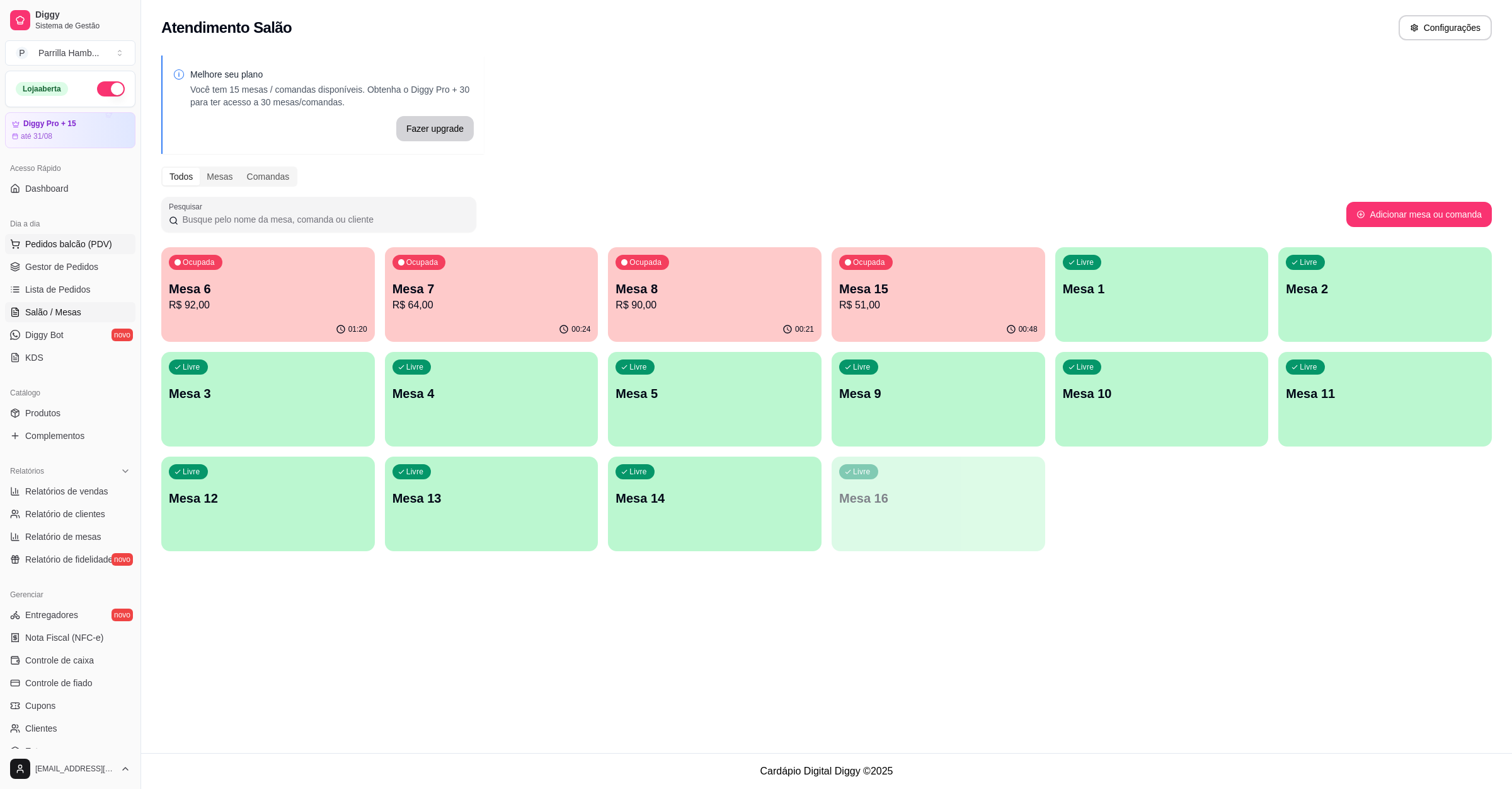
click at [36, 241] on span "Pedidos balcão (PDV)" at bounding box center [68, 243] width 87 height 12
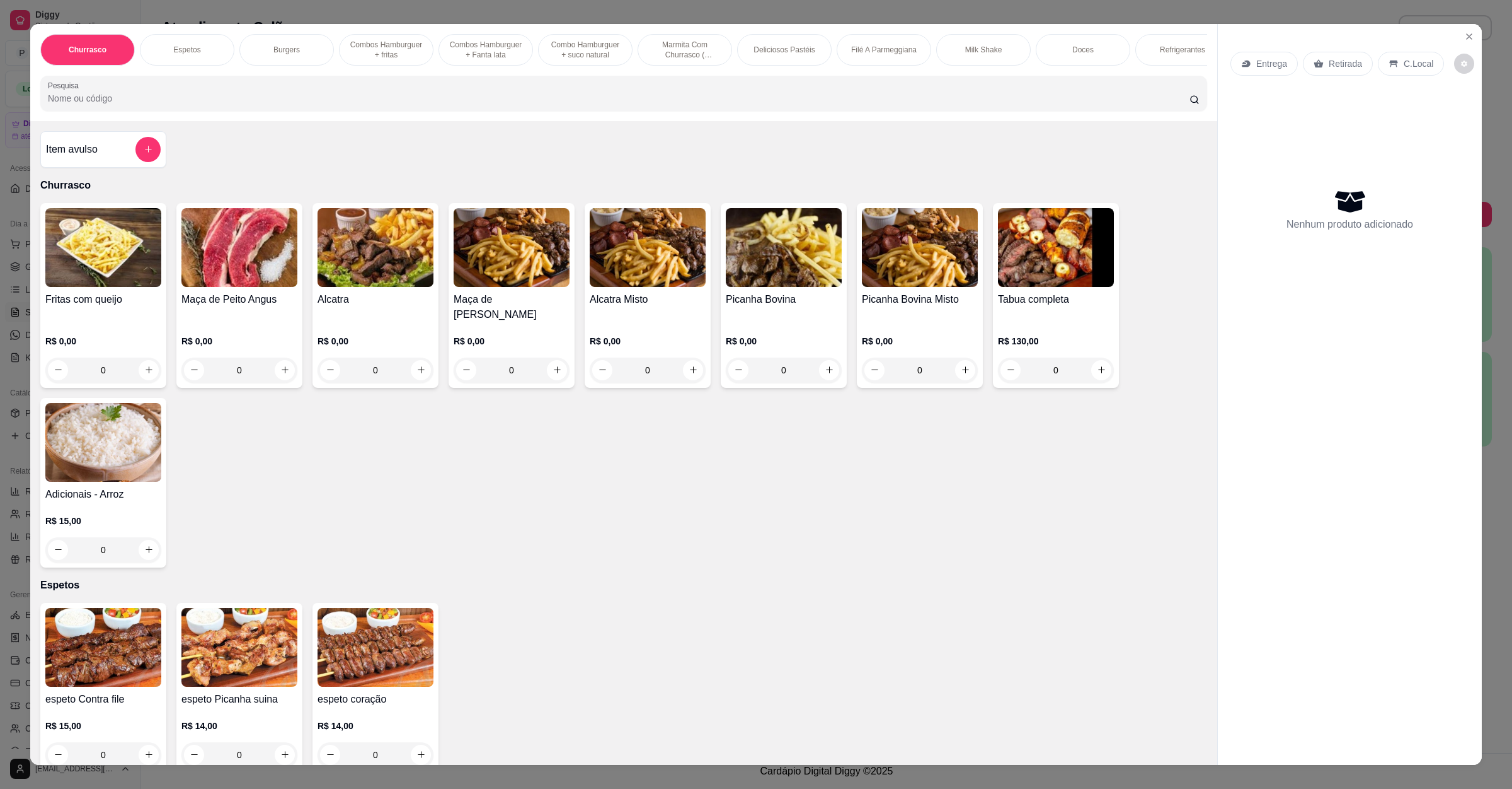
click at [107, 167] on div "Item avulso" at bounding box center [103, 149] width 126 height 36
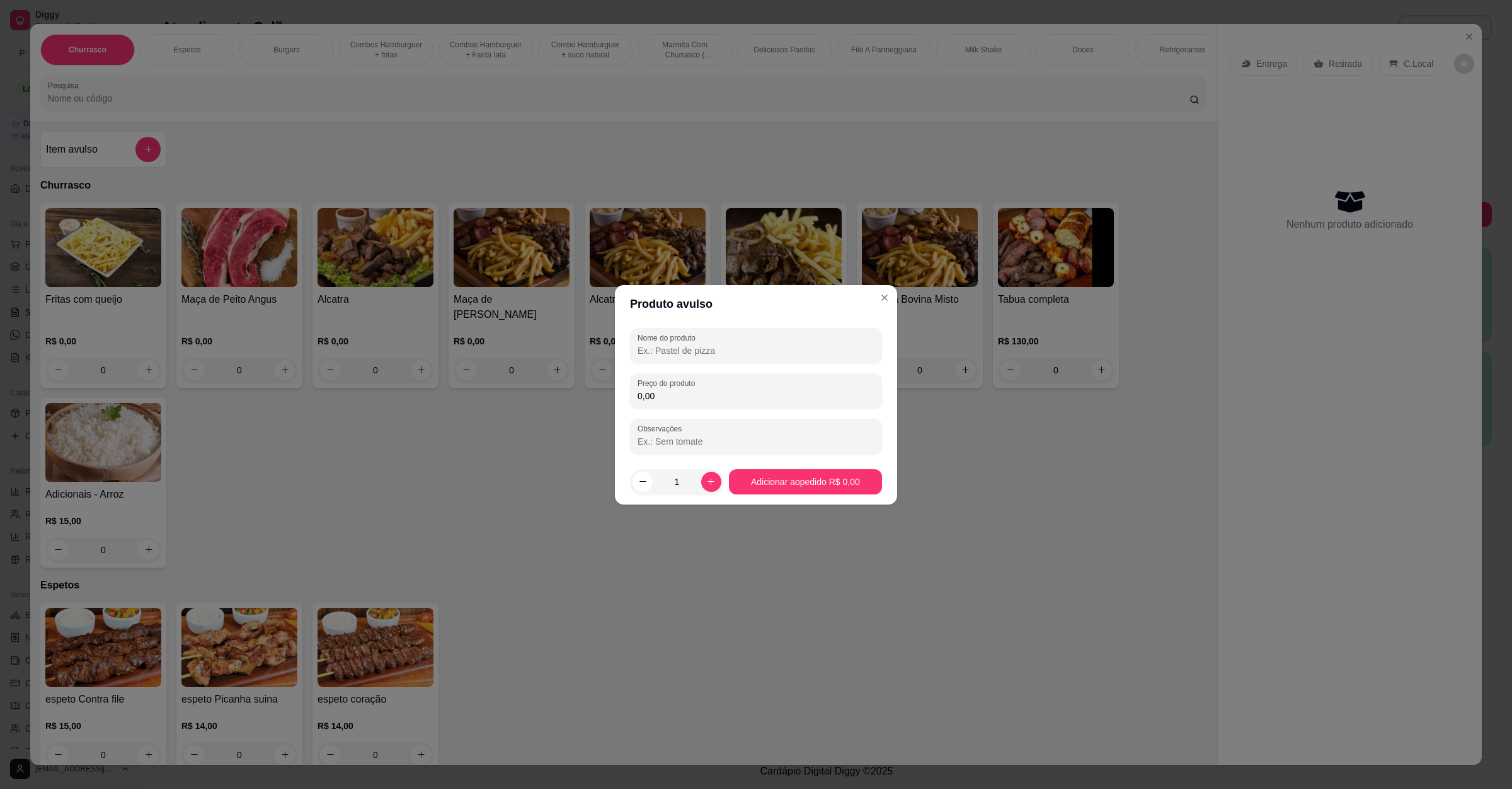
click at [763, 351] on input "Nome do produto" at bounding box center [756, 350] width 237 height 12
type input "frango e queijo"
click at [673, 395] on input "0,00" at bounding box center [756, 395] width 237 height 12
type input "14,00"
click at [707, 477] on icon "increase-product-quantity" at bounding box center [711, 481] width 9 height 9
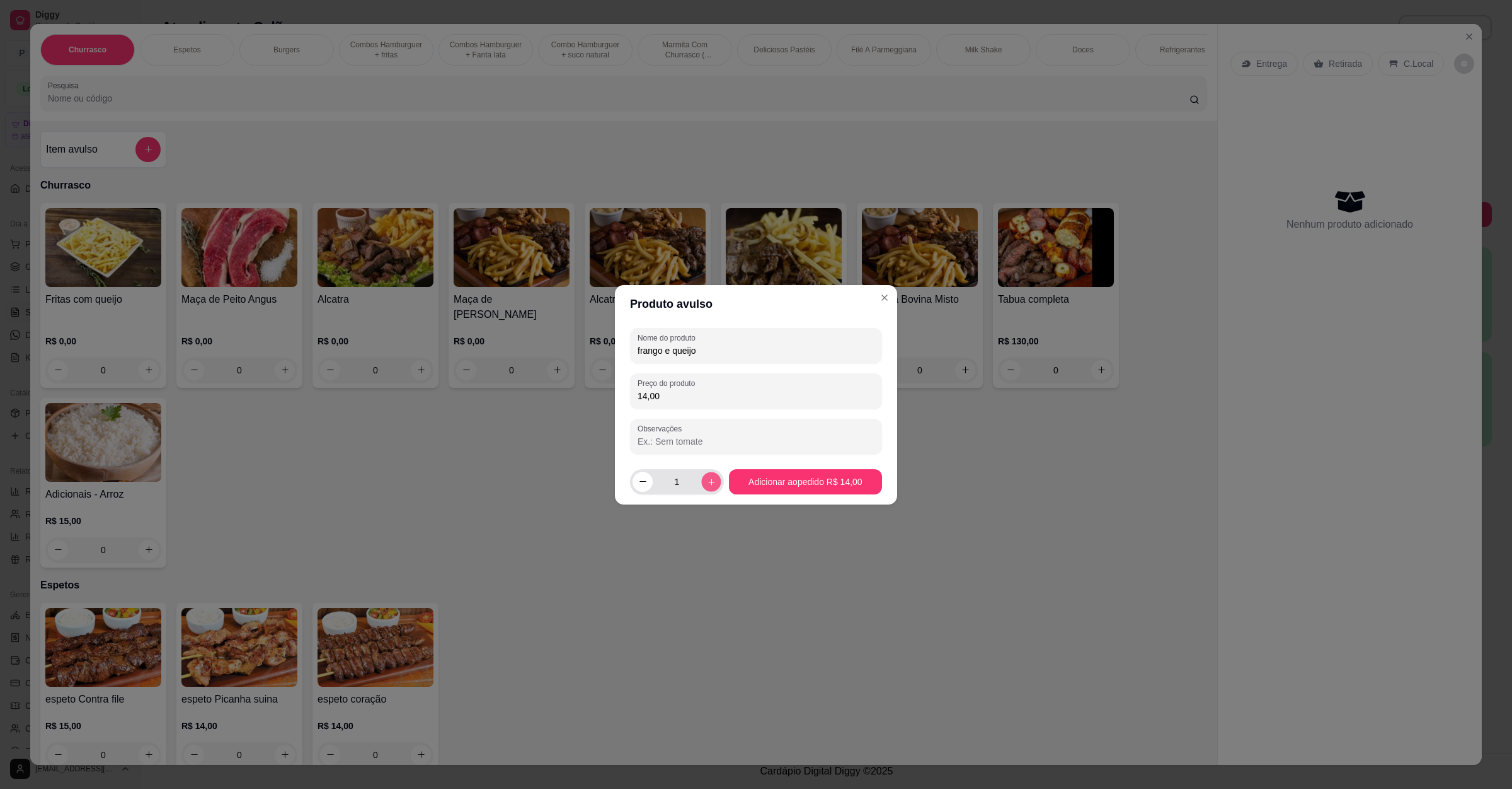
type input "2"
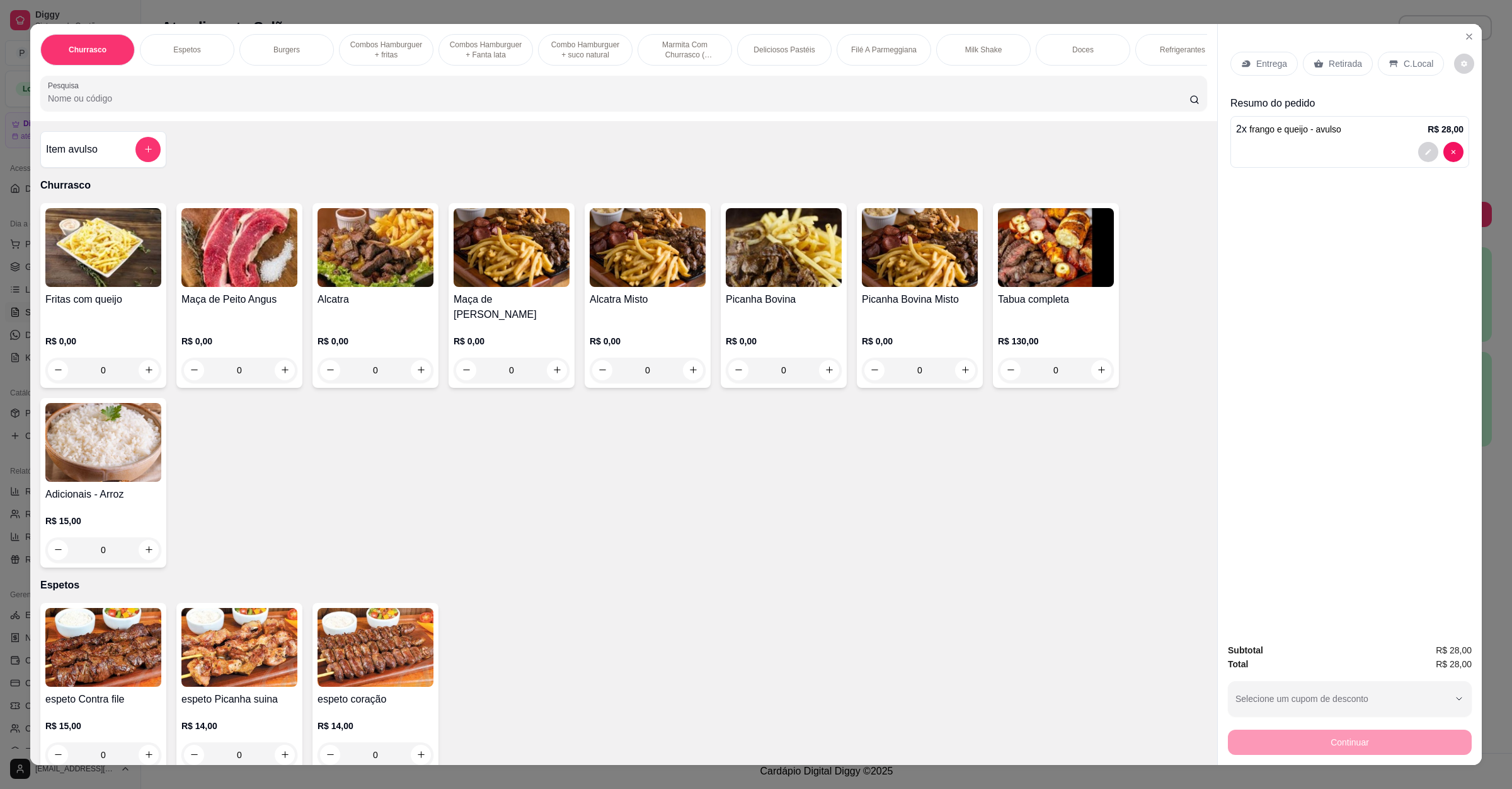
click at [1320, 61] on div "Retirada" at bounding box center [1337, 64] width 70 height 24
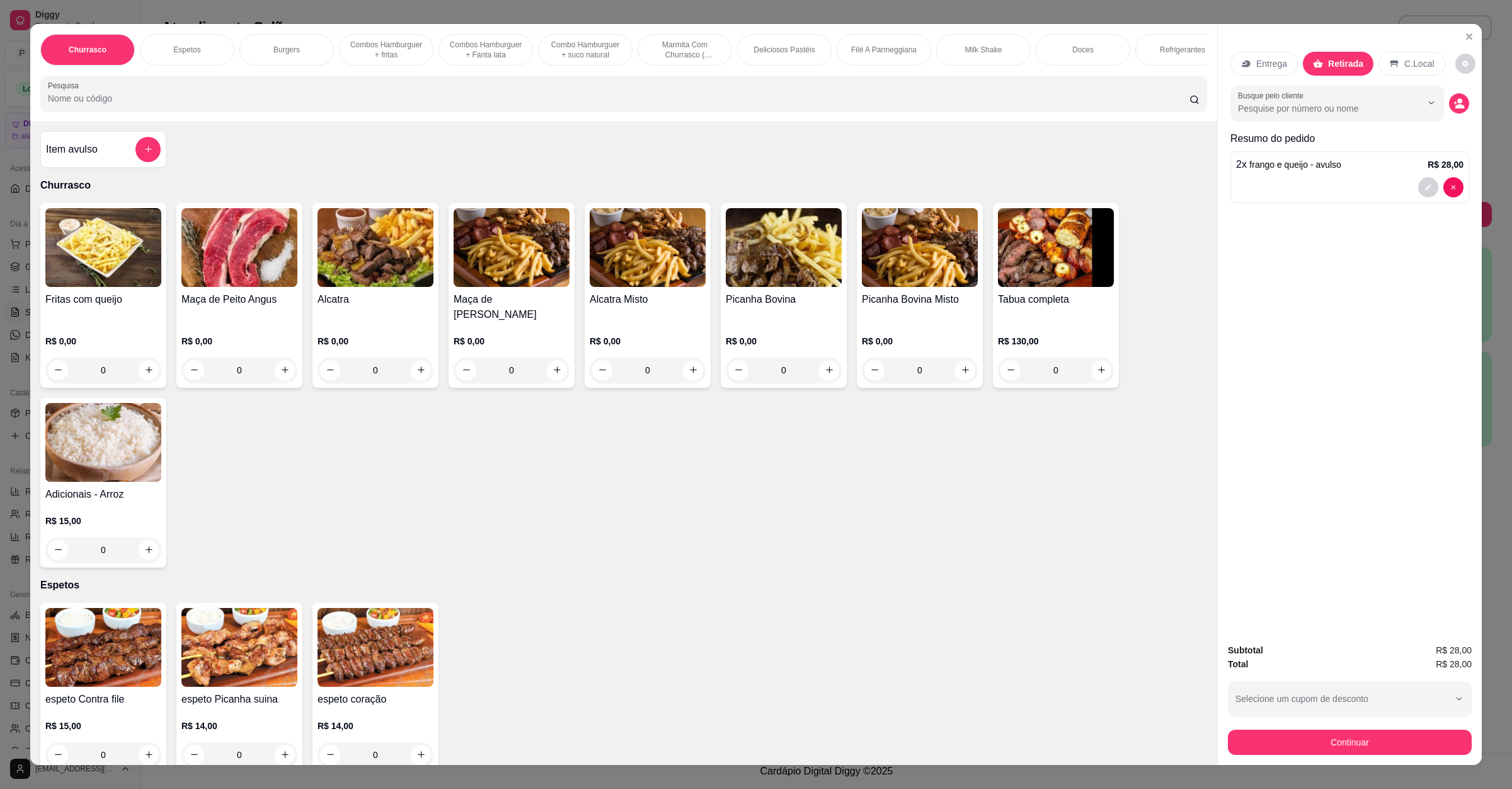
drag, startPoint x: 1357, startPoint y: 719, endPoint x: 1356, endPoint y: 739, distance: 20.0
click at [1357, 719] on div "Subtotal R$ 28,00 Total R$ 28,00 Selecione um cupom de desconto GANHEI10 Seleci…" at bounding box center [1349, 698] width 244 height 111
click at [1356, 739] on button "Continuar" at bounding box center [1349, 742] width 236 height 24
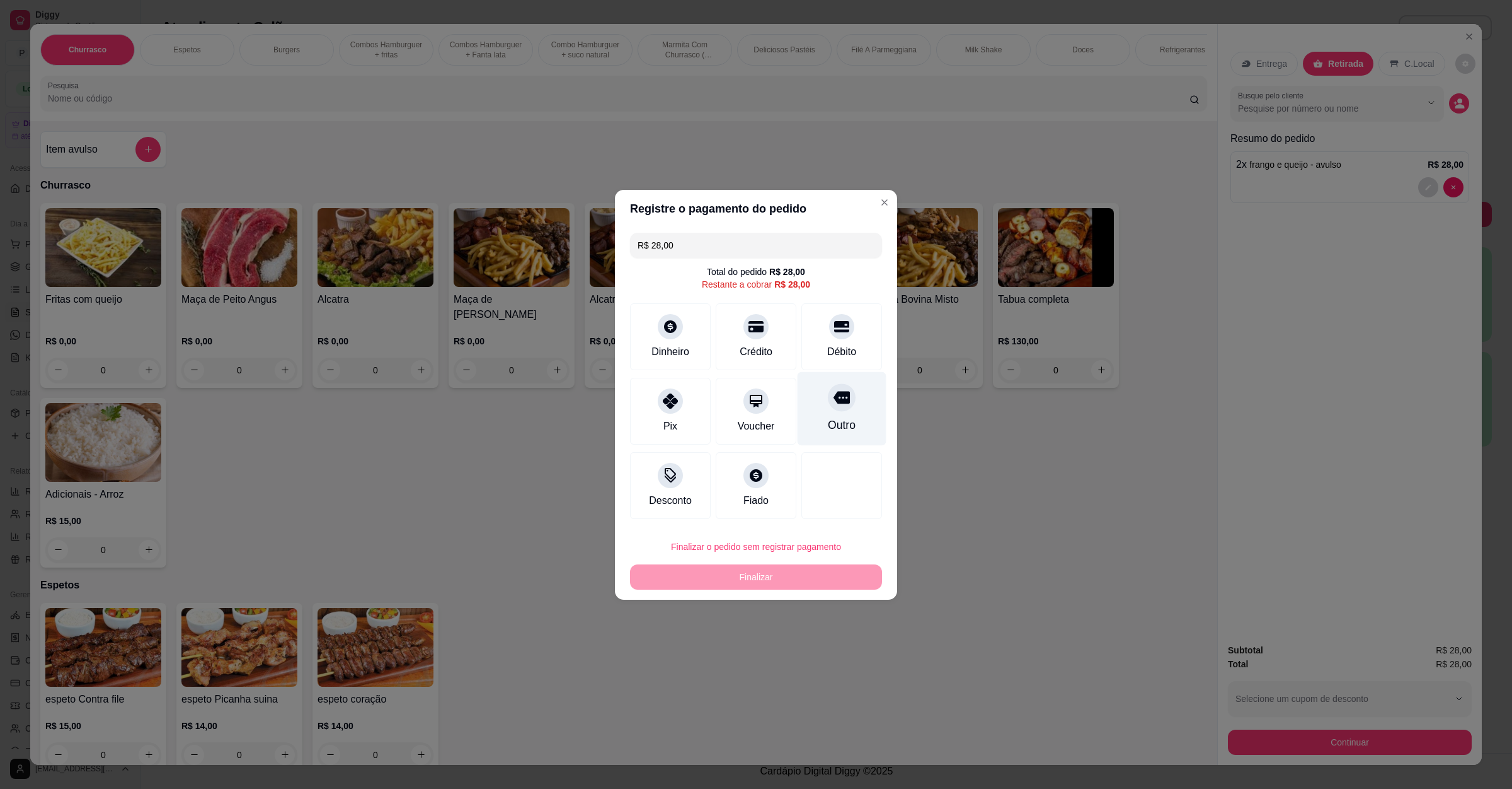
click at [852, 417] on div "Outro" at bounding box center [842, 408] width 89 height 74
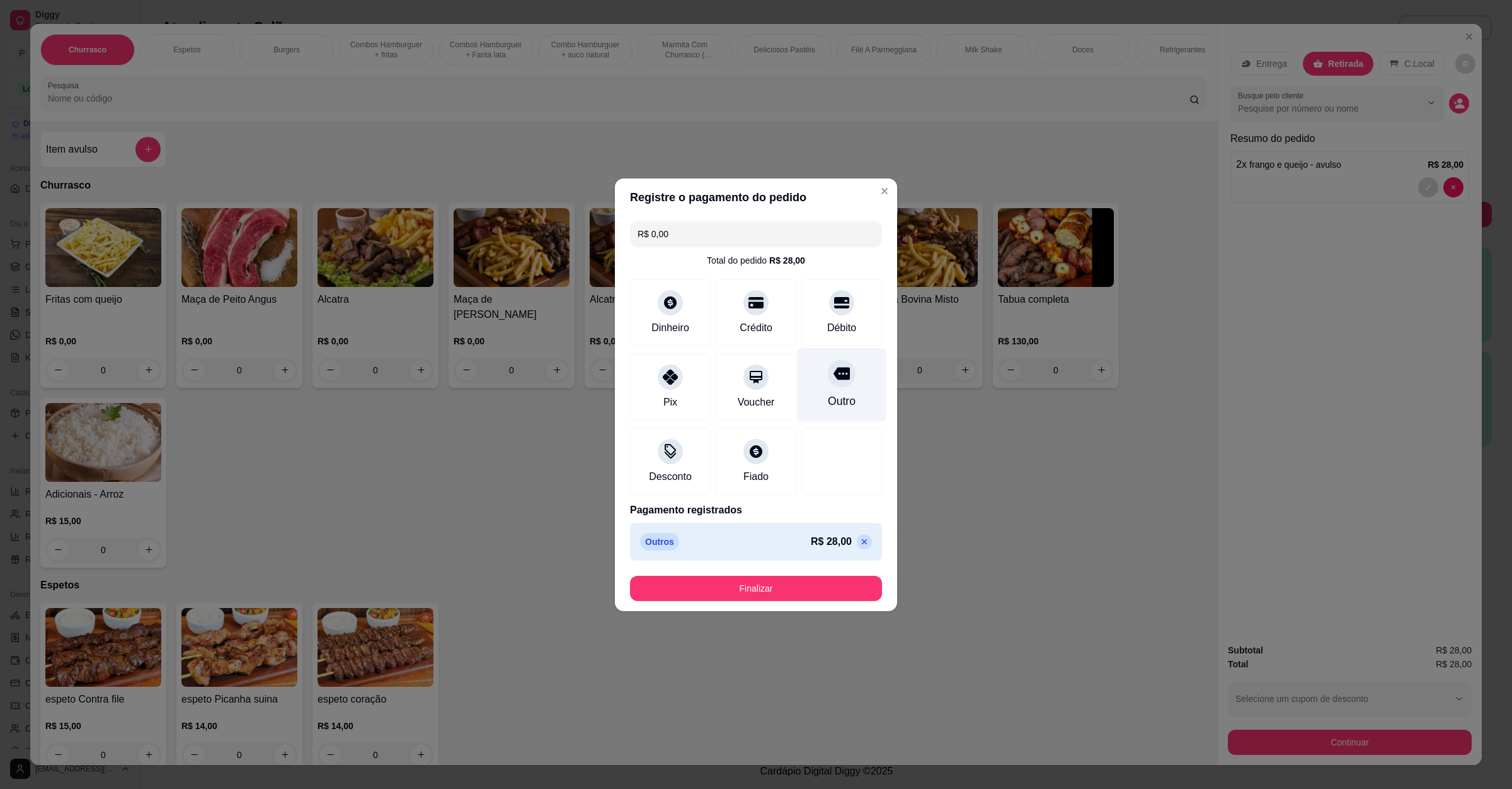
type input "R$ 0,00"
click at [828, 605] on footer "Finalizar" at bounding box center [756, 588] width 282 height 46
click at [829, 593] on button "Finalizar" at bounding box center [756, 588] width 252 height 25
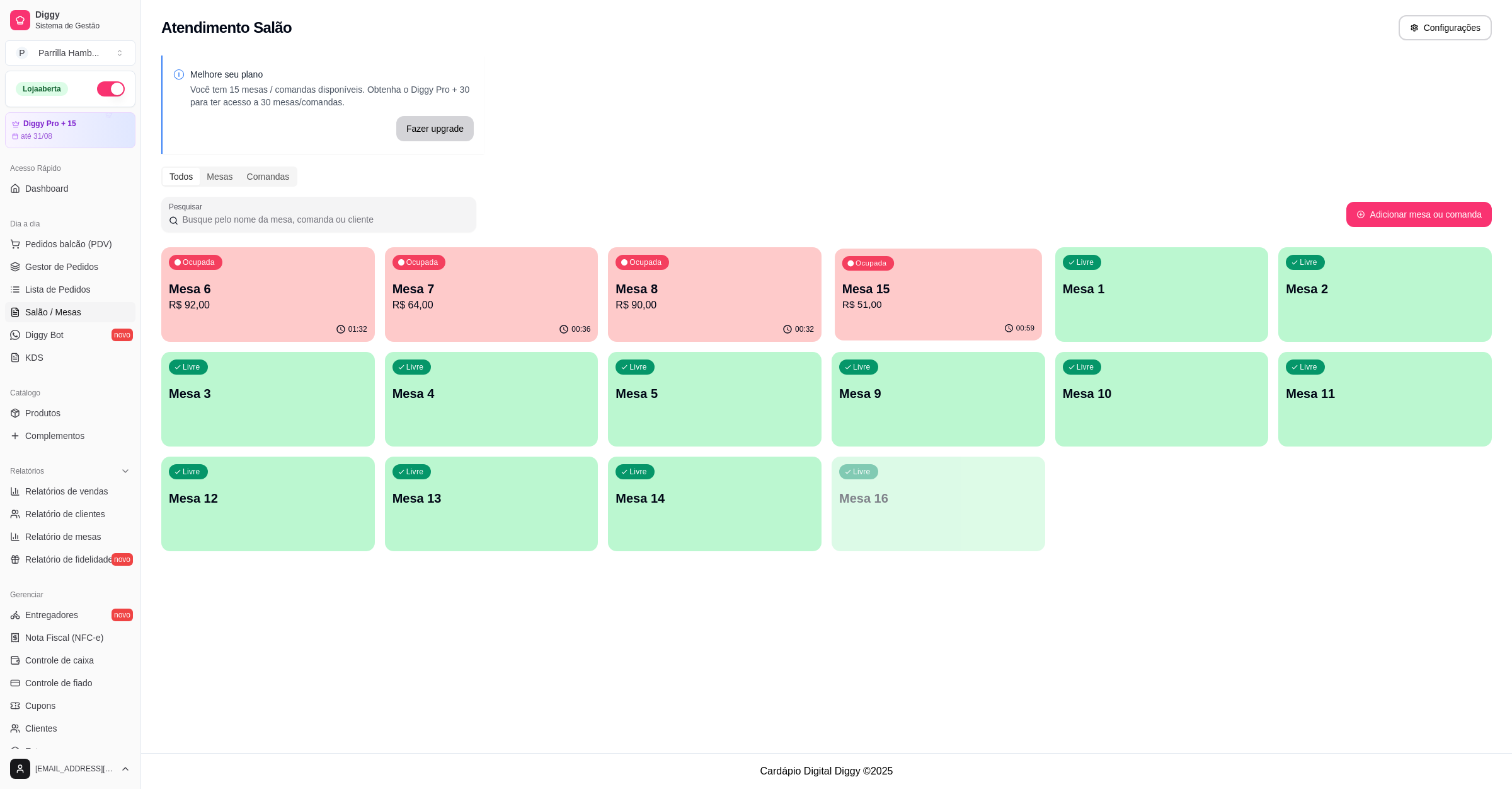
click at [994, 310] on p "R$ 51,00" at bounding box center [938, 305] width 193 height 15
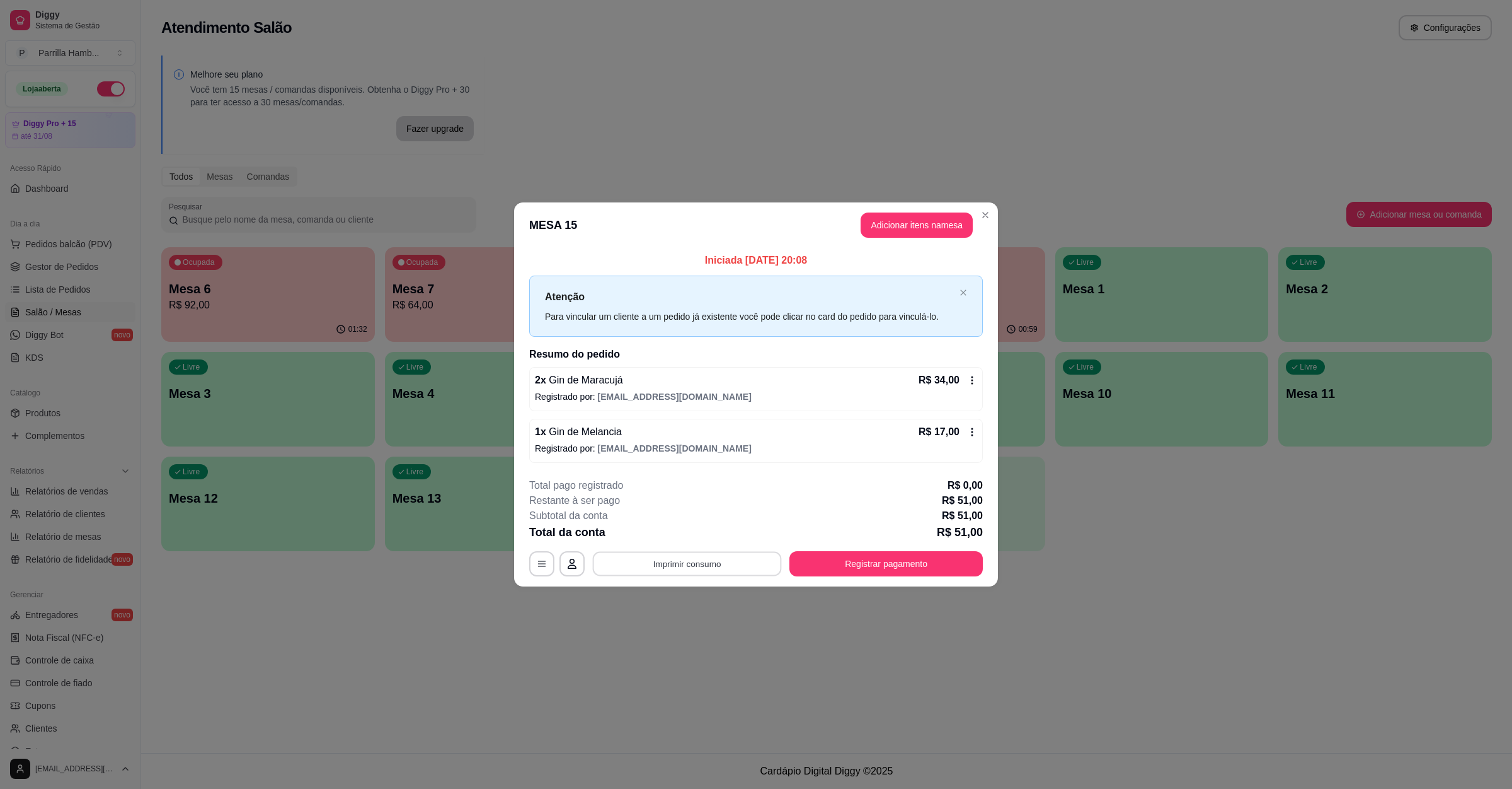
click at [663, 566] on button "Imprimir consumo" at bounding box center [687, 564] width 189 height 24
click at [672, 539] on button "IMPRESSORA" at bounding box center [691, 535] width 88 height 20
click at [885, 570] on button "Registrar pagamento" at bounding box center [886, 564] width 188 height 24
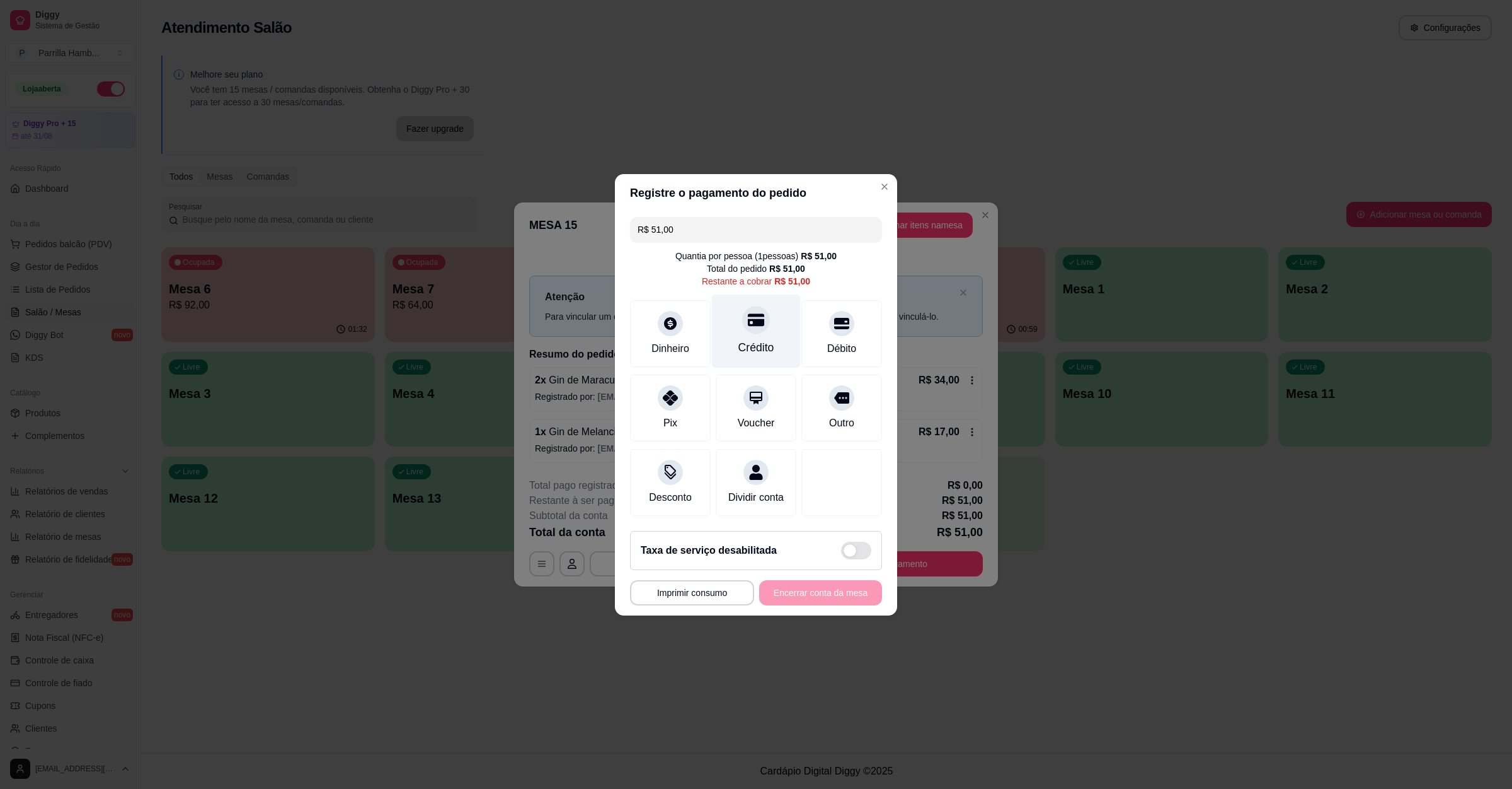
click at [748, 313] on icon at bounding box center [756, 319] width 17 height 12
type input "R$ 0,00"
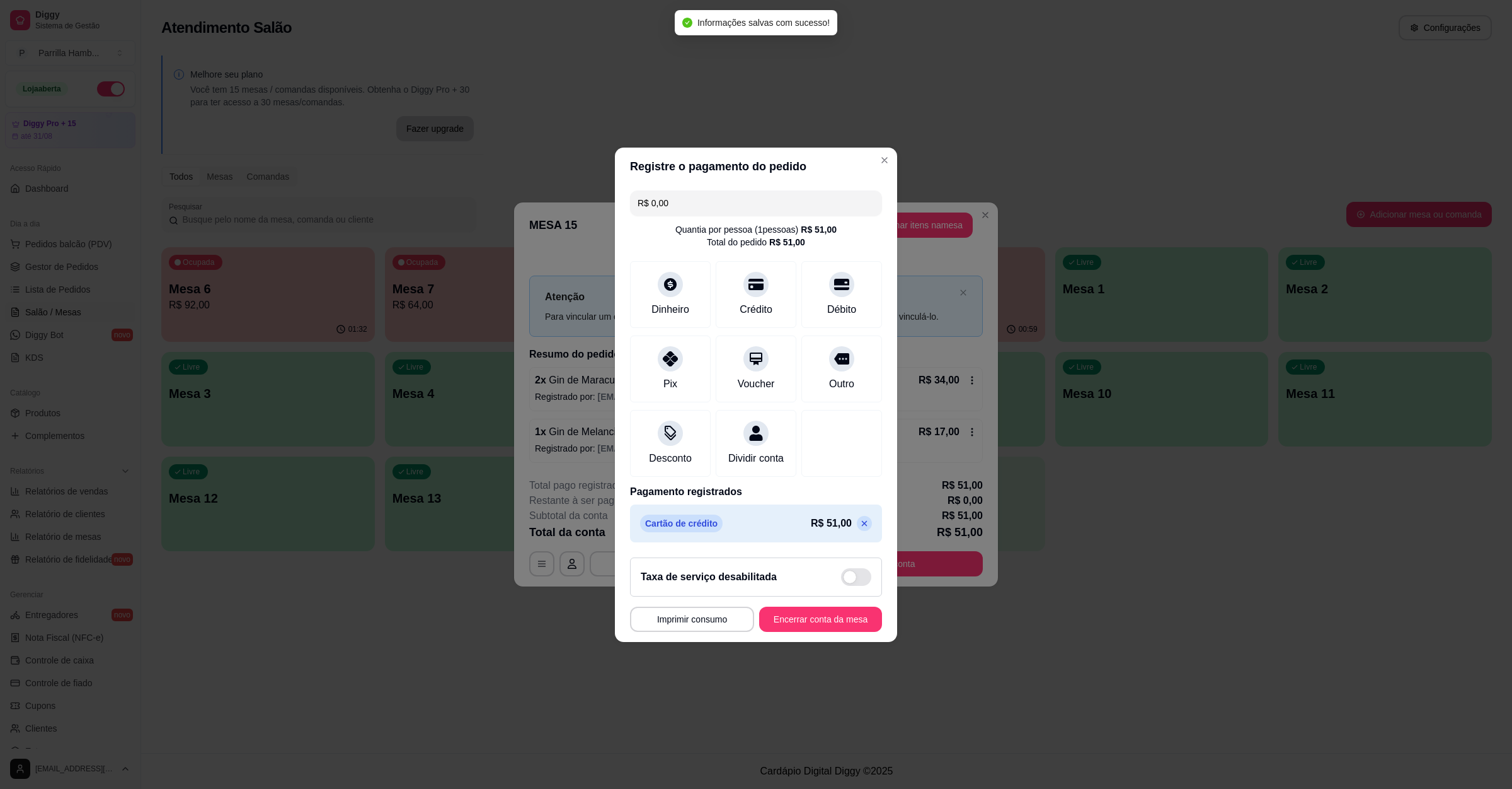
click at [811, 612] on footer "**********" at bounding box center [756, 594] width 282 height 94
click at [811, 615] on button "Encerrar conta da mesa" at bounding box center [820, 619] width 122 height 25
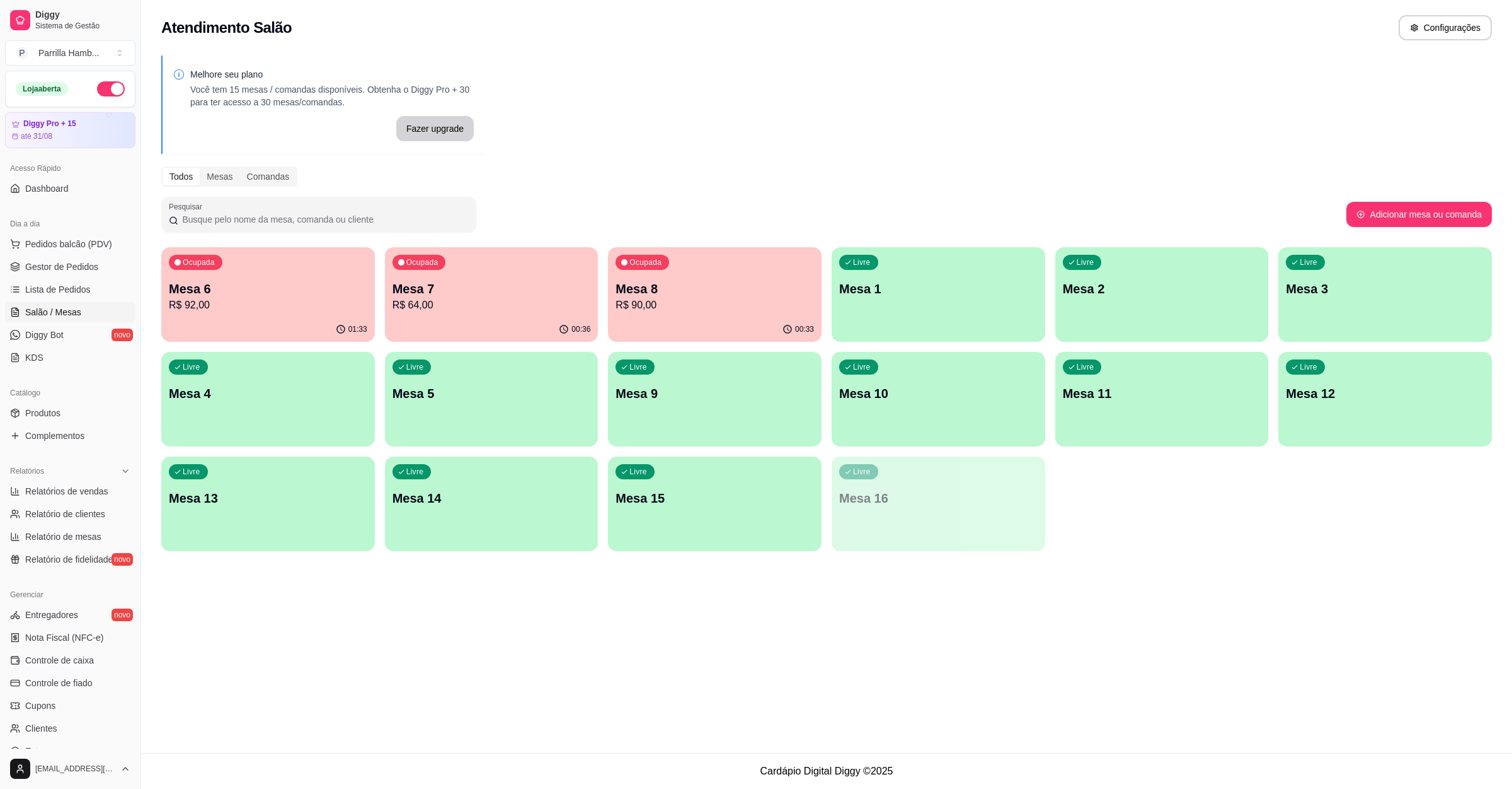
click at [473, 308] on p "R$ 64,00" at bounding box center [492, 305] width 198 height 15
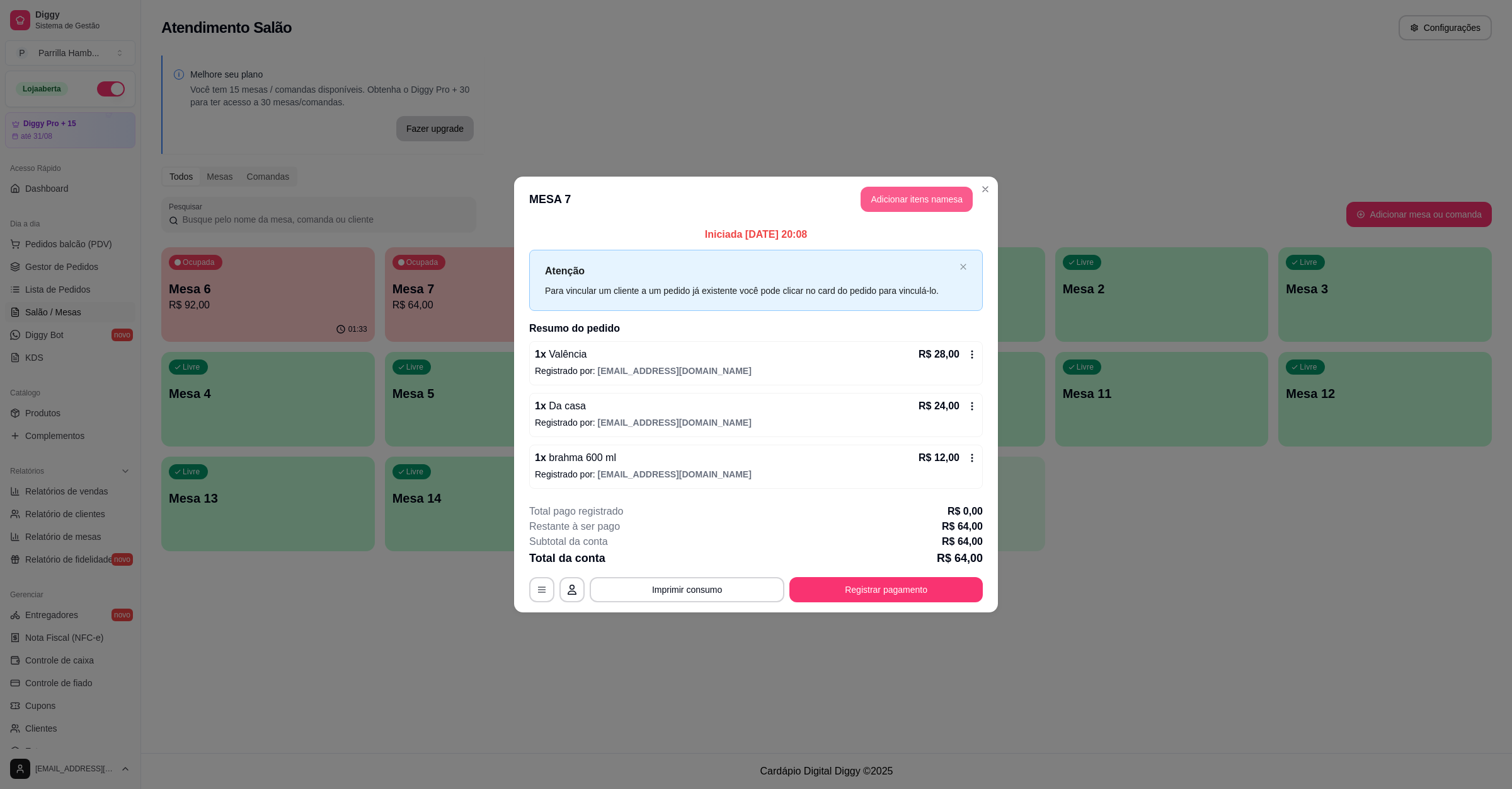
click at [948, 206] on button "Adicionar itens na mesa" at bounding box center [917, 199] width 112 height 25
click at [79, 105] on input "Pesquisa" at bounding box center [619, 97] width 1142 height 12
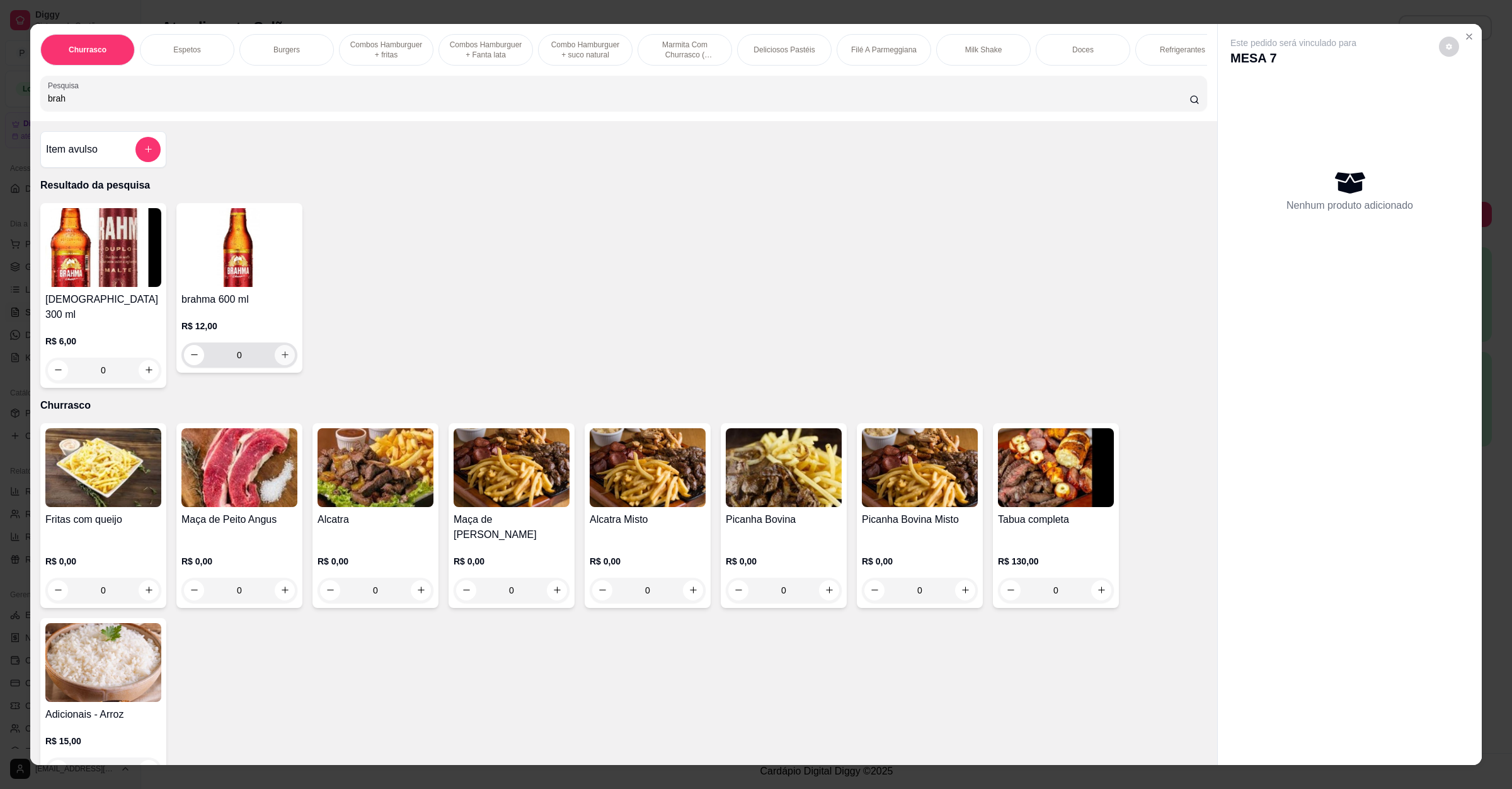
type input "brah"
click at [280, 359] on icon "increase-product-quantity" at bounding box center [285, 354] width 9 height 9
type input "1"
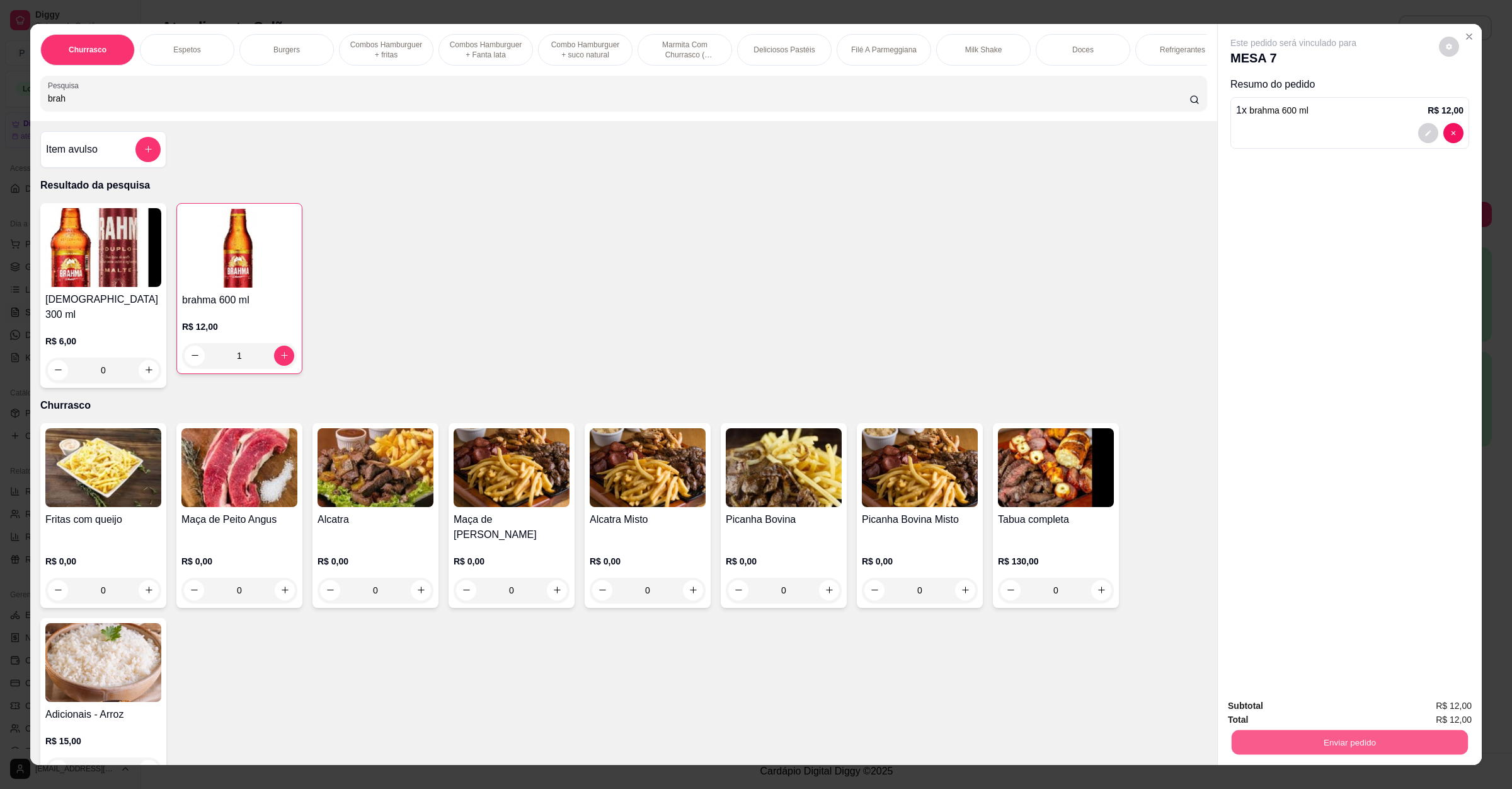
click at [1286, 741] on button "Enviar pedido" at bounding box center [1349, 742] width 236 height 24
click at [1293, 715] on button "Não registrar e enviar pedido" at bounding box center [1306, 711] width 131 height 24
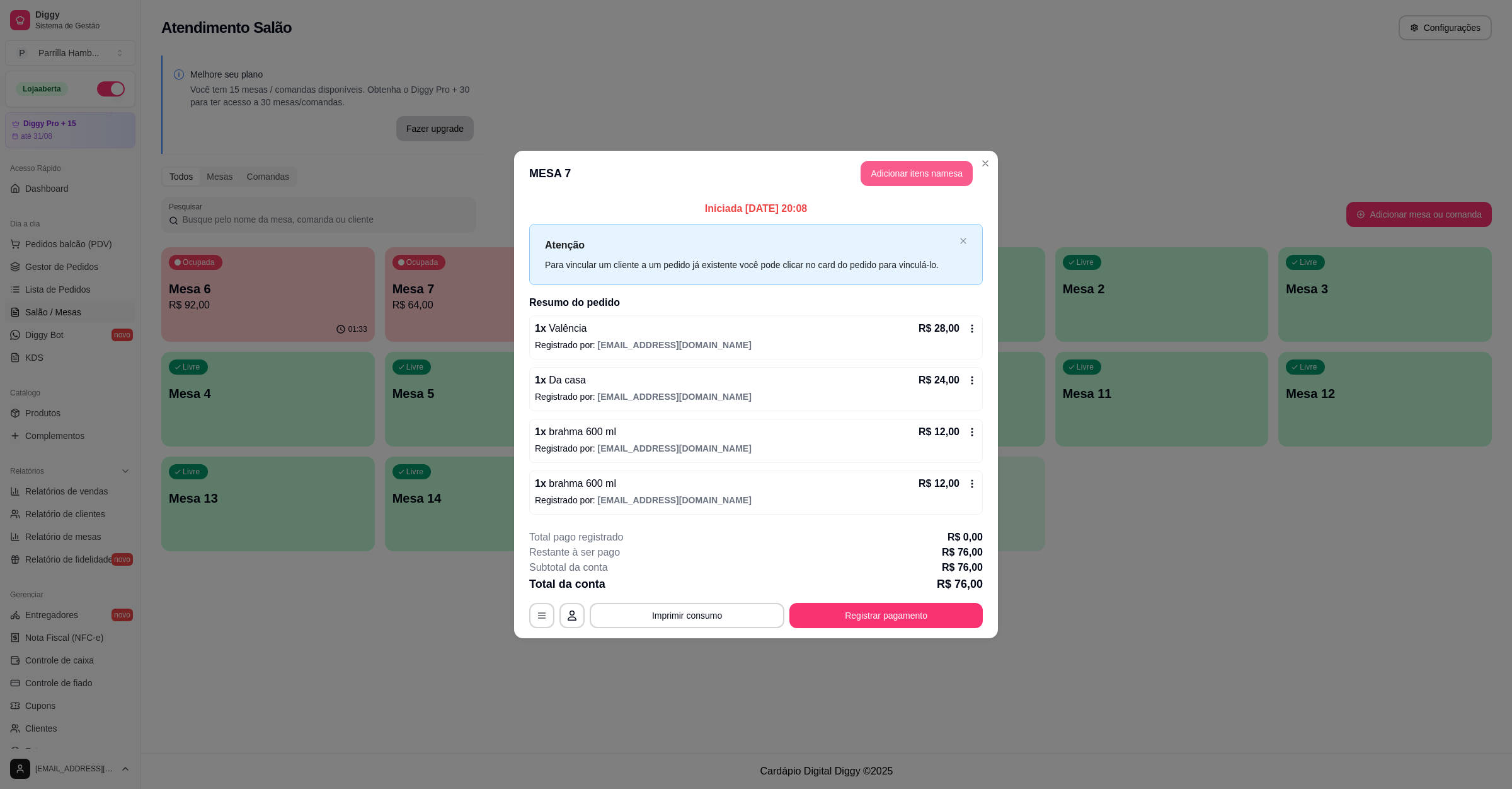
click at [926, 179] on button "Adicionar itens na mesa" at bounding box center [917, 173] width 112 height 25
drag, startPoint x: 244, startPoint y: 82, endPoint x: 246, endPoint y: 110, distance: 28.1
click at [245, 83] on div "Churrasco Espetos Burgers Combos Hamburguer + fritas Combos Hamburguer + Fanta …" at bounding box center [623, 73] width 1187 height 97
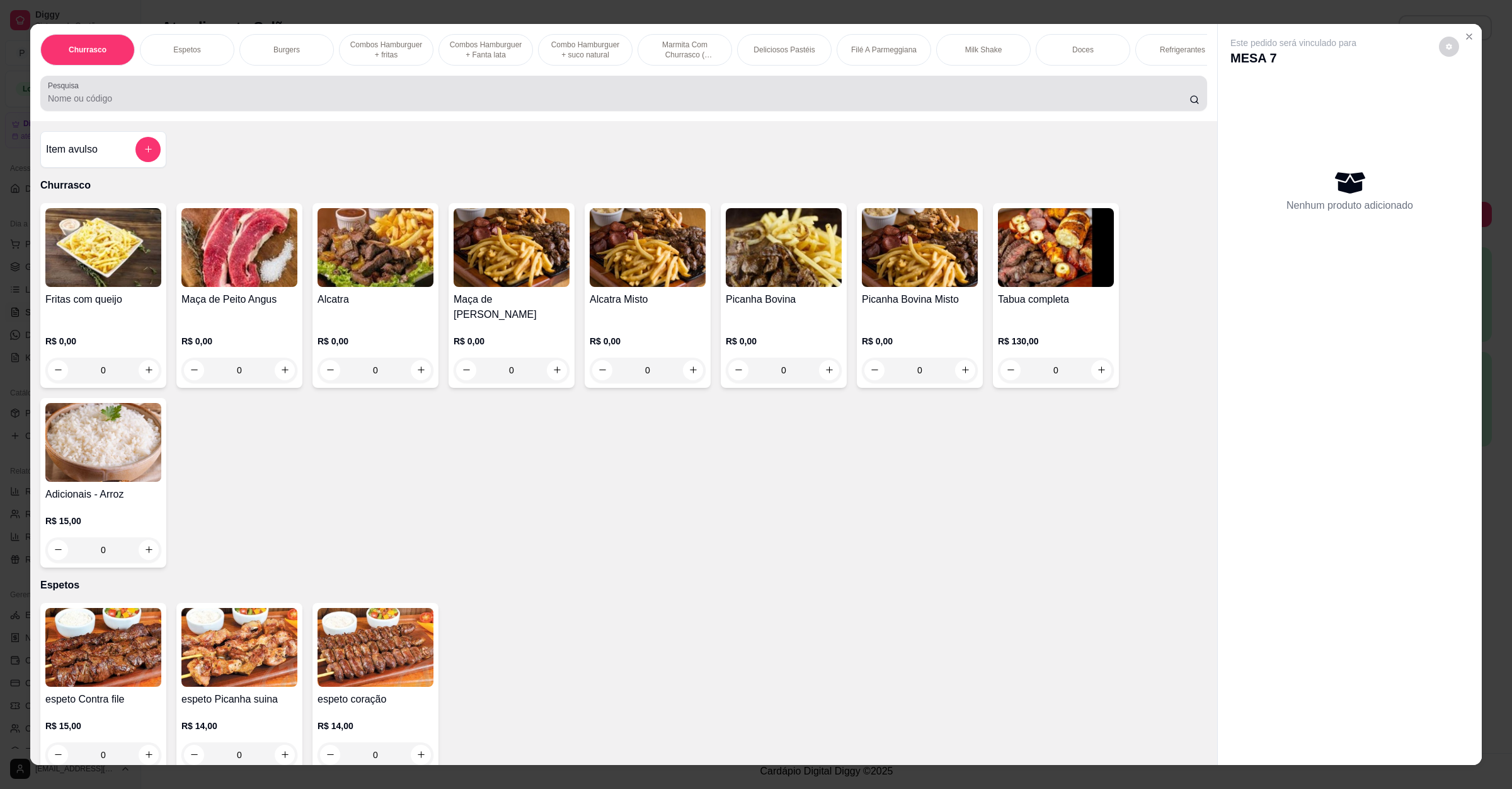
click at [246, 105] on input "Pesquisa" at bounding box center [619, 97] width 1142 height 12
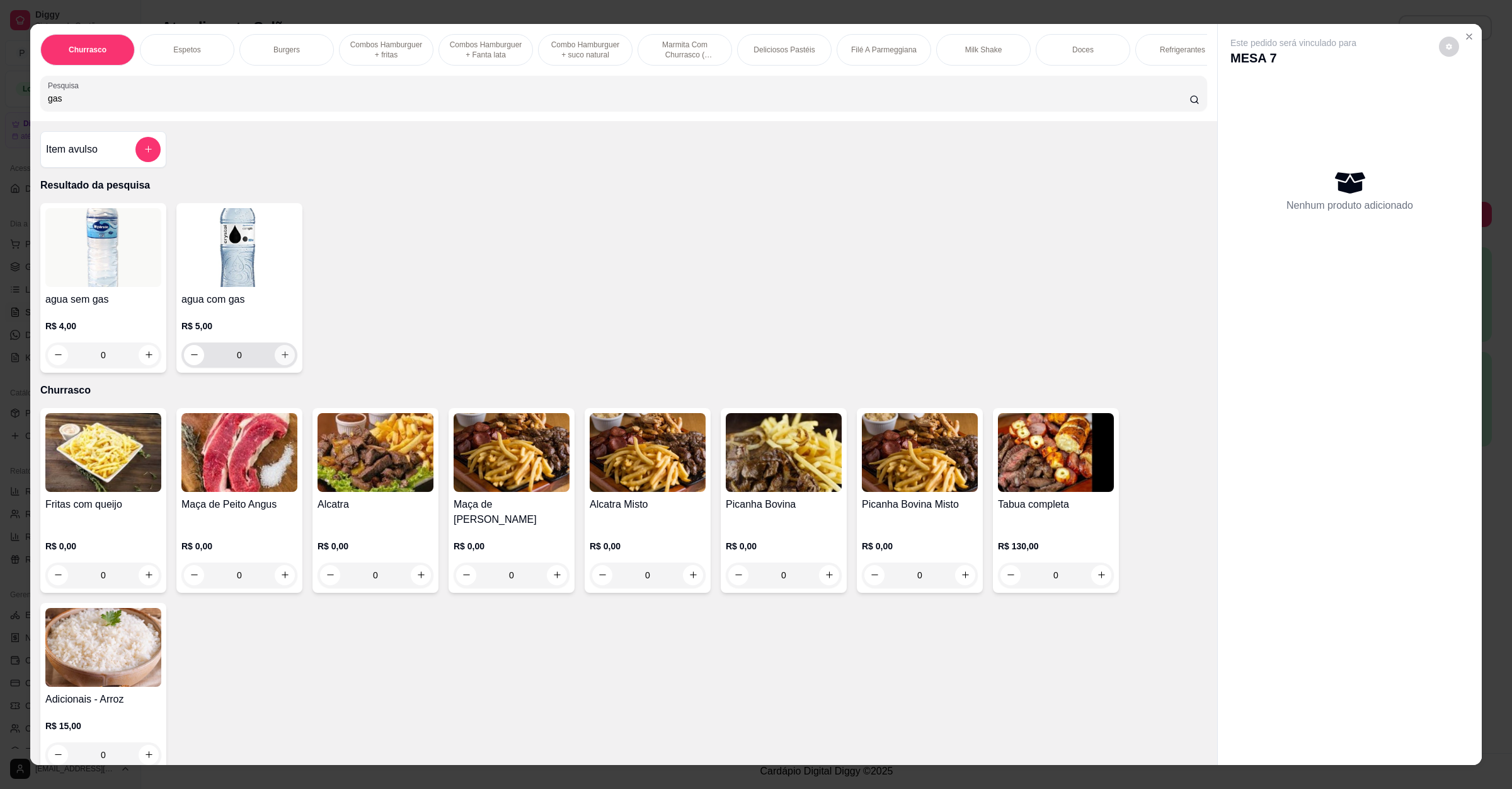
type input "gas"
click at [280, 359] on icon "increase-product-quantity" at bounding box center [285, 354] width 9 height 9
type input "1"
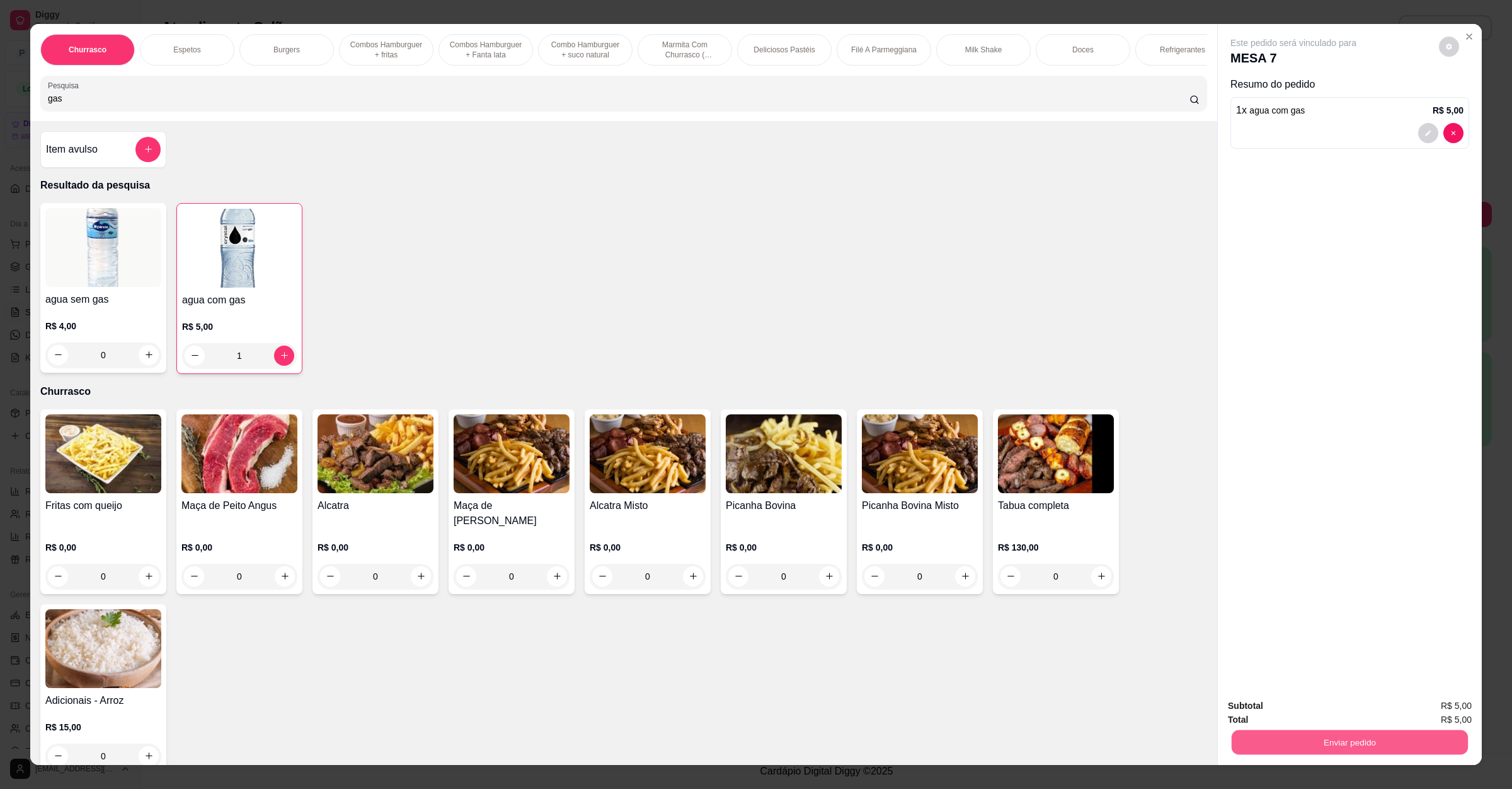
click at [1271, 742] on button "Enviar pedido" at bounding box center [1349, 742] width 236 height 24
click at [1264, 702] on button "Não registrar e enviar pedido" at bounding box center [1306, 711] width 131 height 24
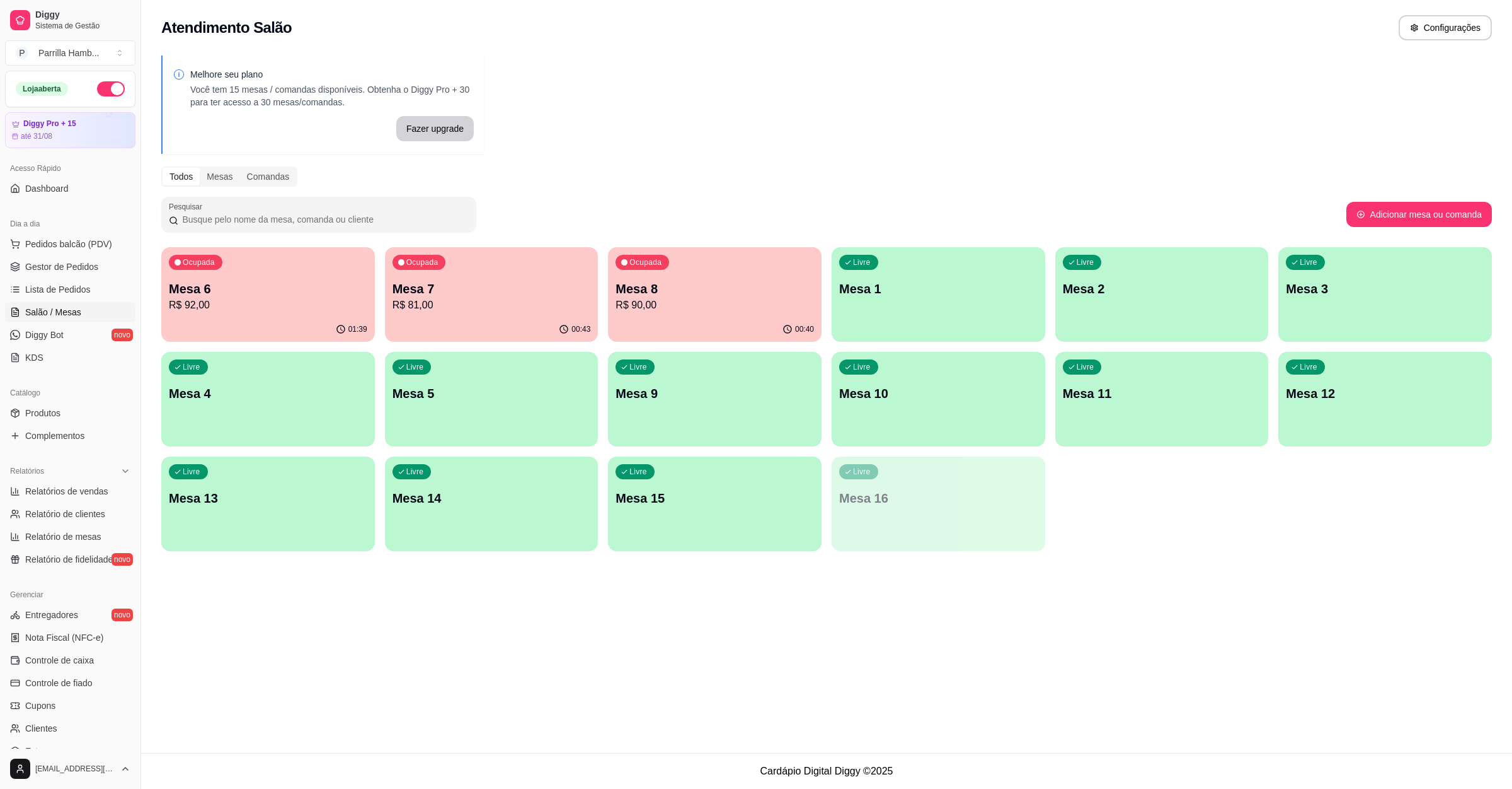
click at [700, 265] on div "Ocupada Mesa 8 R$ 90,00" at bounding box center [715, 281] width 214 height 70
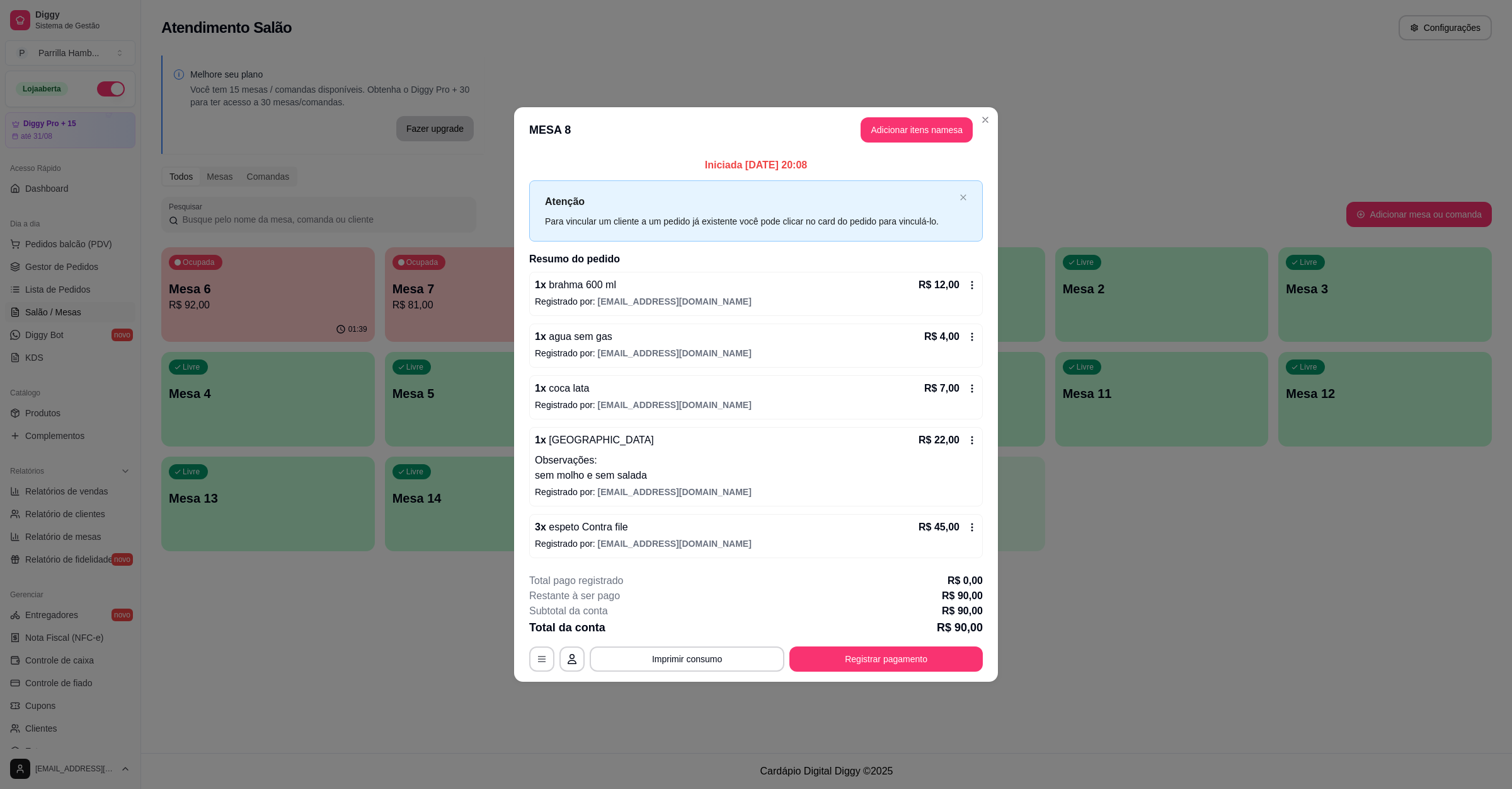
click at [922, 114] on header "MESA 8 Adicionar itens na mesa" at bounding box center [756, 130] width 484 height 46
click at [923, 125] on button "Adicionar itens na mesa" at bounding box center [917, 129] width 112 height 25
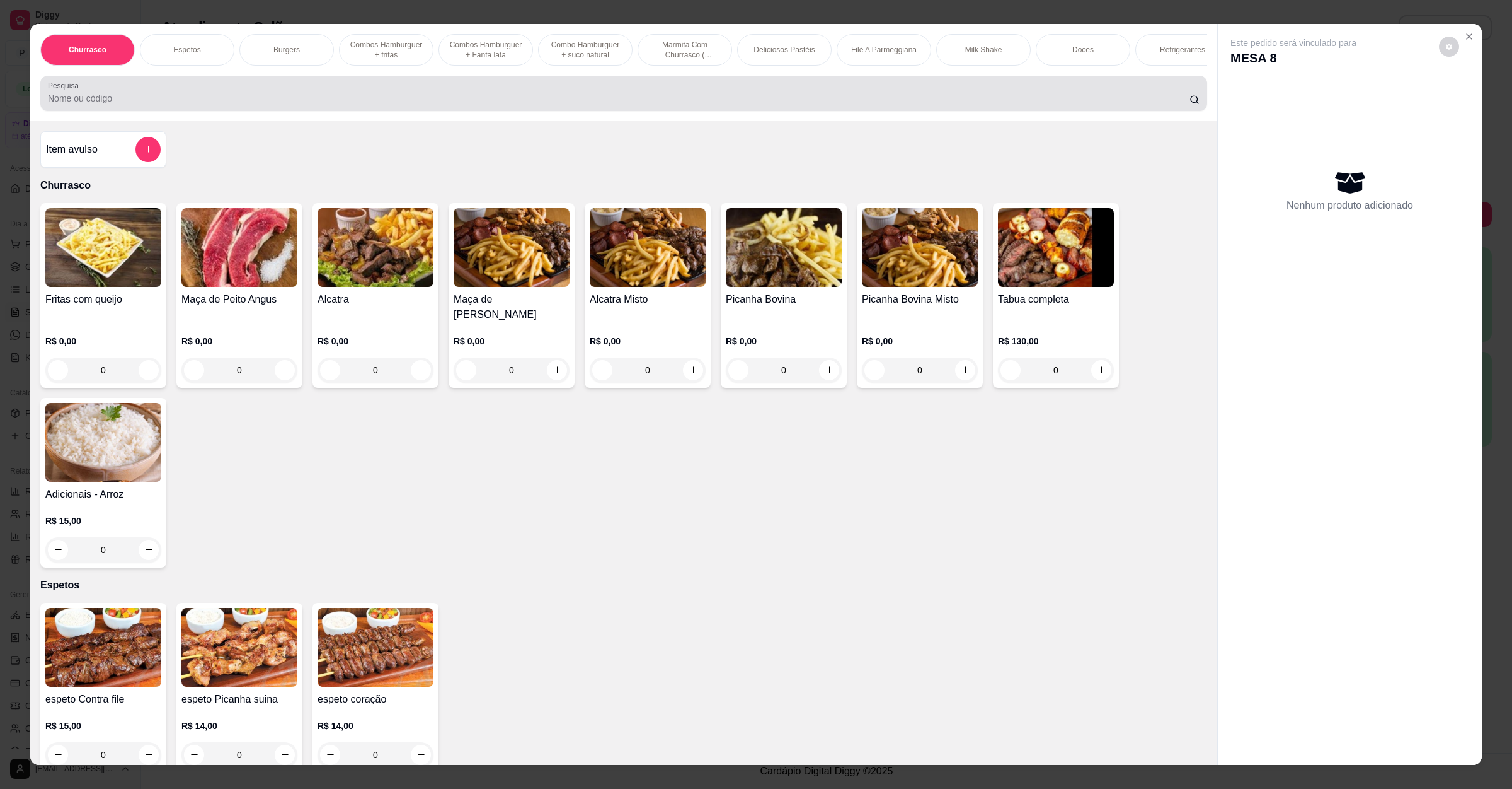
click at [360, 105] on input "Pesquisa" at bounding box center [619, 97] width 1142 height 12
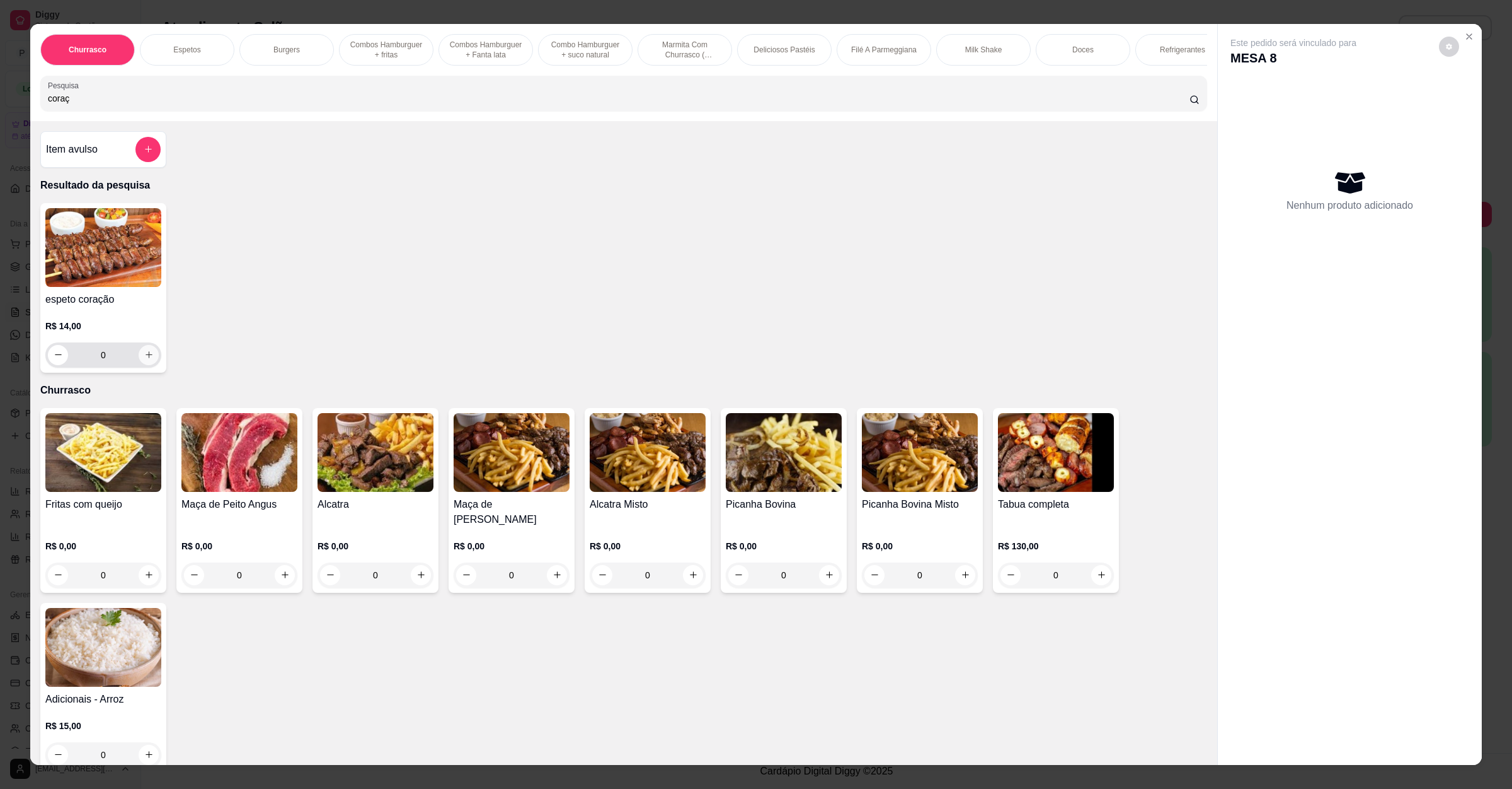
type input "coraç"
click at [138, 365] on button "increase-product-quantity" at bounding box center [149, 355] width 21 height 21
type input "1"
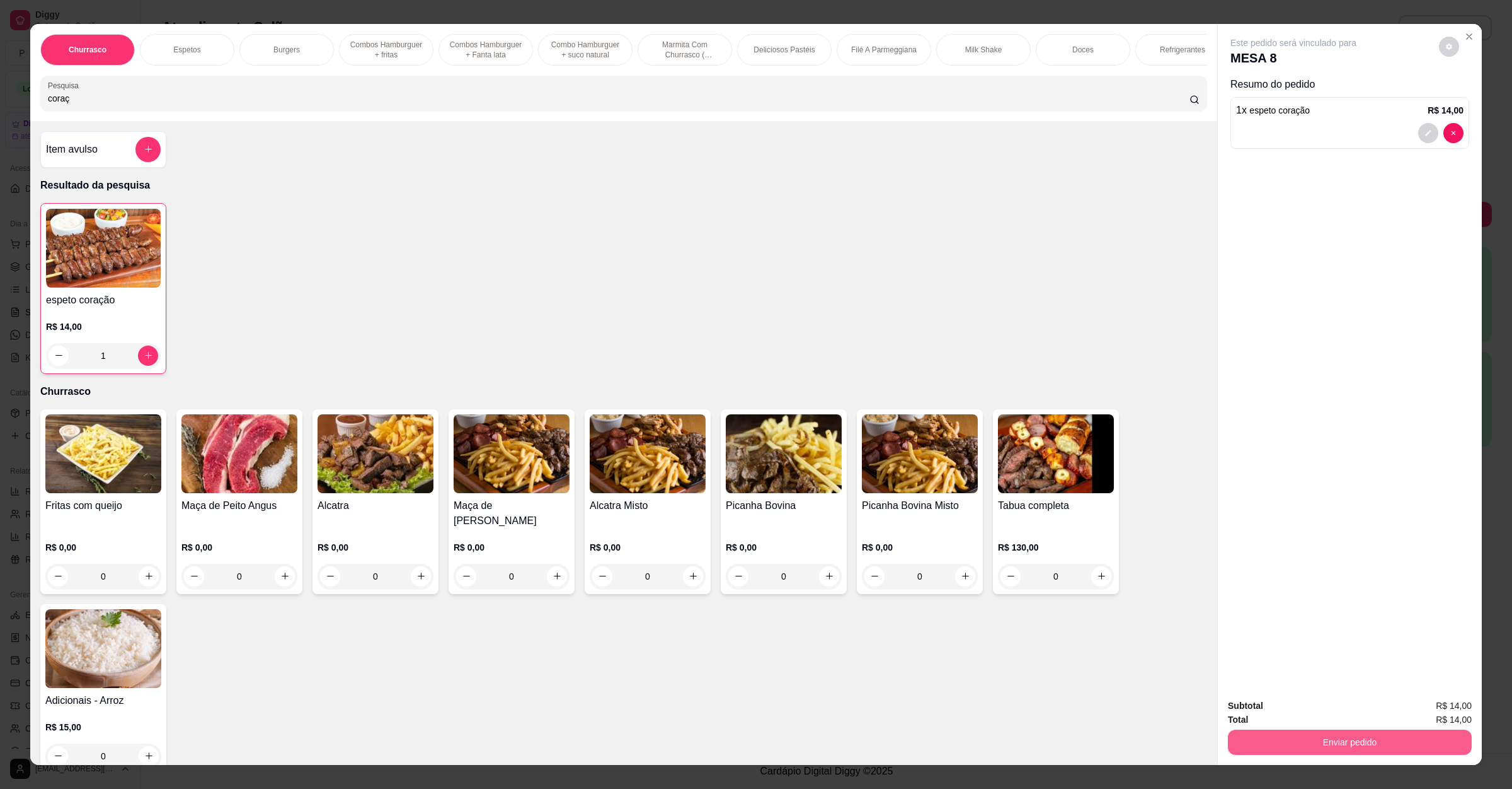
click at [1308, 747] on button "Enviar pedido" at bounding box center [1349, 741] width 244 height 25
click at [1312, 719] on button "Não registrar e enviar pedido" at bounding box center [1306, 711] width 131 height 24
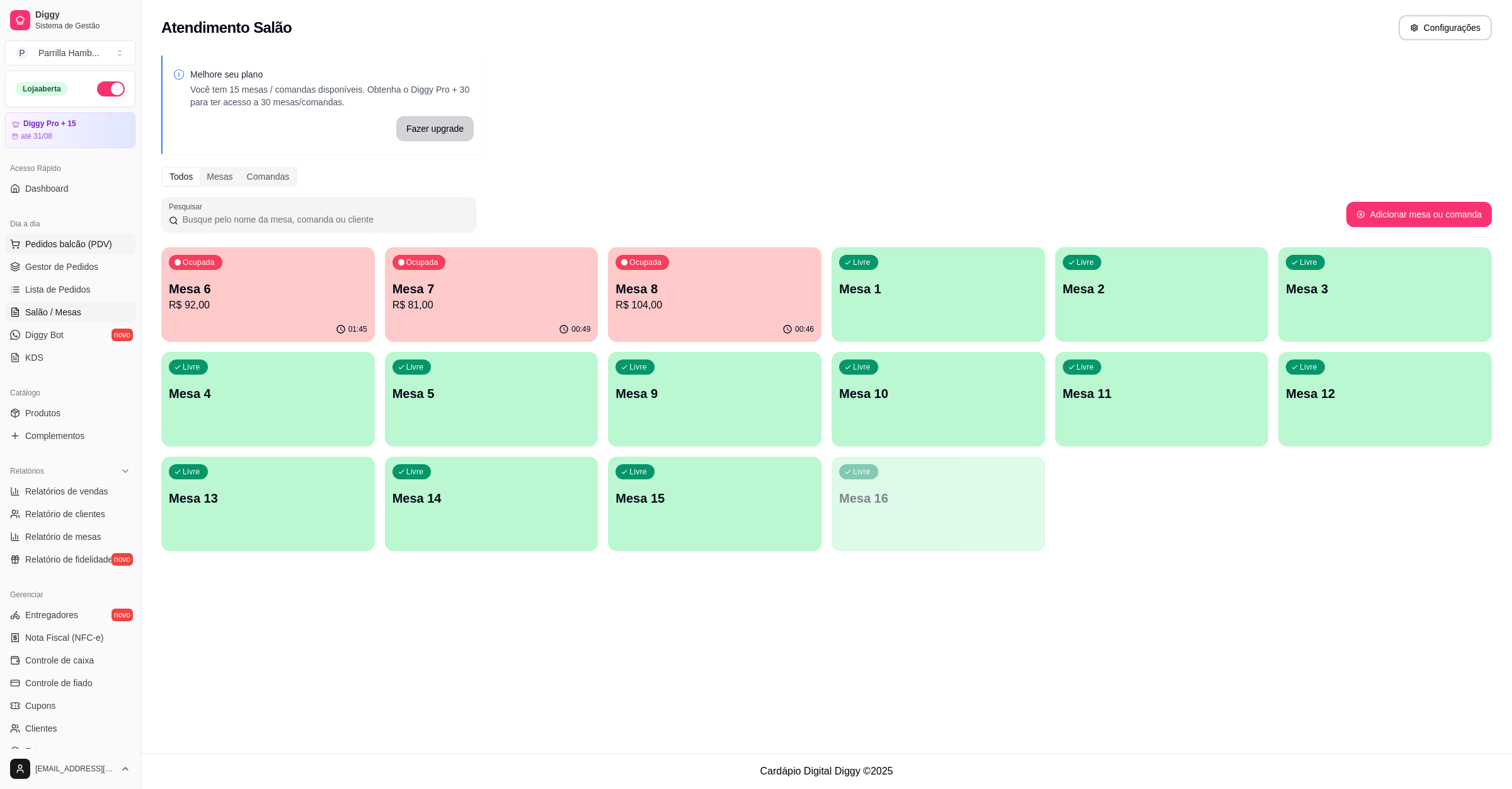
click at [87, 245] on span "Pedidos balcão (PDV)" at bounding box center [68, 243] width 87 height 12
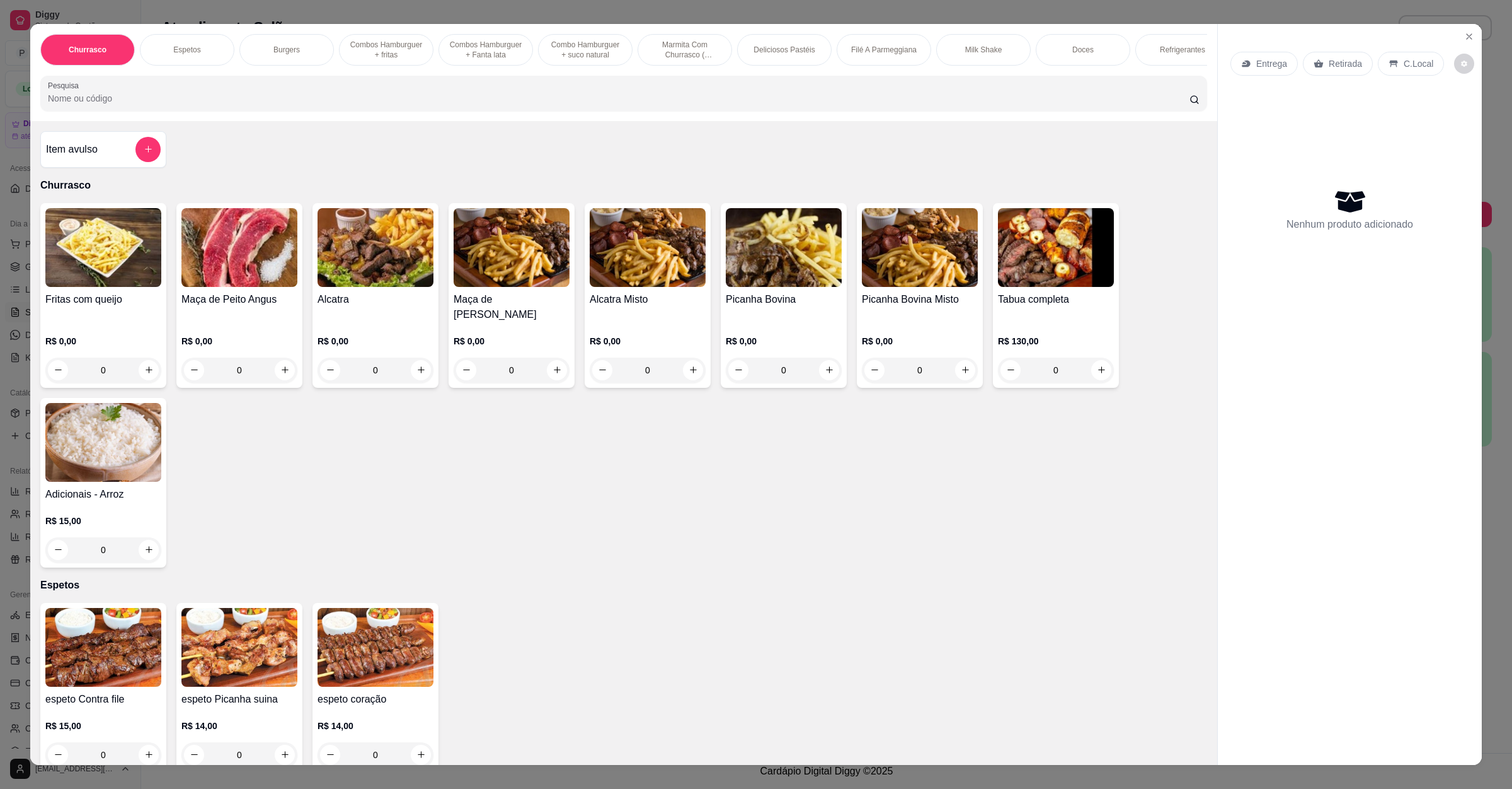
click at [1264, 59] on p "Entrega" at bounding box center [1271, 63] width 31 height 12
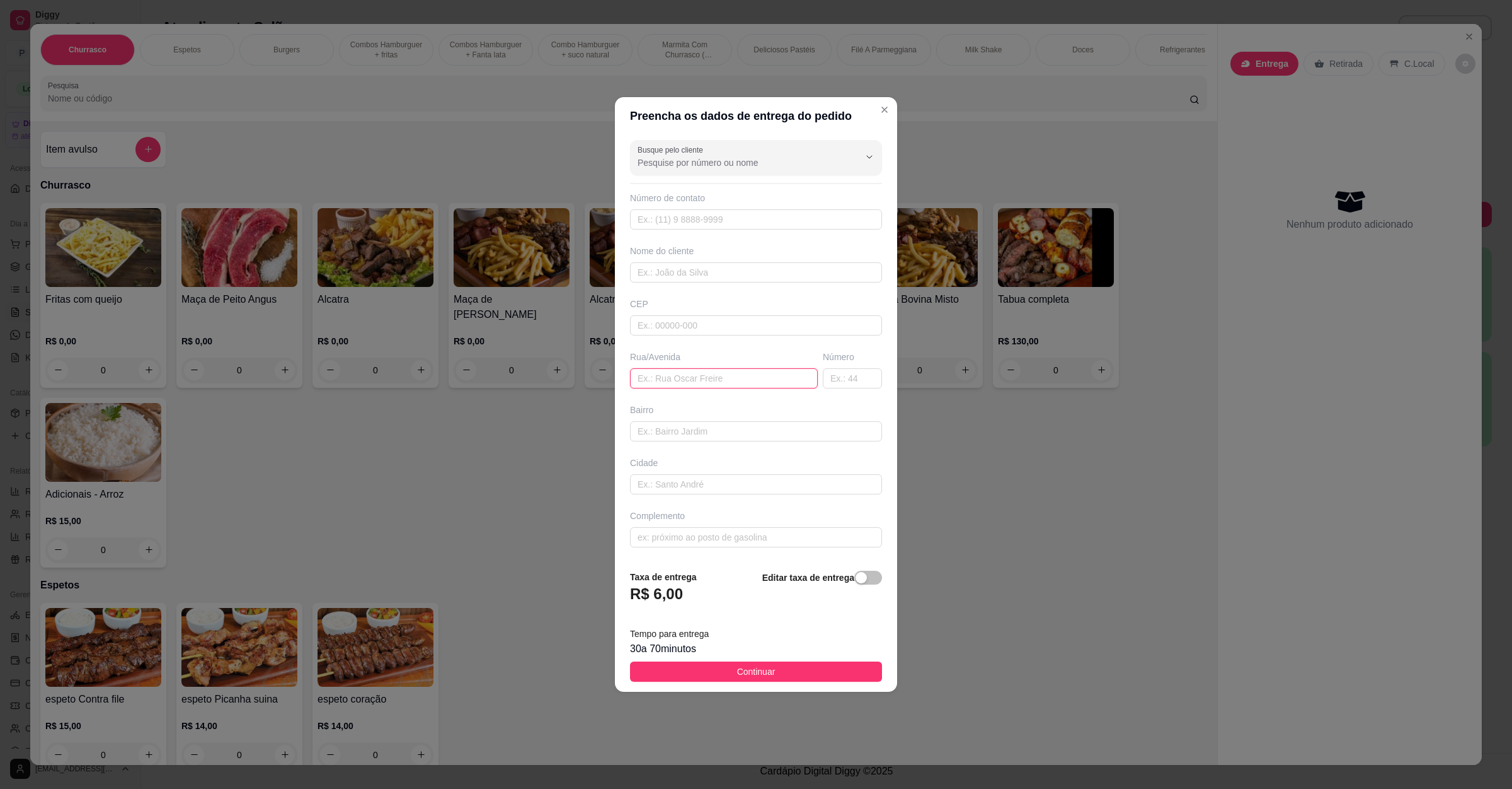
click at [742, 384] on input "text" at bounding box center [723, 379] width 188 height 21
paste input "[PERSON_NAME] 815"
type input "[PERSON_NAME] 815"
click at [745, 671] on span "Continuar" at bounding box center [756, 671] width 38 height 14
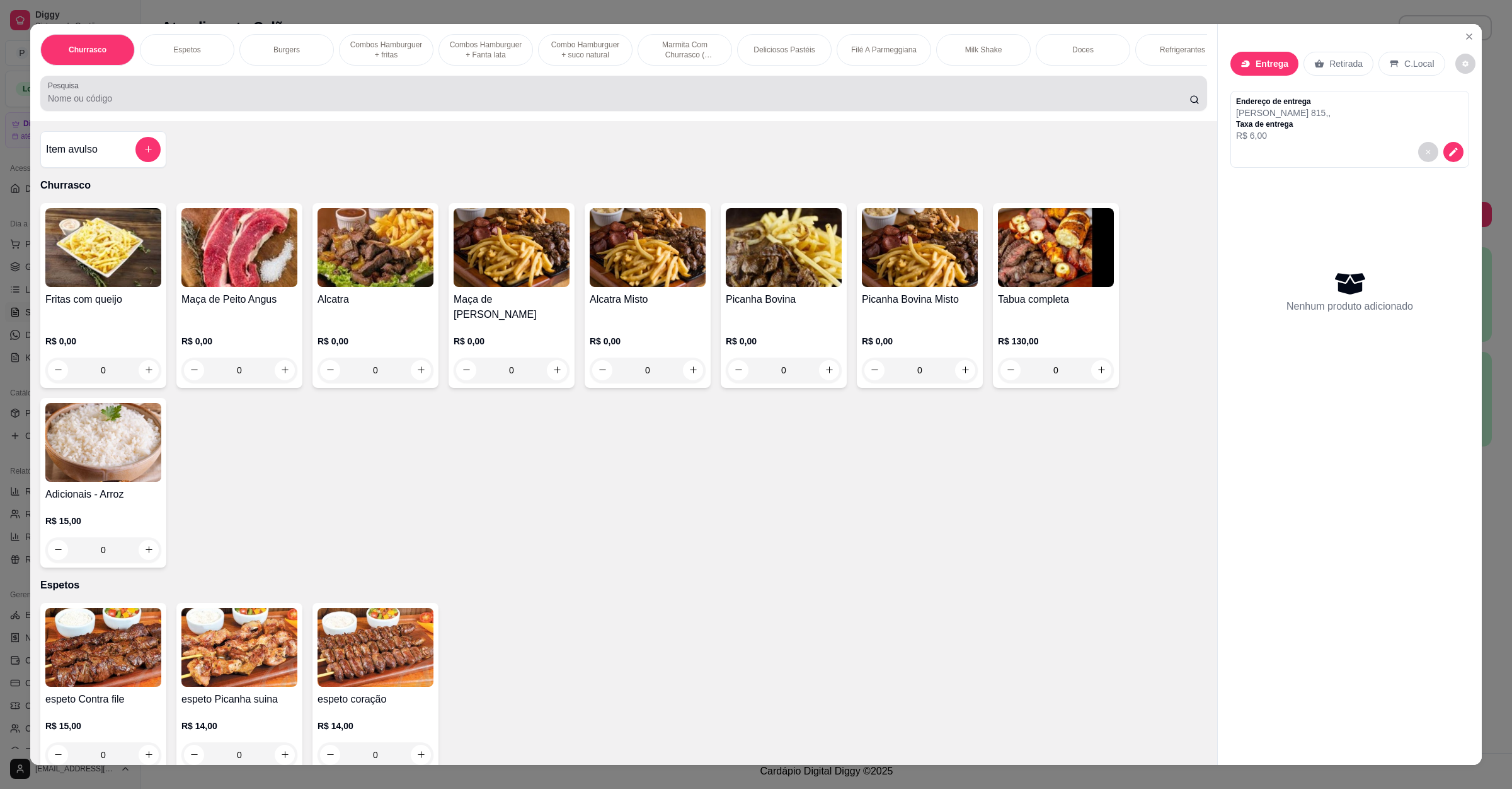
click at [210, 105] on input "Pesquisa" at bounding box center [619, 97] width 1142 height 12
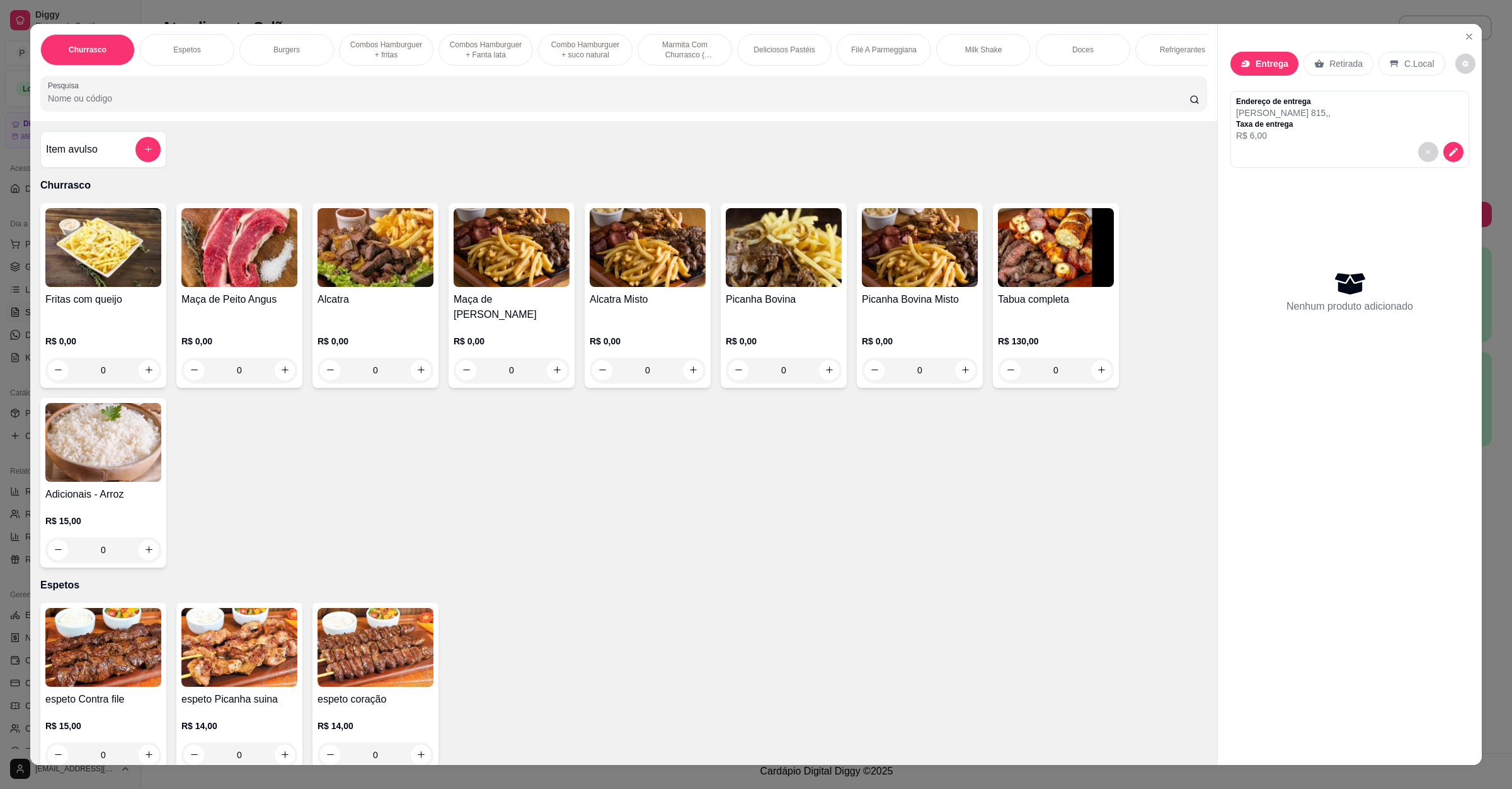
type input "v"
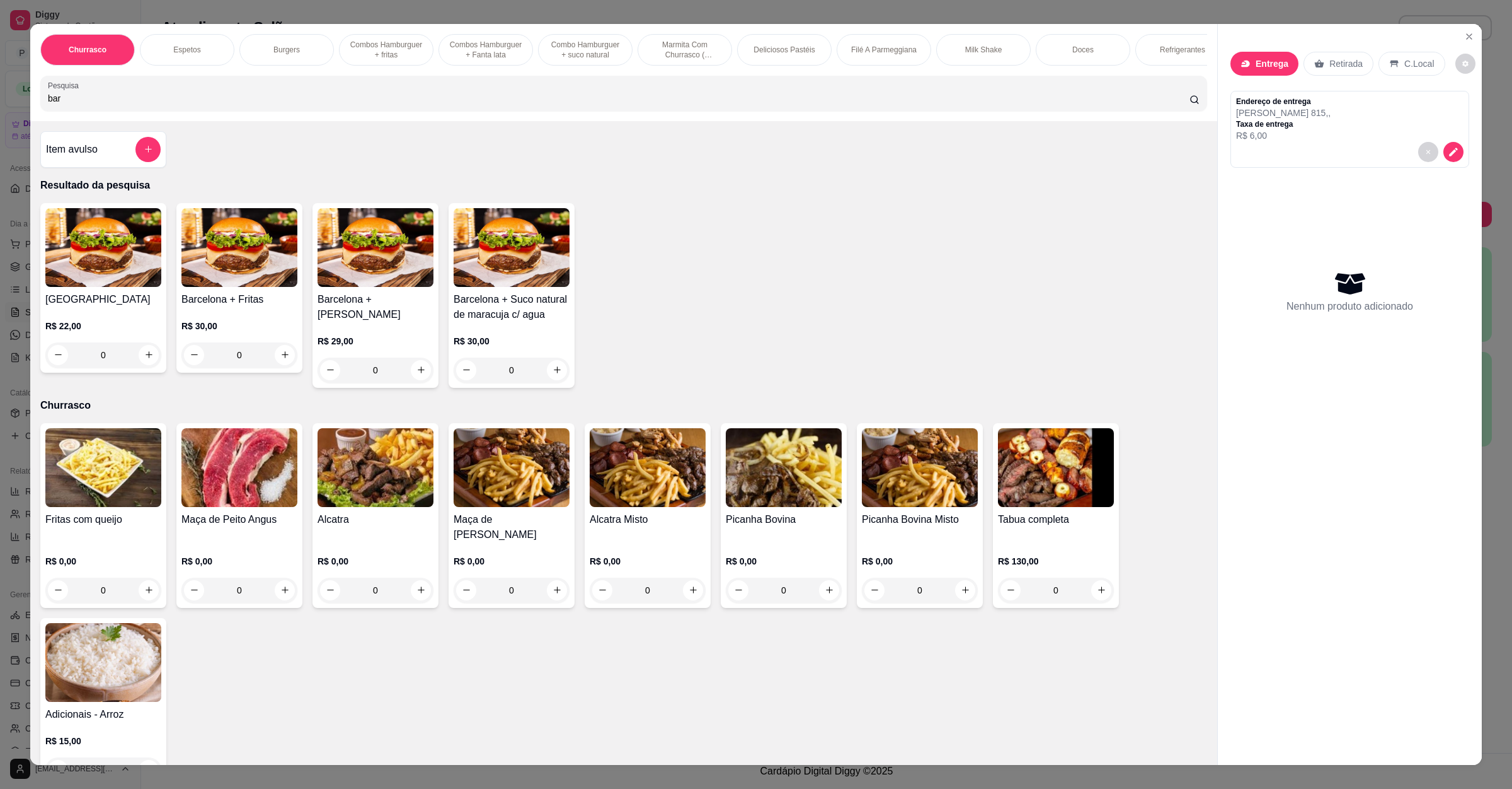
type input "bar"
click at [53, 250] on img at bounding box center [104, 248] width 116 height 79
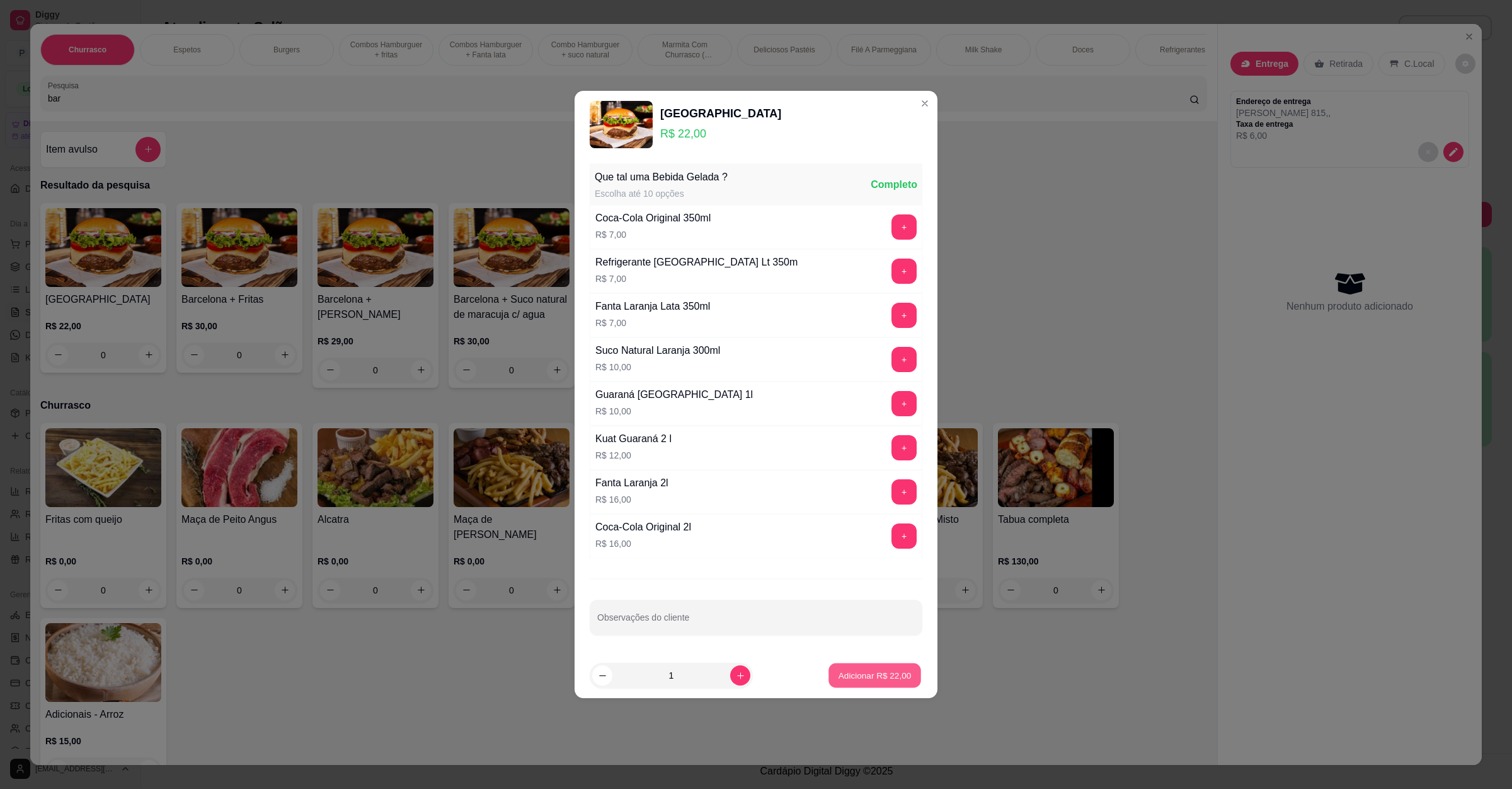
click at [874, 672] on p "Adicionar R$ 22,00" at bounding box center [875, 674] width 73 height 12
type input "1"
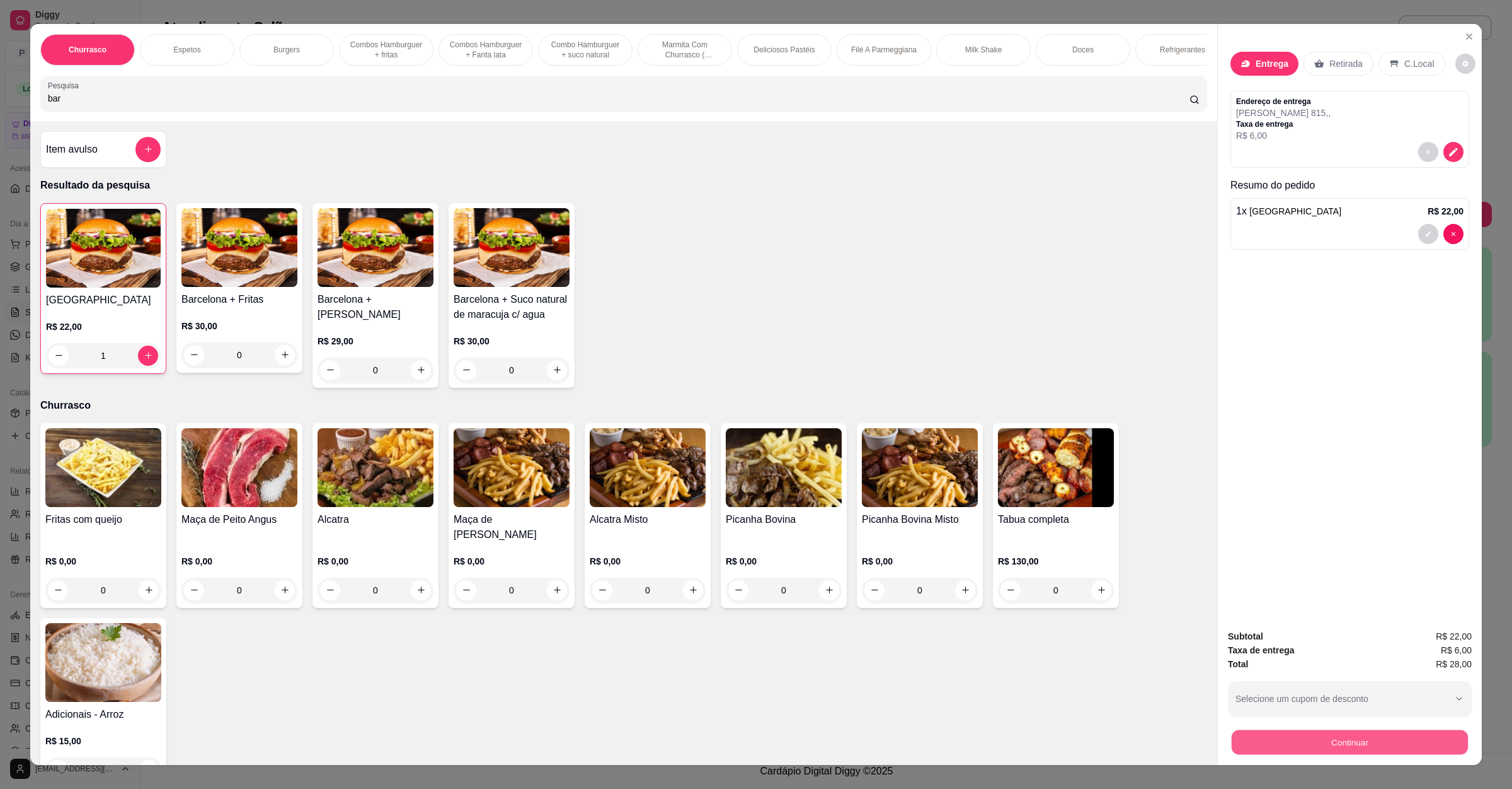
click at [1250, 732] on button "Continuar" at bounding box center [1349, 742] width 236 height 24
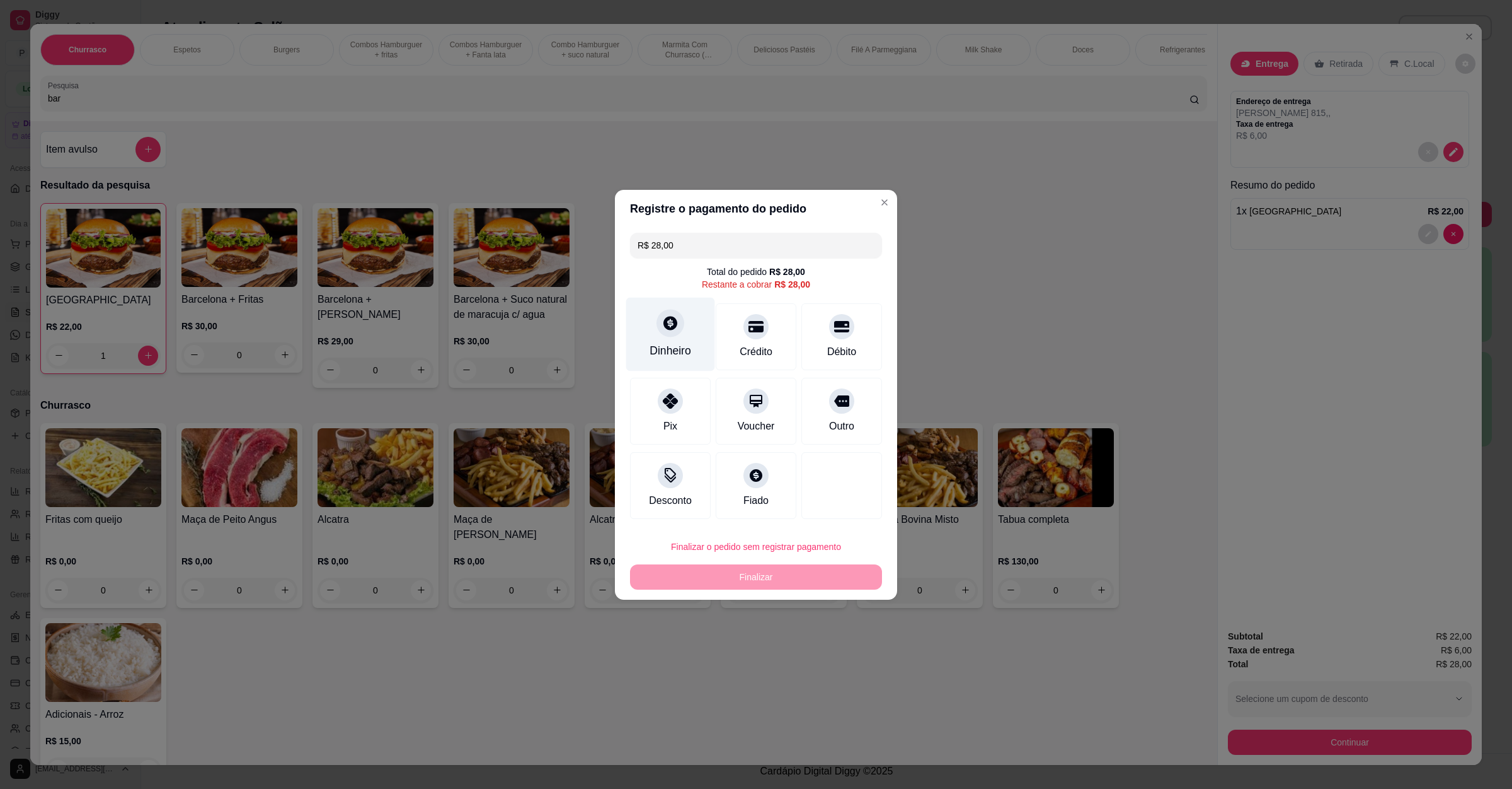
click at [653, 325] on div "Dinheiro" at bounding box center [670, 334] width 89 height 74
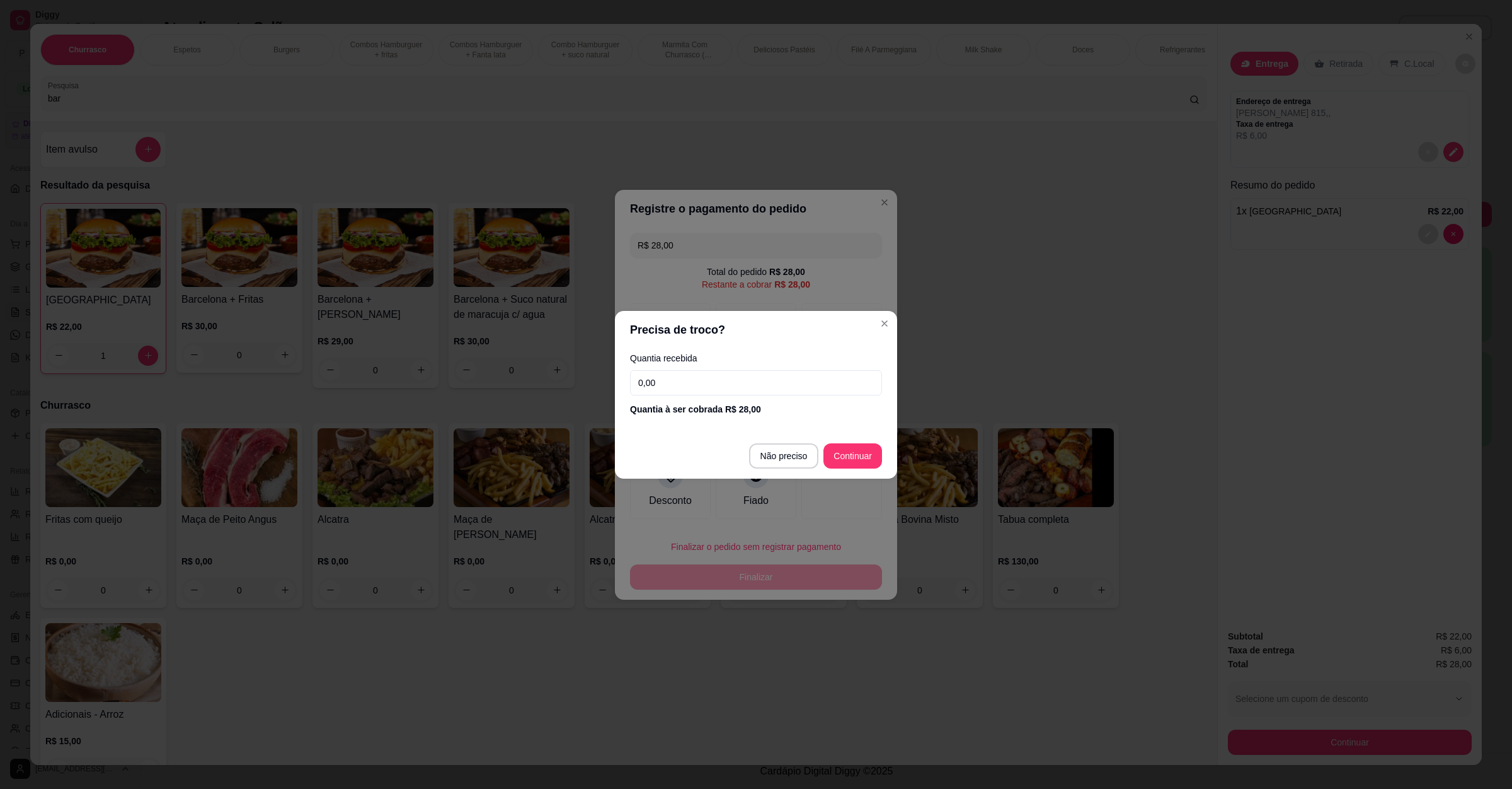
click at [745, 386] on input "0,00" at bounding box center [756, 382] width 252 height 25
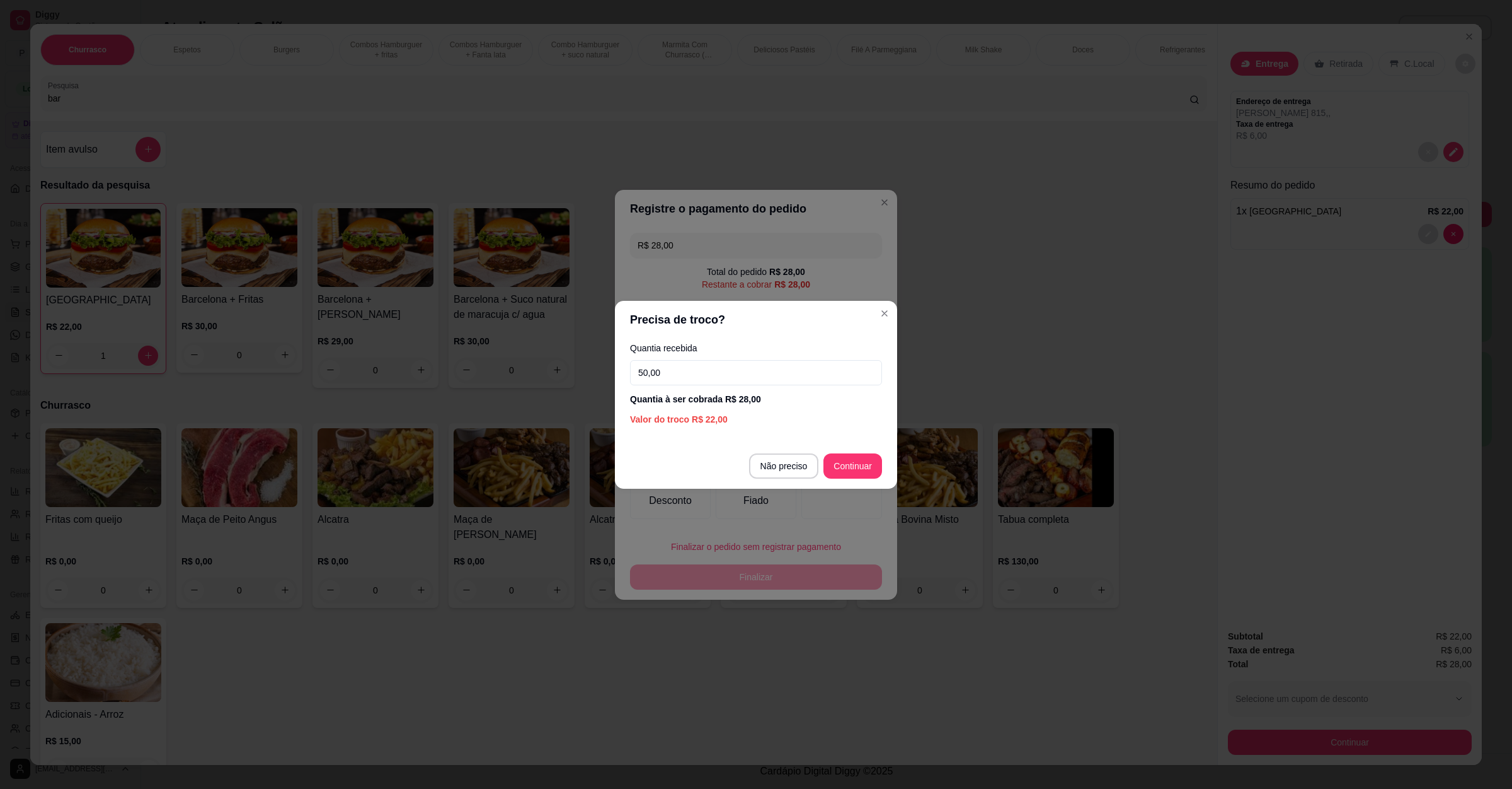
type input "50,00"
type input "R$ 0,00"
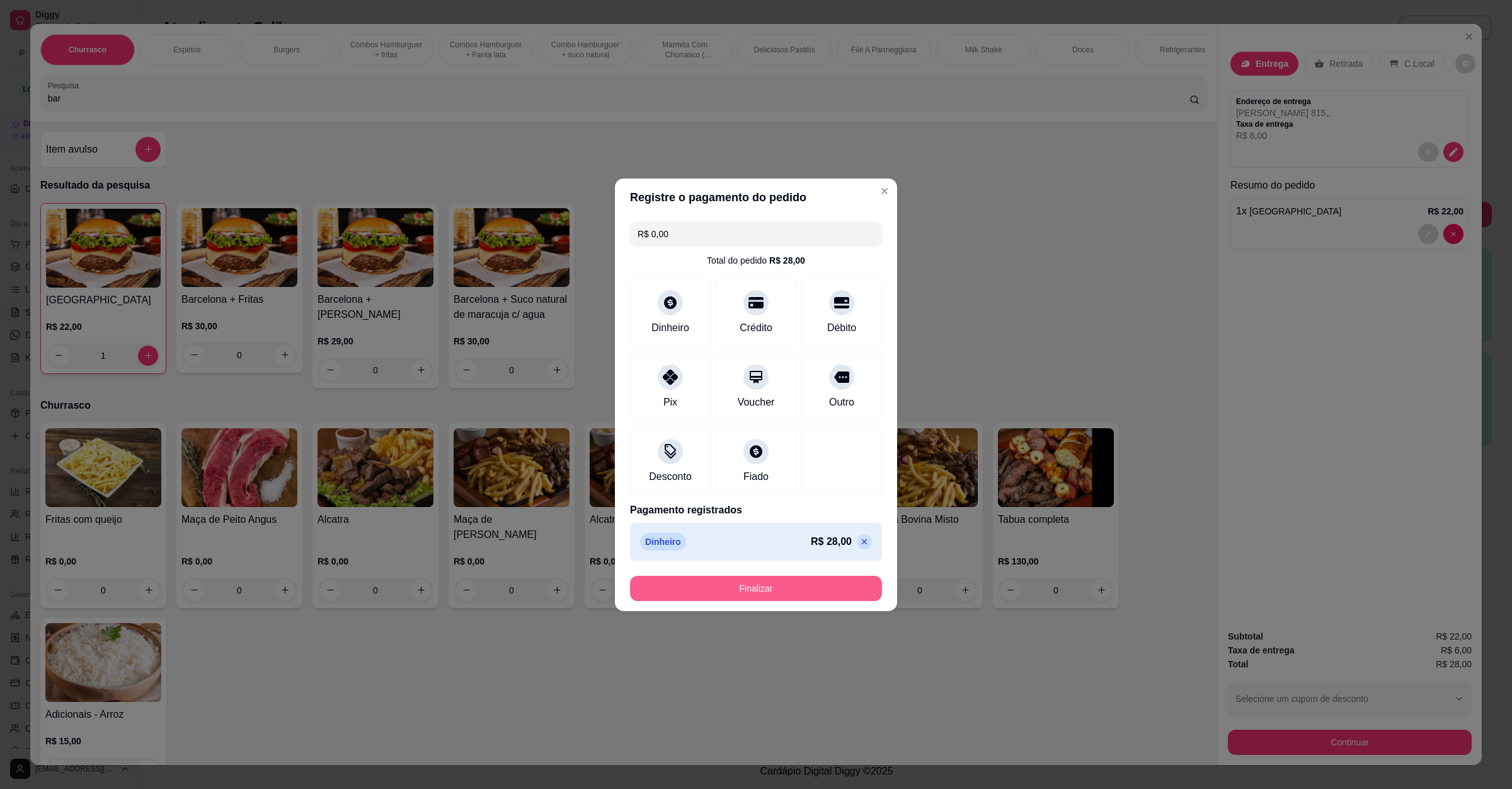
click at [789, 589] on button "Finalizar" at bounding box center [756, 588] width 252 height 25
type input "0"
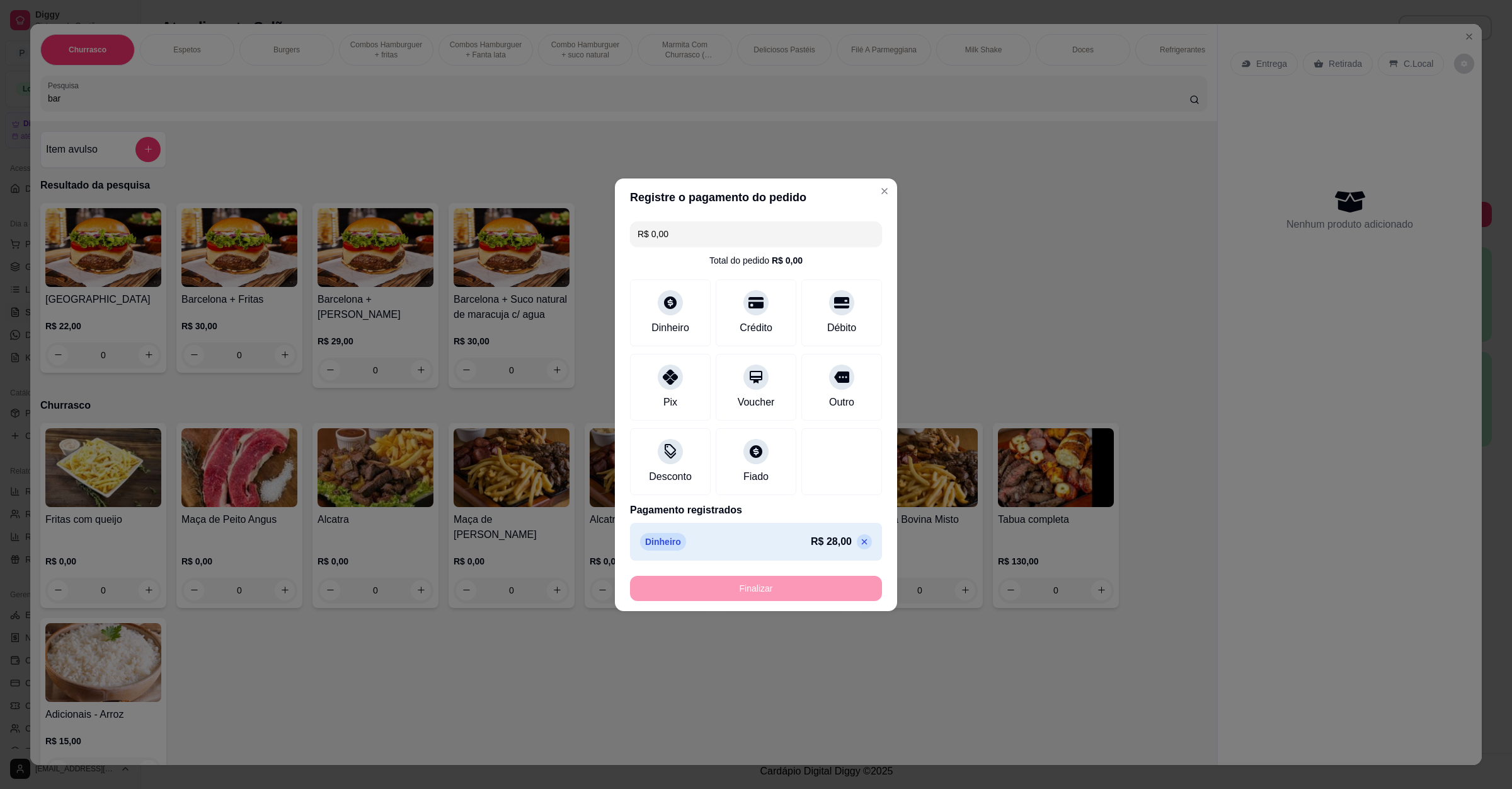
type input "-R$ 28,00"
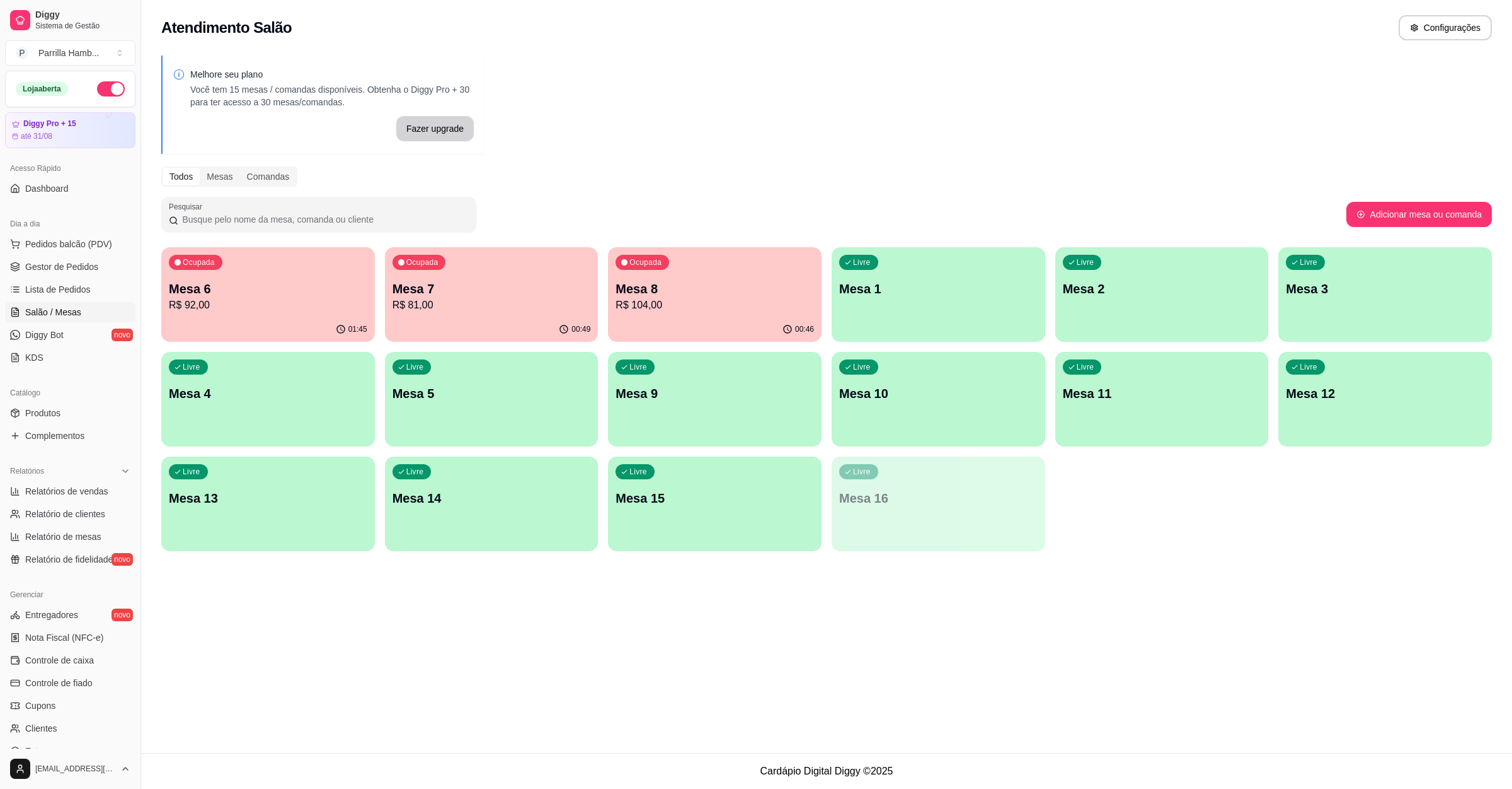
click at [643, 323] on div "00:46" at bounding box center [715, 329] width 214 height 24
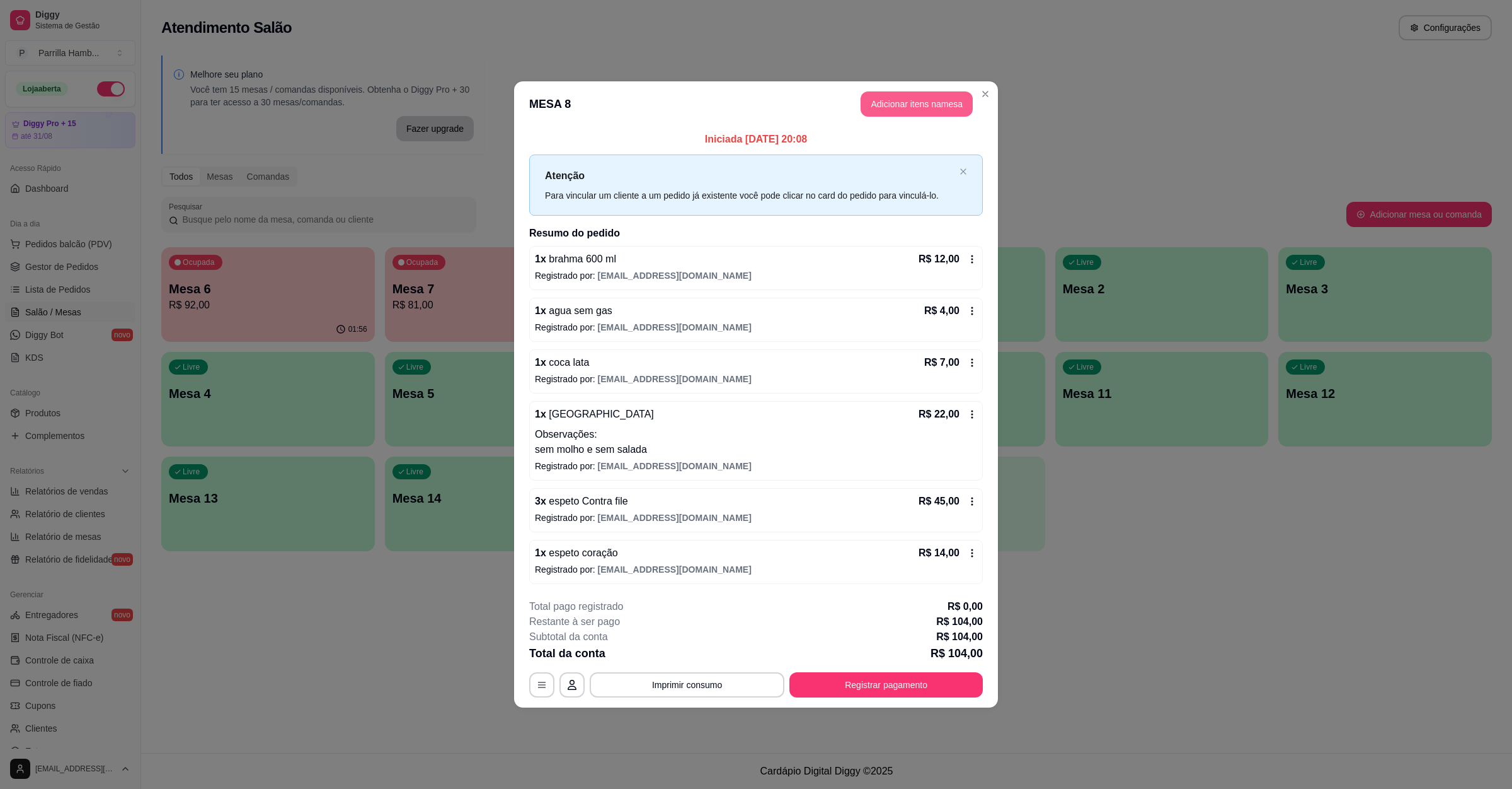
click at [911, 100] on button "Adicionar itens na mesa" at bounding box center [917, 104] width 112 height 25
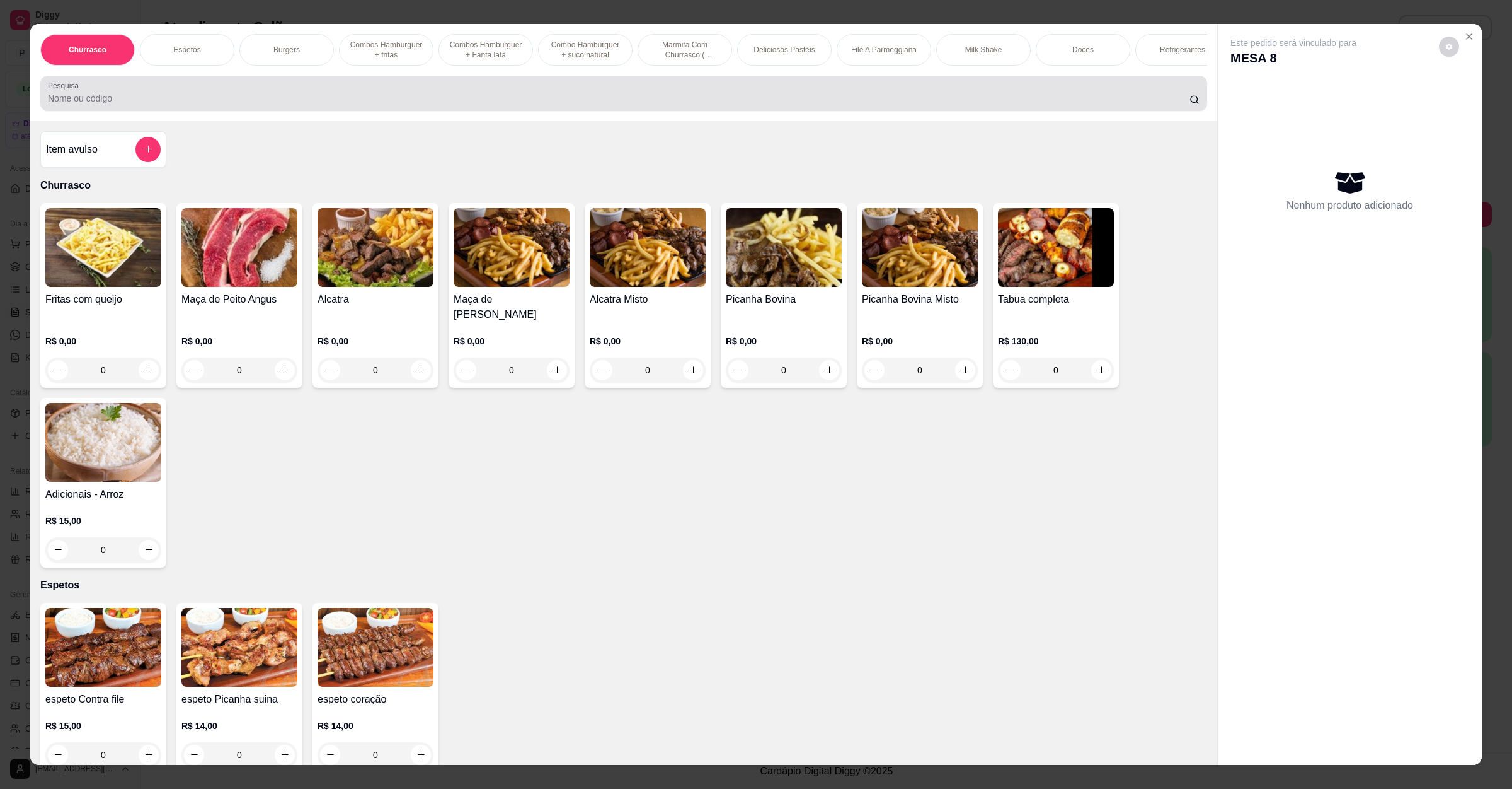
click at [486, 98] on div at bounding box center [623, 93] width 1152 height 25
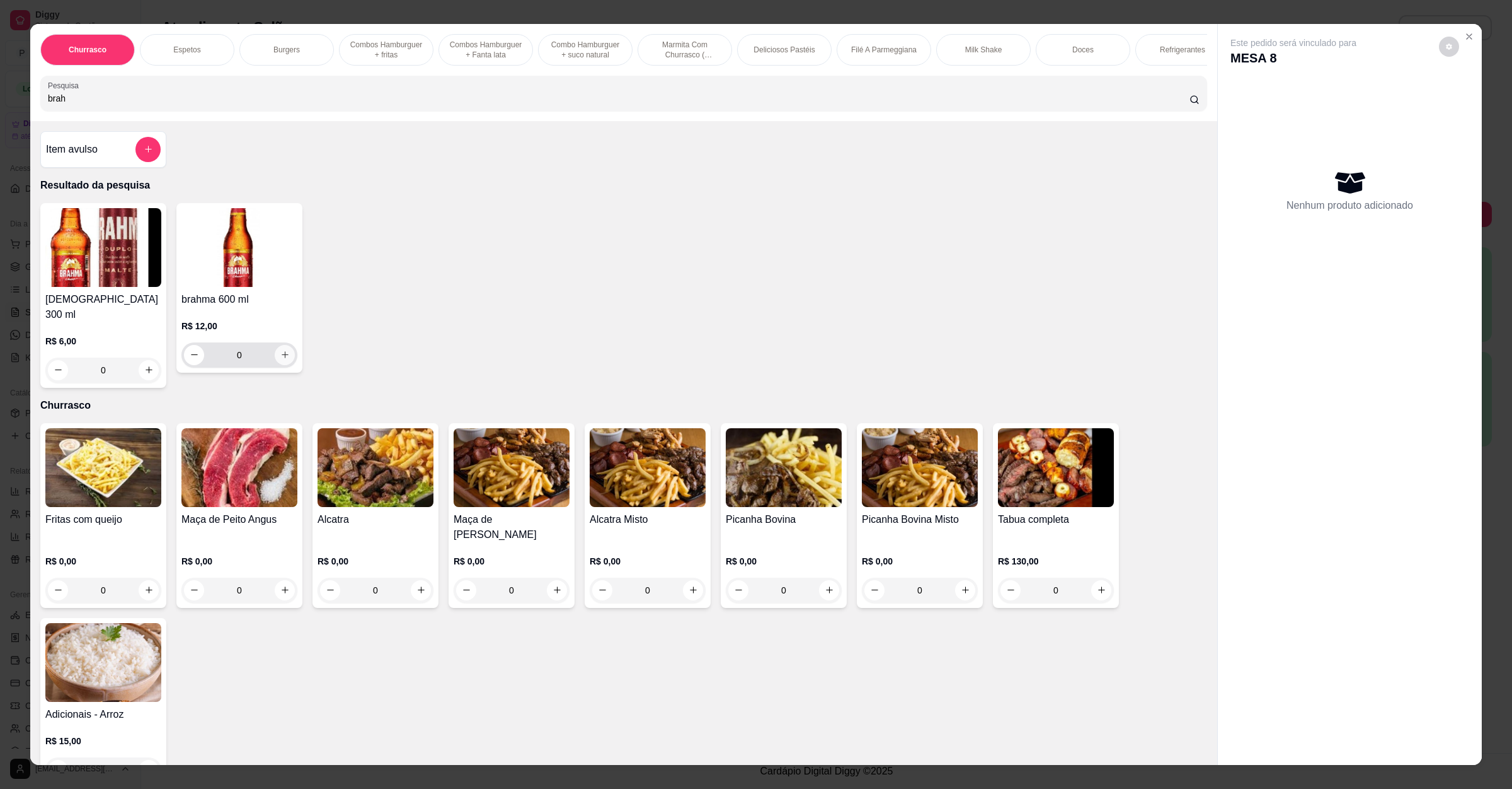
type input "brah"
click at [280, 359] on icon "increase-product-quantity" at bounding box center [285, 354] width 9 height 9
type input "1"
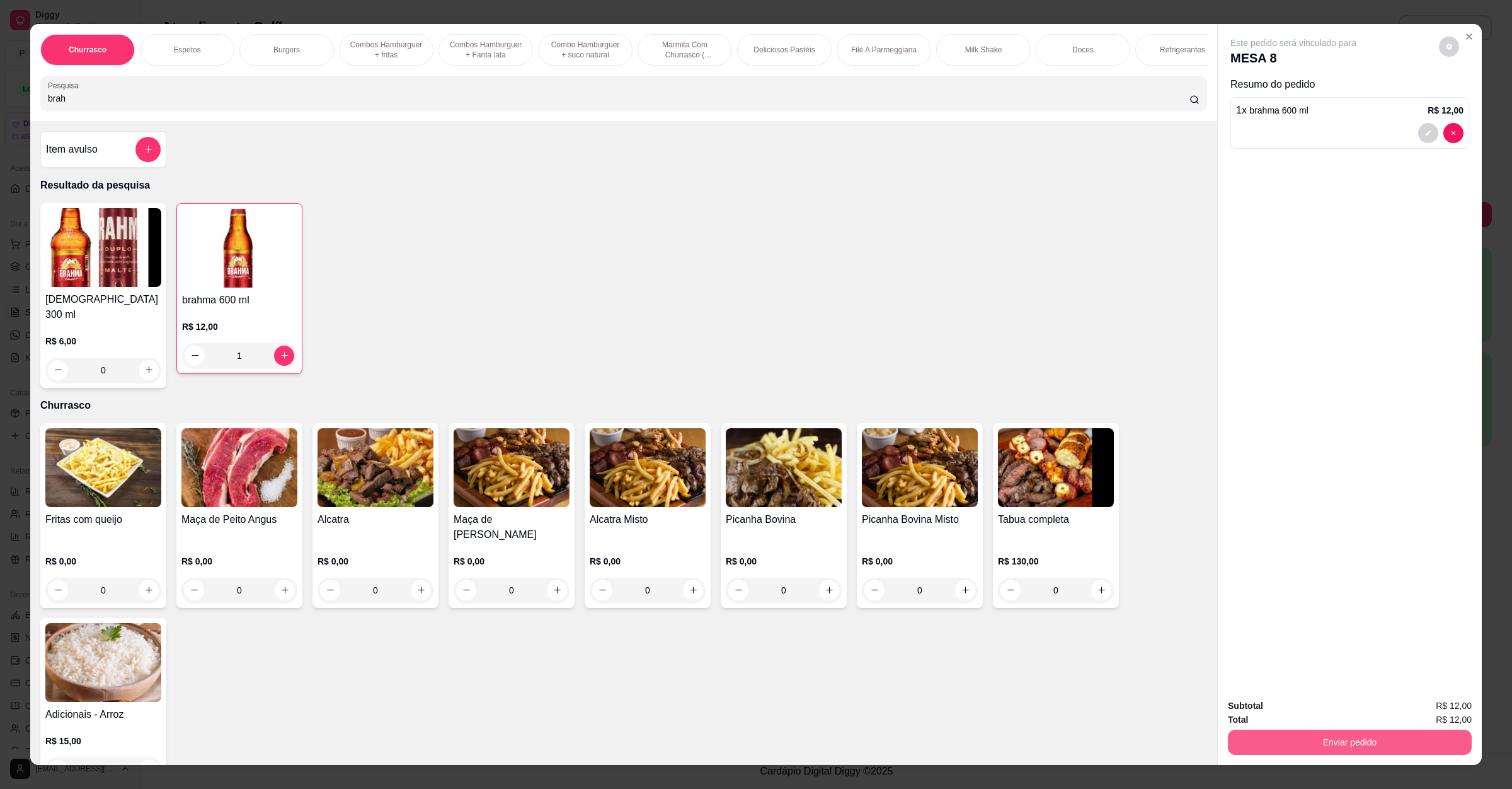
click at [1403, 744] on button "Enviar pedido" at bounding box center [1349, 741] width 244 height 25
click at [1265, 703] on button "Não registrar e enviar pedido" at bounding box center [1306, 710] width 127 height 23
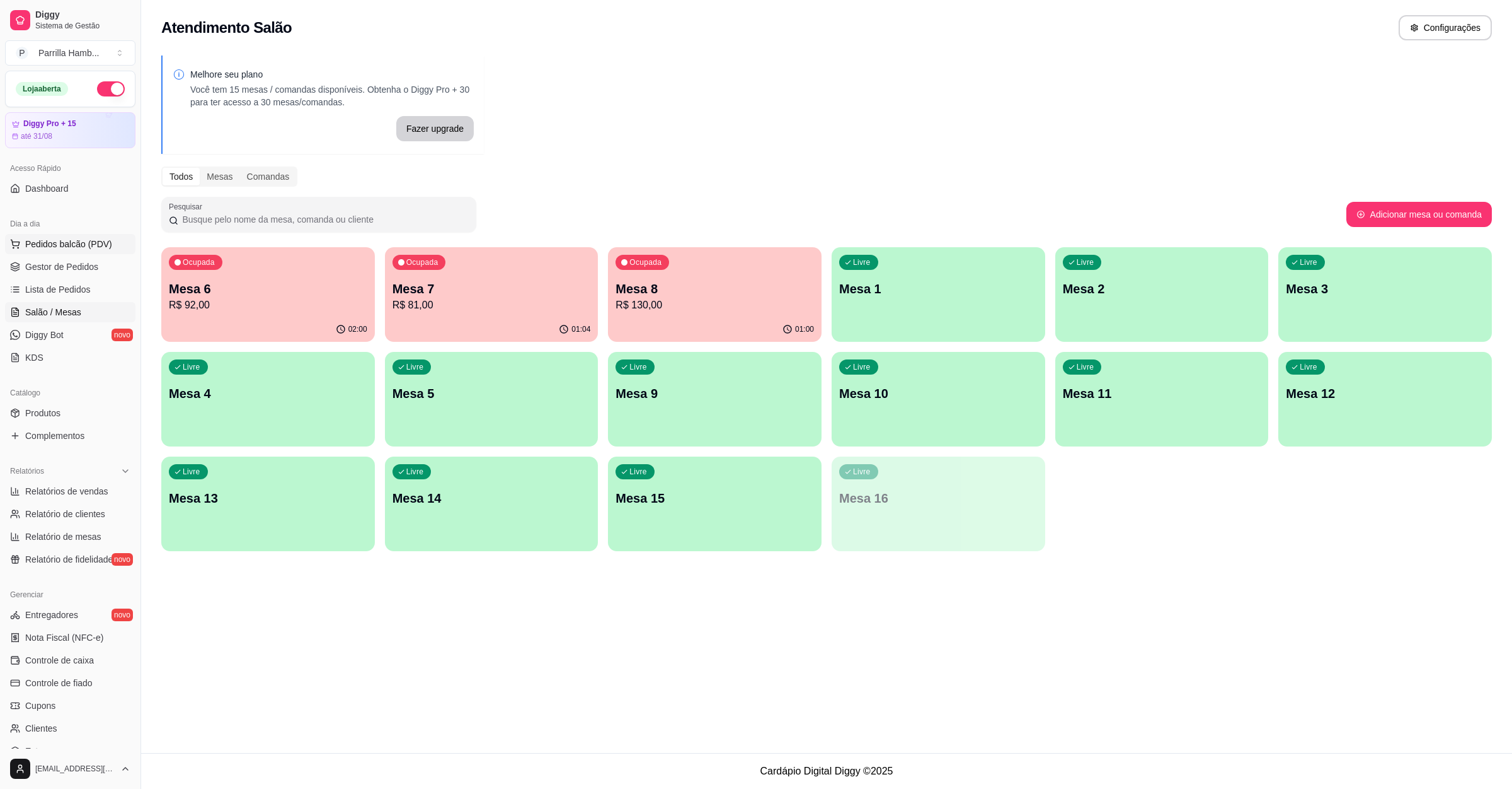
click at [76, 241] on span "Pedidos balcão (PDV)" at bounding box center [68, 243] width 87 height 12
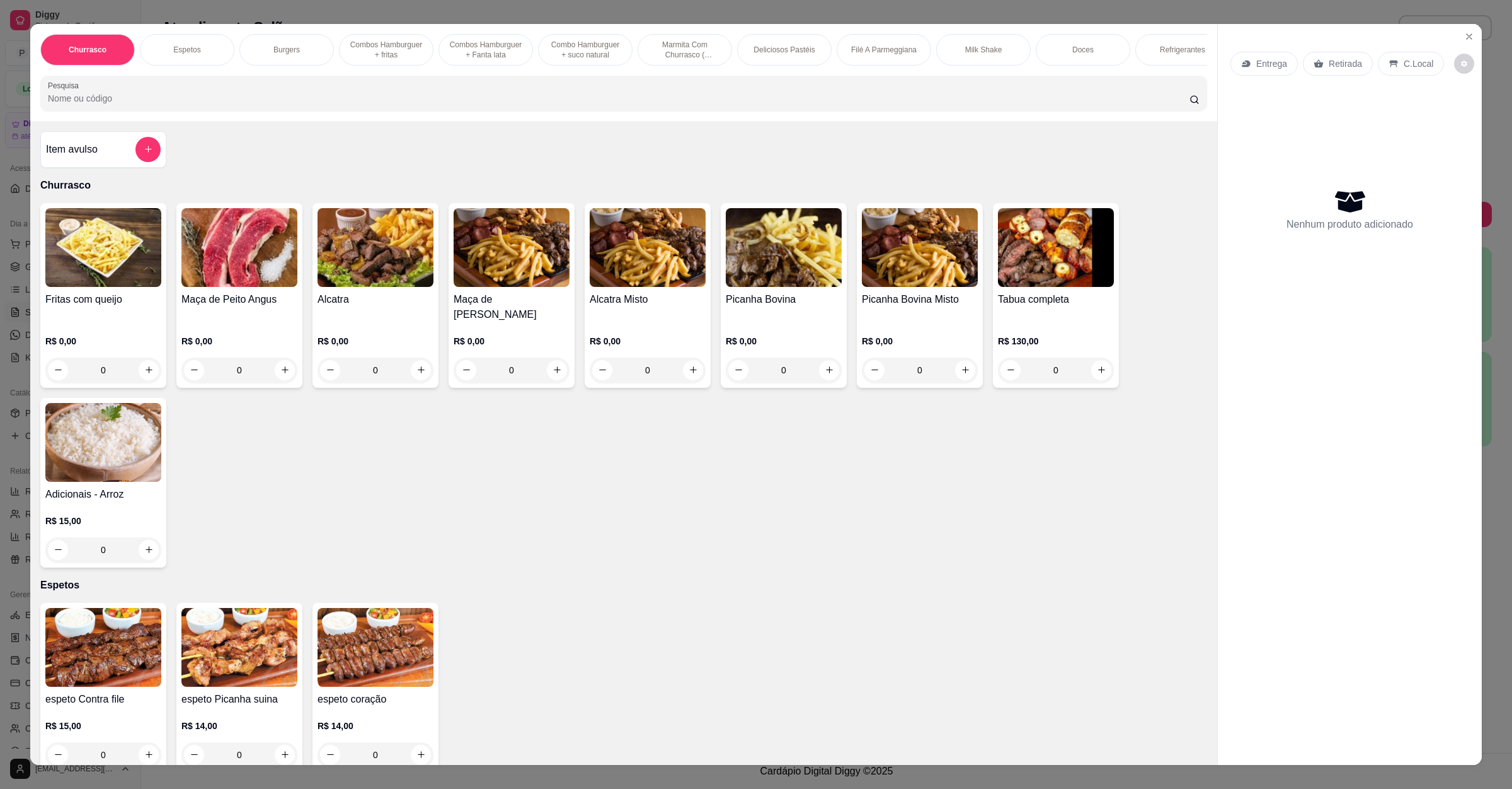
click at [1257, 57] on p "Entrega" at bounding box center [1271, 63] width 31 height 12
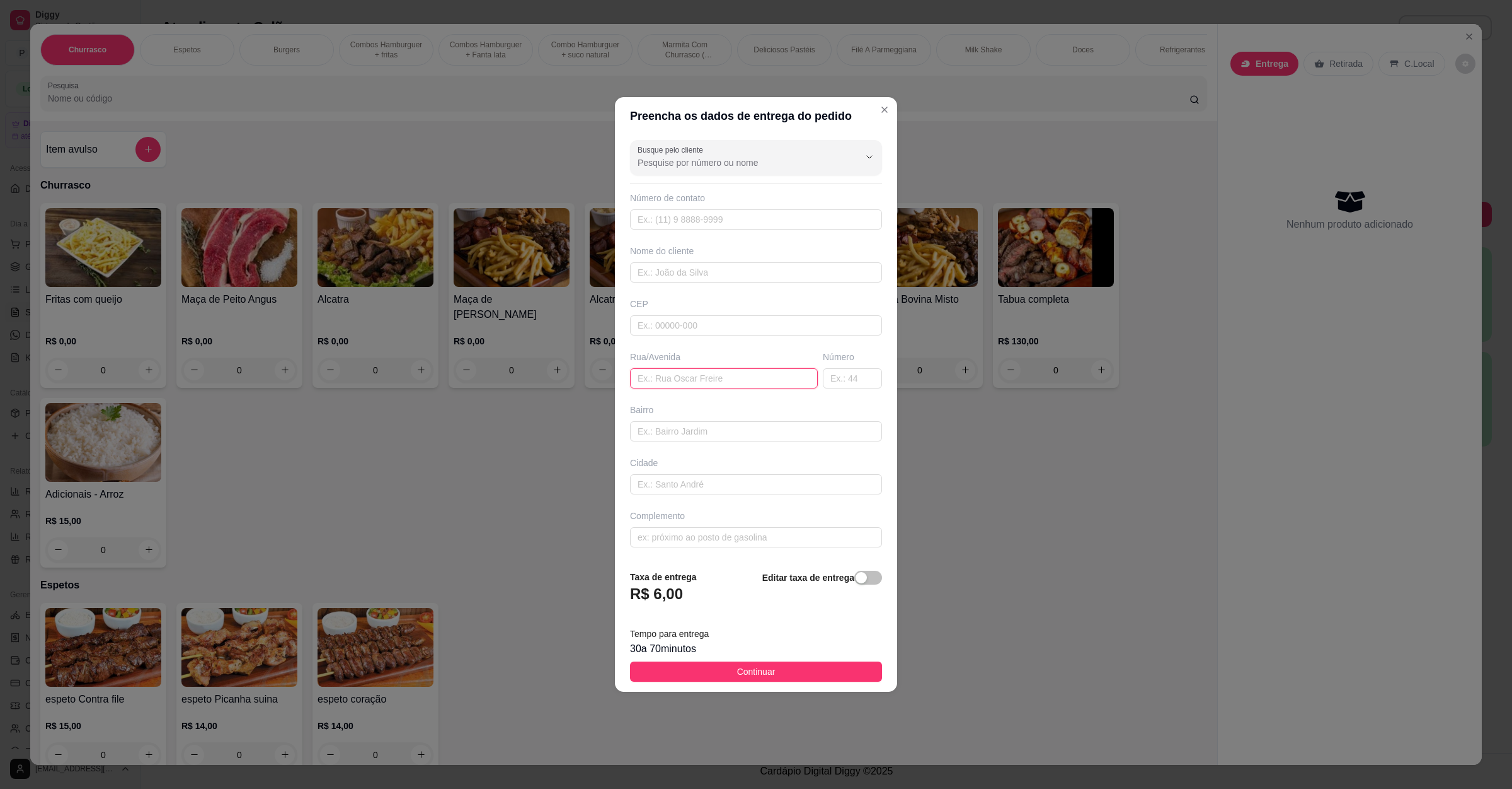
click at [709, 377] on input "text" at bounding box center [723, 379] width 188 height 21
paste input "[STREET_ADDRESS][DATE]"
type input "[STREET_ADDRESS][DATE]"
click at [728, 674] on button "Continuar" at bounding box center [756, 671] width 252 height 21
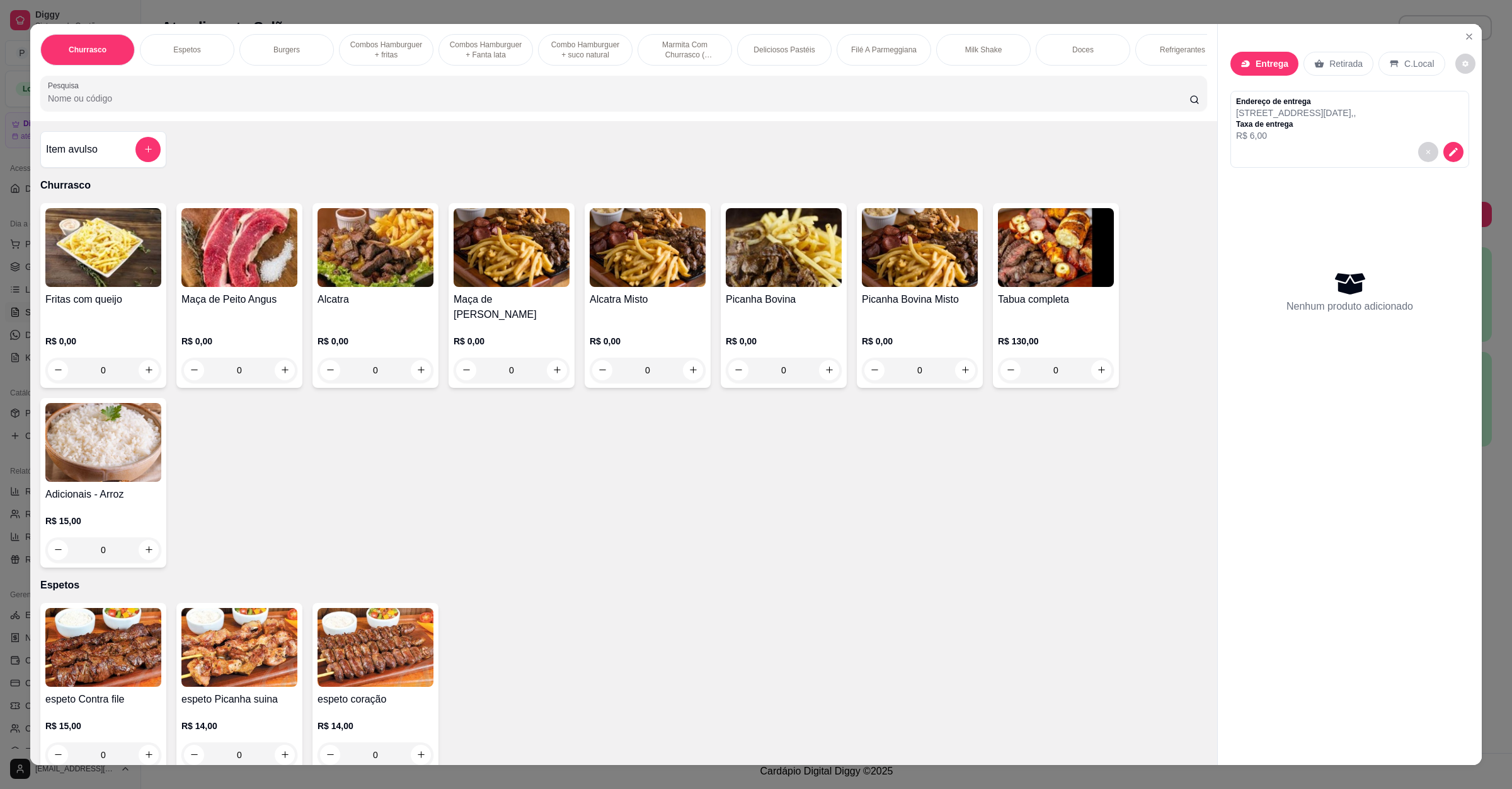
click at [768, 303] on div "Picanha Bovina R$ 0,00 0" at bounding box center [783, 295] width 126 height 185
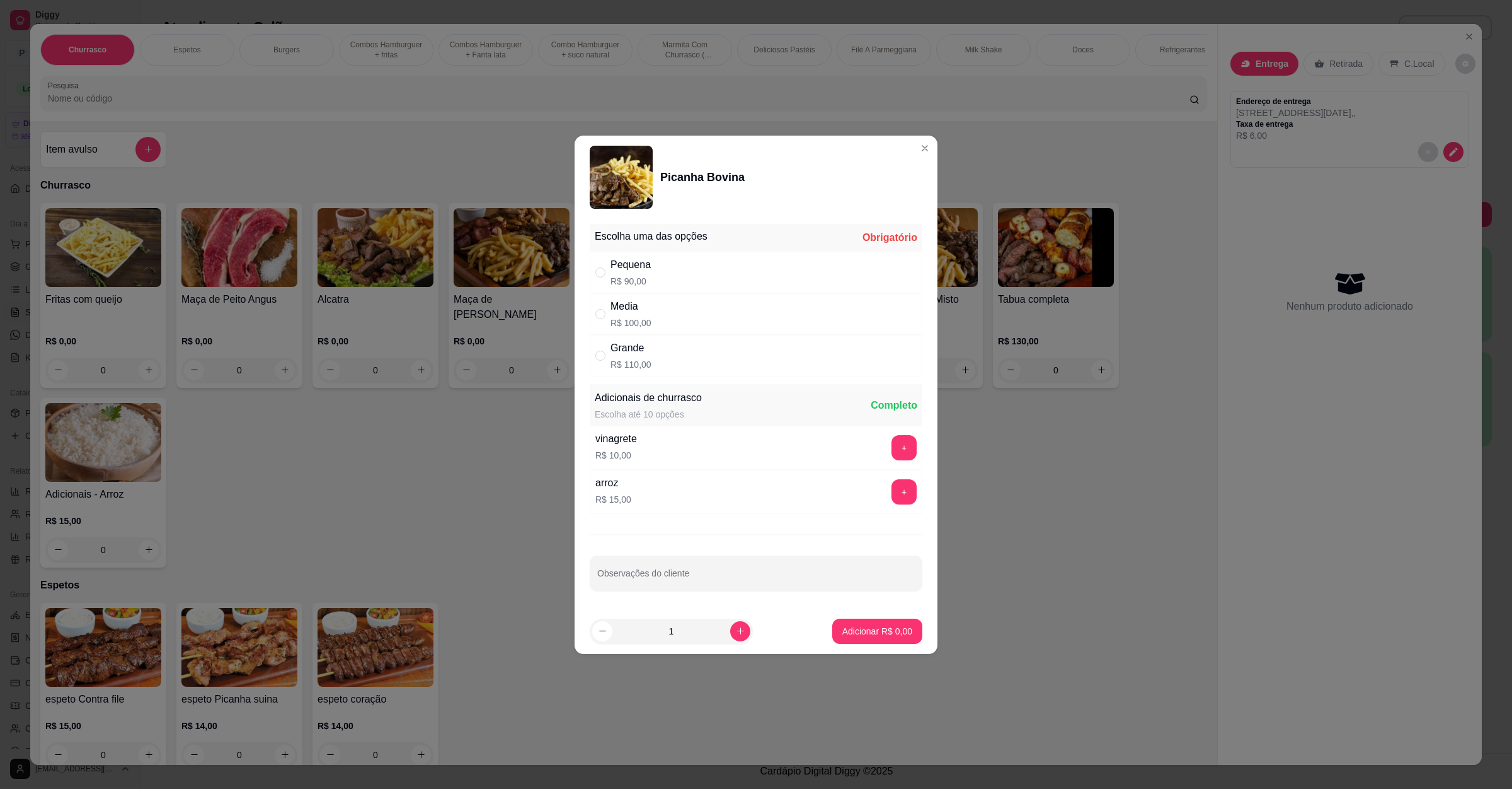
click at [683, 352] on div "Grande R$ 110,00" at bounding box center [756, 355] width 333 height 42
radio input "true"
click at [780, 558] on div "Observações do cliente" at bounding box center [756, 573] width 333 height 36
type input "com mandioca"
click at [855, 626] on p "Adicionar R$ 110,00" at bounding box center [872, 630] width 78 height 12
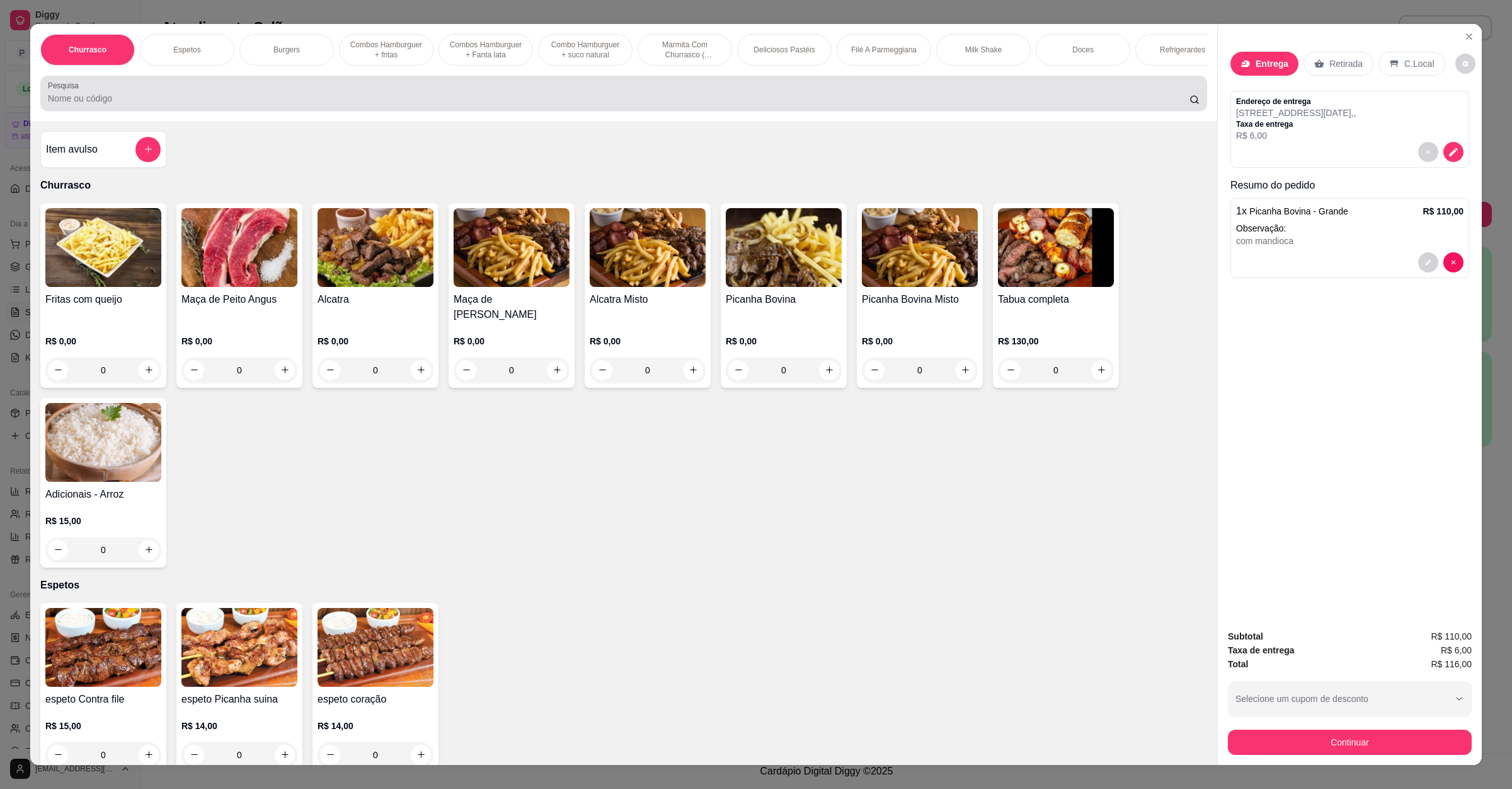
click at [412, 111] on div "Pesquisa" at bounding box center [623, 93] width 1167 height 36
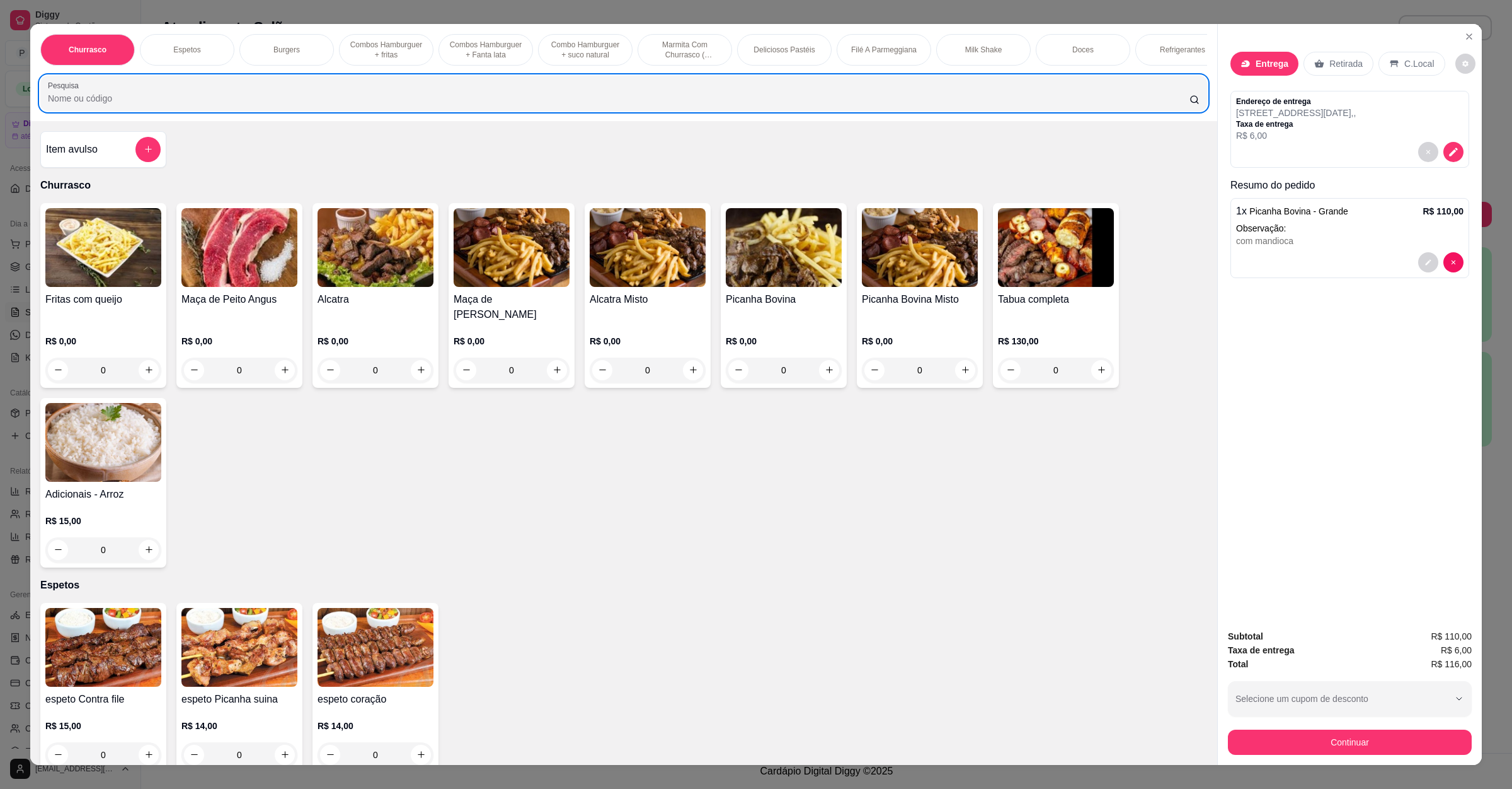
click at [412, 111] on div "Pesquisa" at bounding box center [623, 93] width 1167 height 36
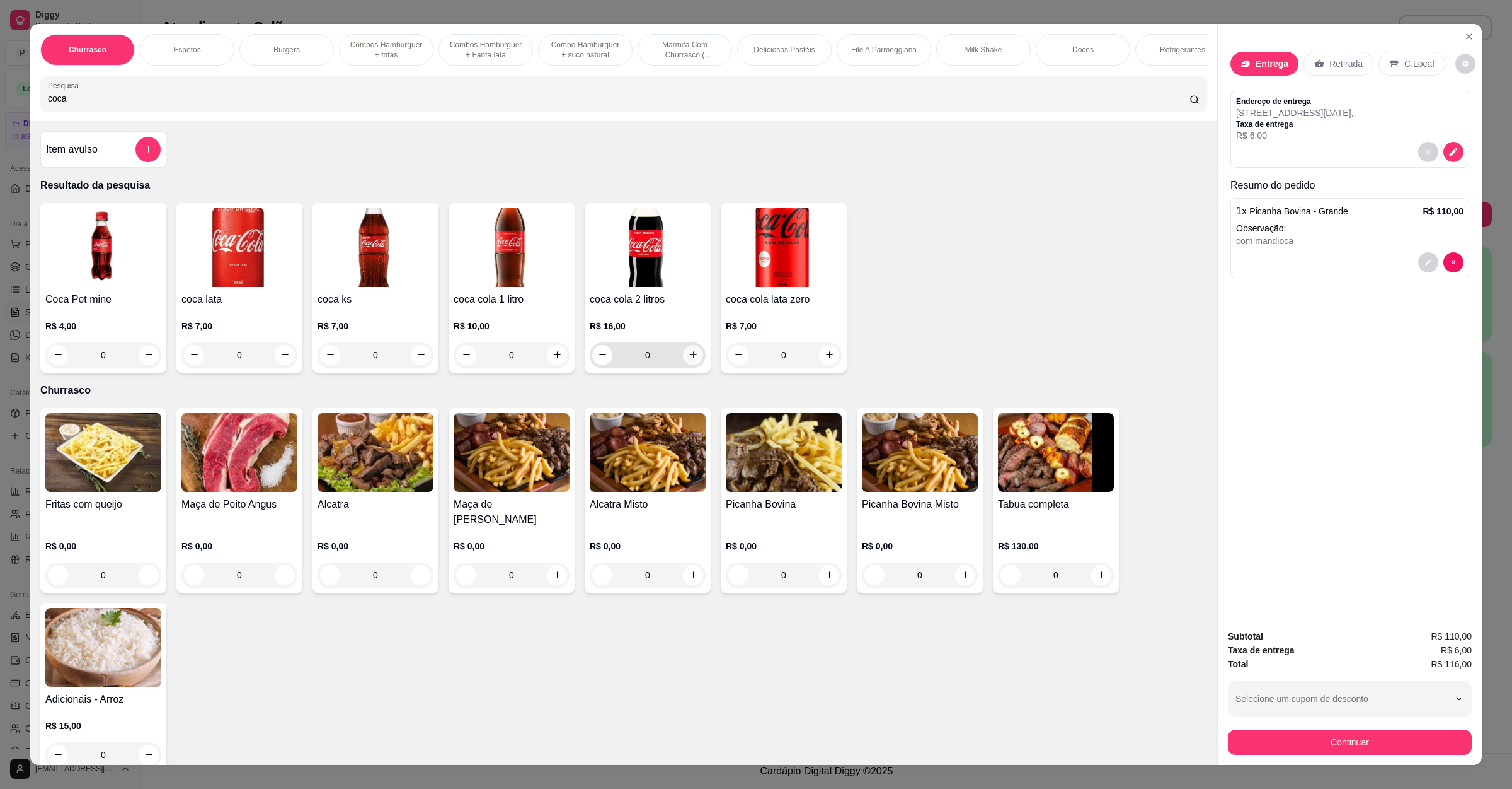
type input "coca"
click at [690, 359] on icon "increase-product-quantity" at bounding box center [693, 354] width 9 height 9
type input "1"
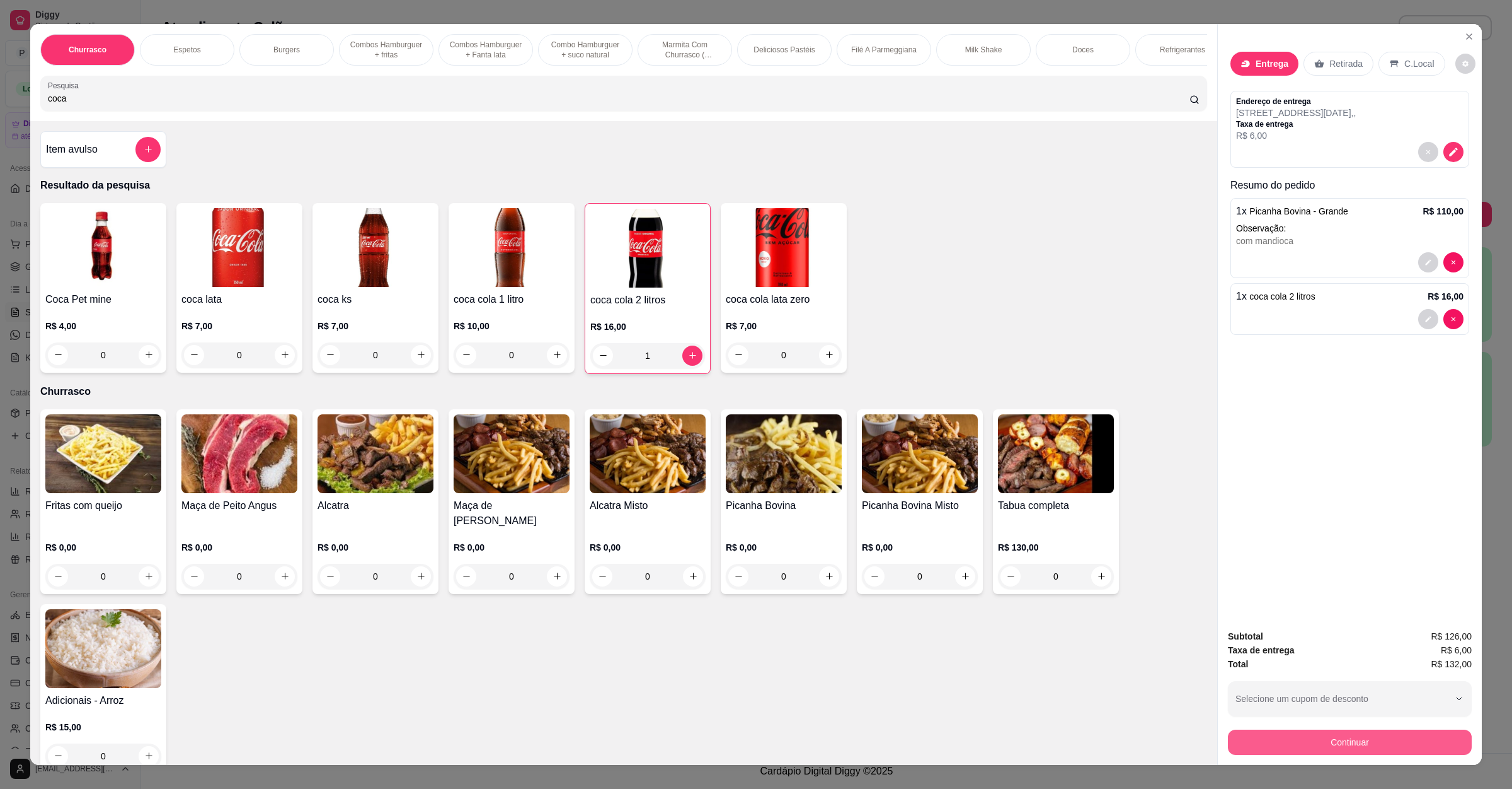
click at [1278, 734] on button "Continuar" at bounding box center [1349, 741] width 244 height 25
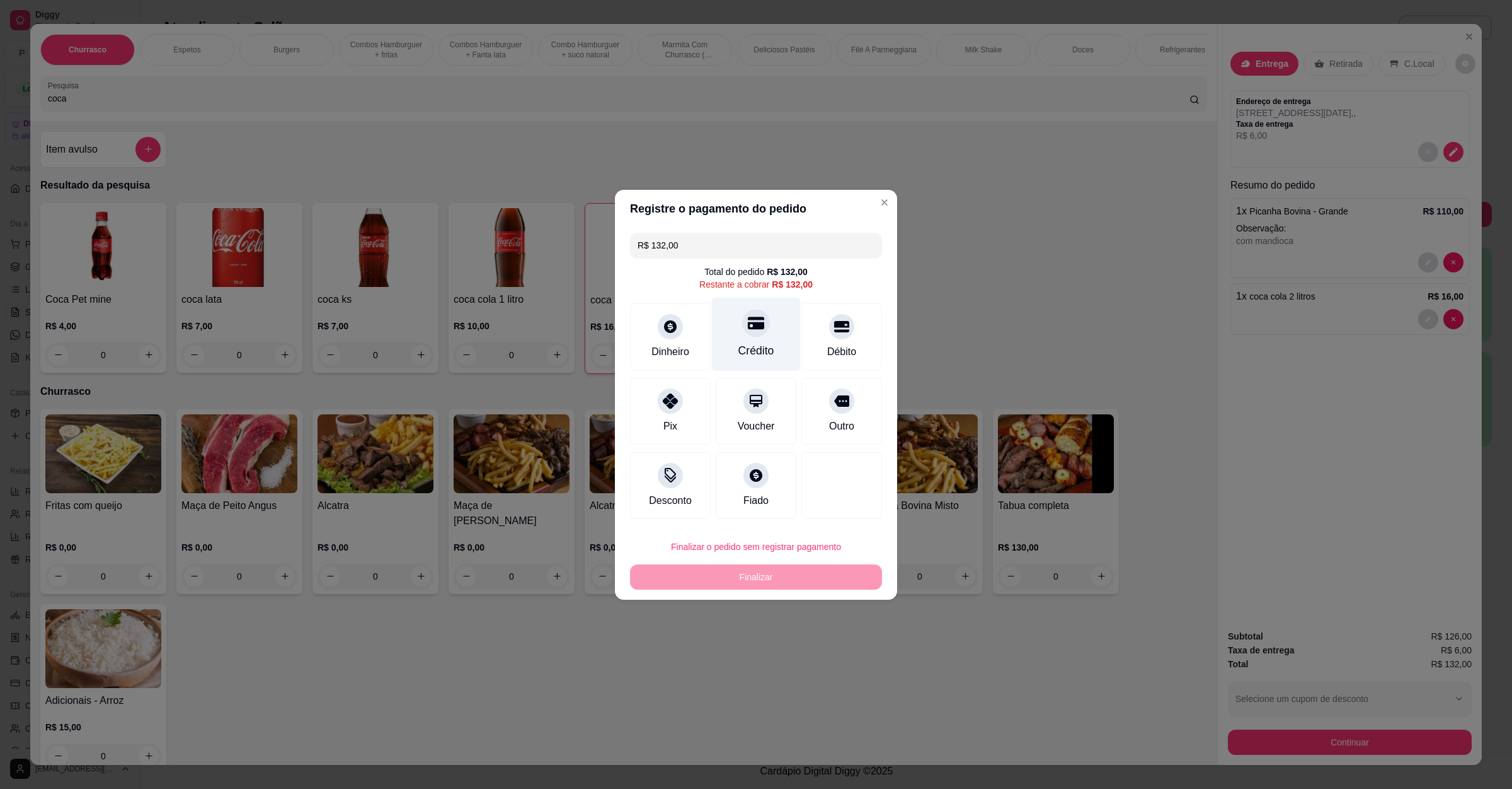
click at [763, 321] on div "Crédito" at bounding box center [756, 334] width 89 height 74
type input "R$ 0,00"
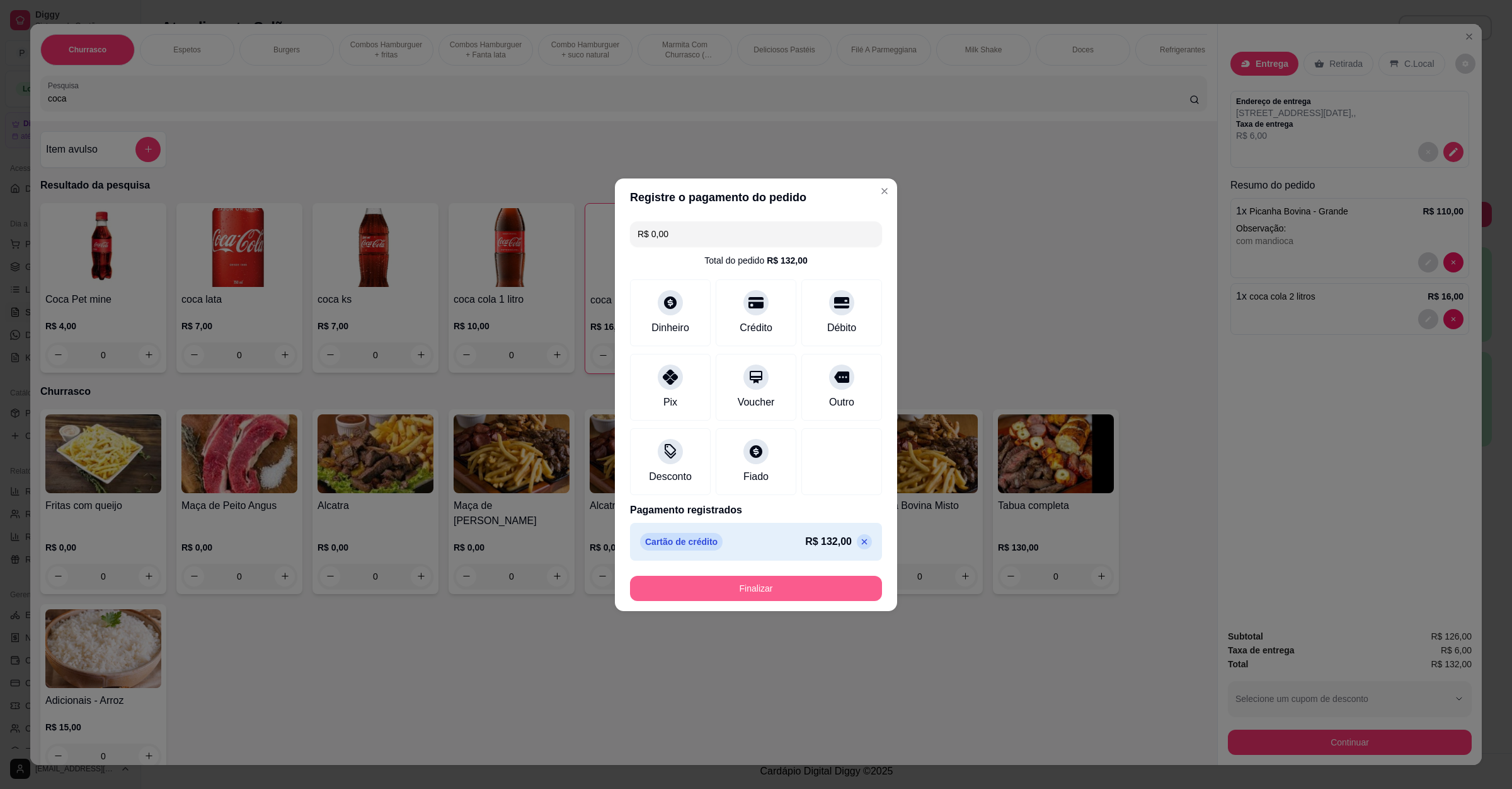
click at [767, 588] on button "Finalizar" at bounding box center [756, 588] width 252 height 25
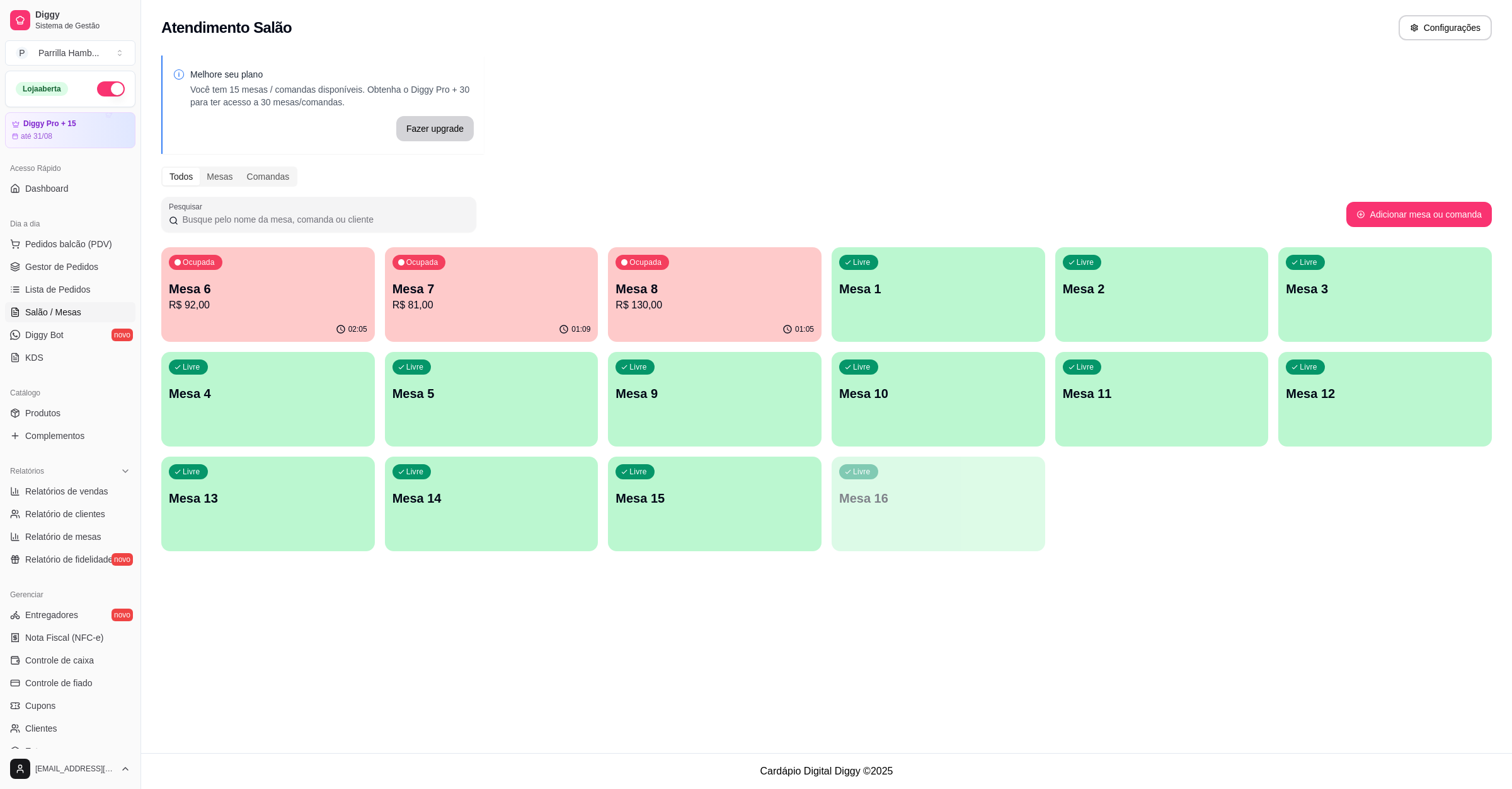
click at [290, 314] on div "Ocupada Mesa 6 R$ 92,00" at bounding box center [268, 281] width 214 height 70
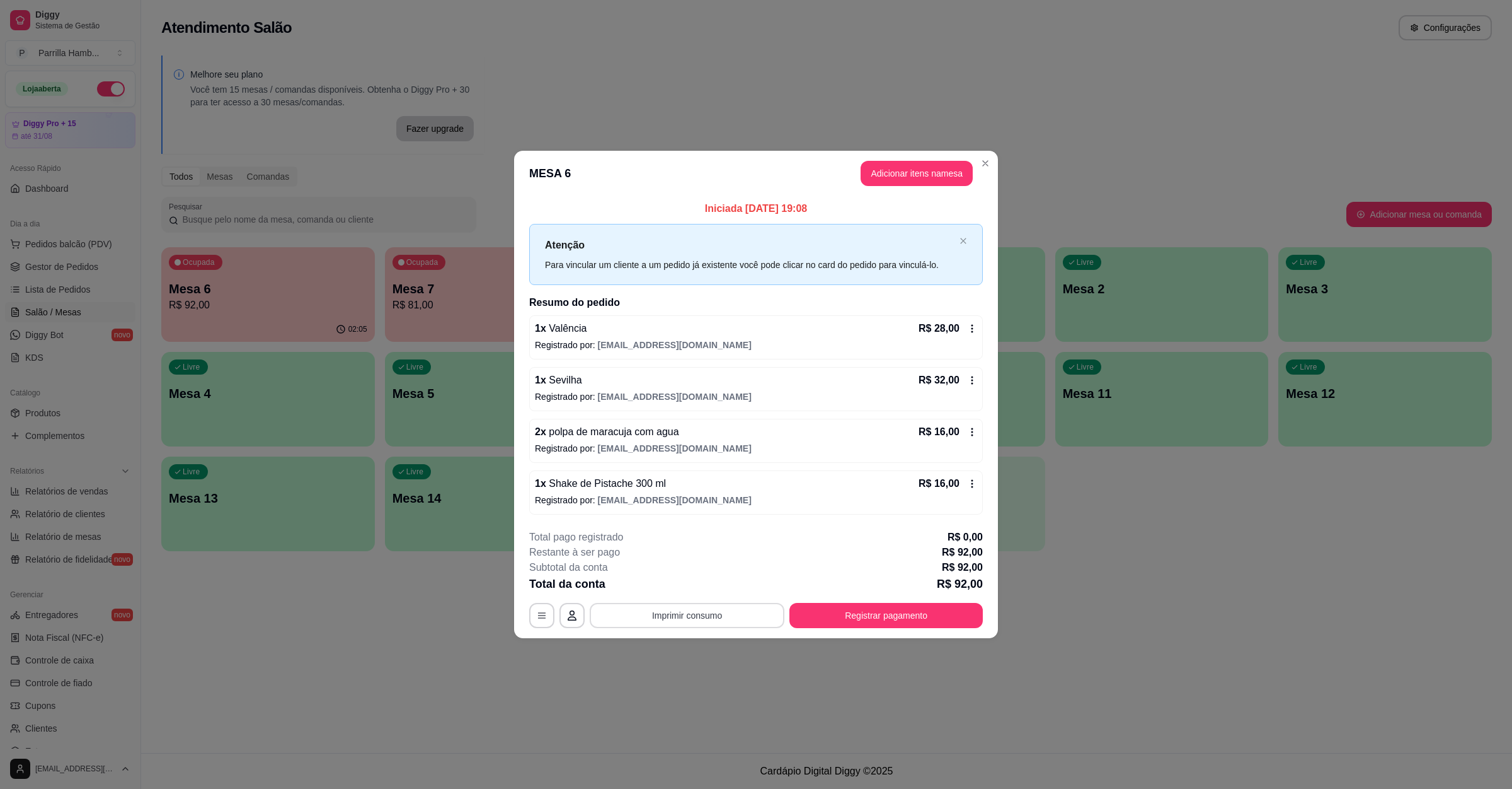
click at [624, 609] on button "Imprimir consumo" at bounding box center [687, 615] width 194 height 25
click at [652, 581] on button "IMPRESSORA" at bounding box center [691, 587] width 88 height 20
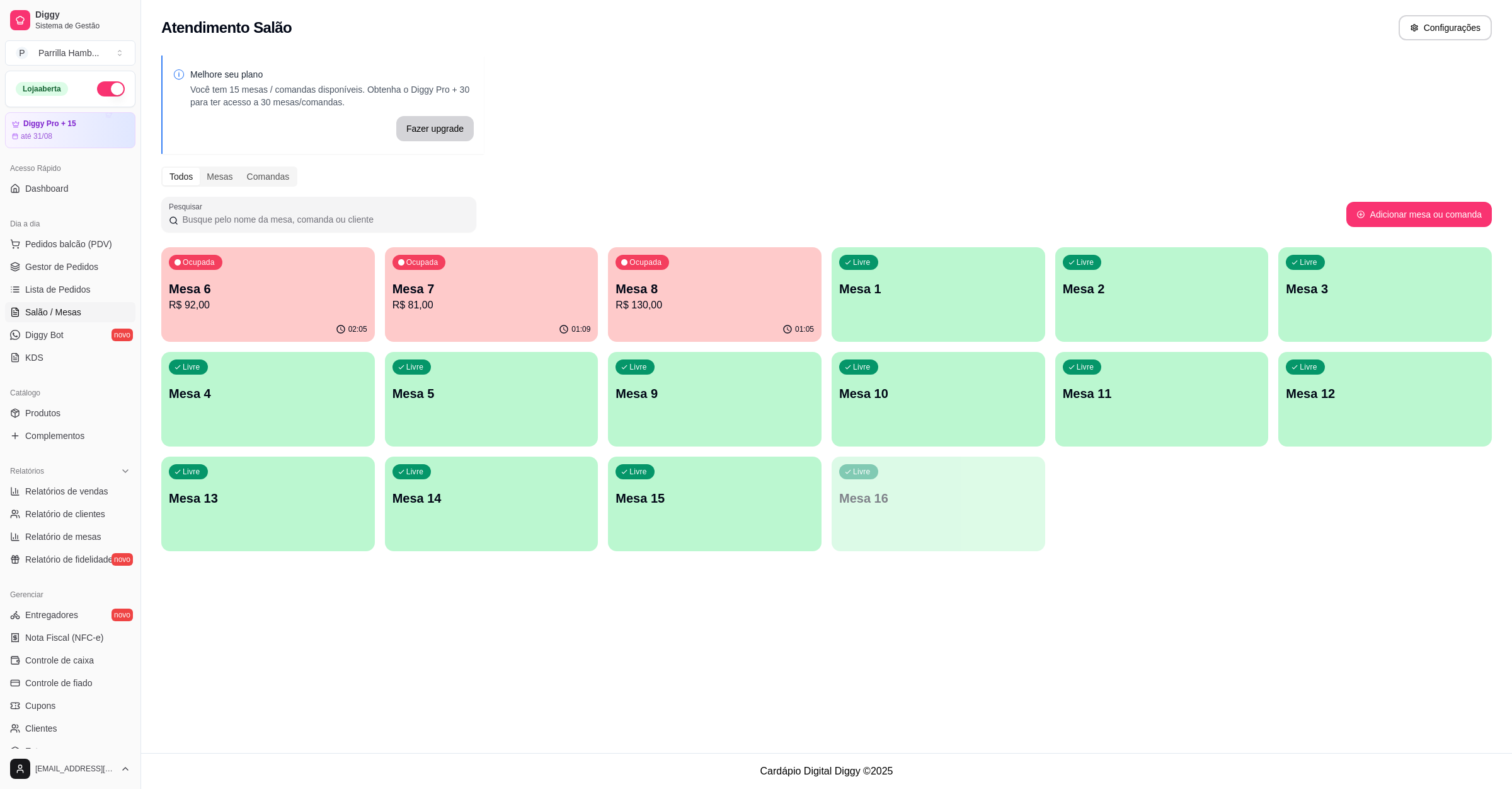
click at [349, 273] on div "Ocupada Mesa 6 R$ 92,00" at bounding box center [268, 281] width 214 height 70
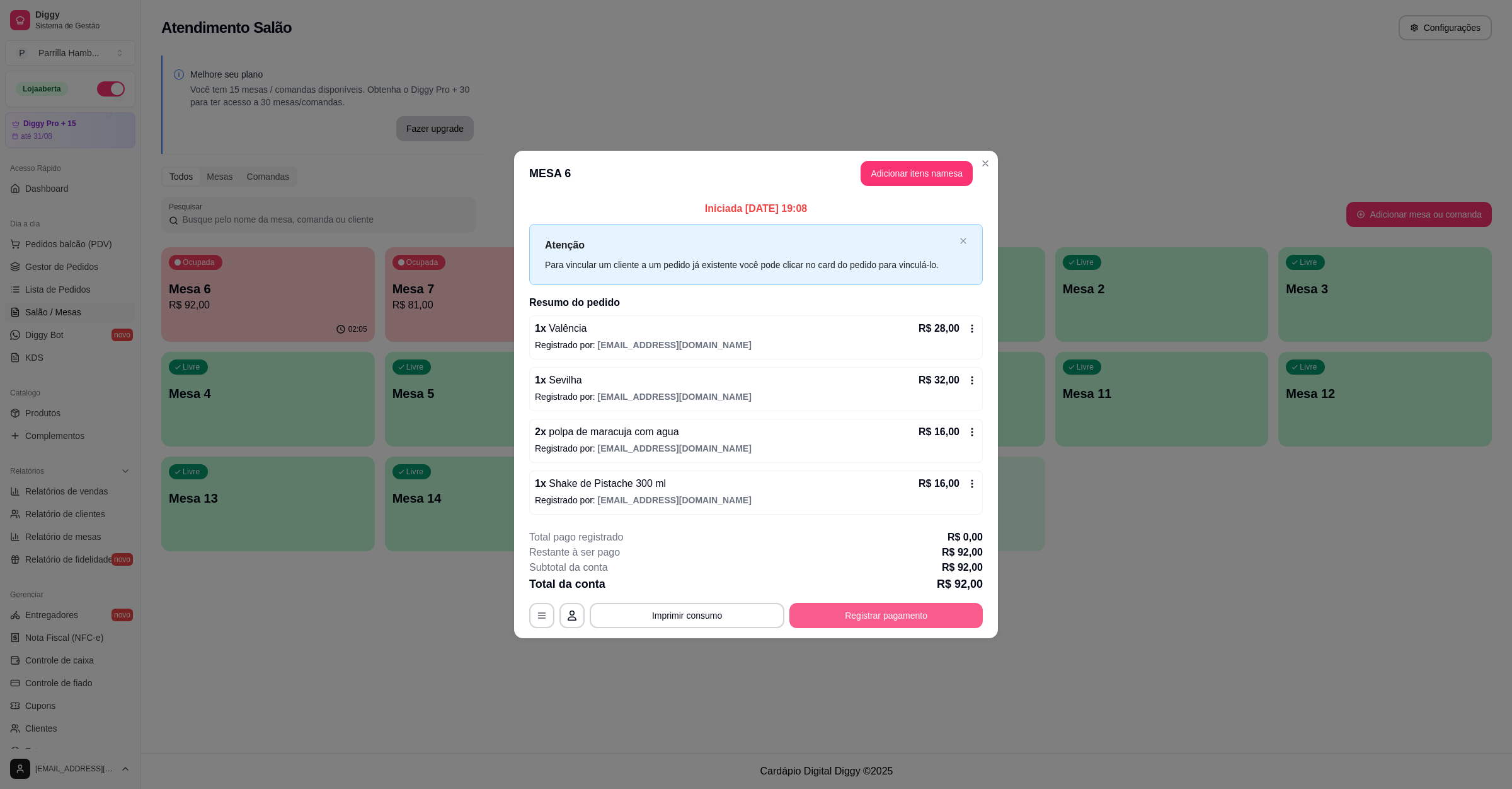
click at [834, 618] on button "Registrar pagamento" at bounding box center [886, 615] width 193 height 25
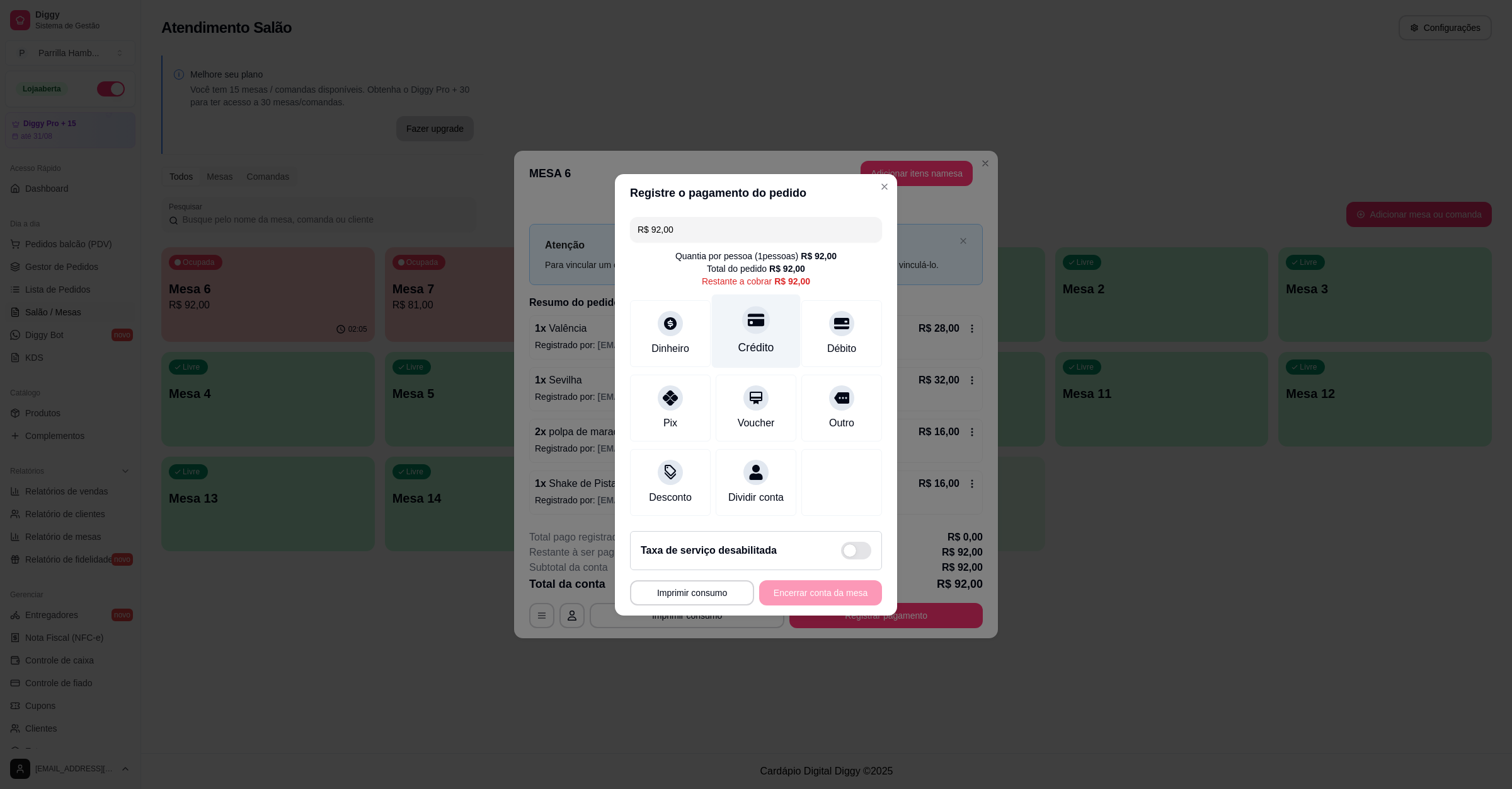
click at [738, 339] on div "Crédito" at bounding box center [756, 348] width 36 height 17
type input "R$ 0,00"
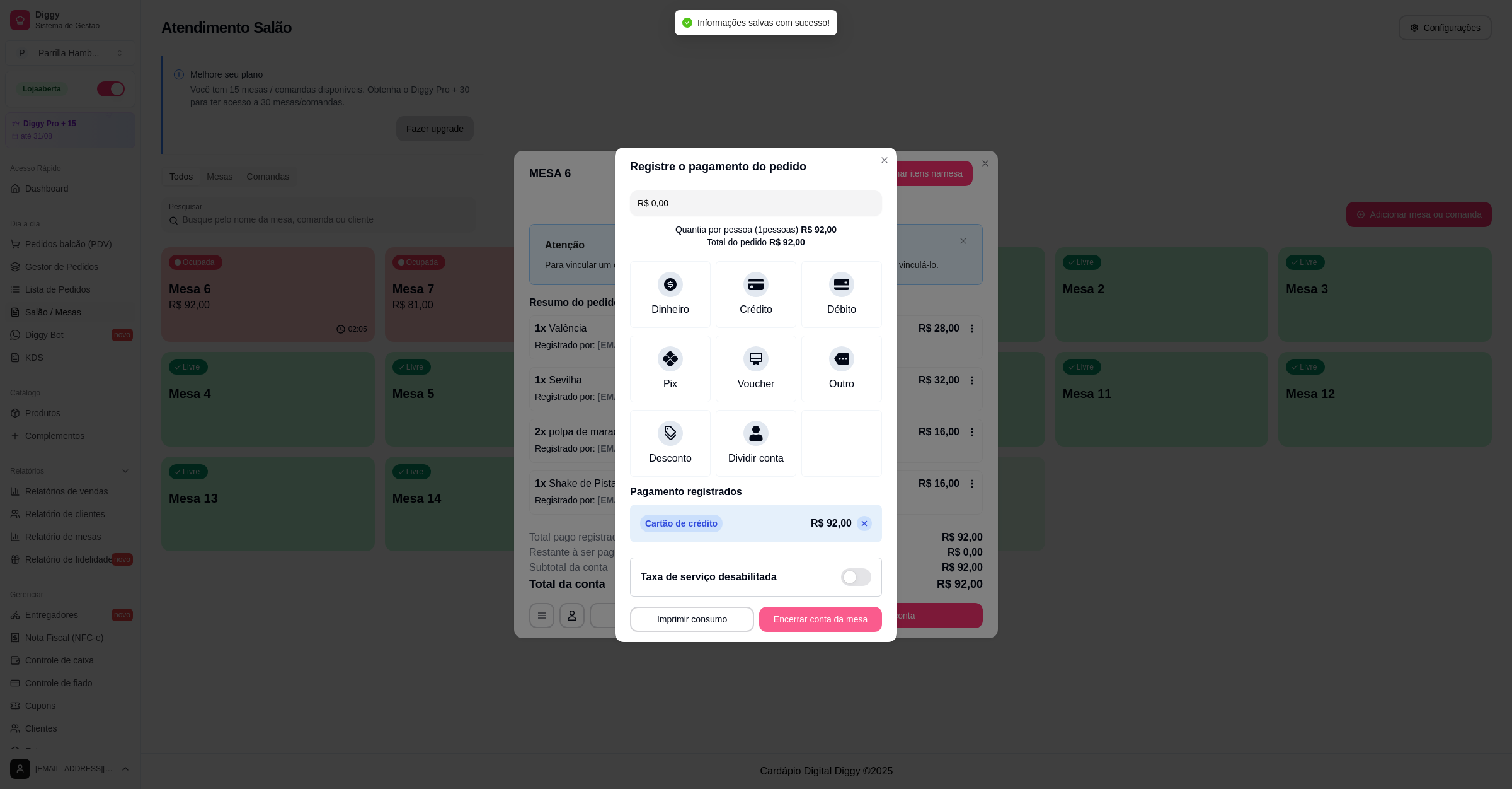
click at [791, 619] on button "Encerrar conta da mesa" at bounding box center [820, 619] width 122 height 25
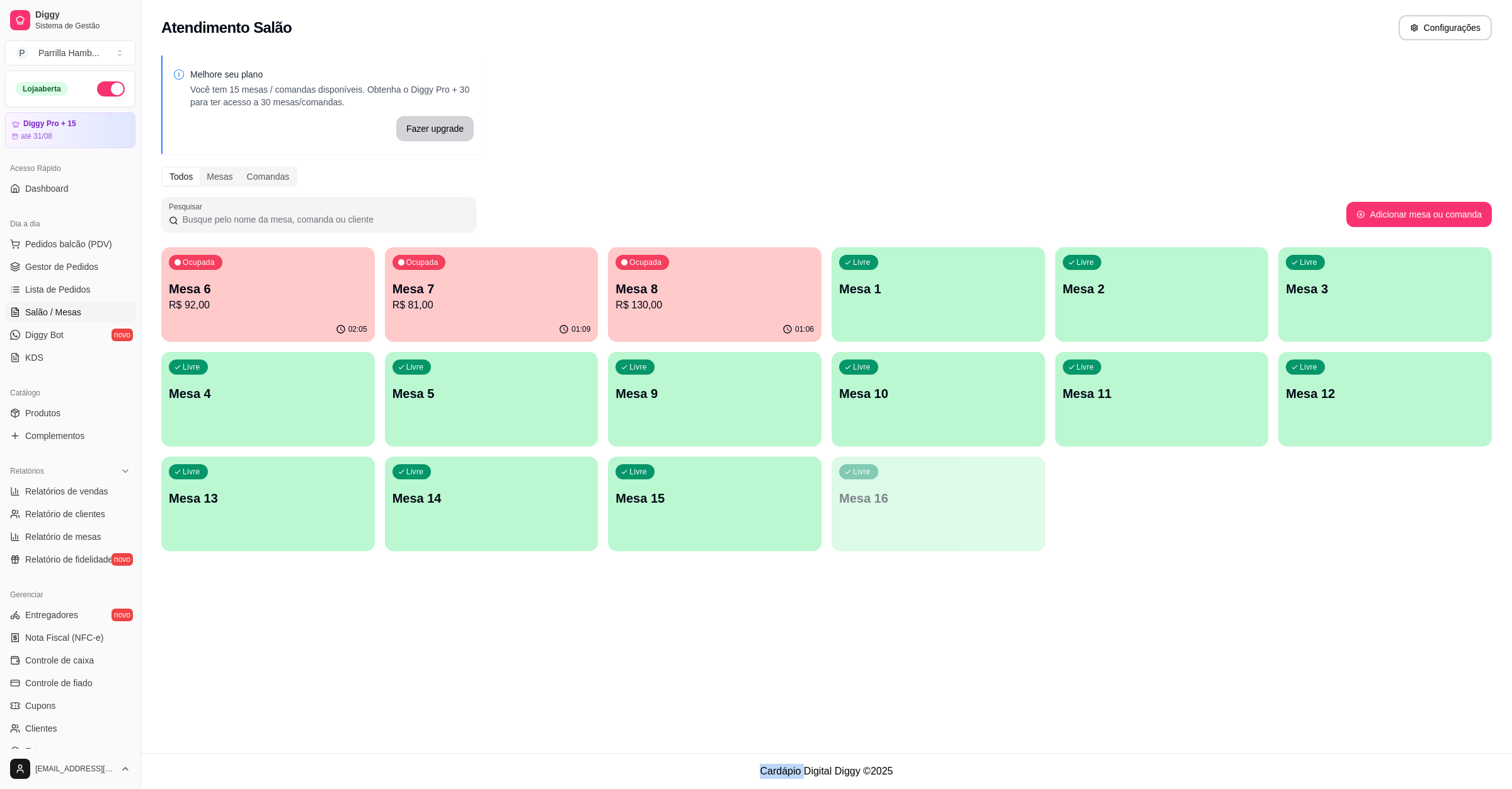
click at [1134, 606] on div "Atendimento Salão Configurações Melhore seu plano Você tem 15 mesas / comandas …" at bounding box center [826, 376] width 1371 height 753
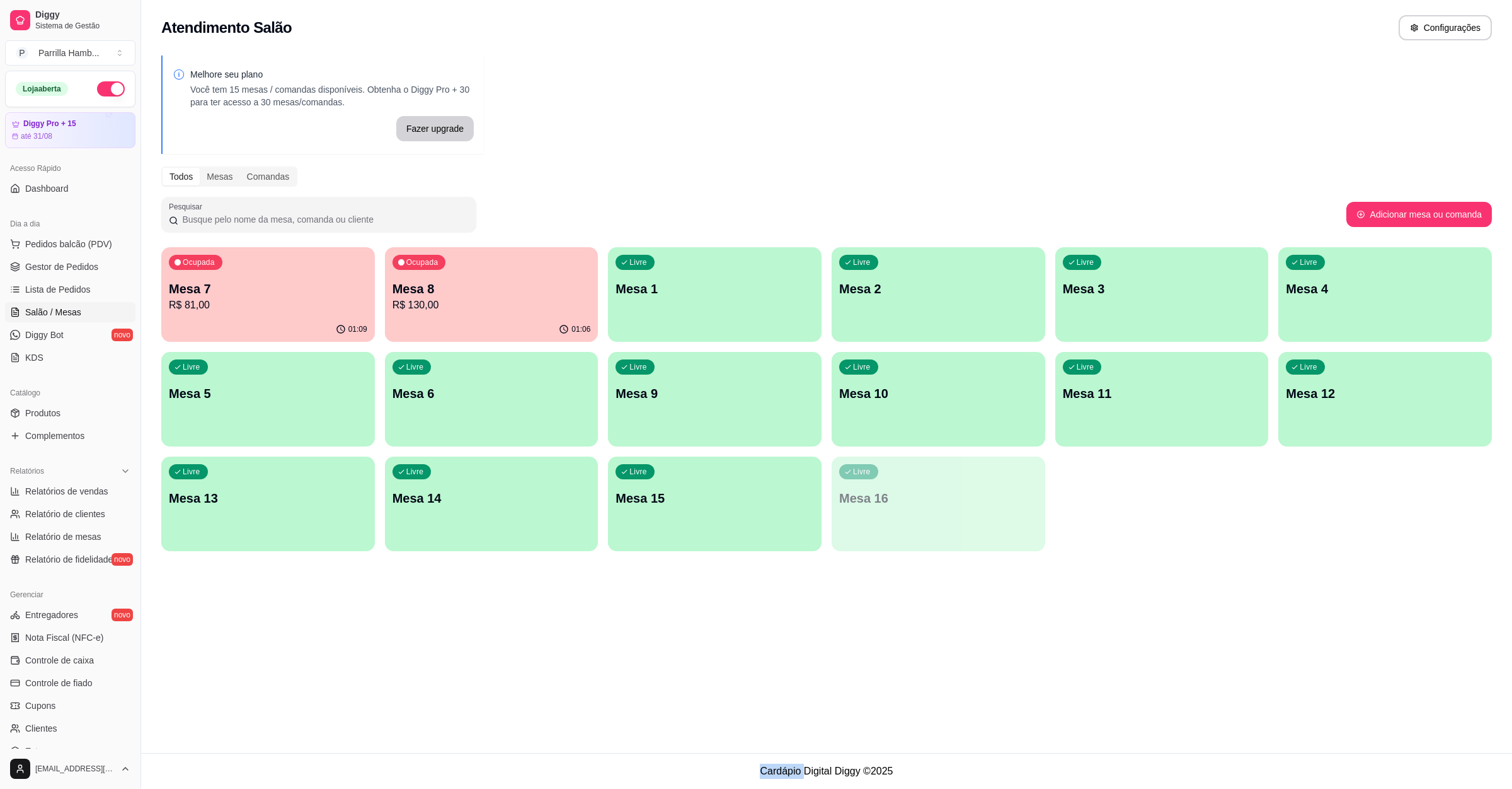
click at [404, 273] on div "Ocupada Mesa 8 R$ 130,00" at bounding box center [492, 281] width 214 height 70
click at [278, 257] on div "Ocupada Mesa 7 R$ 81,00" at bounding box center [267, 282] width 207 height 68
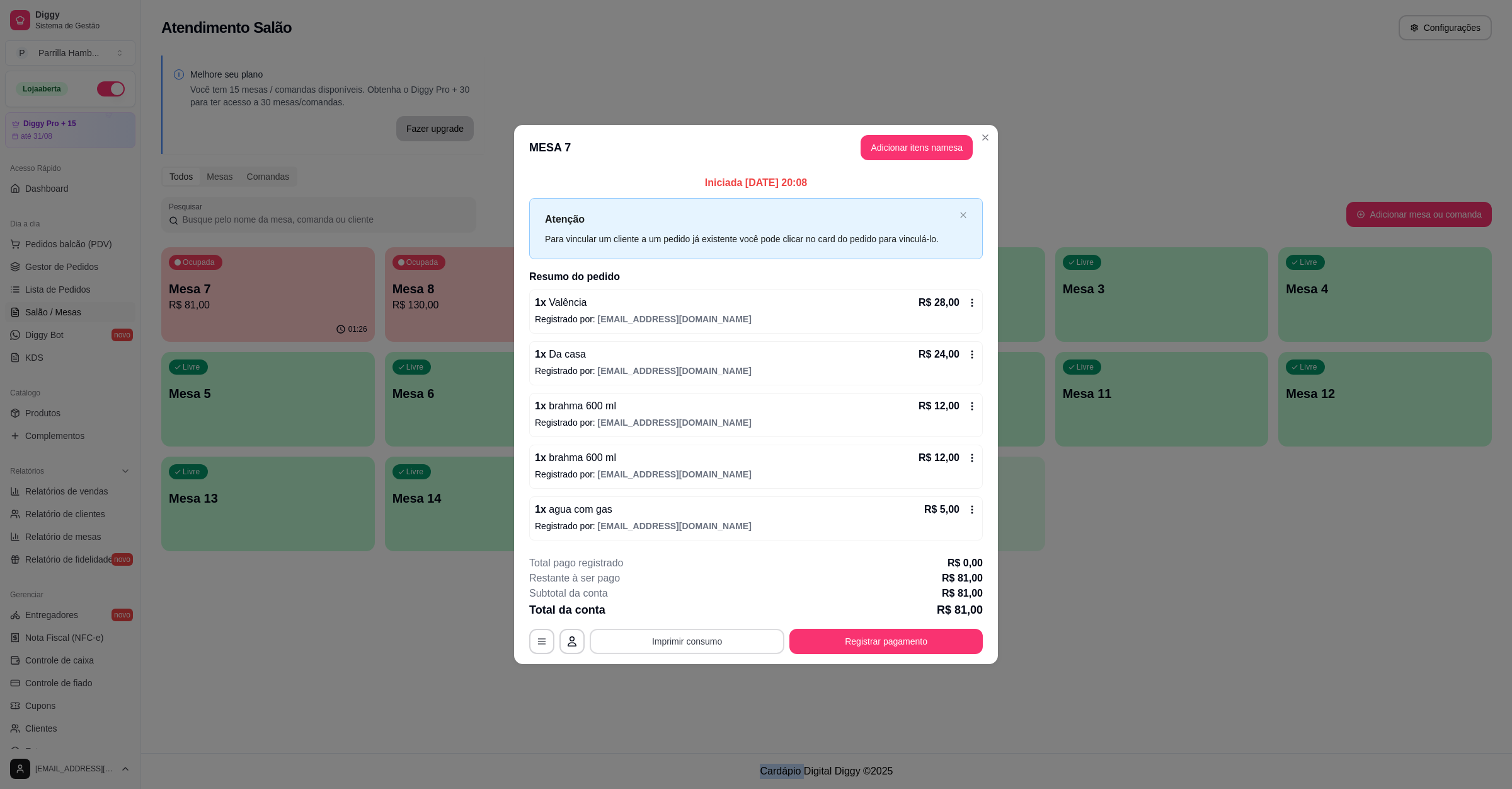
click at [701, 639] on button "Imprimir consumo" at bounding box center [687, 640] width 194 height 25
click at [693, 614] on button "IMPRESSORA" at bounding box center [692, 617] width 73 height 17
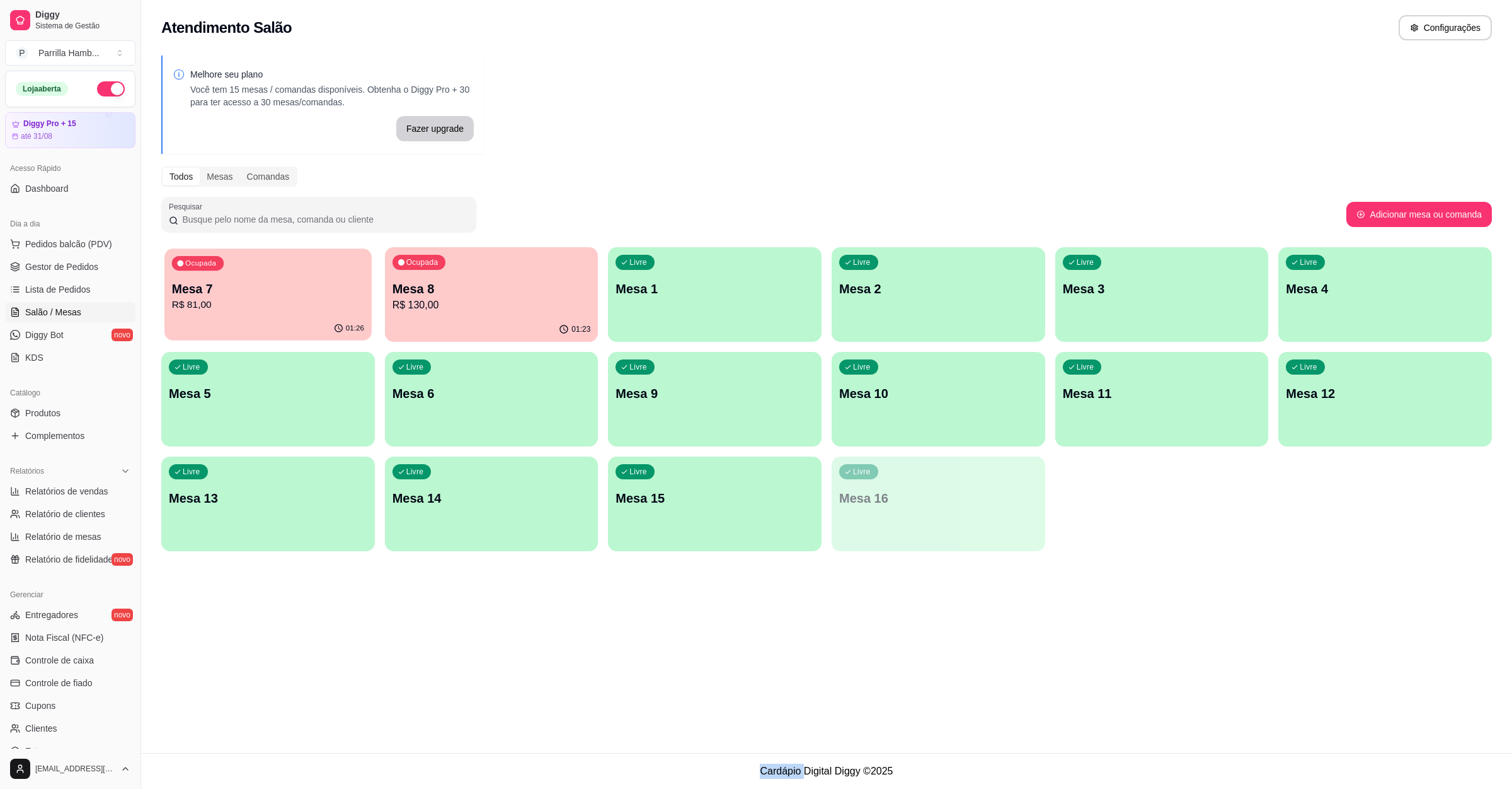
click at [196, 274] on div "Ocupada Mesa 7 R$ 81,00" at bounding box center [267, 282] width 207 height 68
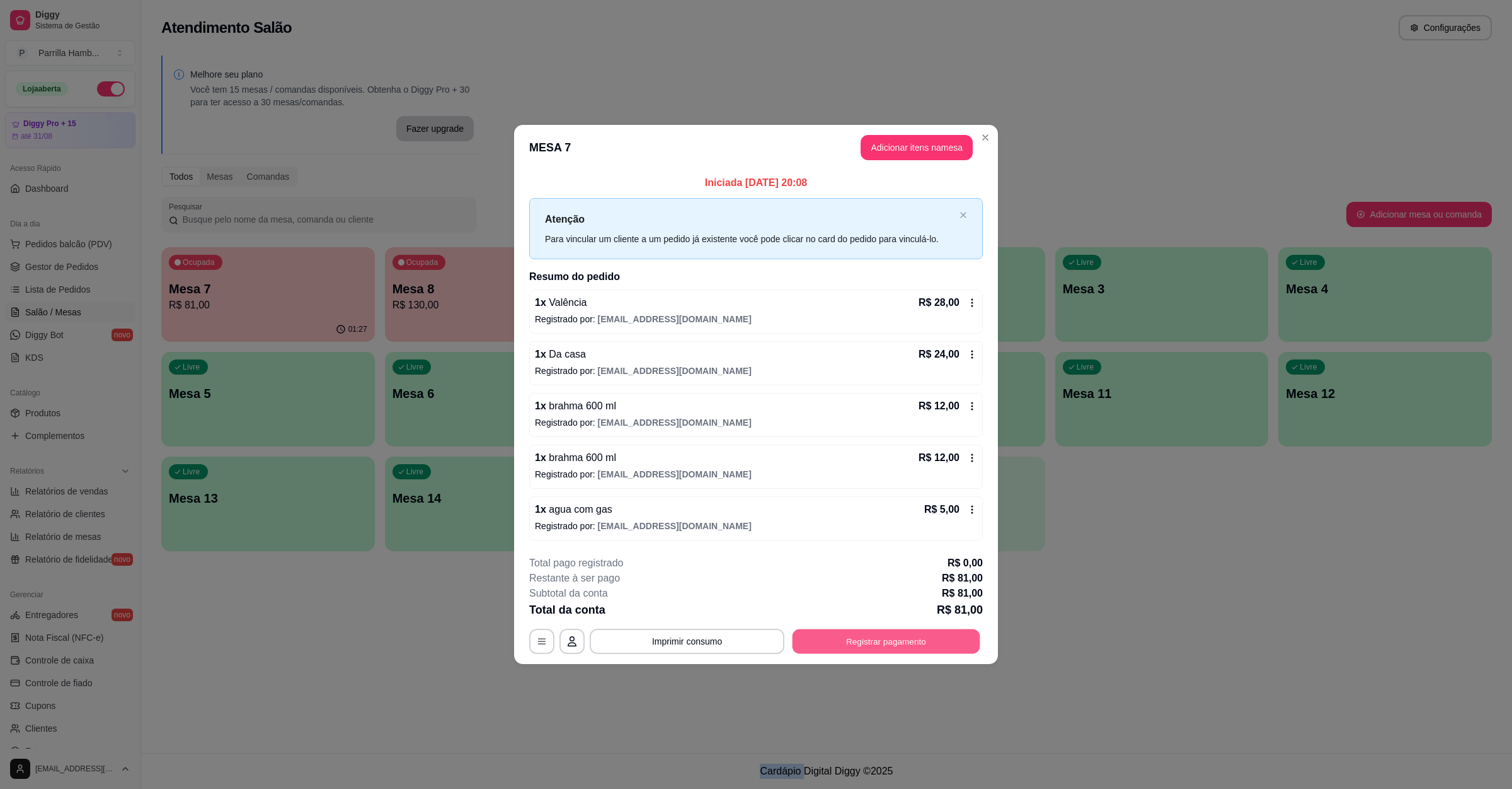
click at [883, 632] on button "Registrar pagamento" at bounding box center [886, 641] width 188 height 24
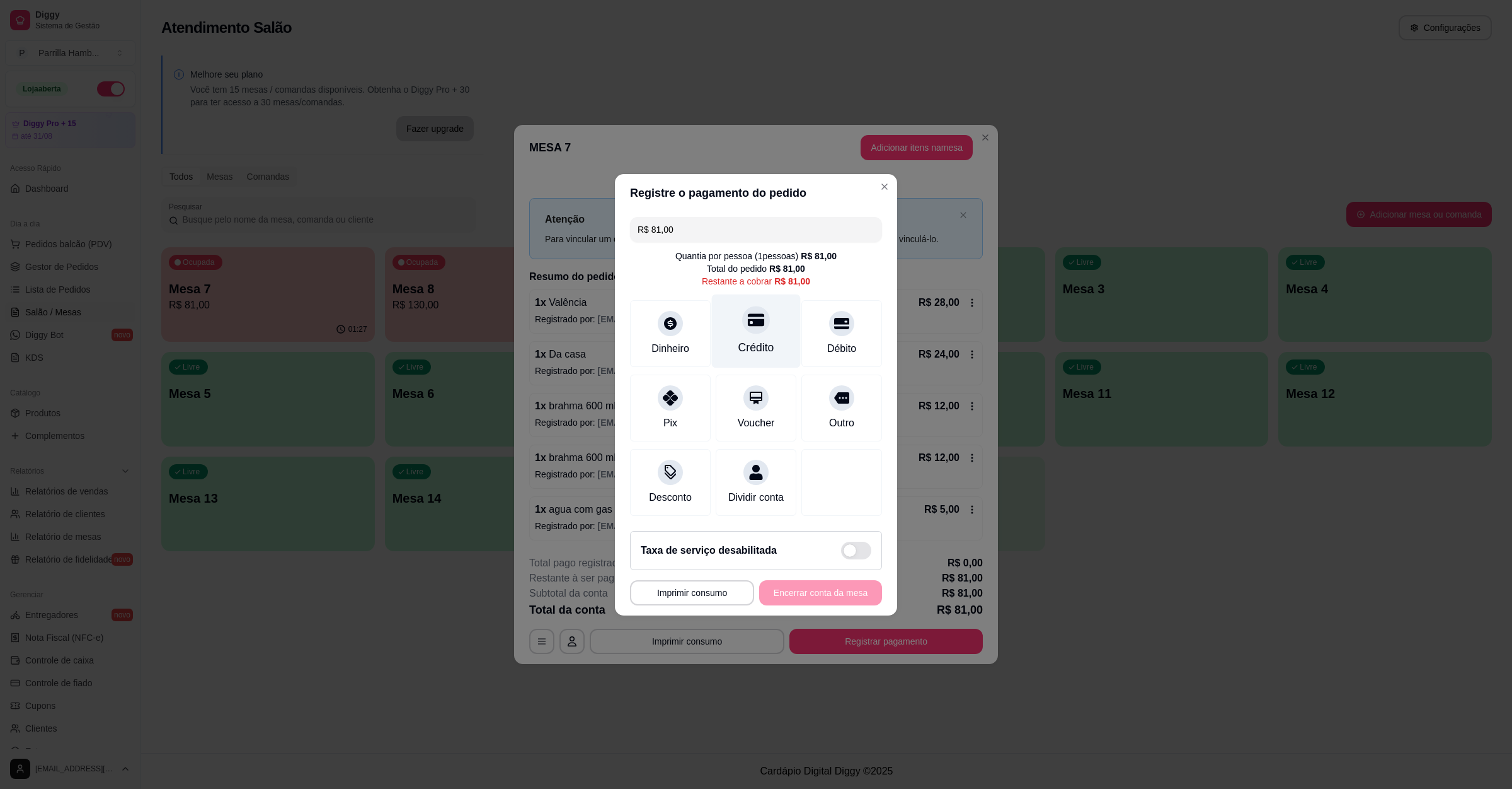
click at [754, 314] on icon at bounding box center [756, 319] width 17 height 12
type input "R$ 0,00"
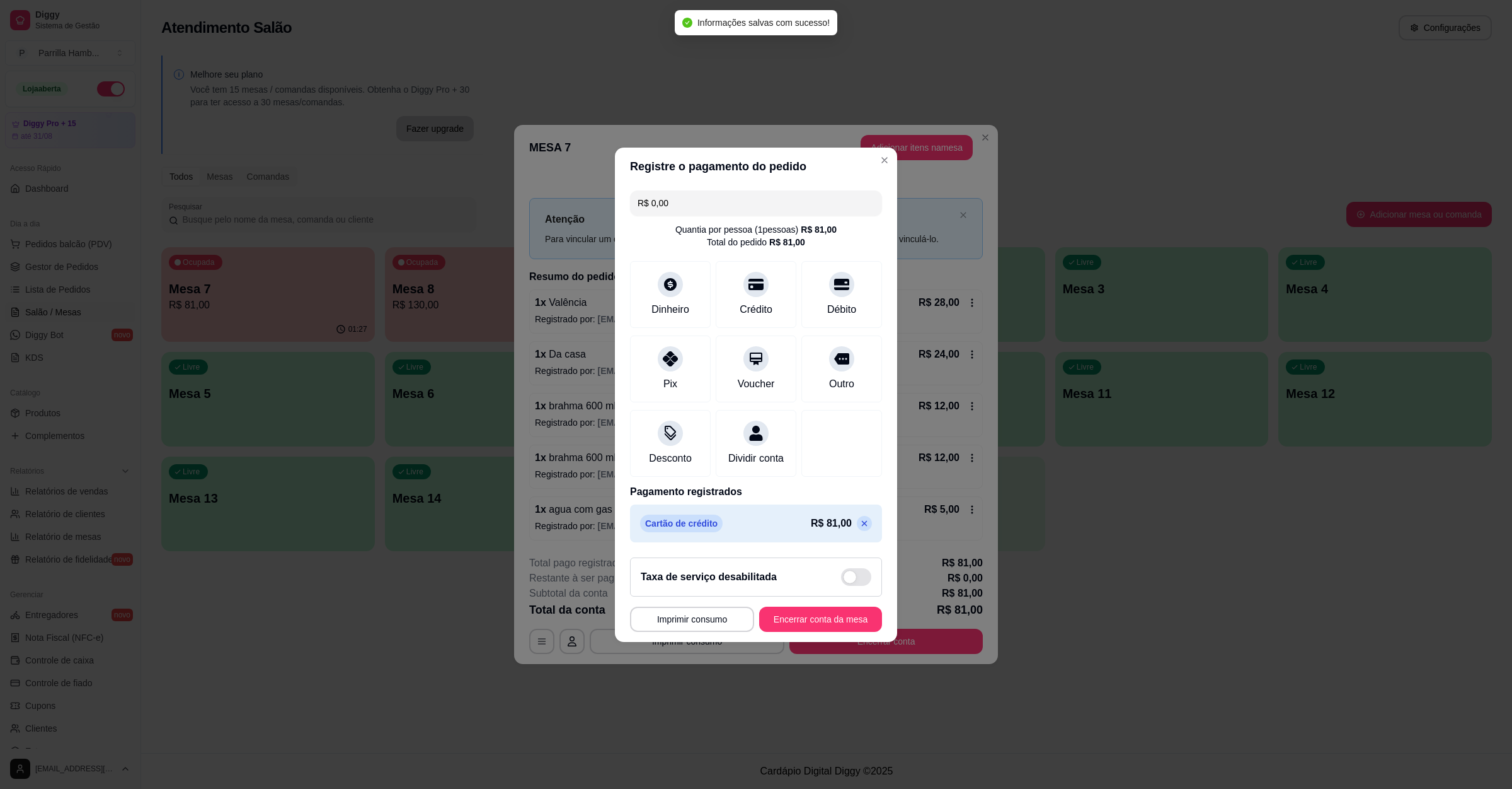
click at [806, 606] on footer "**********" at bounding box center [756, 594] width 282 height 94
click at [809, 619] on button "Encerrar conta da mesa" at bounding box center [820, 619] width 122 height 25
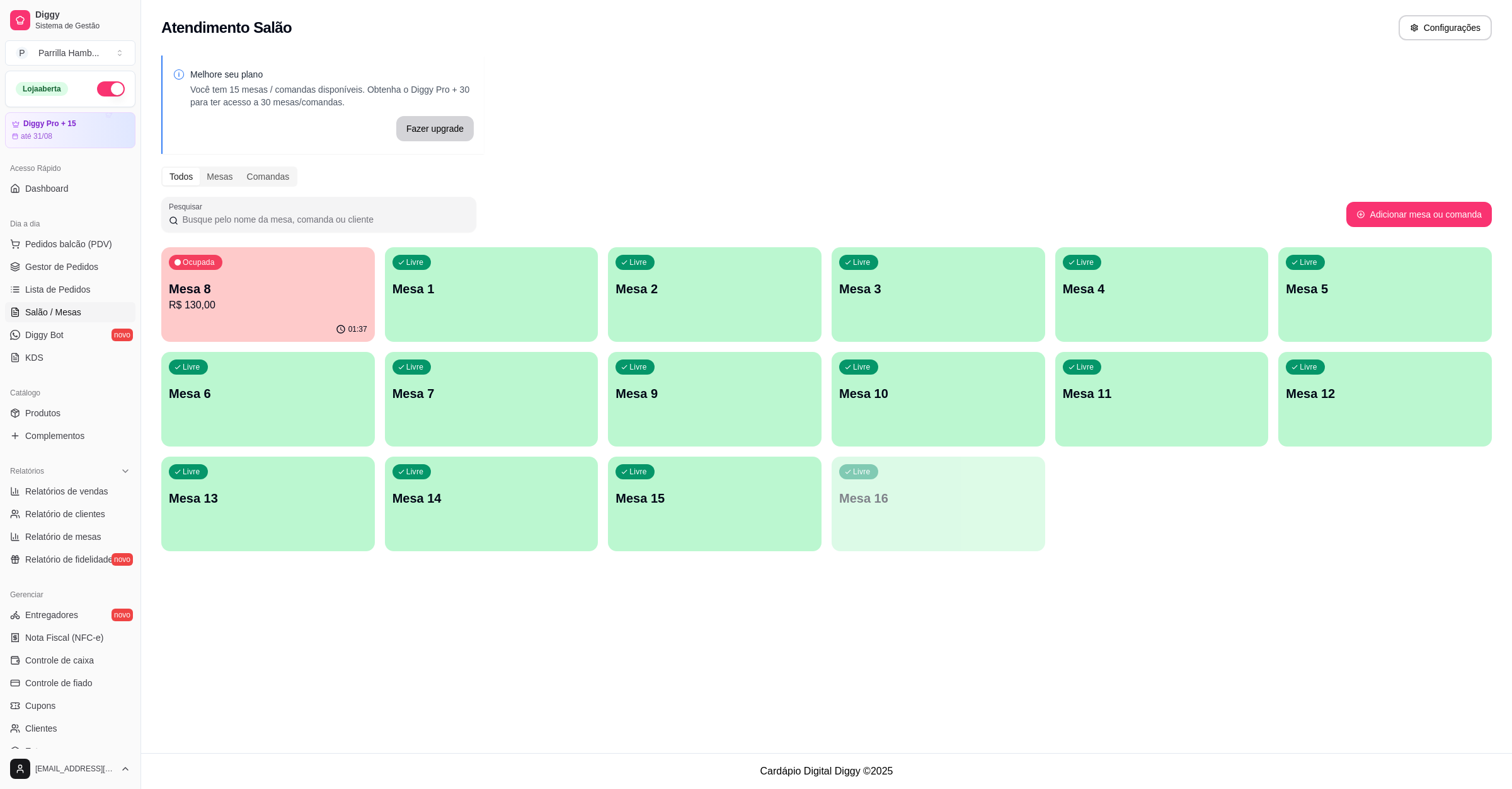
click at [292, 307] on p "R$ 130,00" at bounding box center [268, 305] width 198 height 15
click at [231, 271] on div "Ocupada Mesa 8 R$ 130,00" at bounding box center [268, 281] width 214 height 70
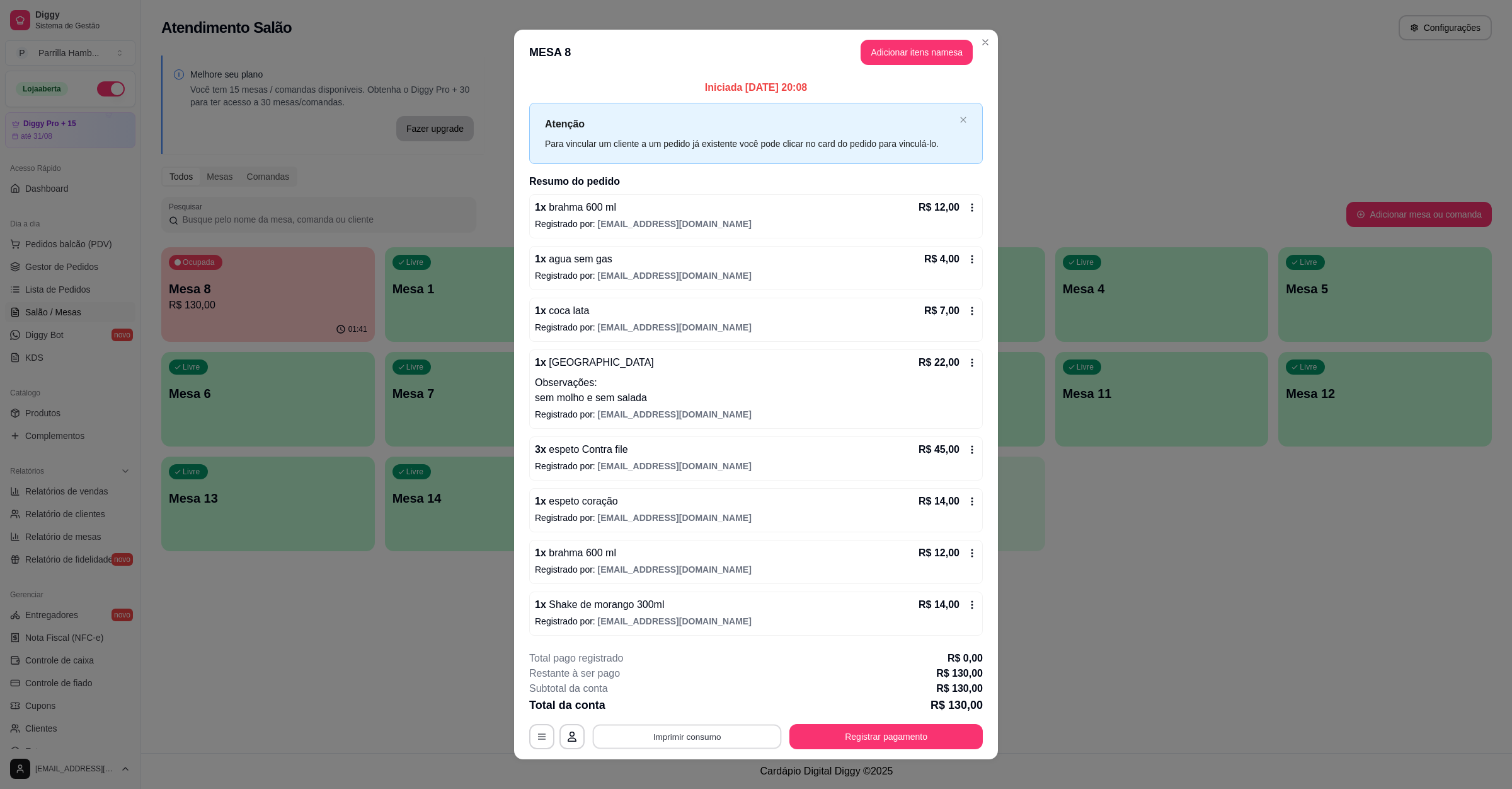
click at [662, 737] on button "Imprimir consumo" at bounding box center [687, 737] width 189 height 24
click at [692, 711] on button "IMPRESSORA" at bounding box center [684, 710] width 92 height 21
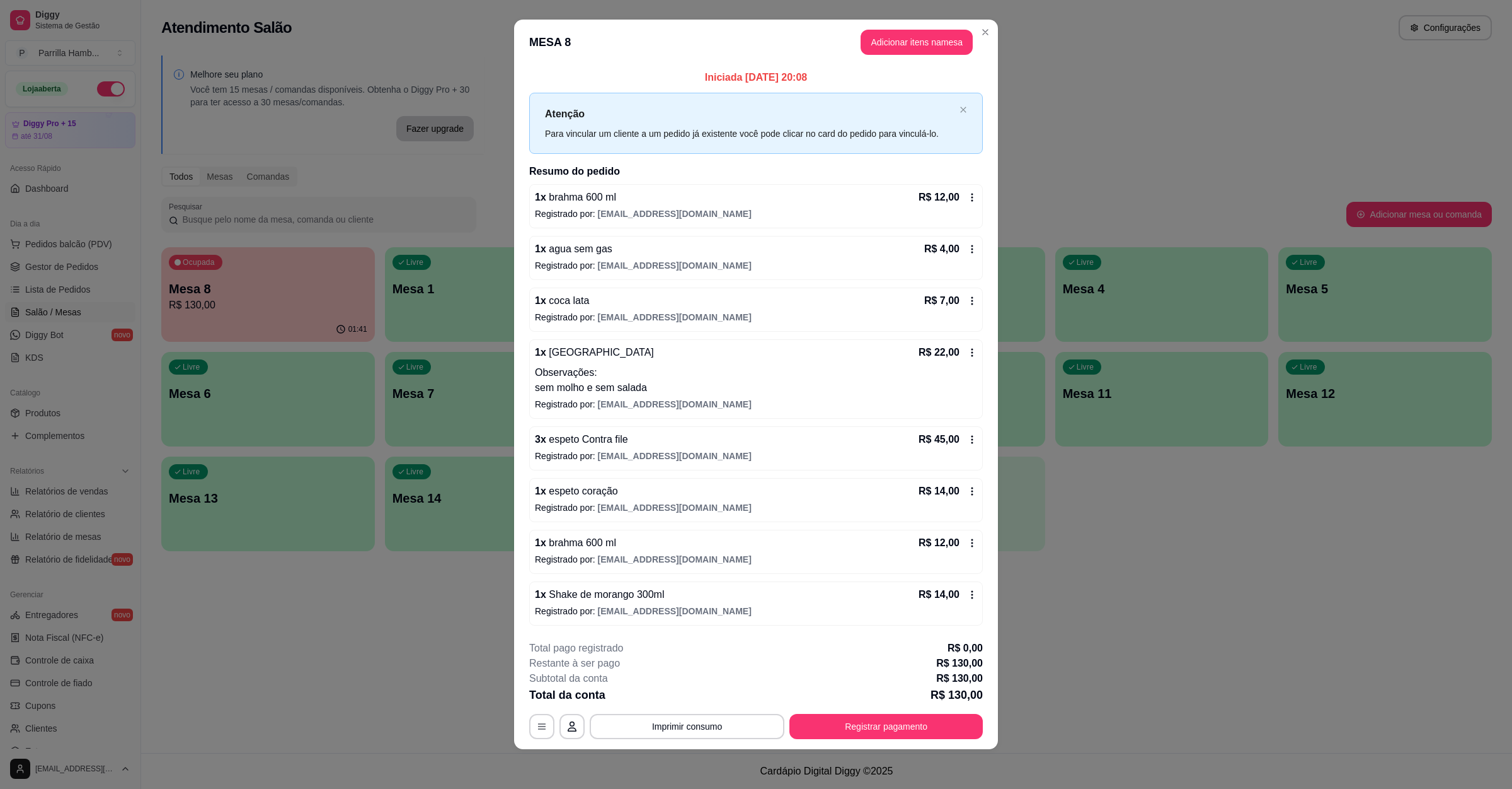
scroll to position [13, 0]
click at [877, 723] on button "Registrar pagamento" at bounding box center [886, 725] width 193 height 25
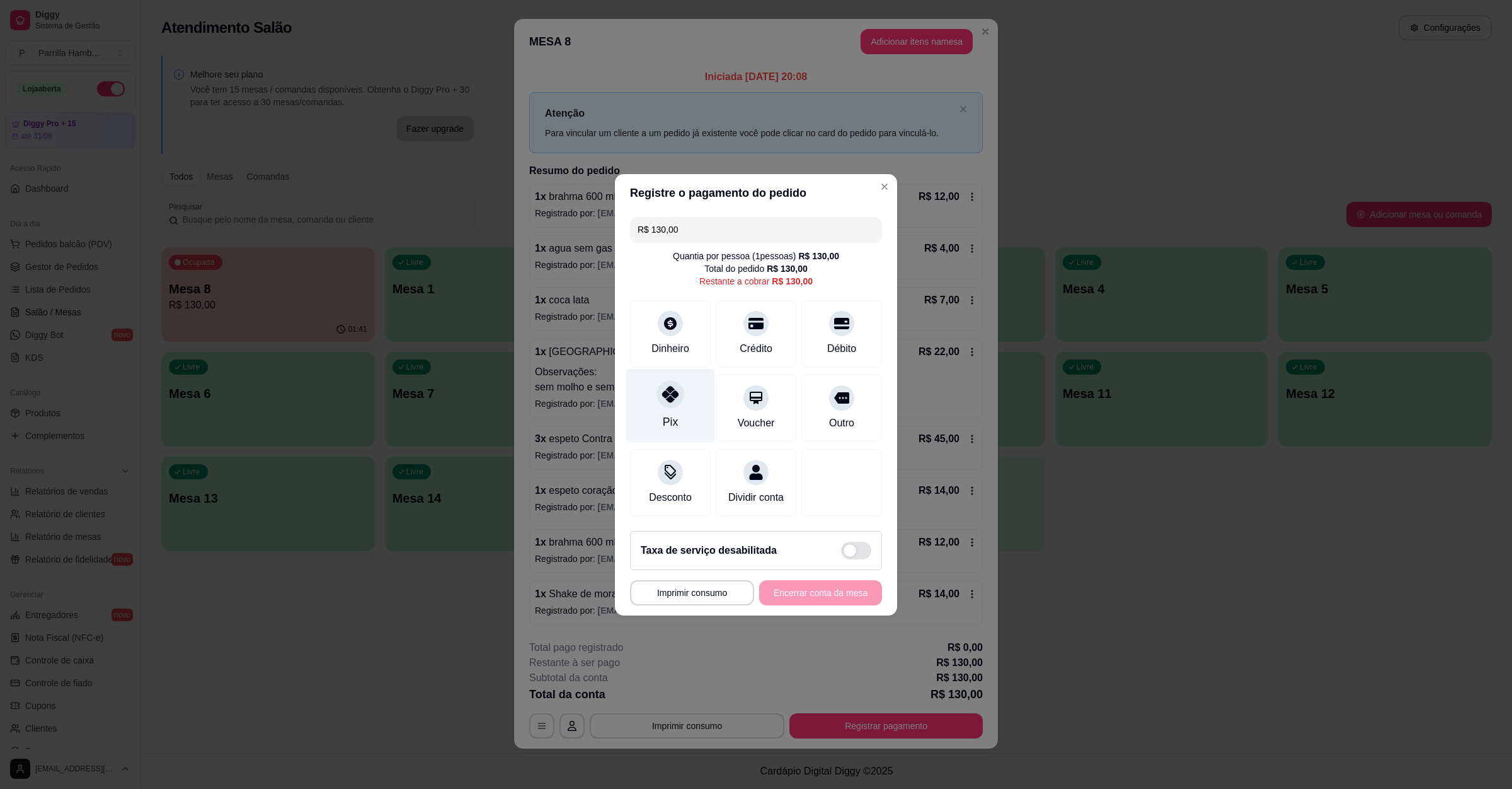
click at [687, 418] on div "Pix" at bounding box center [670, 405] width 89 height 74
type input "R$ 0,00"
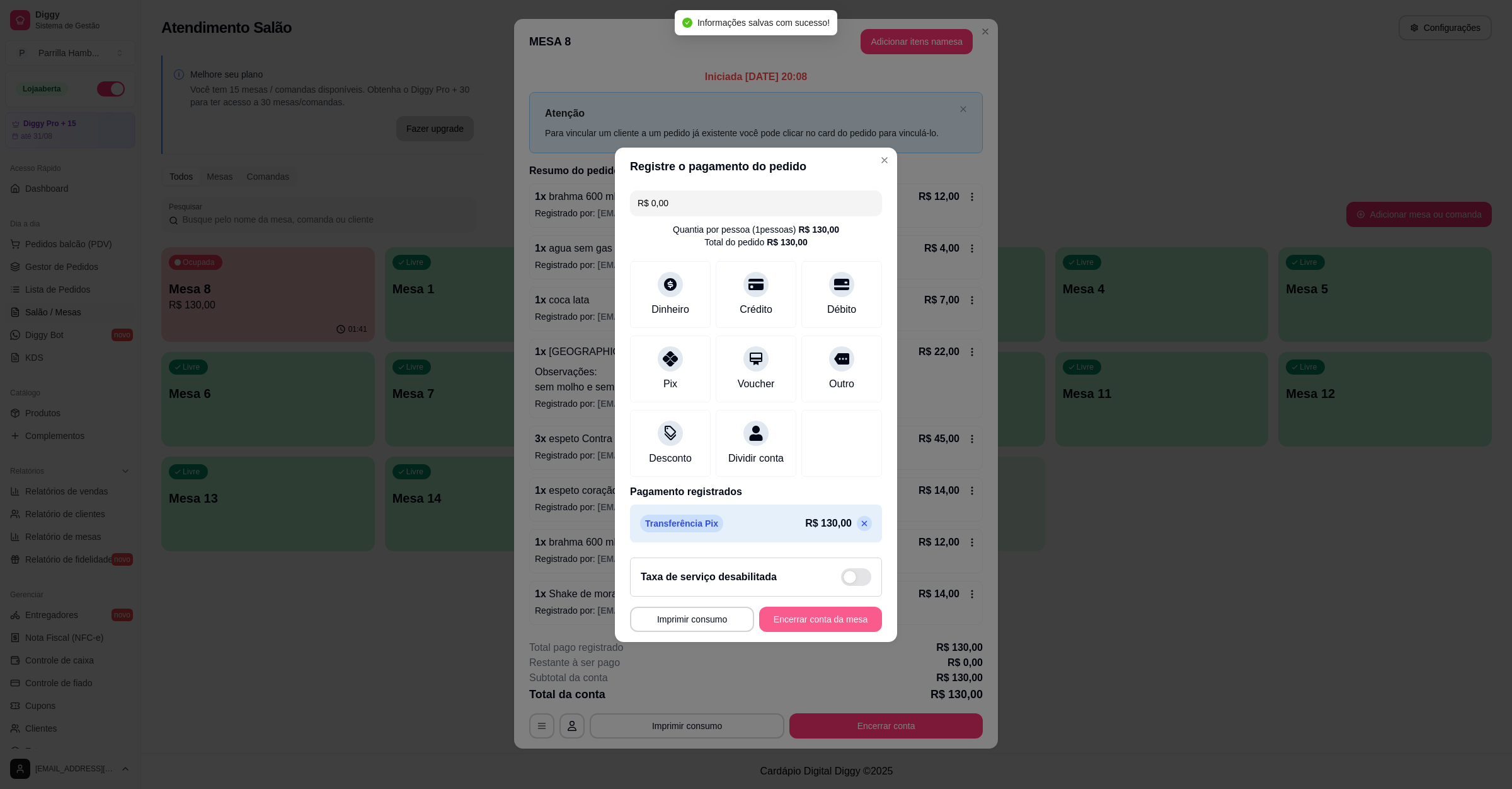
click at [791, 623] on button "Encerrar conta da mesa" at bounding box center [820, 619] width 122 height 25
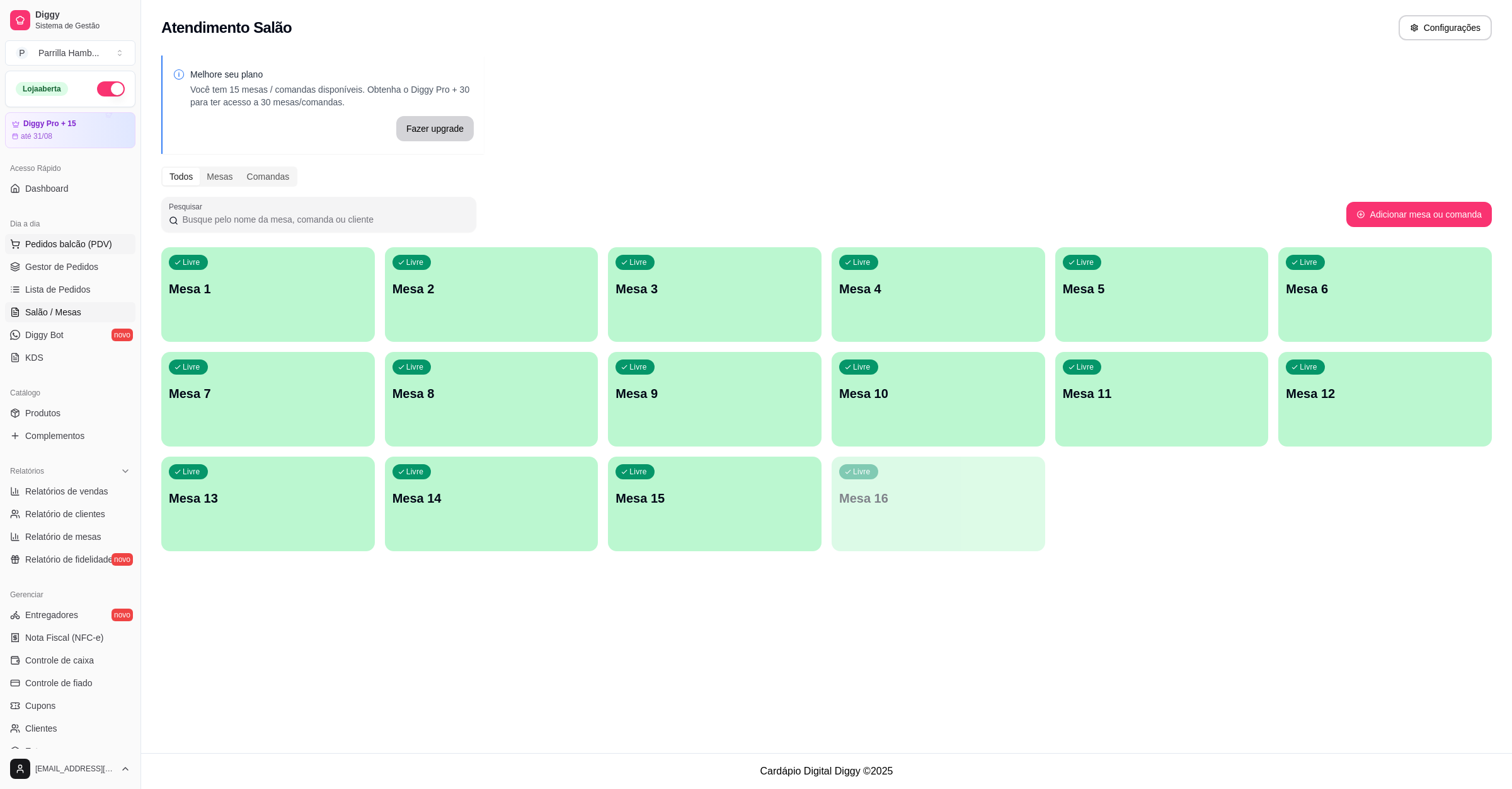
click at [44, 251] on span "Pedidos balcão (PDV)" at bounding box center [68, 243] width 87 height 12
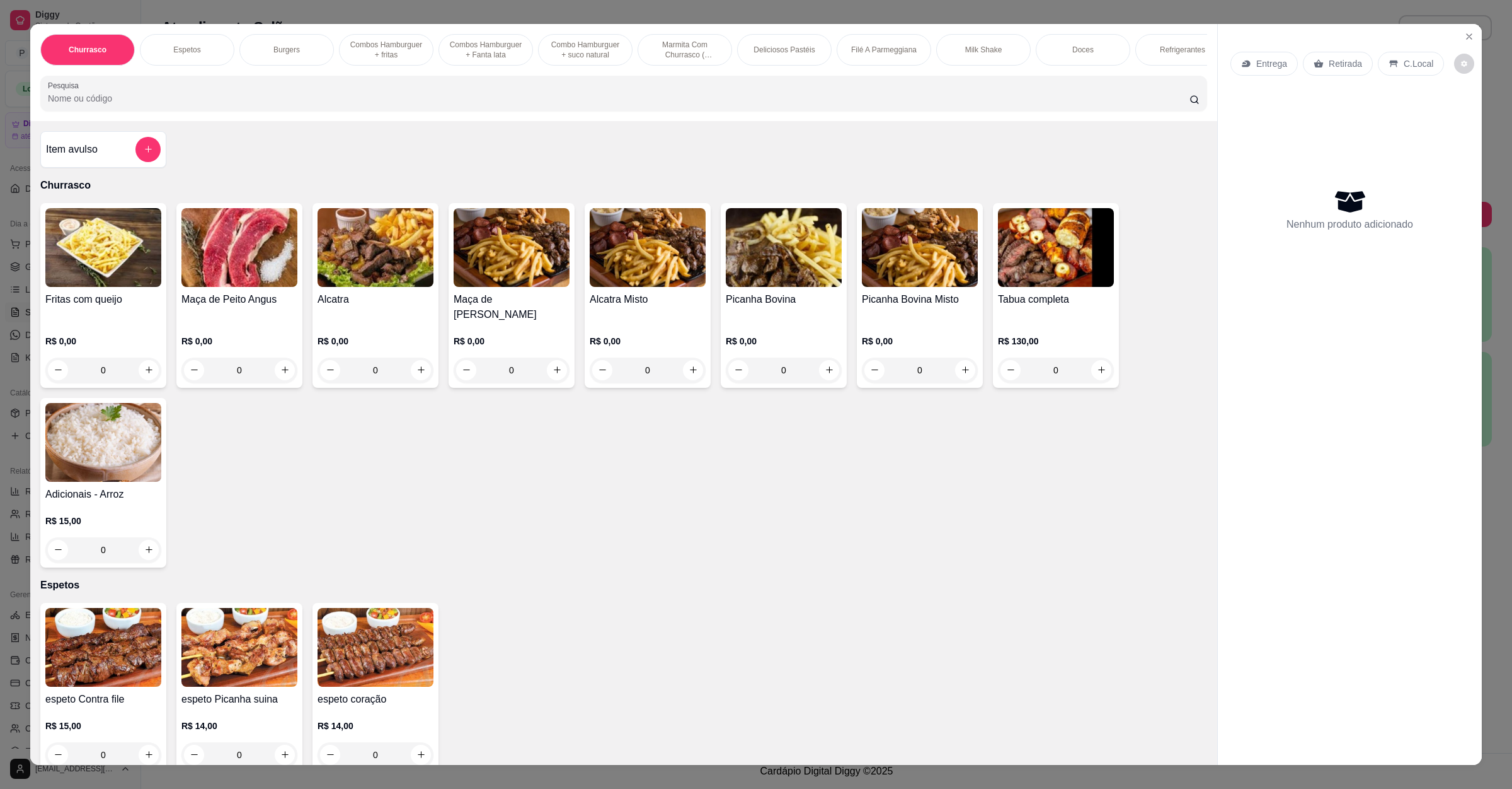
click at [1326, 72] on div "Retirada" at bounding box center [1337, 64] width 70 height 24
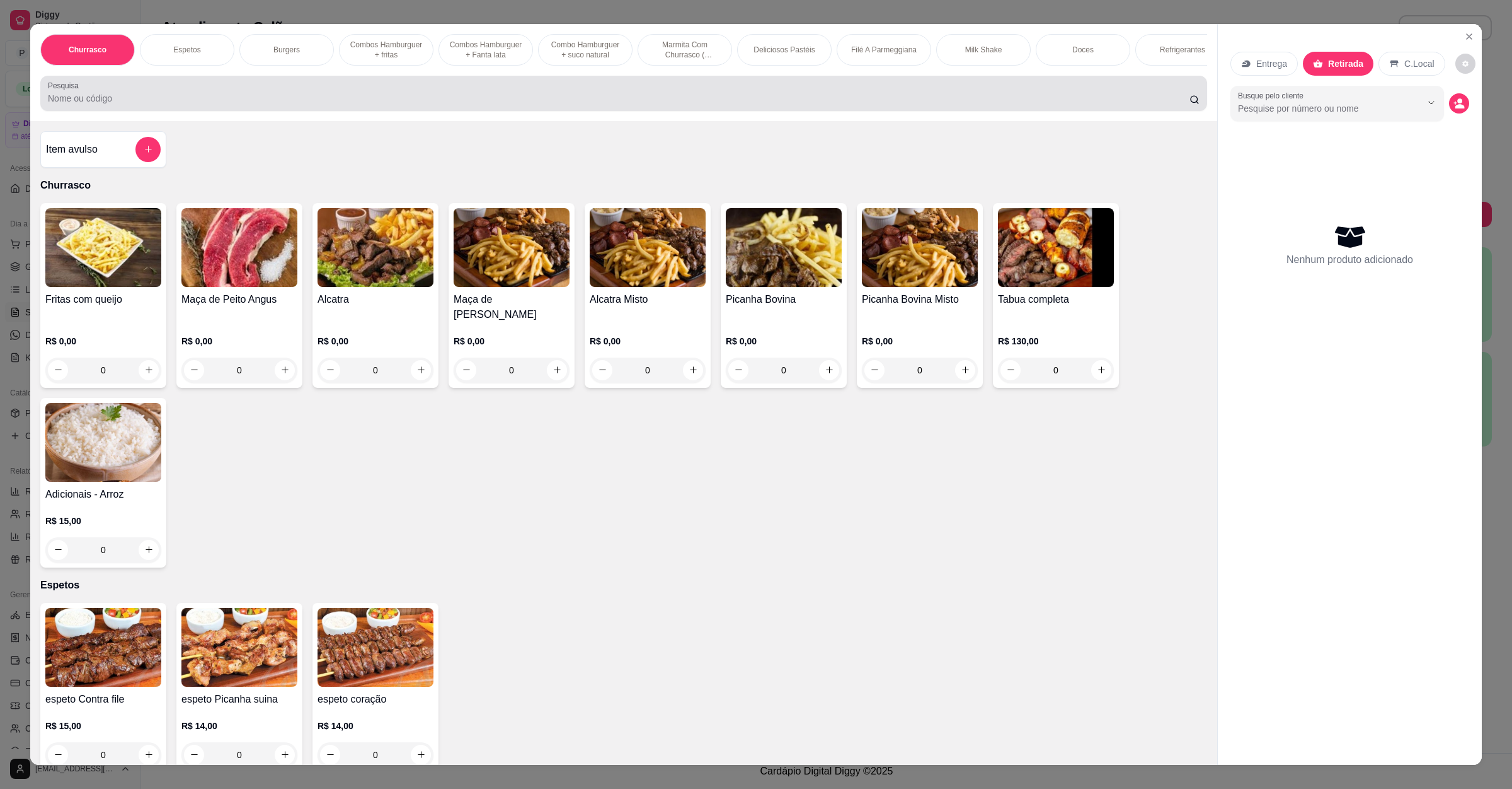
click at [375, 111] on div "Pesquisa" at bounding box center [623, 93] width 1167 height 36
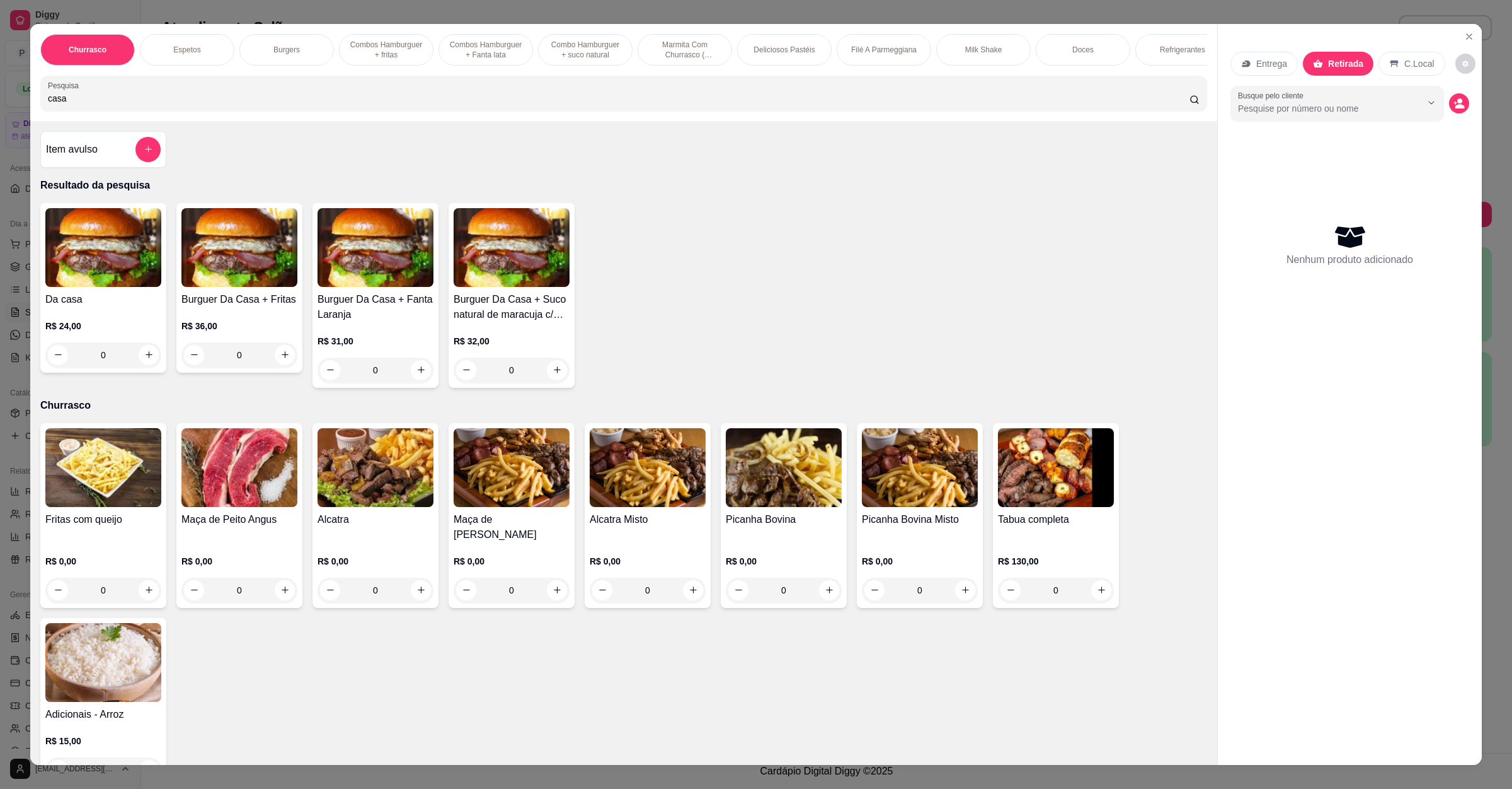
type input "casa"
click at [138, 367] on div "0" at bounding box center [104, 354] width 116 height 25
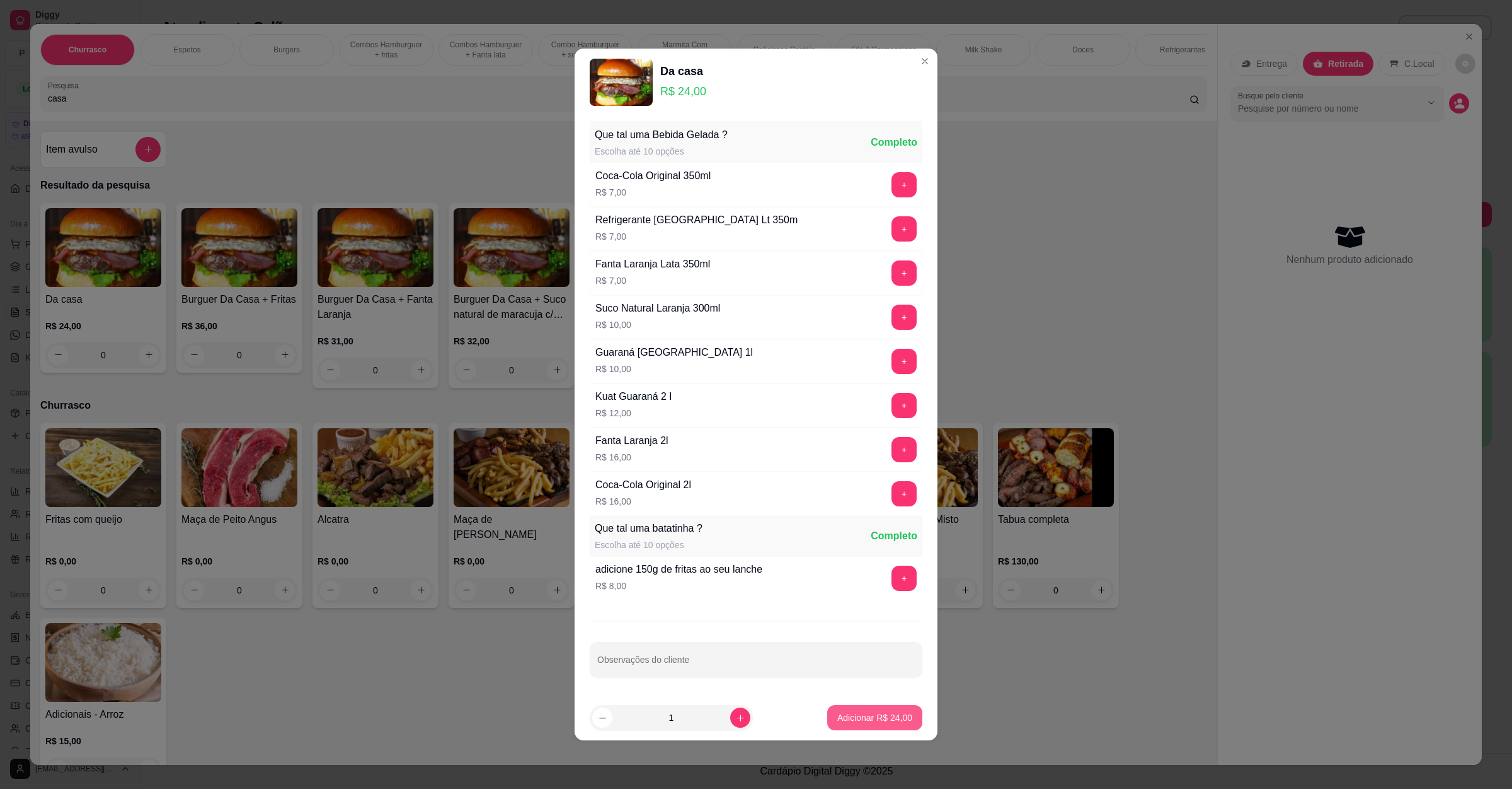
click at [874, 717] on p "Adicionar R$ 24,00" at bounding box center [875, 717] width 75 height 12
type input "1"
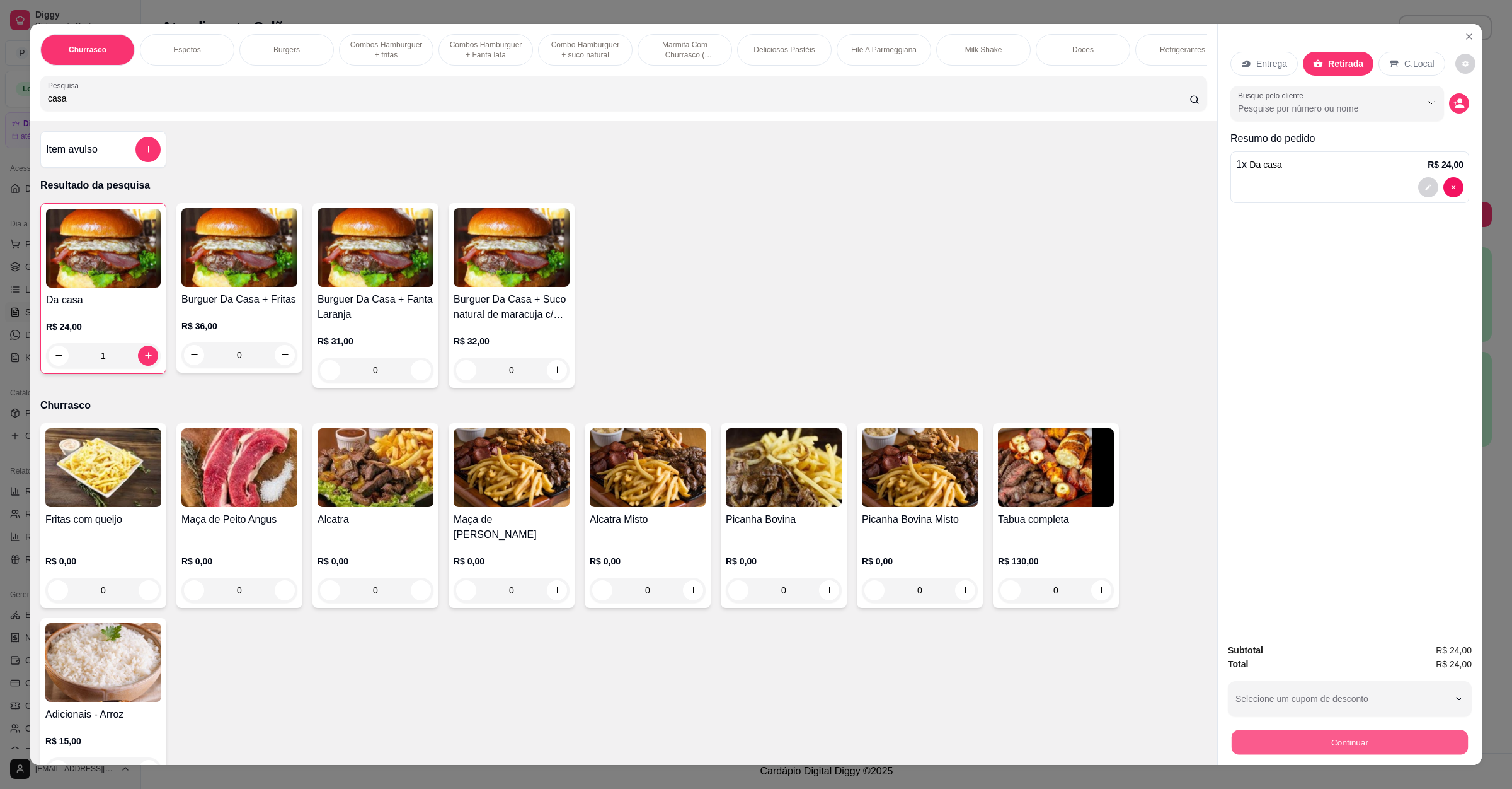
click at [1407, 732] on button "Continuar" at bounding box center [1349, 742] width 236 height 24
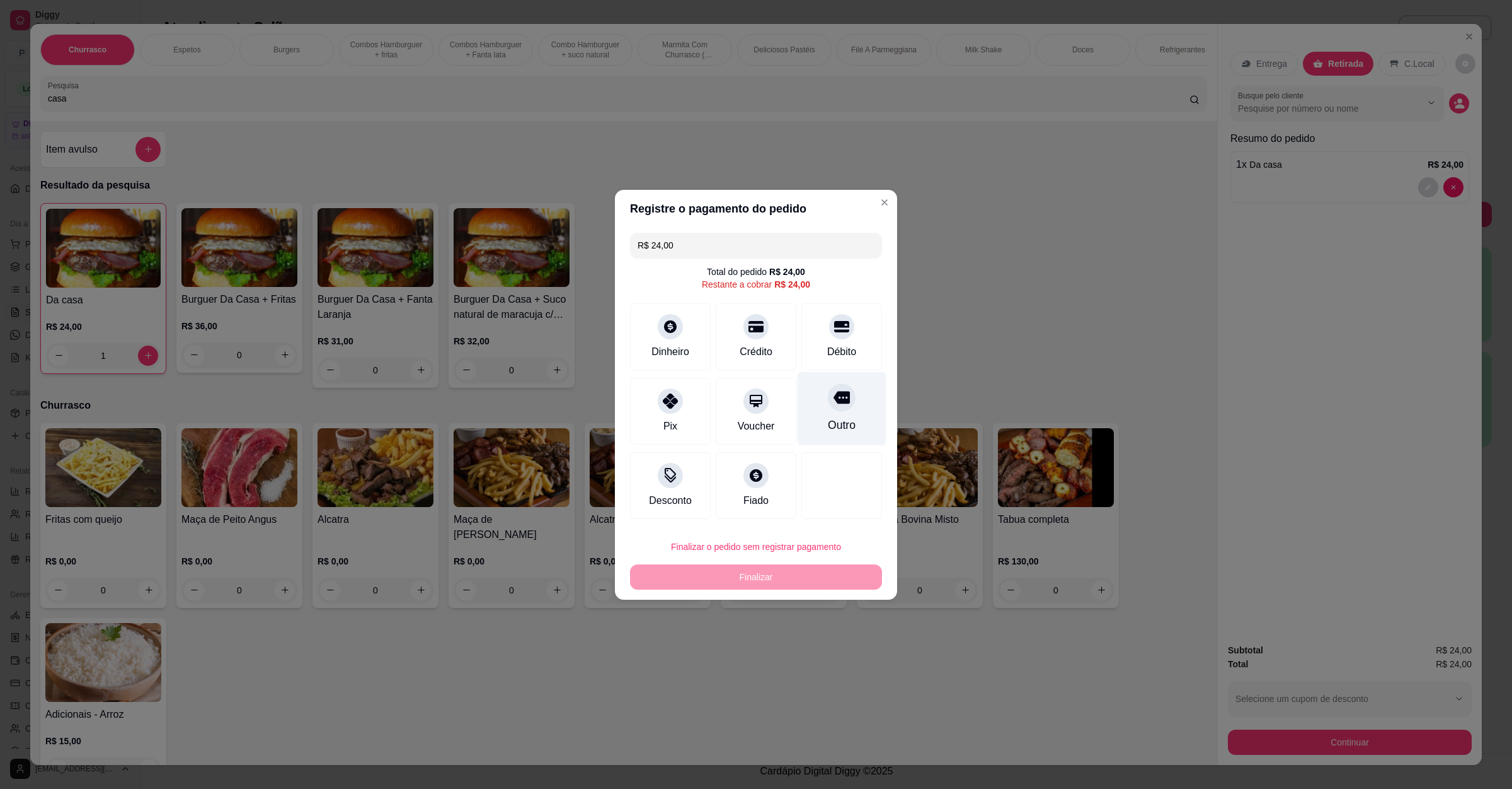
click at [840, 405] on div at bounding box center [842, 397] width 28 height 28
type input "R$ 0,00"
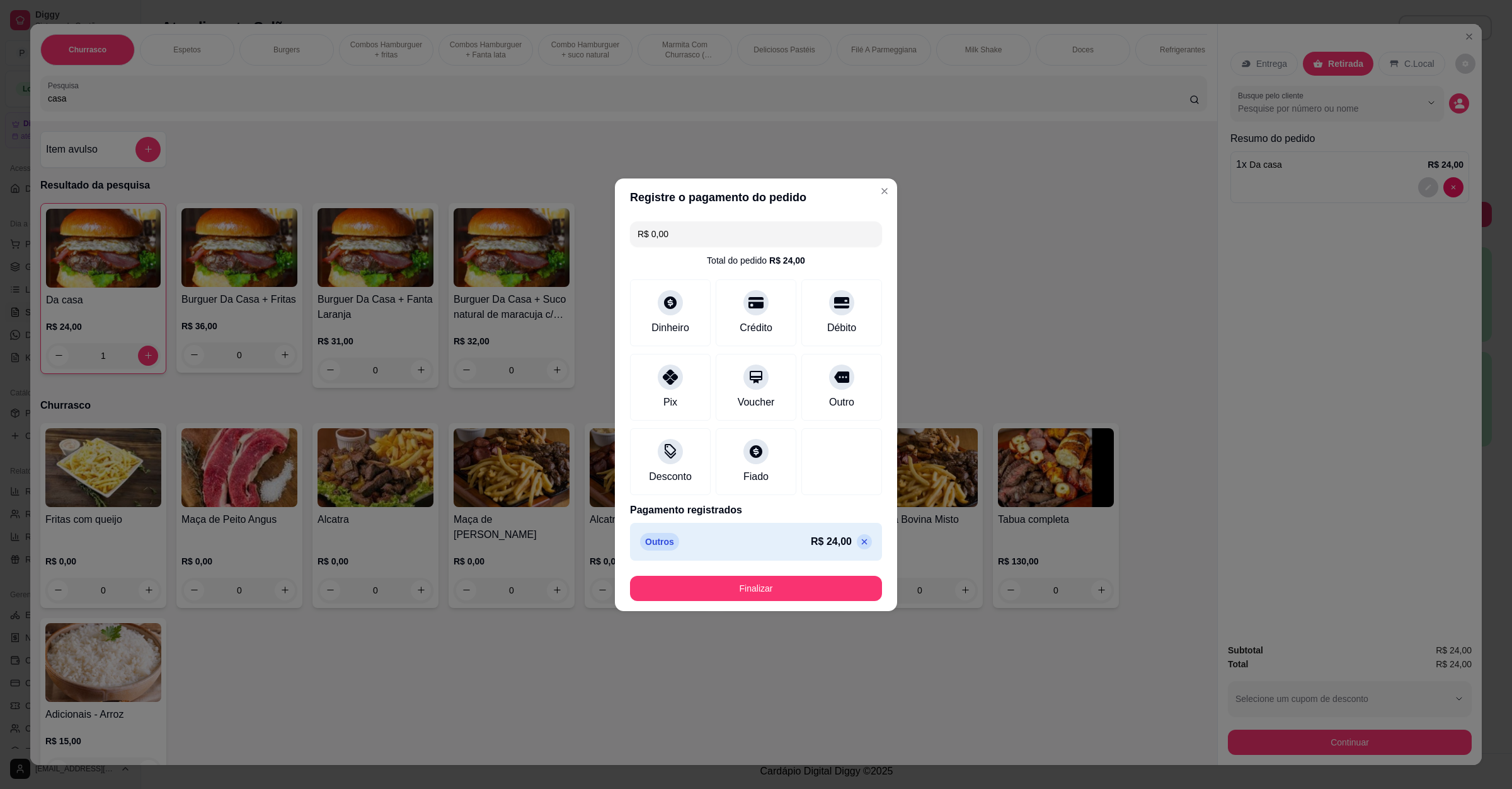
click at [760, 581] on button "Finalizar" at bounding box center [756, 588] width 252 height 25
type input "0"
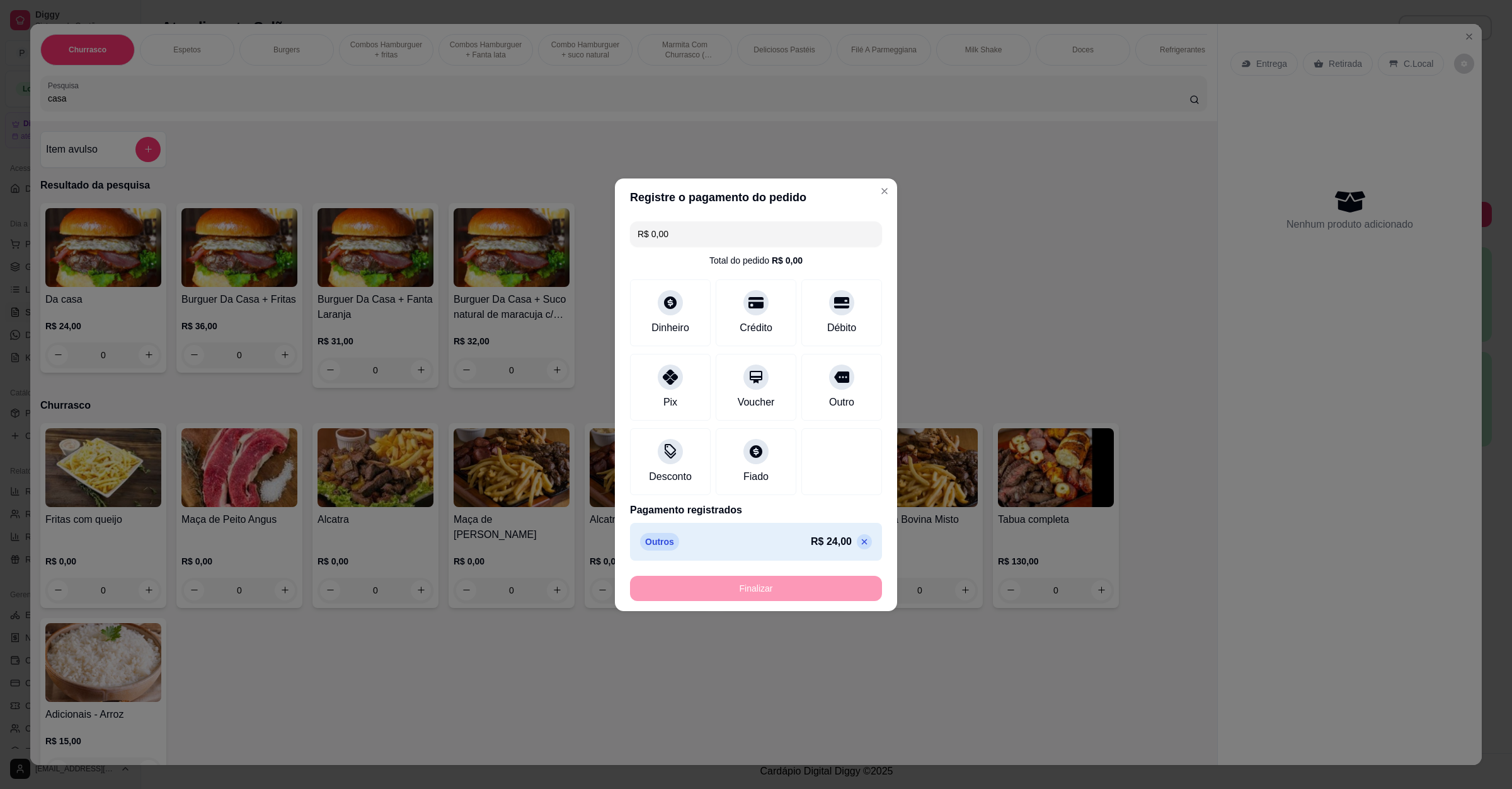
type input "-R$ 24,00"
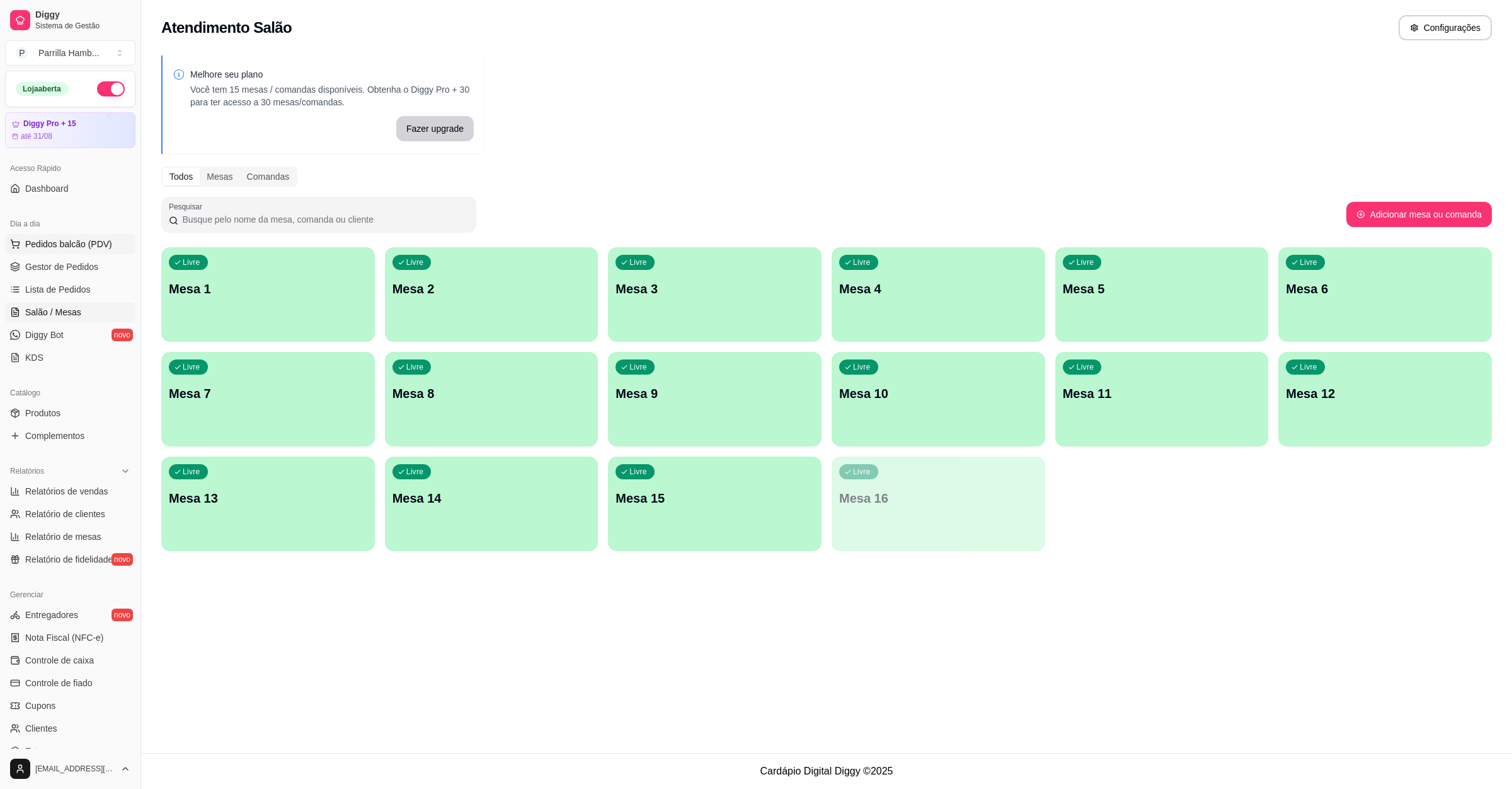
click at [57, 249] on span "Pedidos balcão (PDV)" at bounding box center [68, 243] width 87 height 12
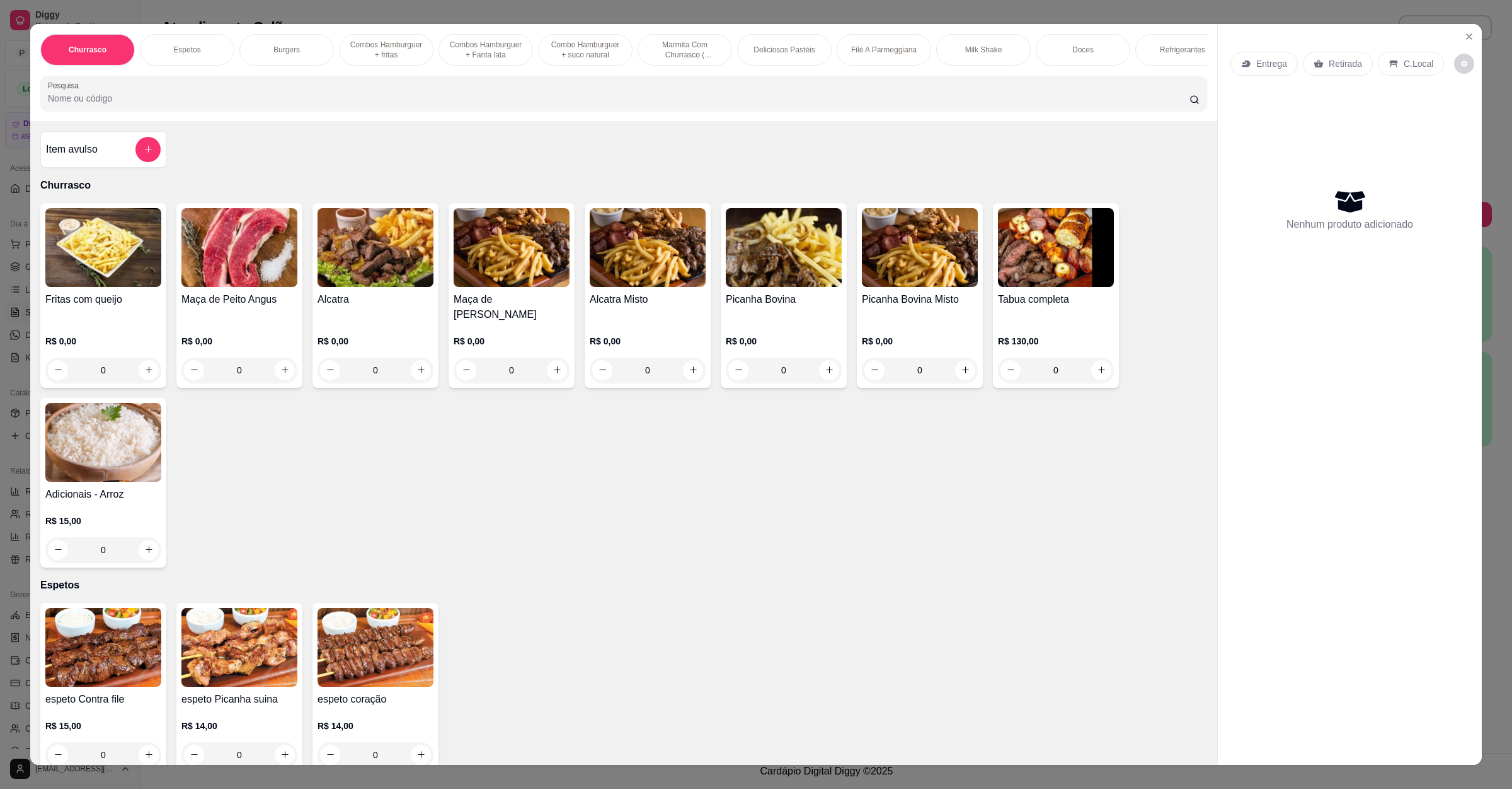
click at [1270, 68] on p "Entrega" at bounding box center [1271, 63] width 31 height 12
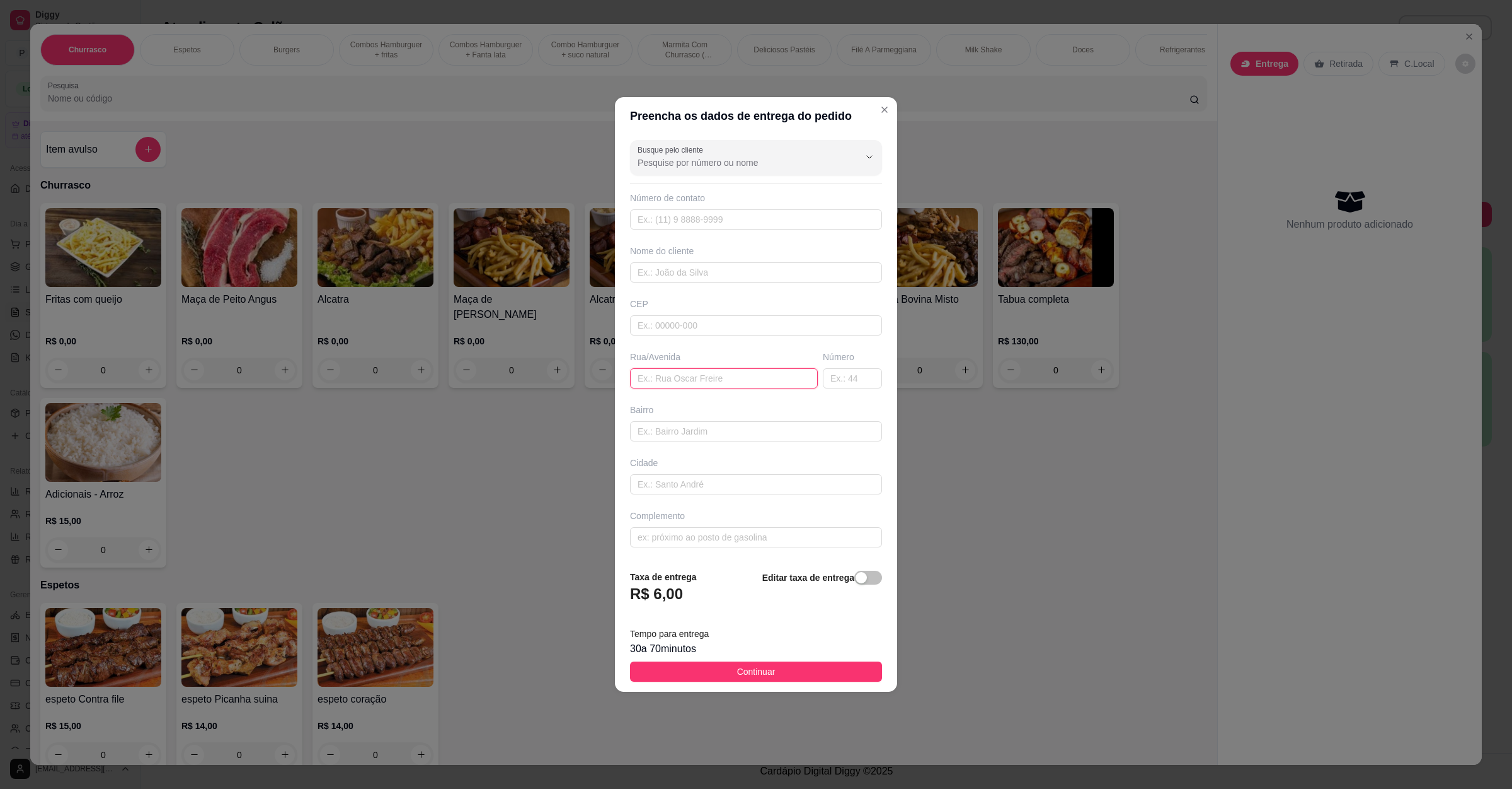
click at [664, 380] on input "text" at bounding box center [723, 379] width 188 height 21
paste input "[STREET_ADDRESS]"
type input "[STREET_ADDRESS]"
click at [687, 673] on button "Continuar" at bounding box center [756, 671] width 252 height 21
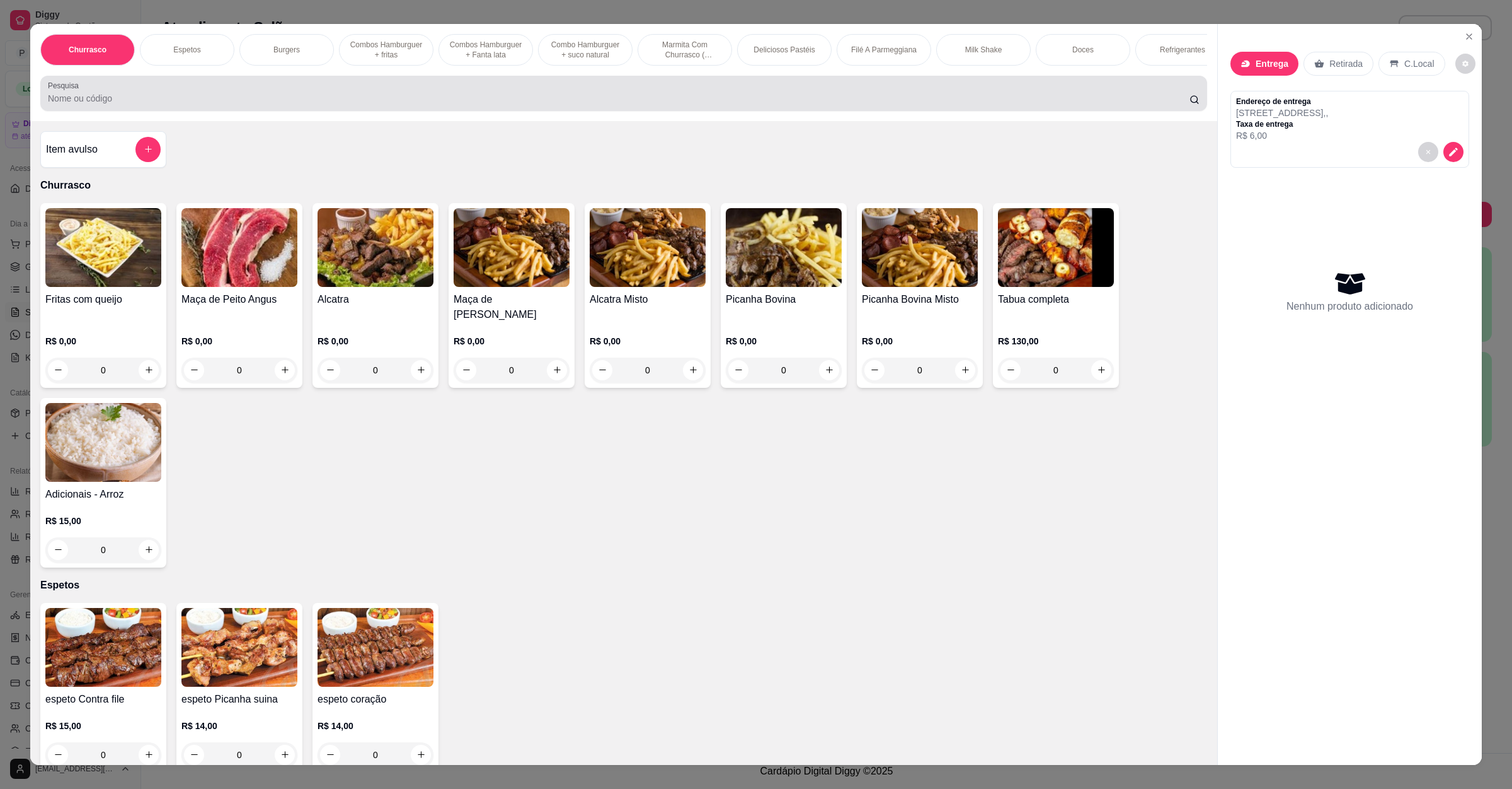
click at [558, 105] on input "Pesquisa" at bounding box center [619, 97] width 1142 height 12
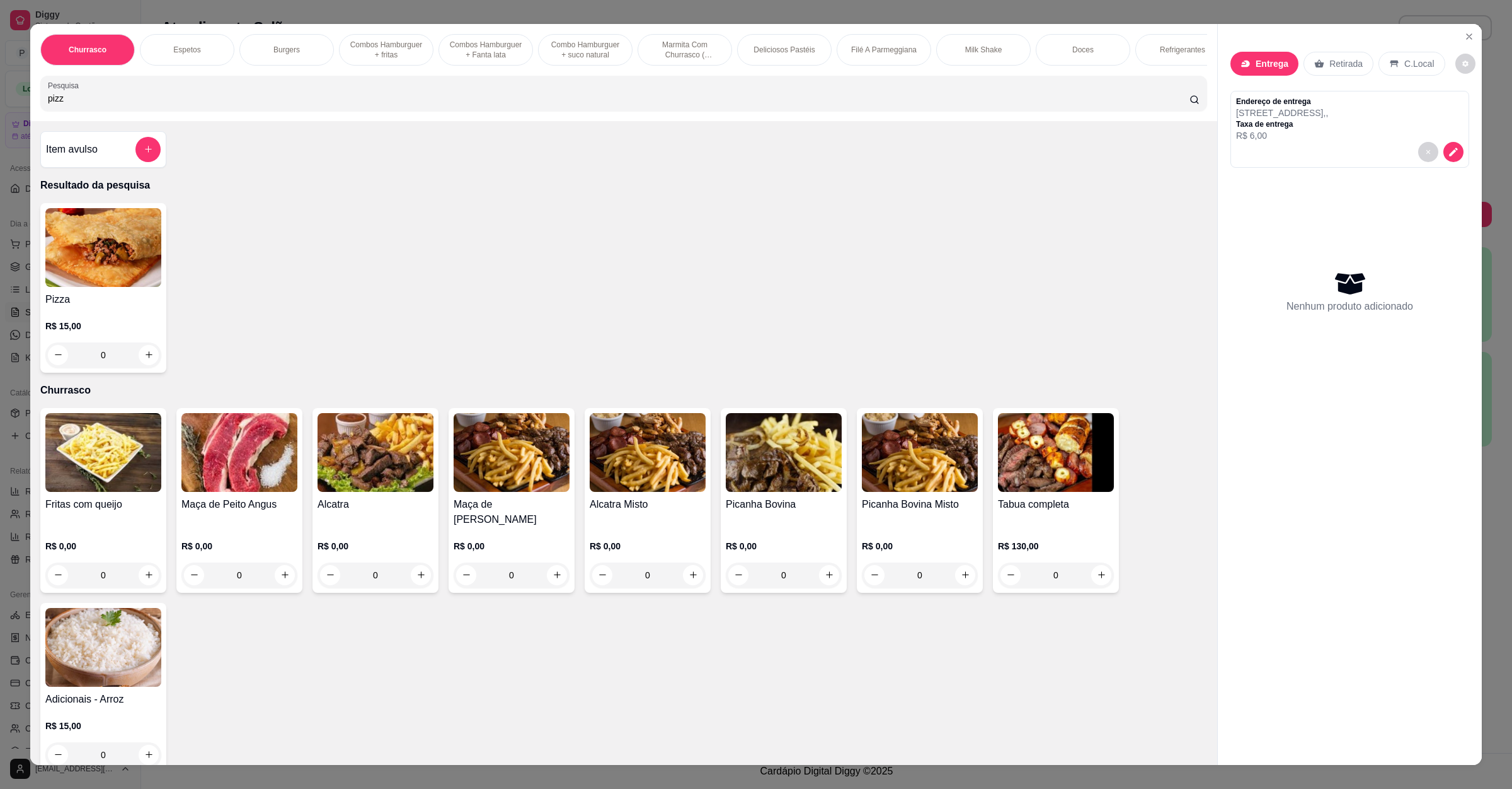
type input "pizz"
click at [138, 366] on div "0" at bounding box center [104, 354] width 116 height 25
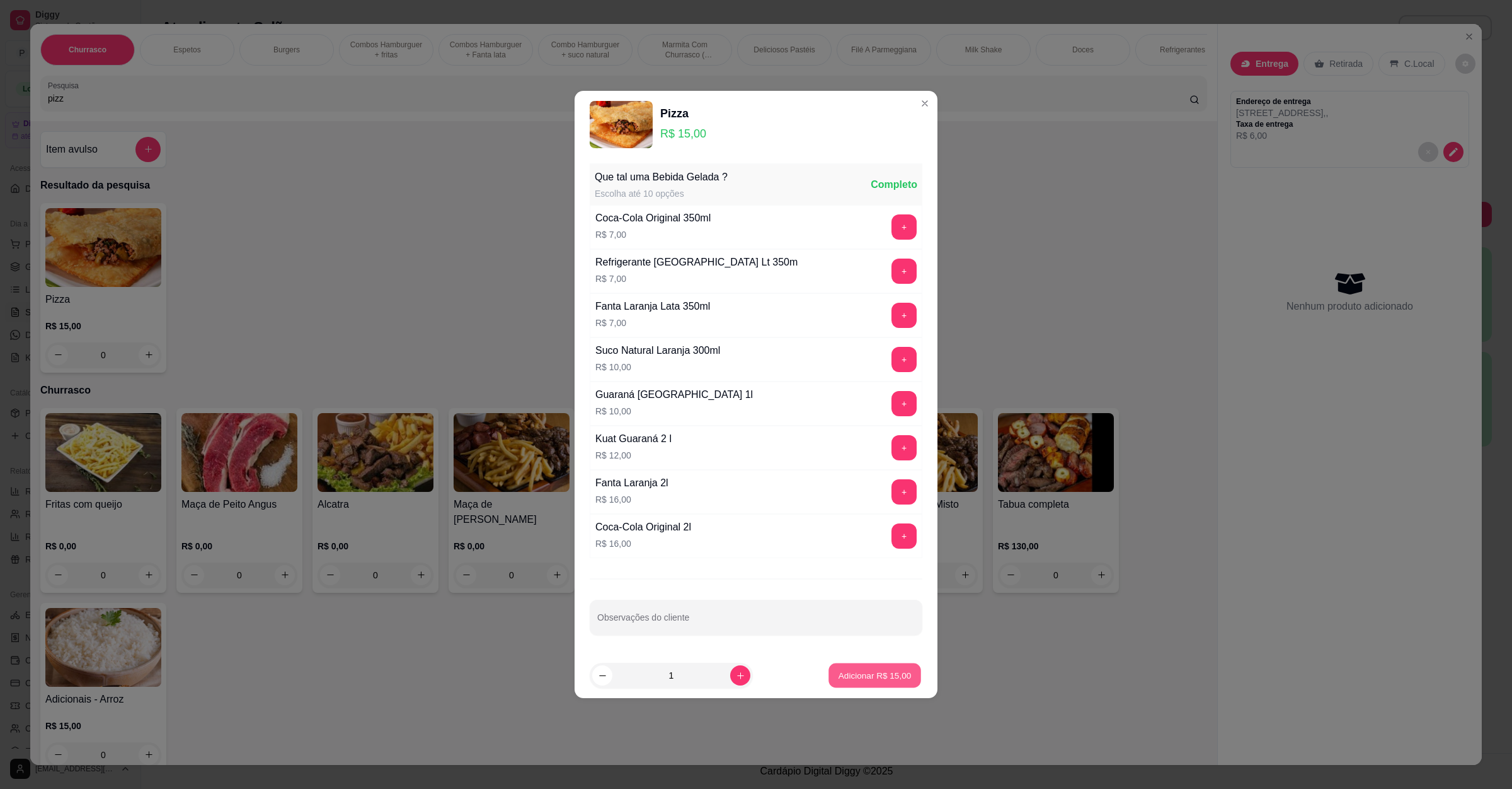
click at [848, 686] on button "Adicionar R$ 15,00" at bounding box center [875, 675] width 93 height 24
type input "1"
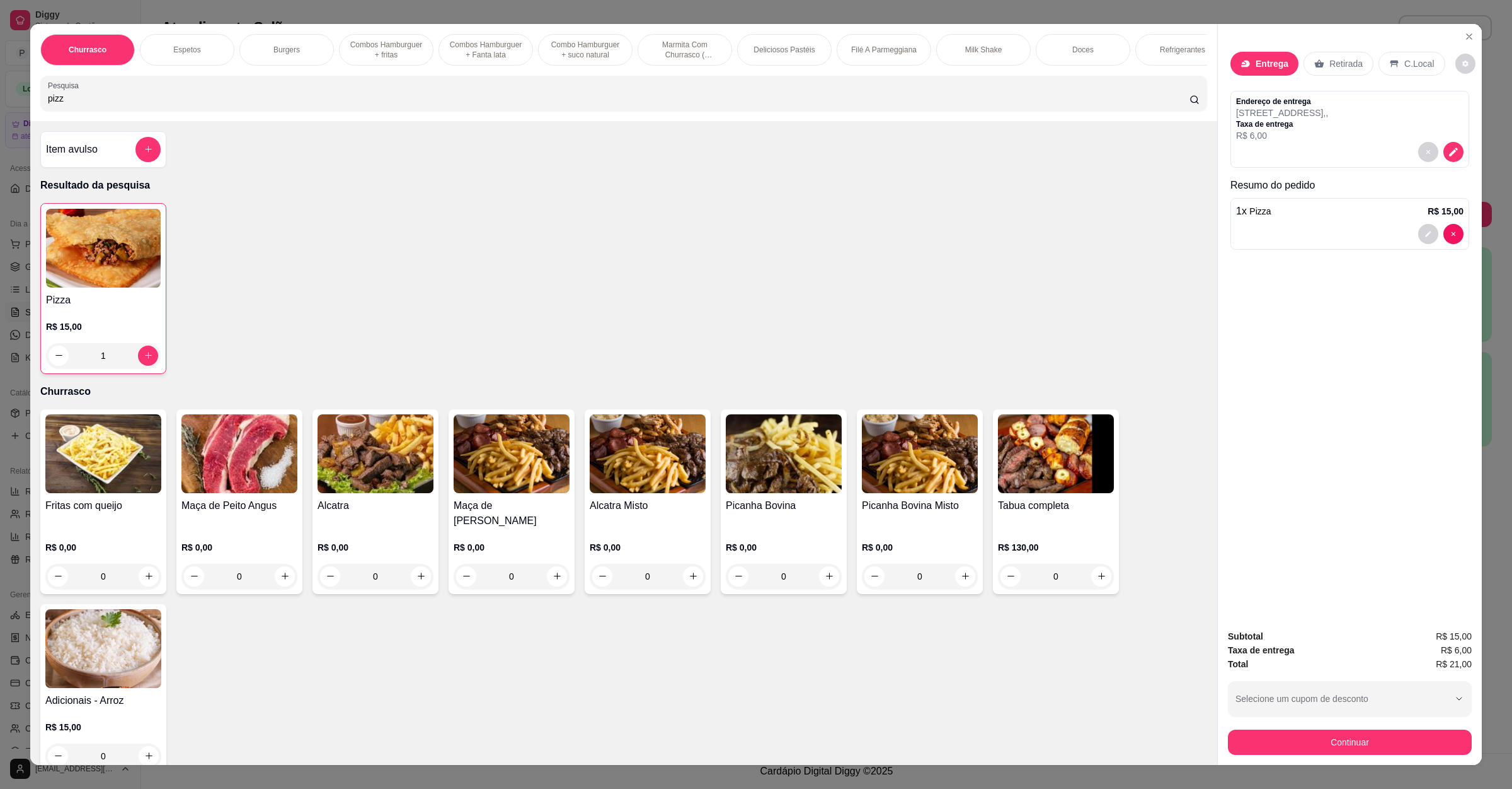
click at [402, 105] on input "pizz" at bounding box center [619, 97] width 1142 height 12
type input "p"
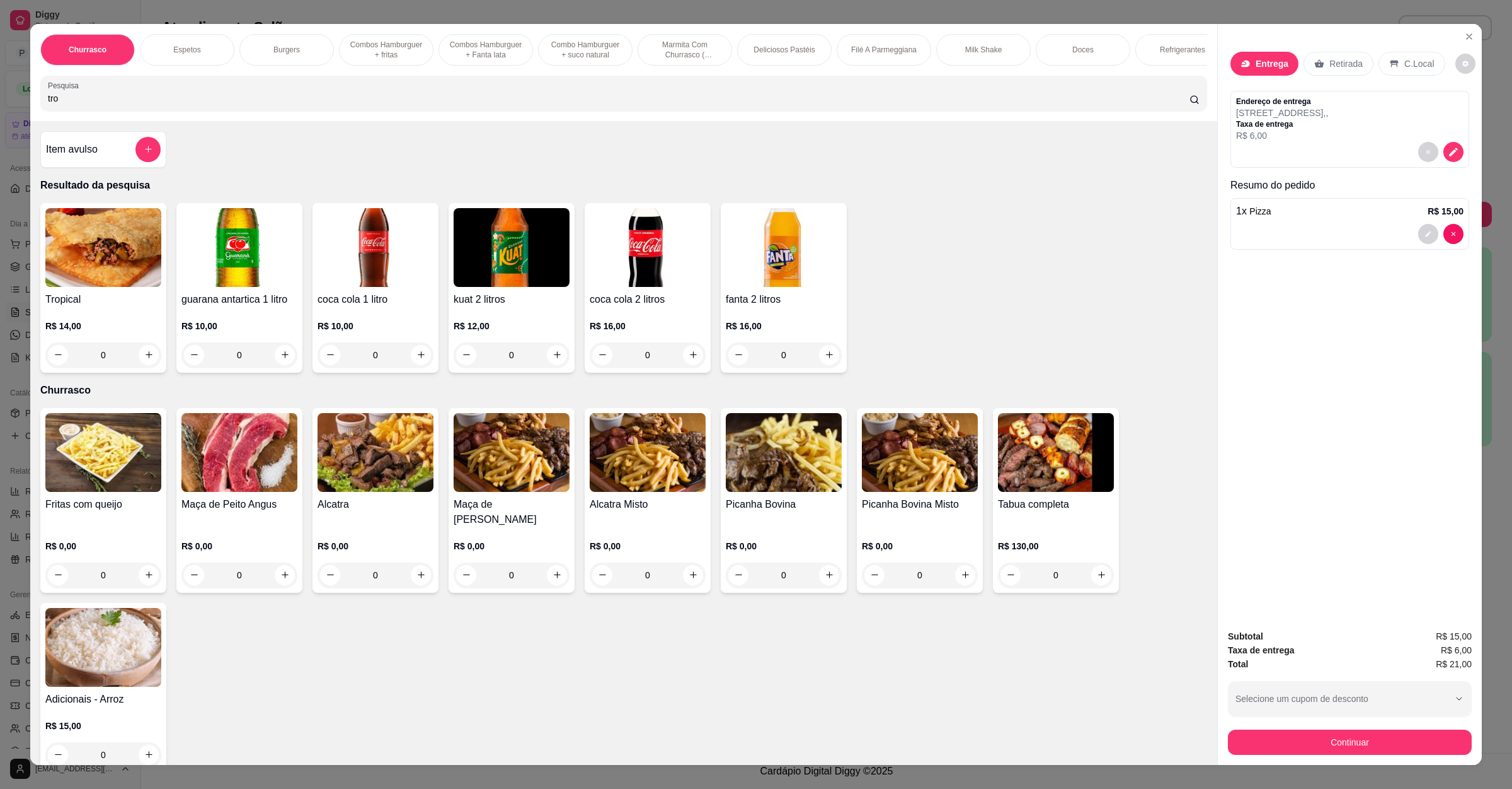
type input "tro"
click at [138, 367] on div "0" at bounding box center [104, 354] width 116 height 25
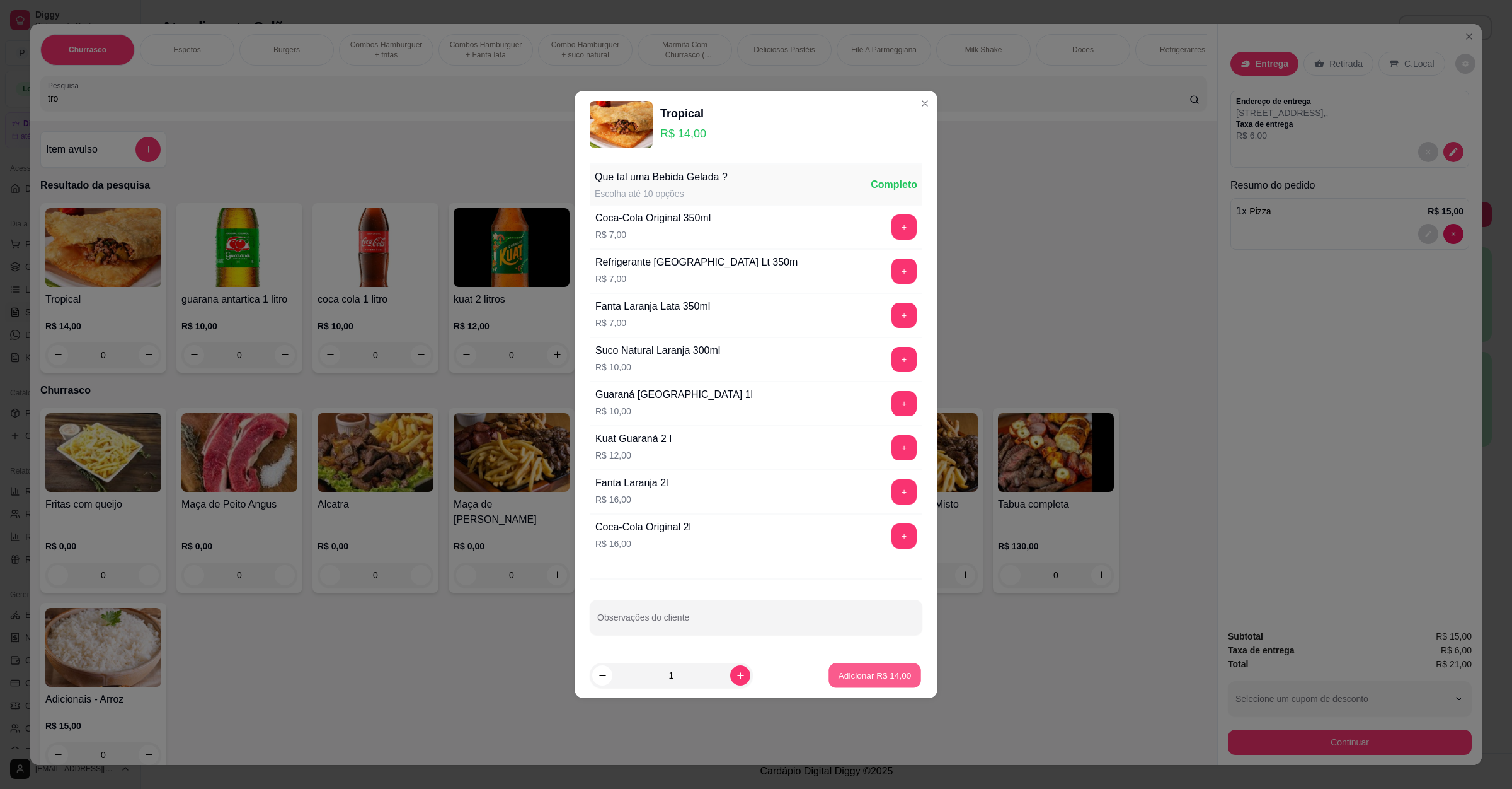
click at [850, 681] on p "Adicionar R$ 14,00" at bounding box center [875, 674] width 73 height 12
type input "1"
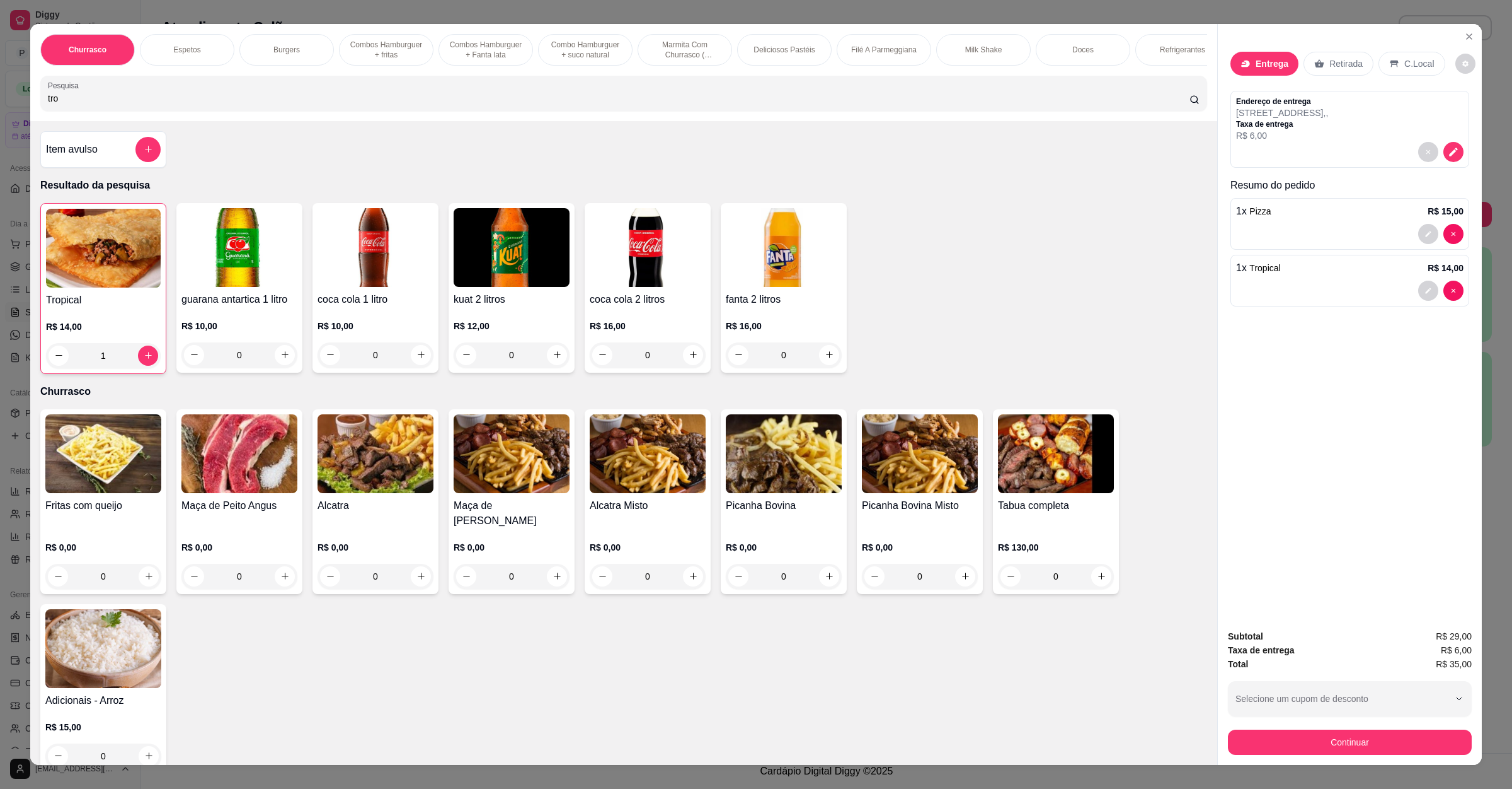
click at [220, 105] on input "tro" at bounding box center [619, 97] width 1142 height 12
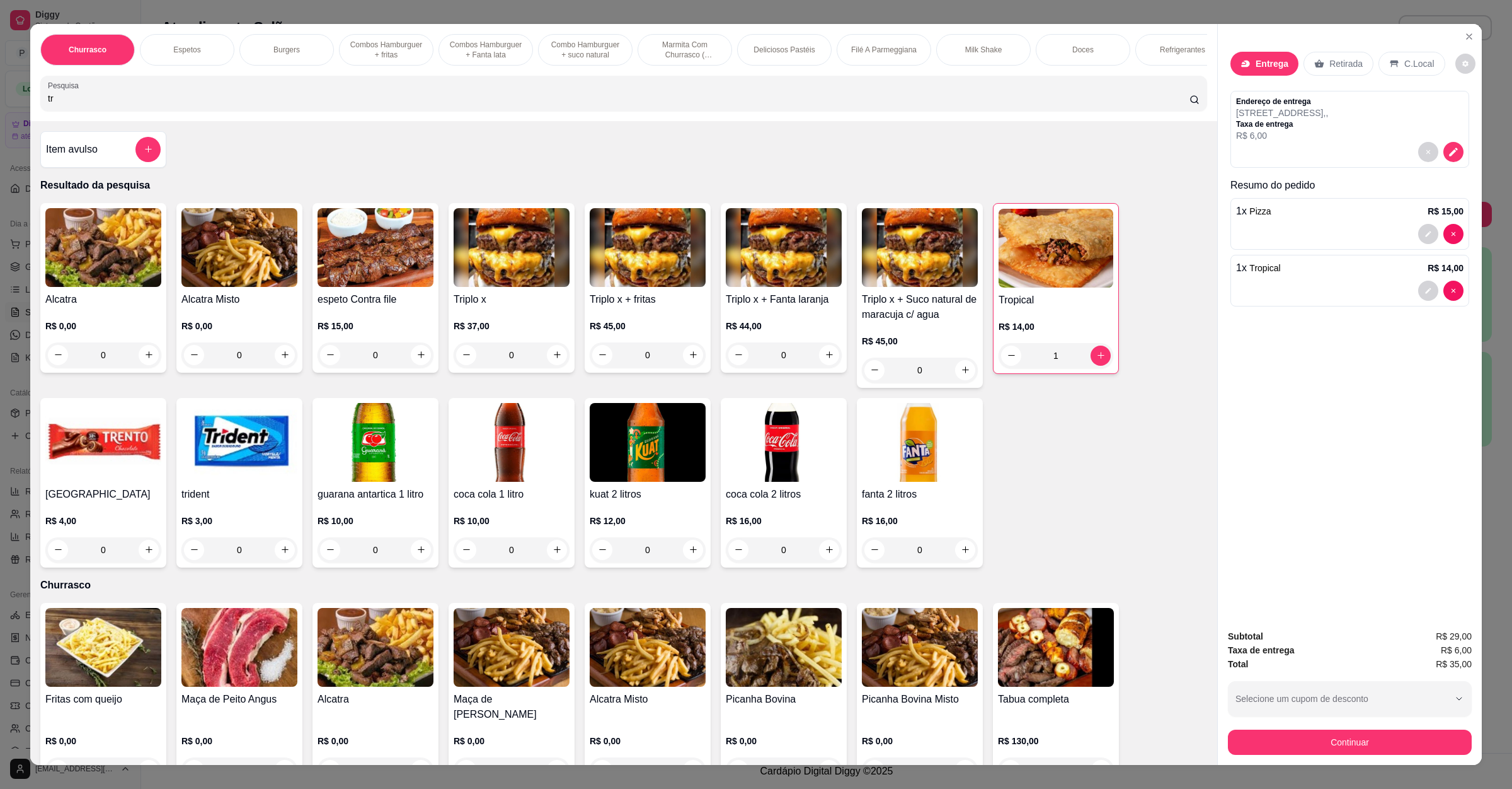
type input "t"
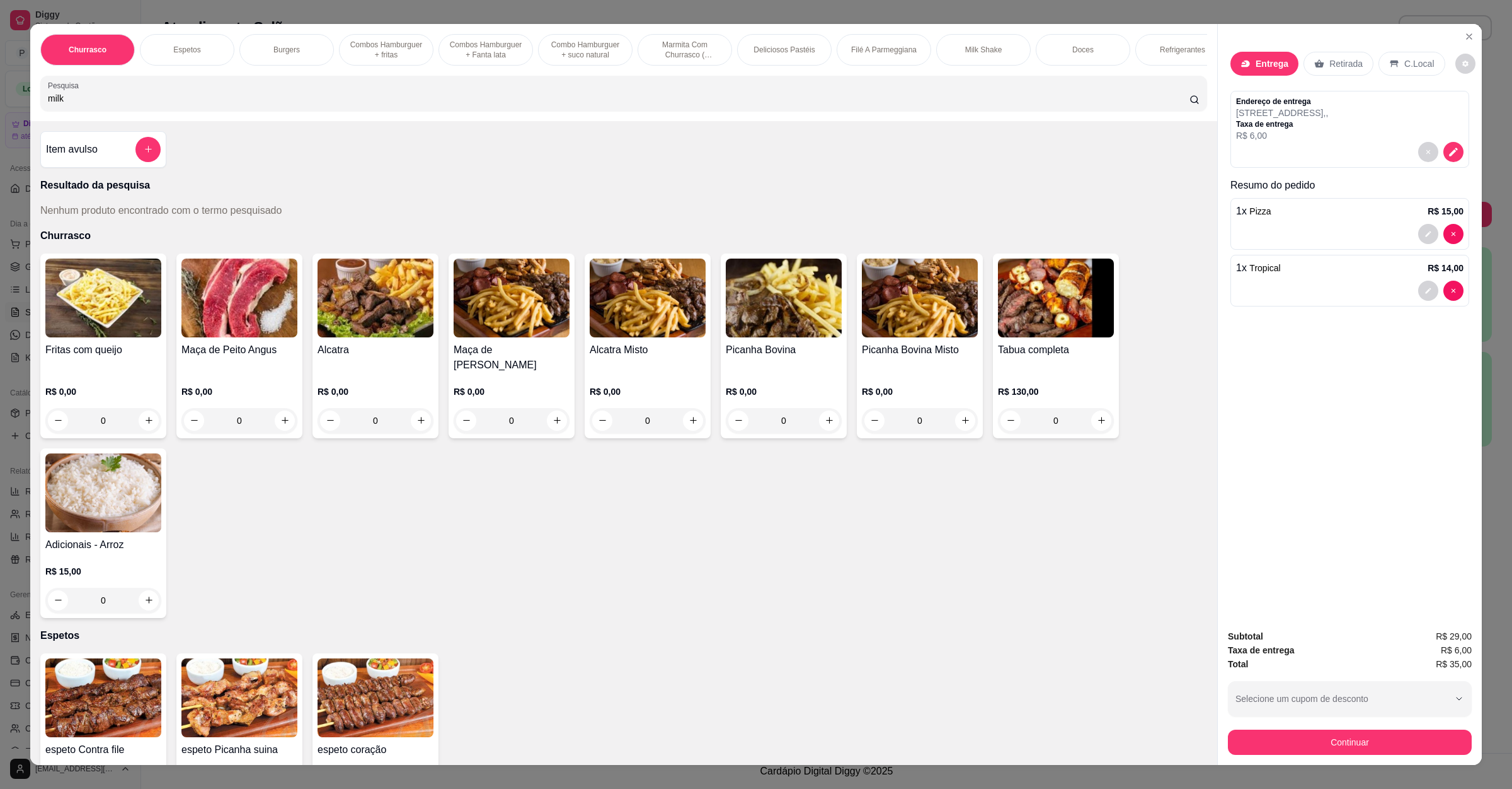
click at [203, 105] on input "milk" at bounding box center [619, 97] width 1142 height 12
type input "m"
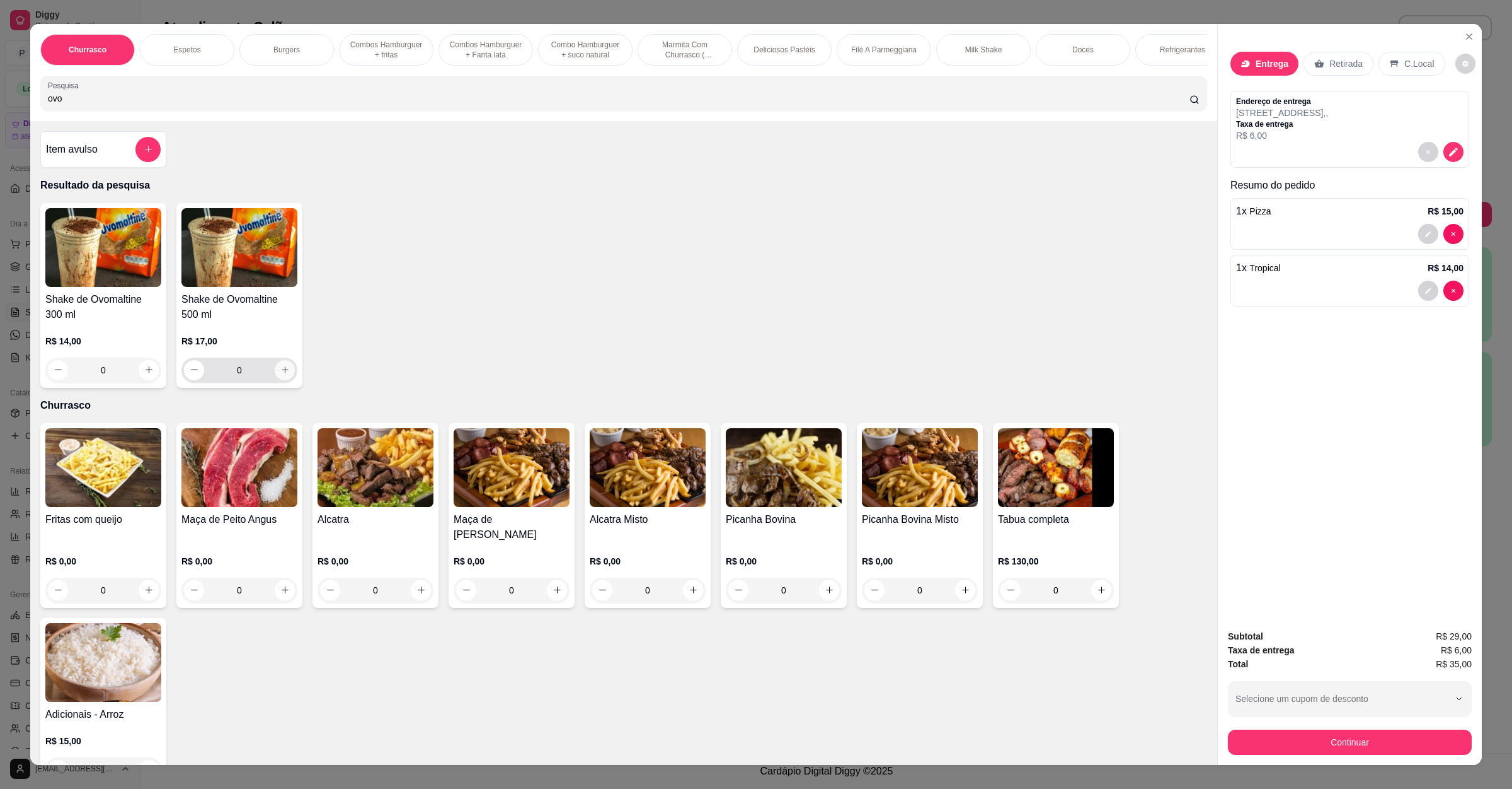
type input "ovo"
click at [280, 375] on icon "increase-product-quantity" at bounding box center [285, 369] width 9 height 9
type input "1"
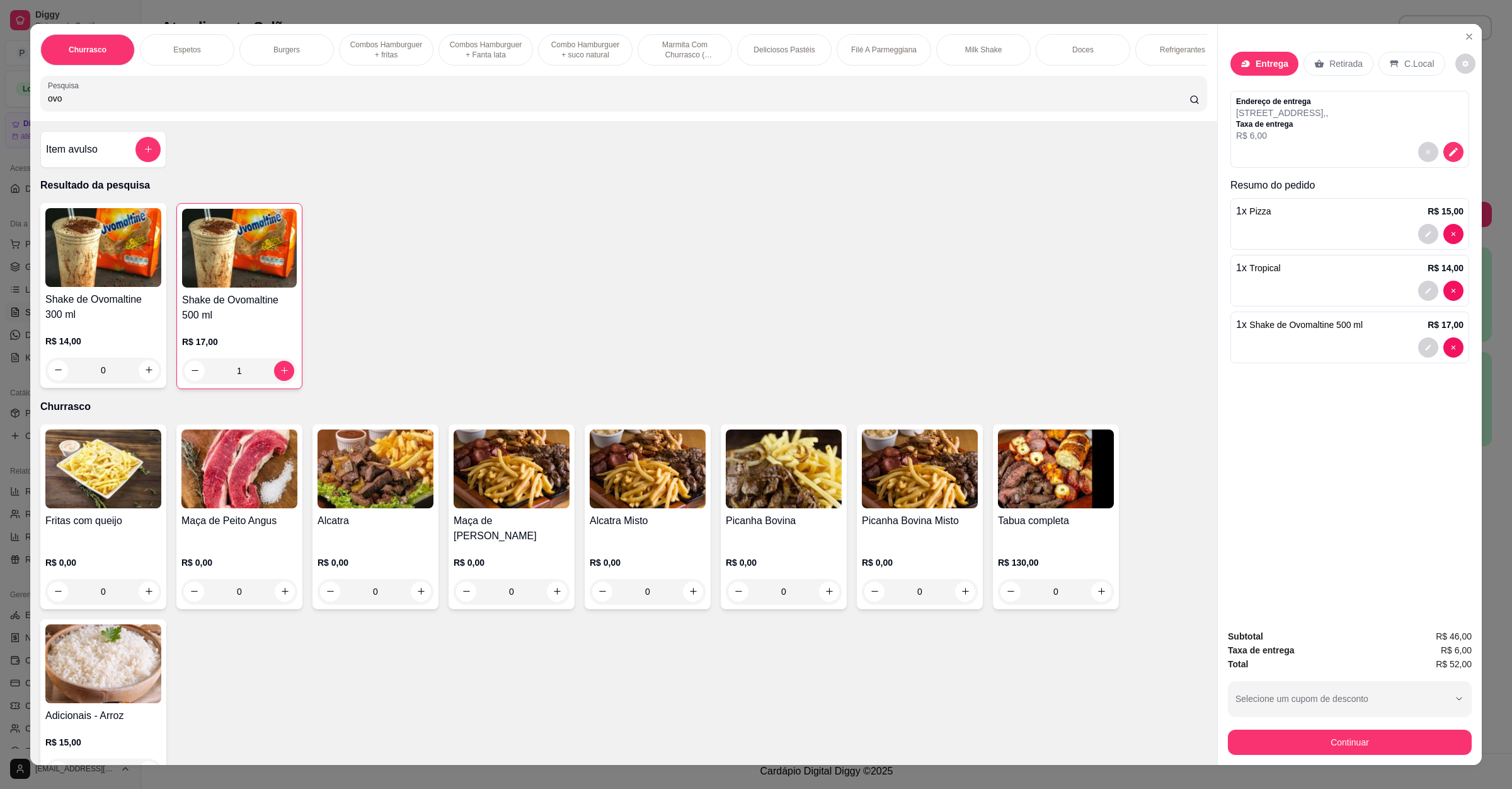
click at [272, 105] on input "ovo" at bounding box center [619, 97] width 1142 height 12
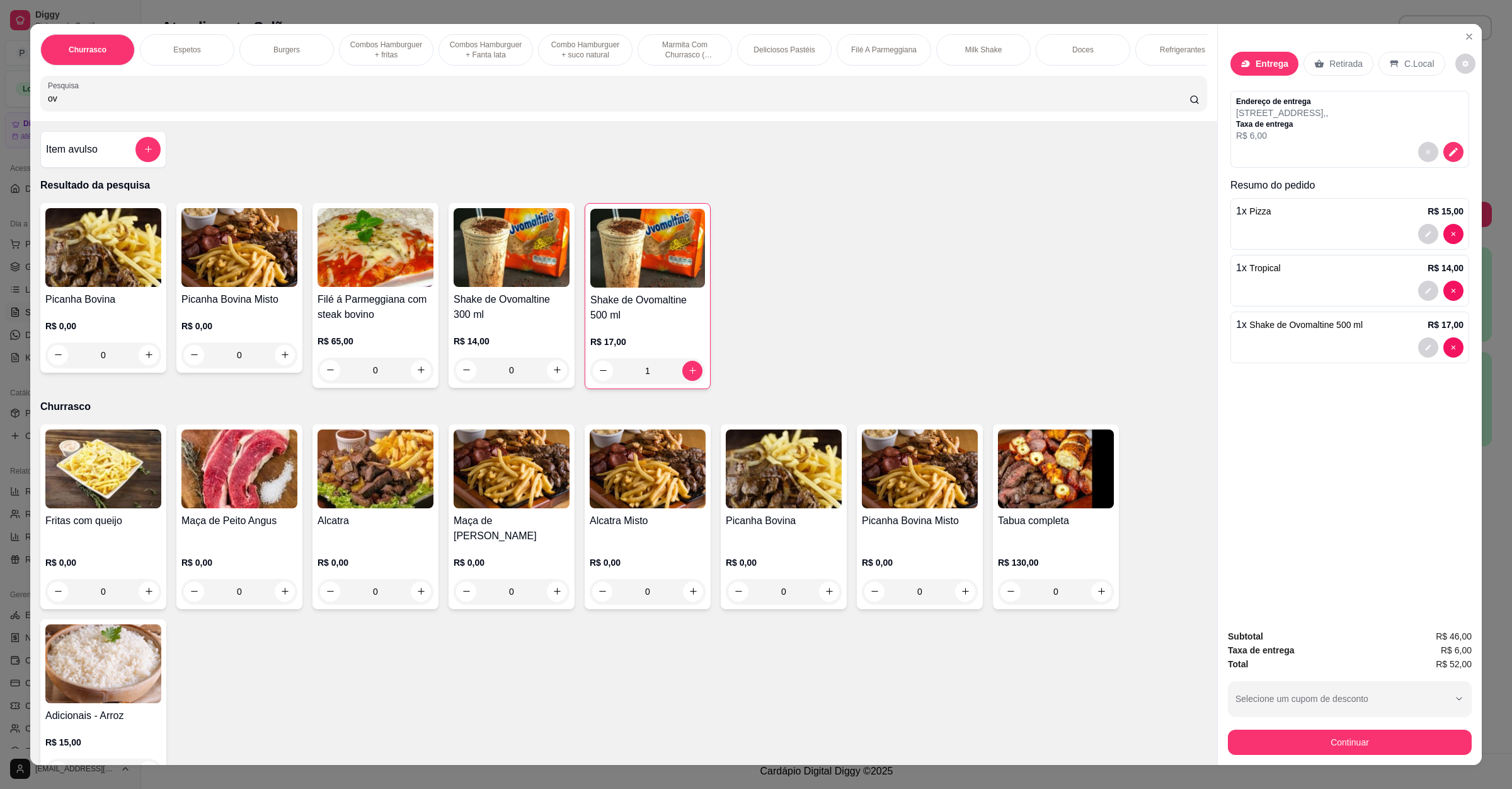
type input "o"
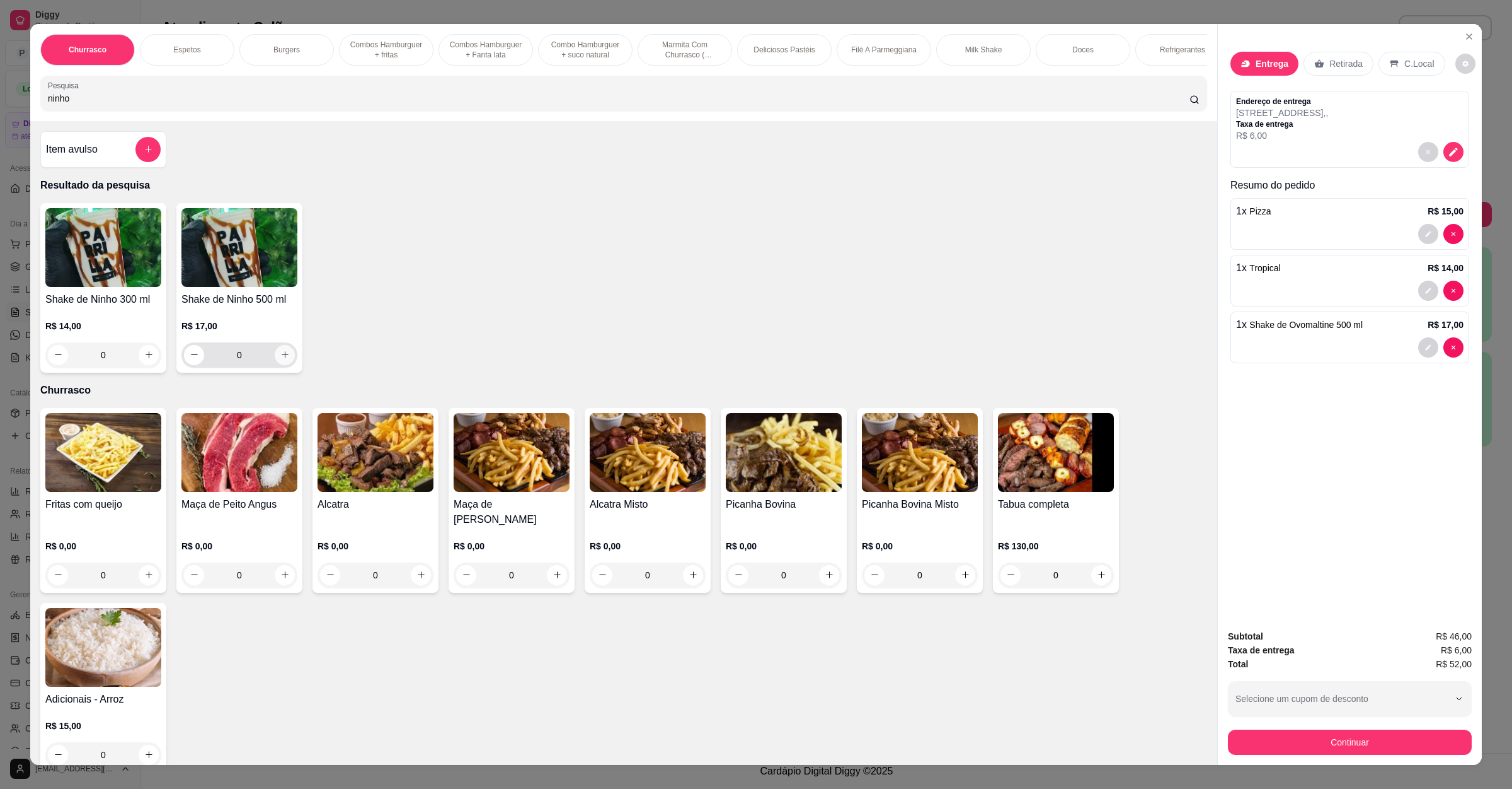
type input "ninho"
click at [285, 365] on button "increase-product-quantity" at bounding box center [284, 354] width 20 height 20
type input "1"
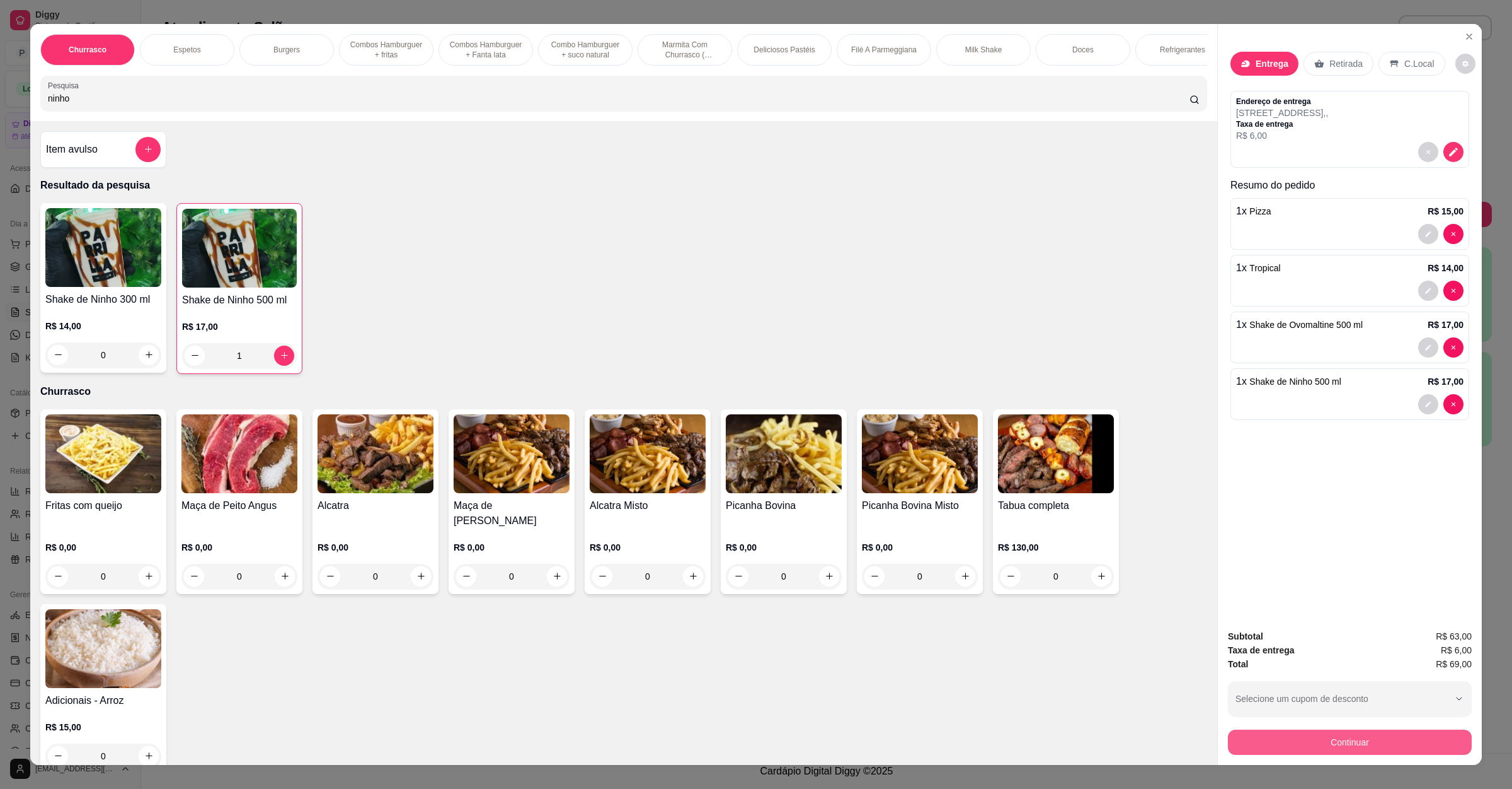
click at [1359, 740] on button "Continuar" at bounding box center [1349, 741] width 244 height 25
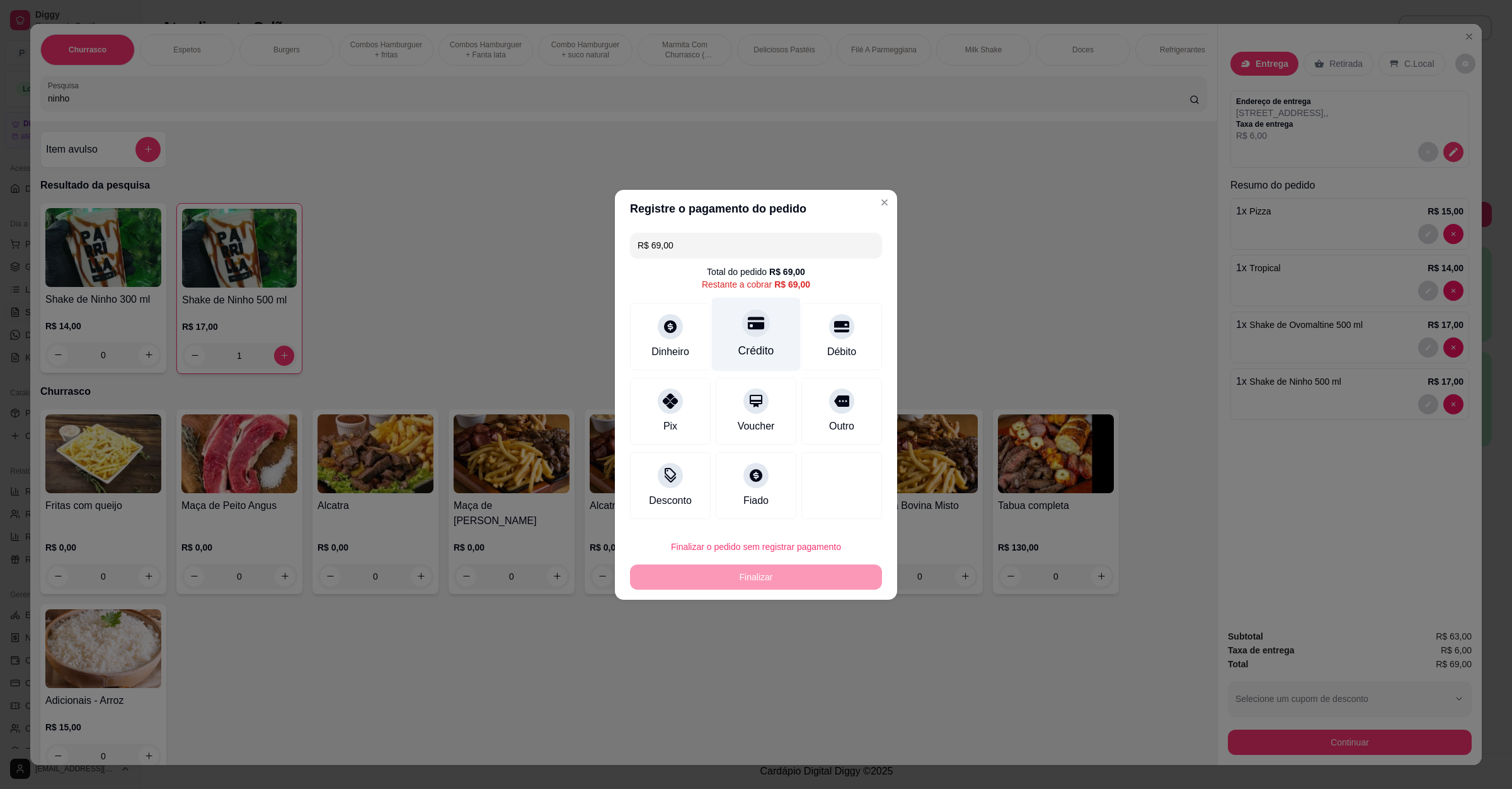
click at [736, 334] on div "Crédito" at bounding box center [756, 334] width 89 height 74
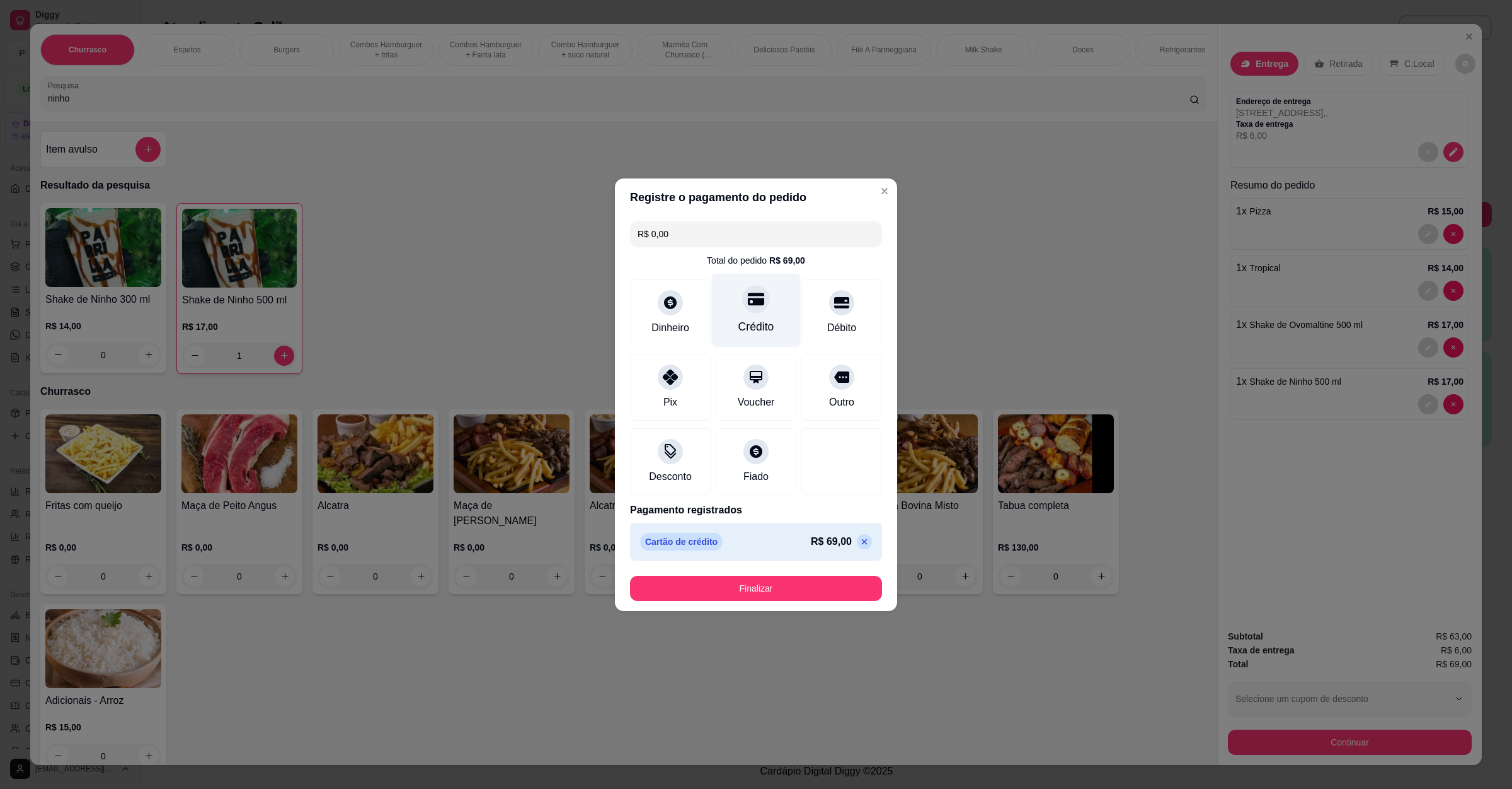
type input "R$ 0,00"
click at [737, 586] on button "Finalizar" at bounding box center [756, 588] width 252 height 25
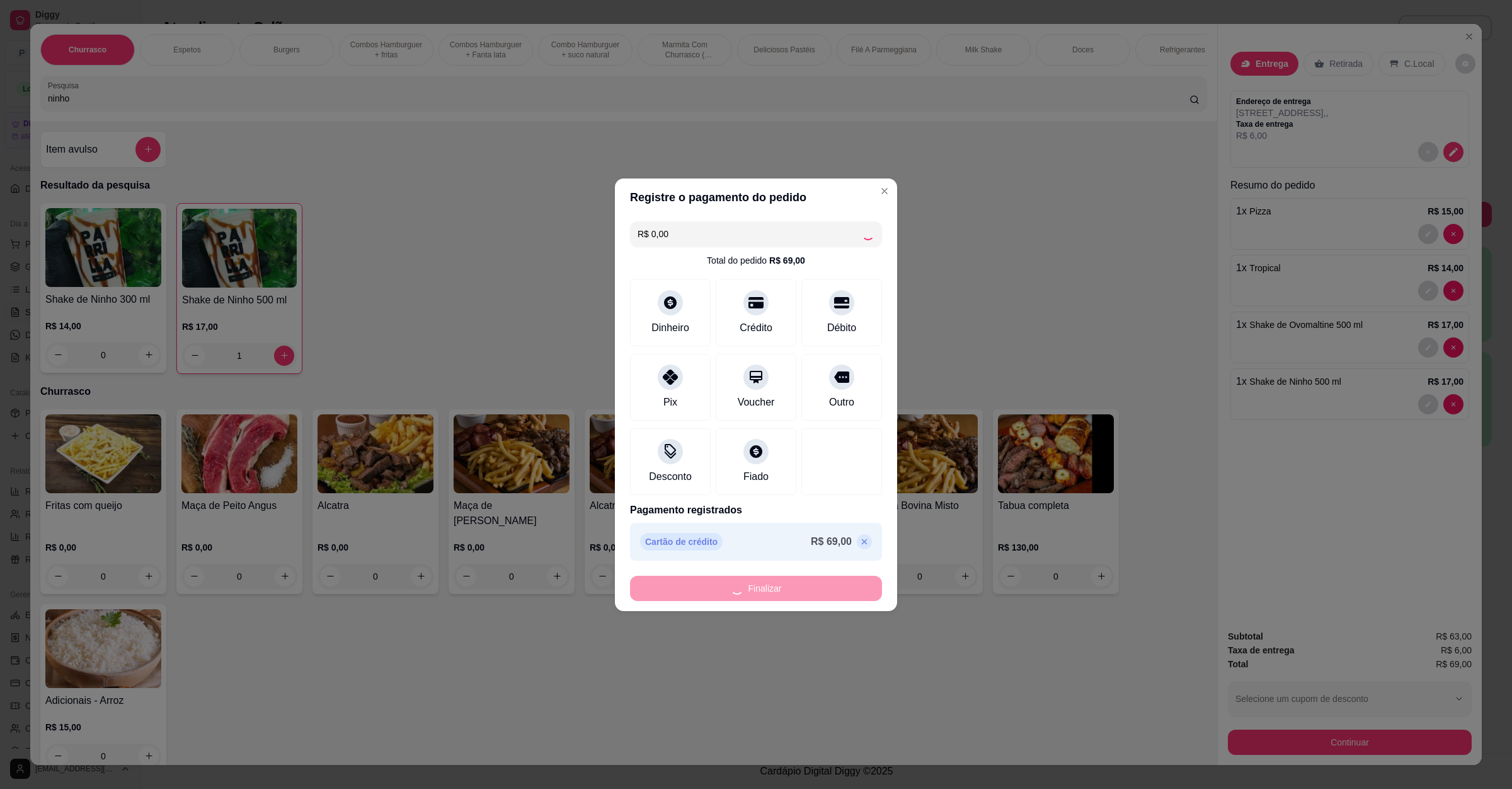
type input "0"
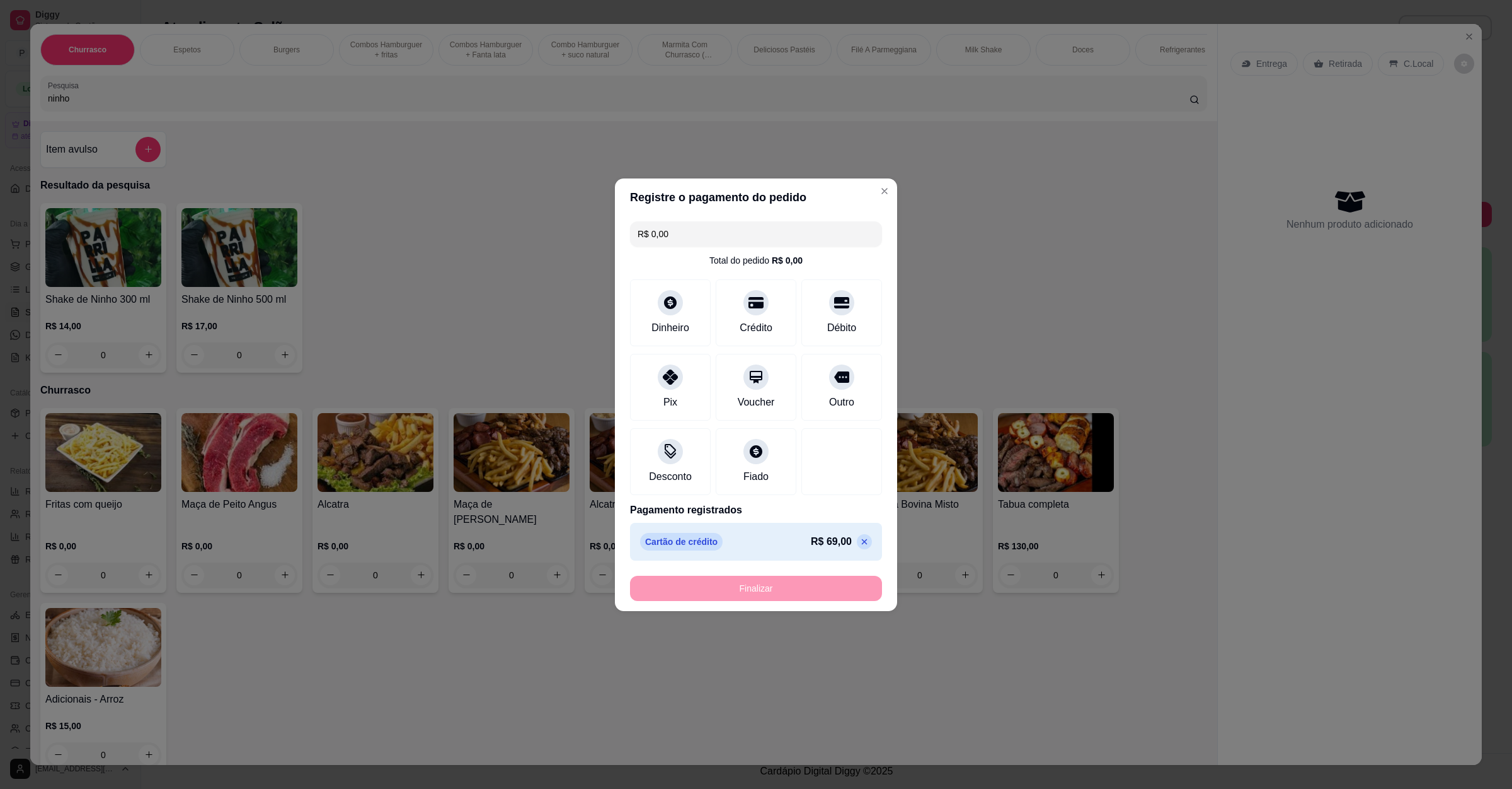
type input "-R$ 69,00"
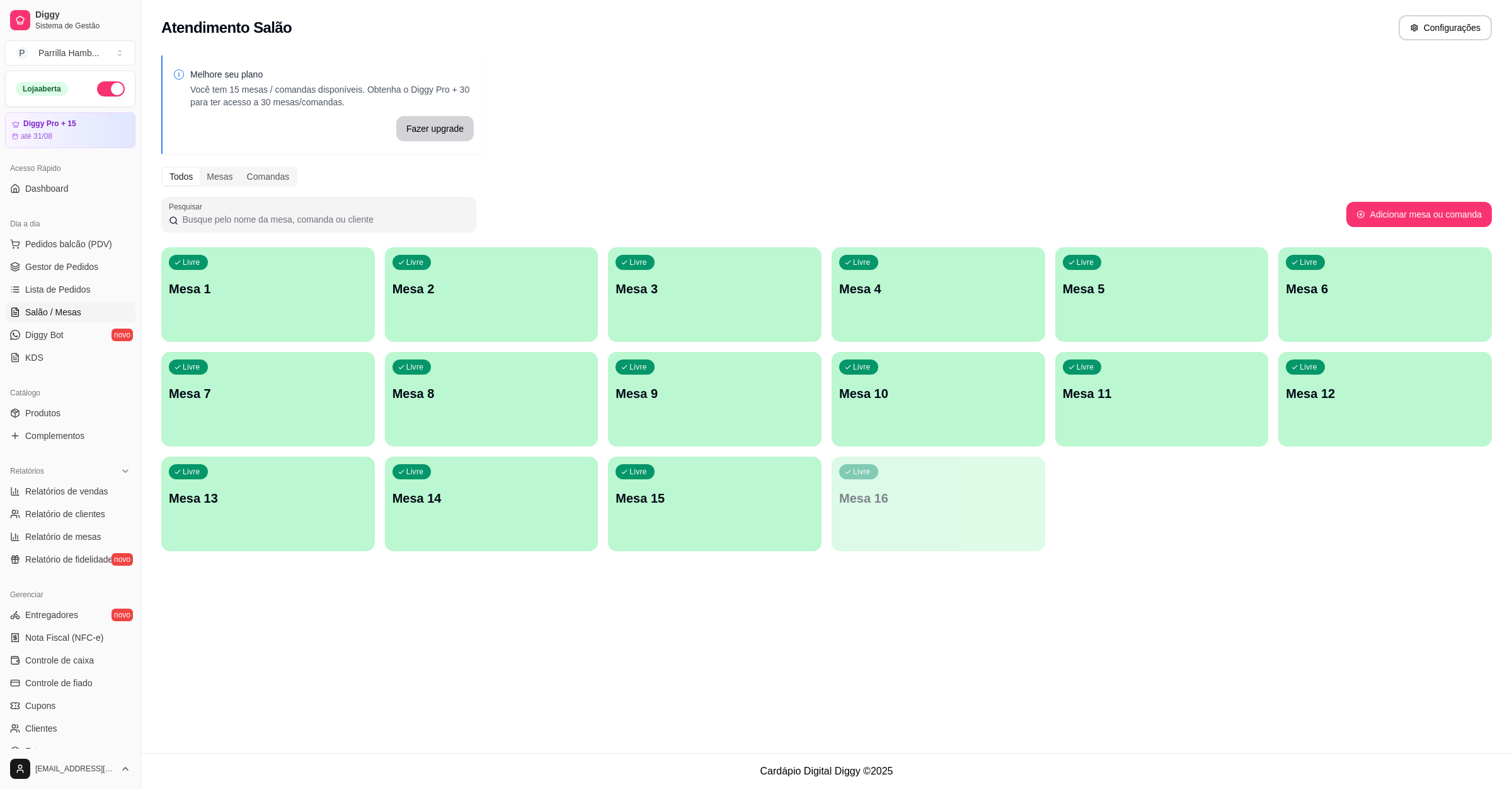
click at [97, 233] on div "Dia a dia" at bounding box center [70, 224] width 131 height 21
click at [93, 254] on button "Pedidos balcão (PDV)" at bounding box center [70, 244] width 131 height 21
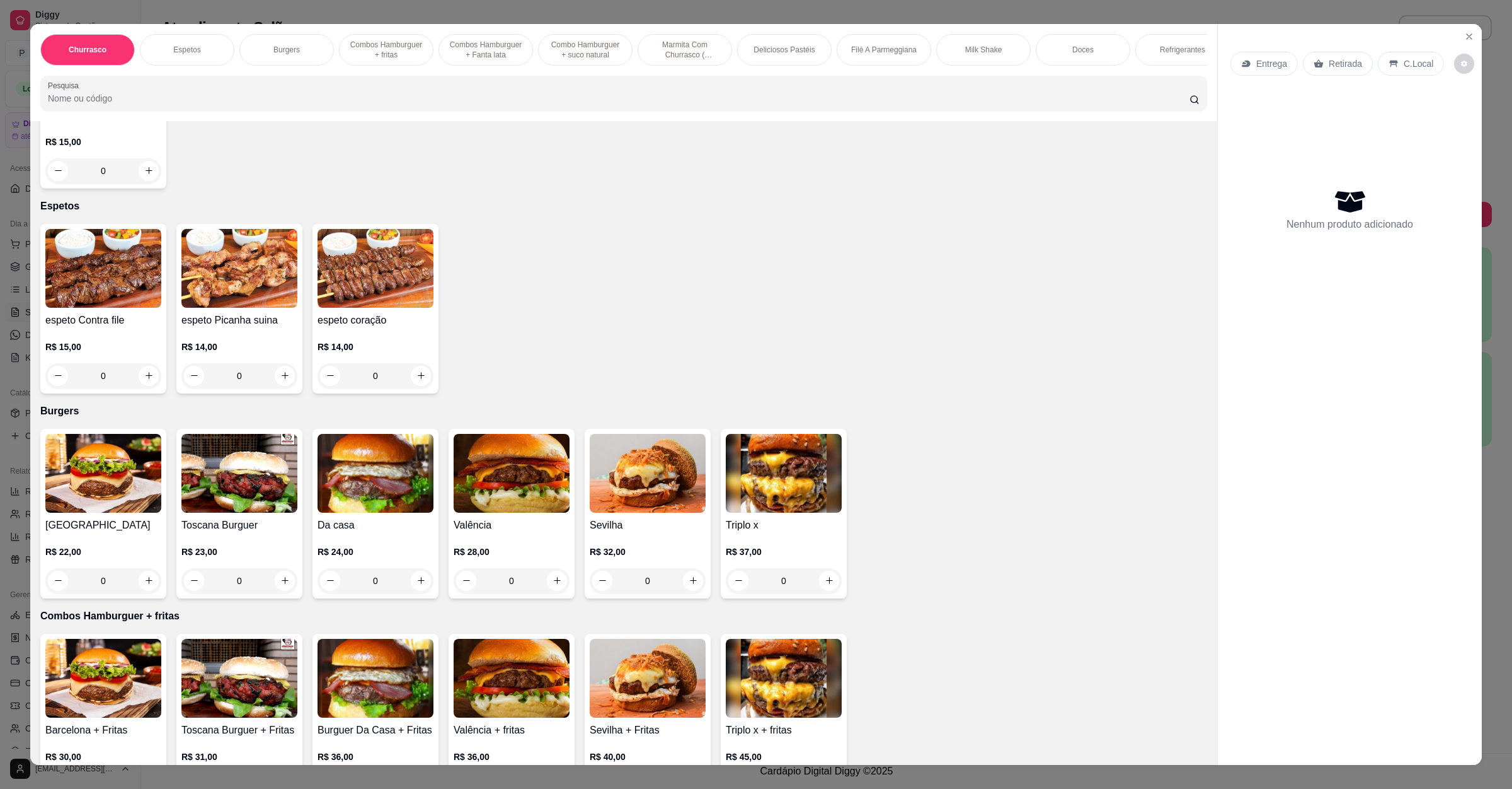
scroll to position [379, 0]
click at [616, 484] on img at bounding box center [648, 474] width 116 height 79
click at [485, 492] on img at bounding box center [511, 474] width 116 height 79
click at [399, 487] on img at bounding box center [376, 474] width 116 height 79
click at [508, 485] on img at bounding box center [511, 474] width 116 height 79
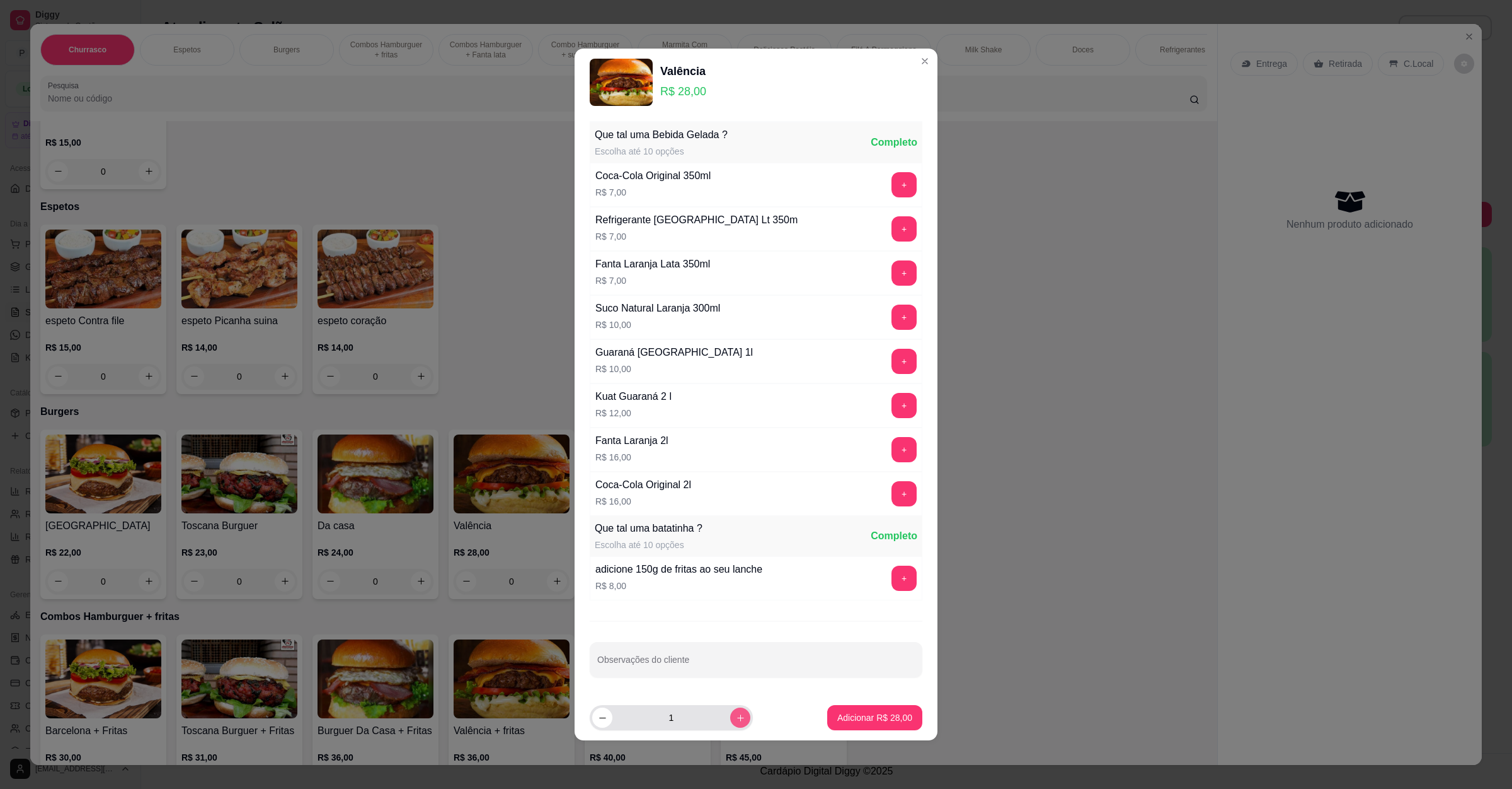
click at [736, 721] on icon "increase-product-quantity" at bounding box center [741, 718] width 9 height 9
type input "2"
click at [849, 711] on button "Adicionar R$ 56,00" at bounding box center [875, 717] width 95 height 25
type input "2"
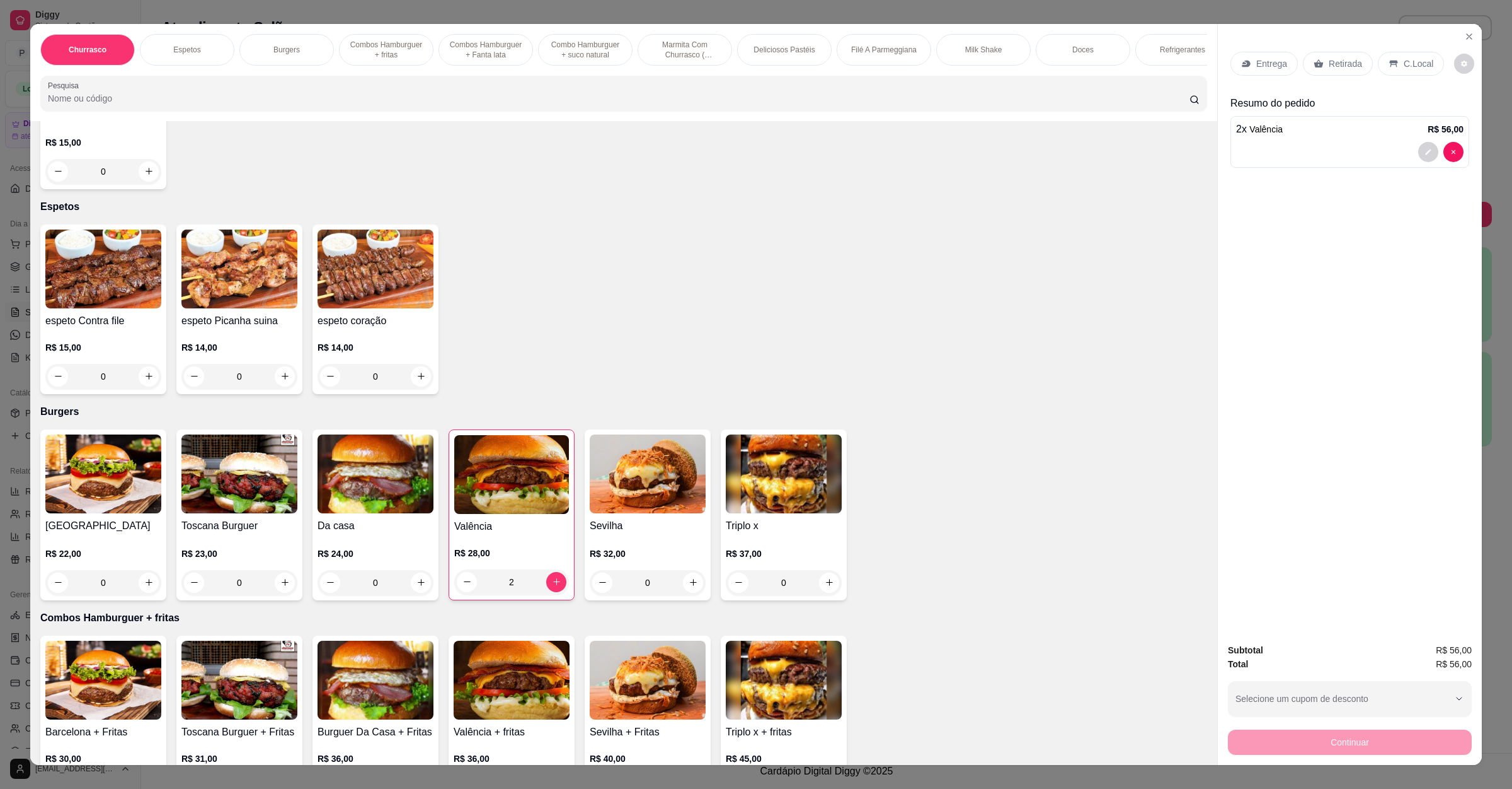
click at [1259, 59] on p "Entrega" at bounding box center [1271, 63] width 31 height 12
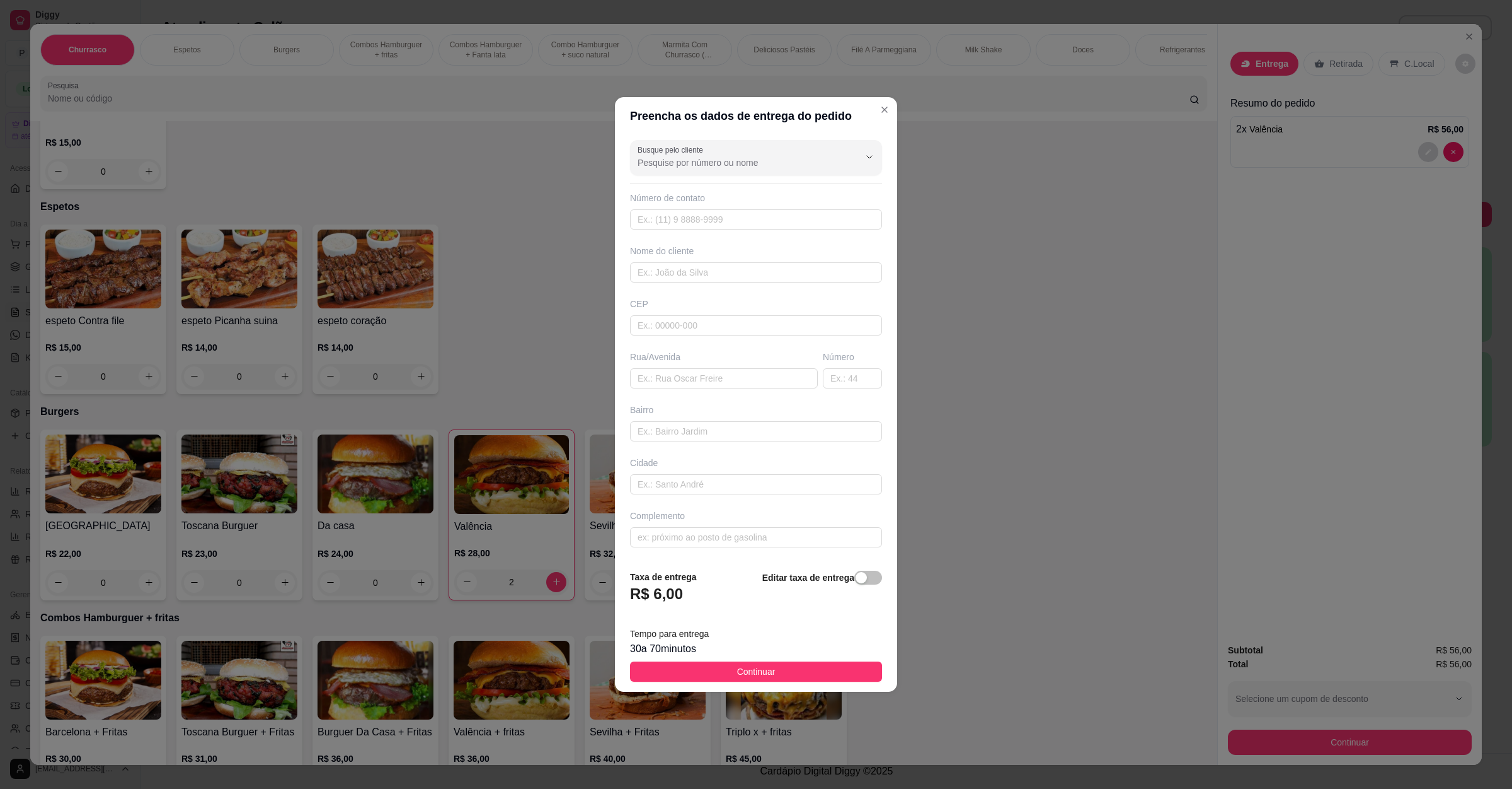
click at [695, 390] on div "Busque pelo cliente Número de contato Nome do cliente CEP Rua/[GEOGRAPHIC_DATA]" at bounding box center [756, 347] width 282 height 424
click at [706, 375] on input "text" at bounding box center [723, 379] width 188 height 21
paste input "[GEOGRAPHIC_DATA]"
type input "[GEOGRAPHIC_DATA]"
click at [780, 656] on div "30 a 70 minutos" at bounding box center [756, 649] width 252 height 15
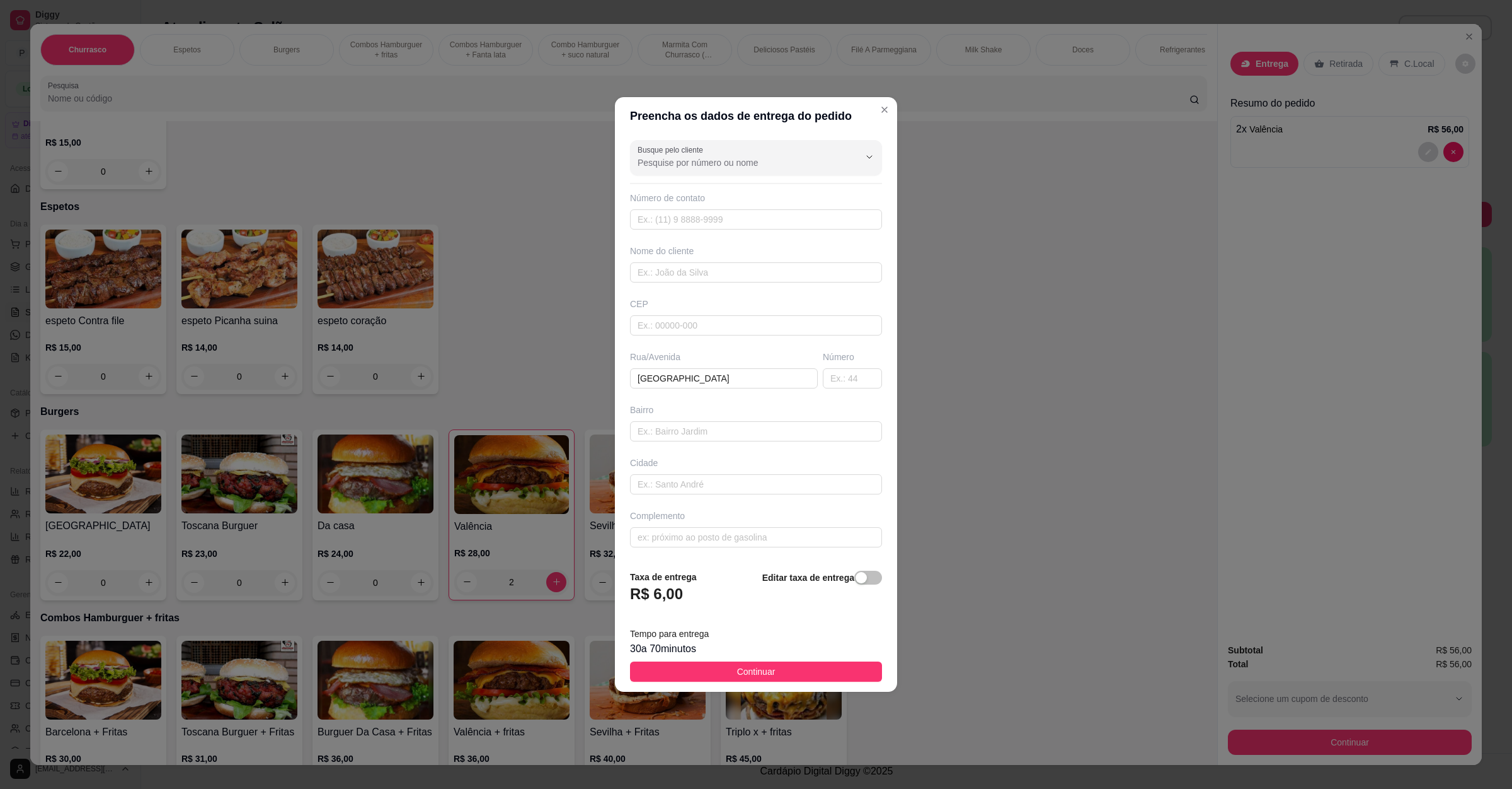
click at [780, 662] on footer "Taxa de entrega R$ 6,00 Editar taxa de entrega Tempo para entrega 30 a 70 minut…" at bounding box center [756, 626] width 282 height 133
click at [789, 667] on button "Continuar" at bounding box center [756, 671] width 252 height 21
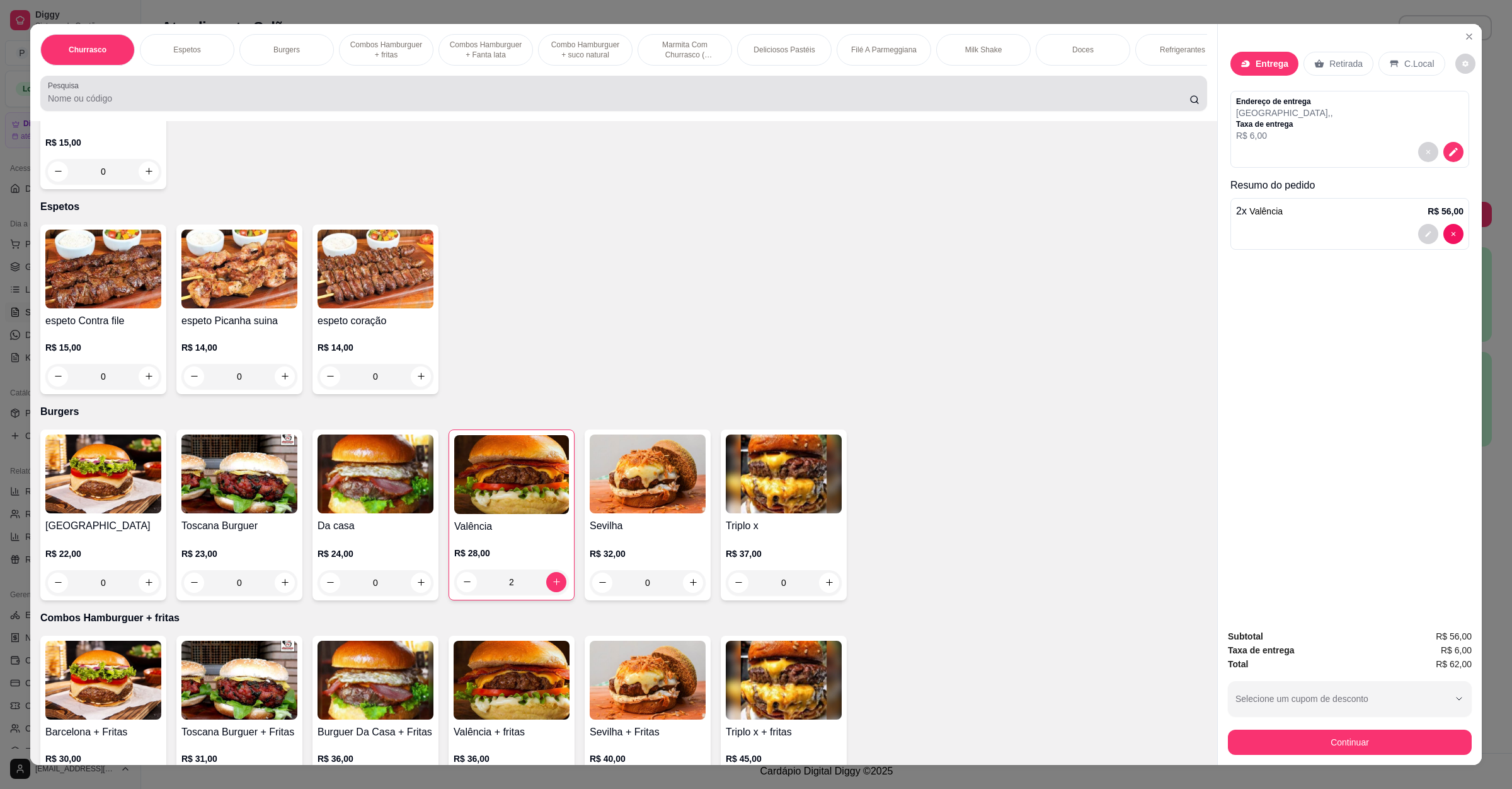
click at [562, 111] on div "Pesquisa" at bounding box center [623, 93] width 1167 height 36
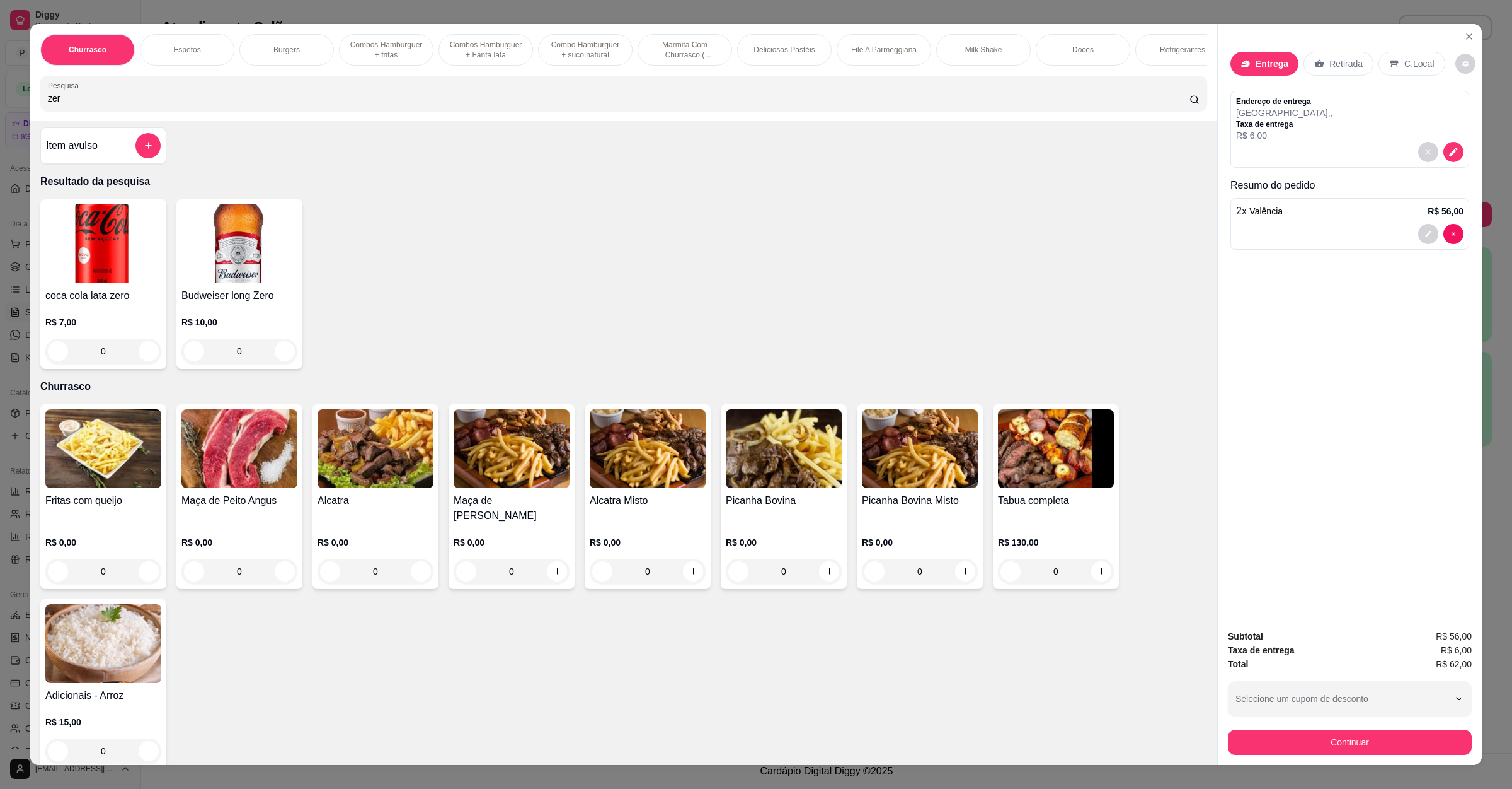
scroll to position [0, 0]
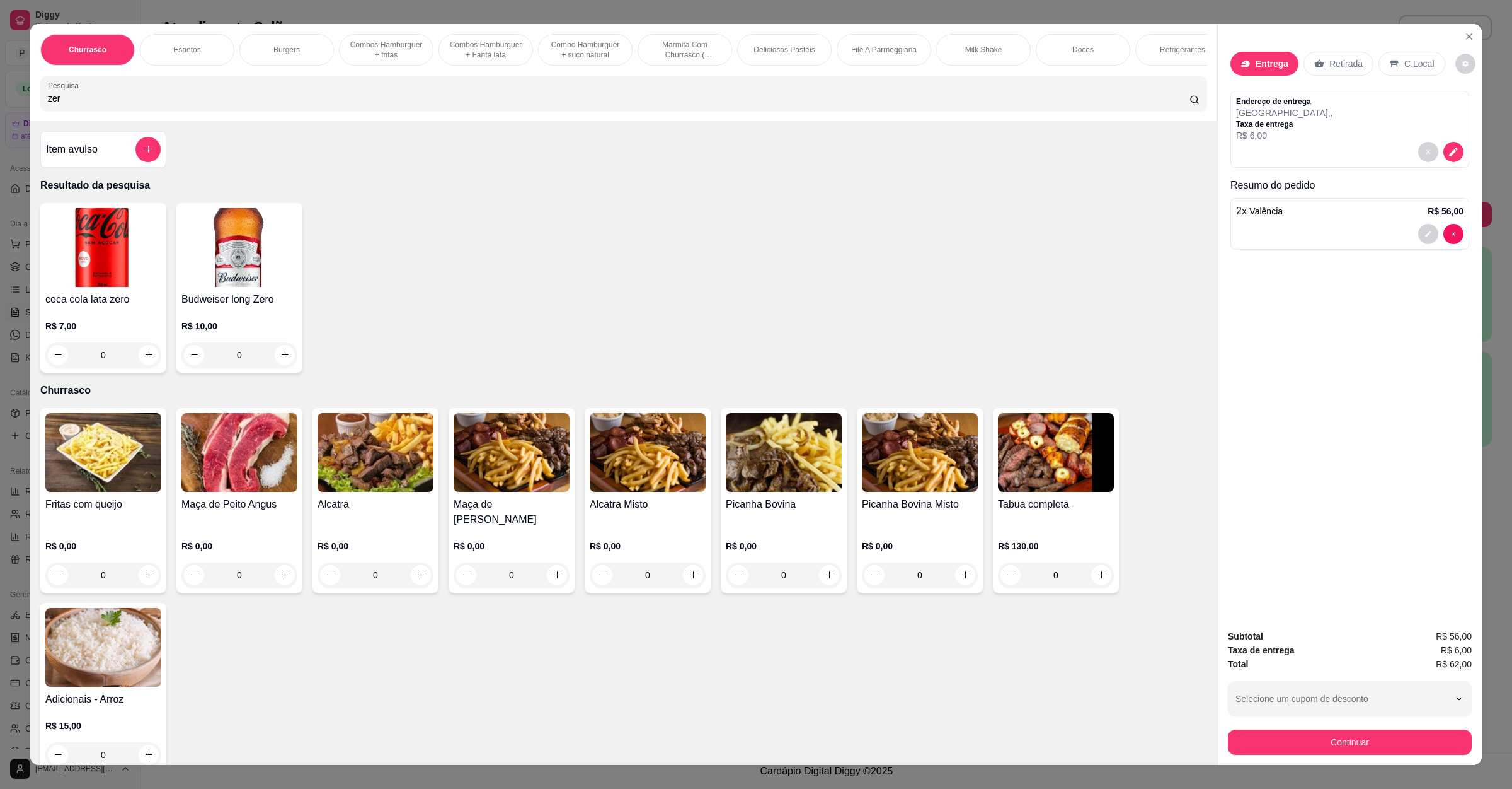
type input "zer"
click at [102, 157] on div "Item avulso" at bounding box center [103, 149] width 115 height 25
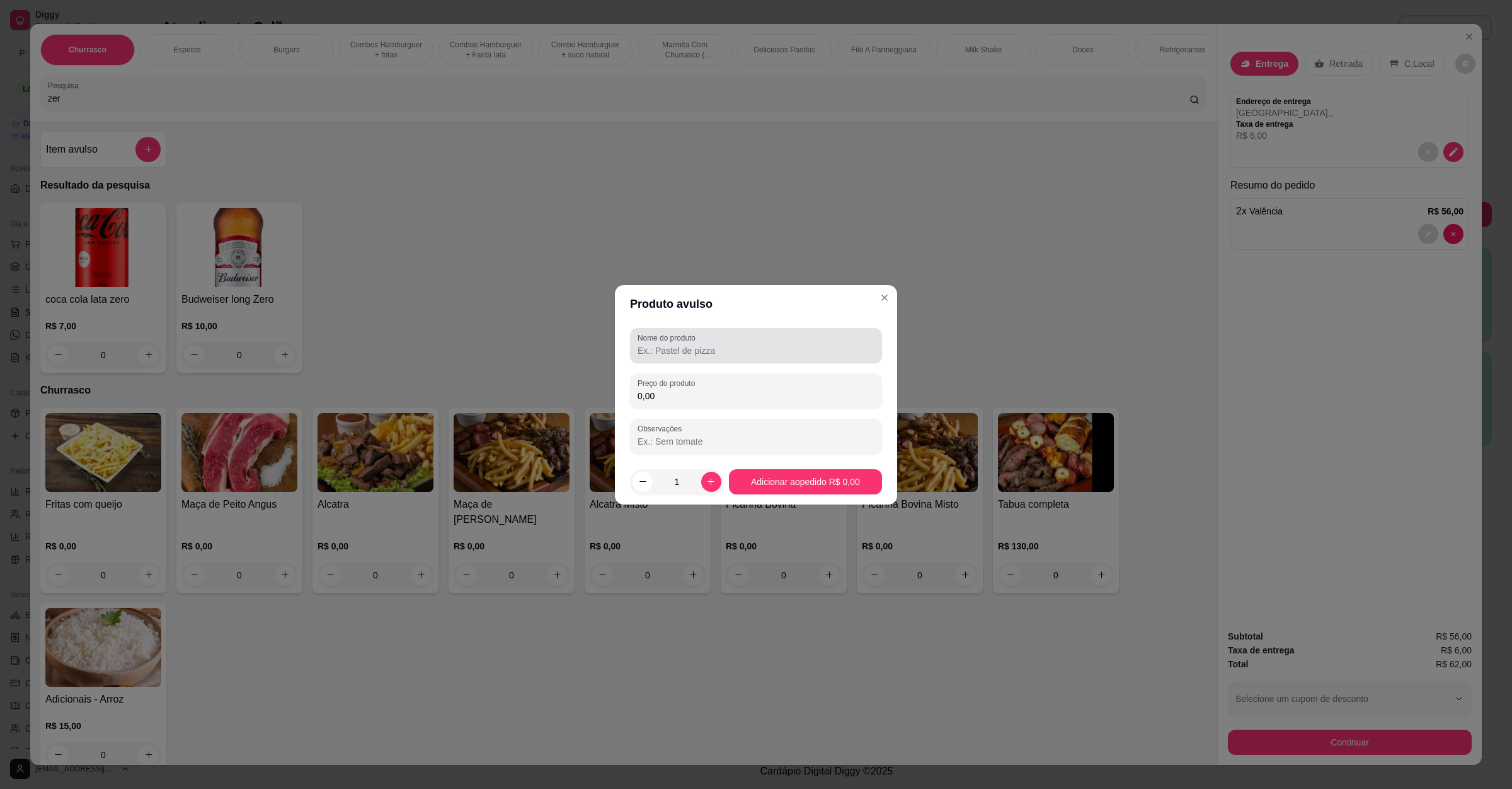
click at [715, 362] on div "Nome do produto" at bounding box center [756, 346] width 252 height 36
click at [717, 353] on input "Nome do produto" at bounding box center [756, 350] width 237 height 12
click at [713, 352] on input "coca zero 2lç" at bounding box center [756, 350] width 237 height 12
type input "coca zero 2l"
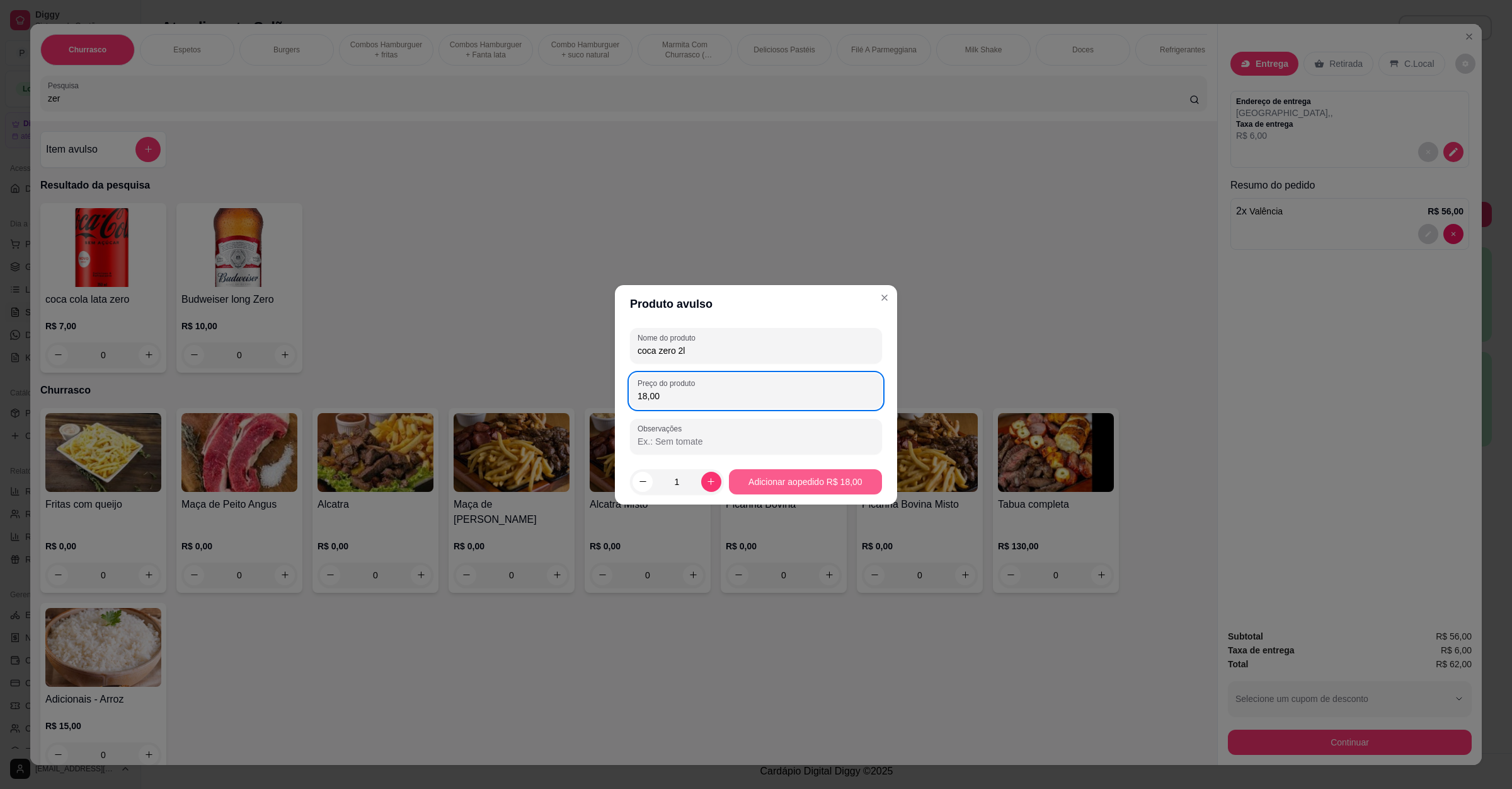
type input "18,00"
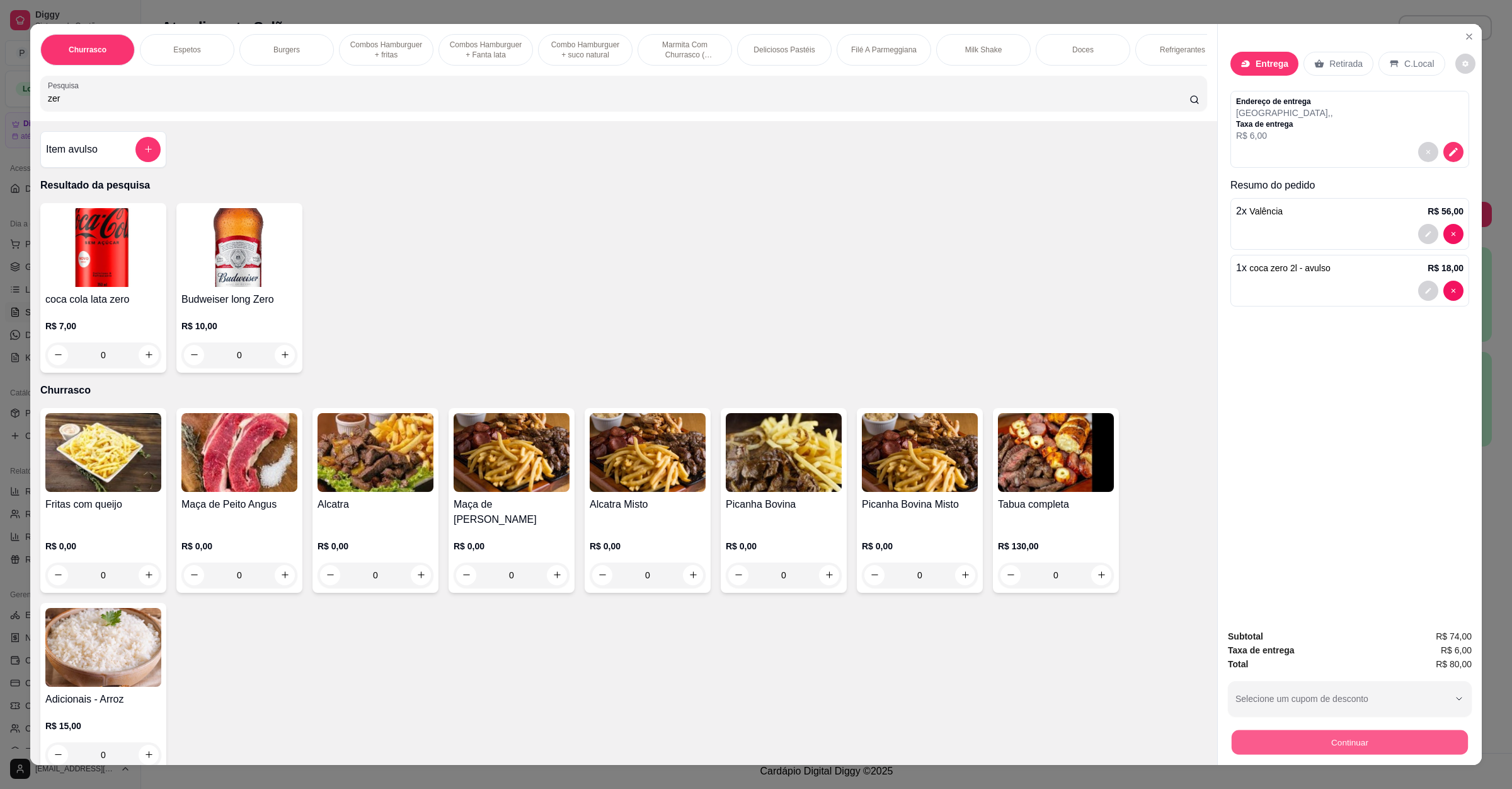
click at [1364, 749] on button "Continuar" at bounding box center [1349, 742] width 236 height 24
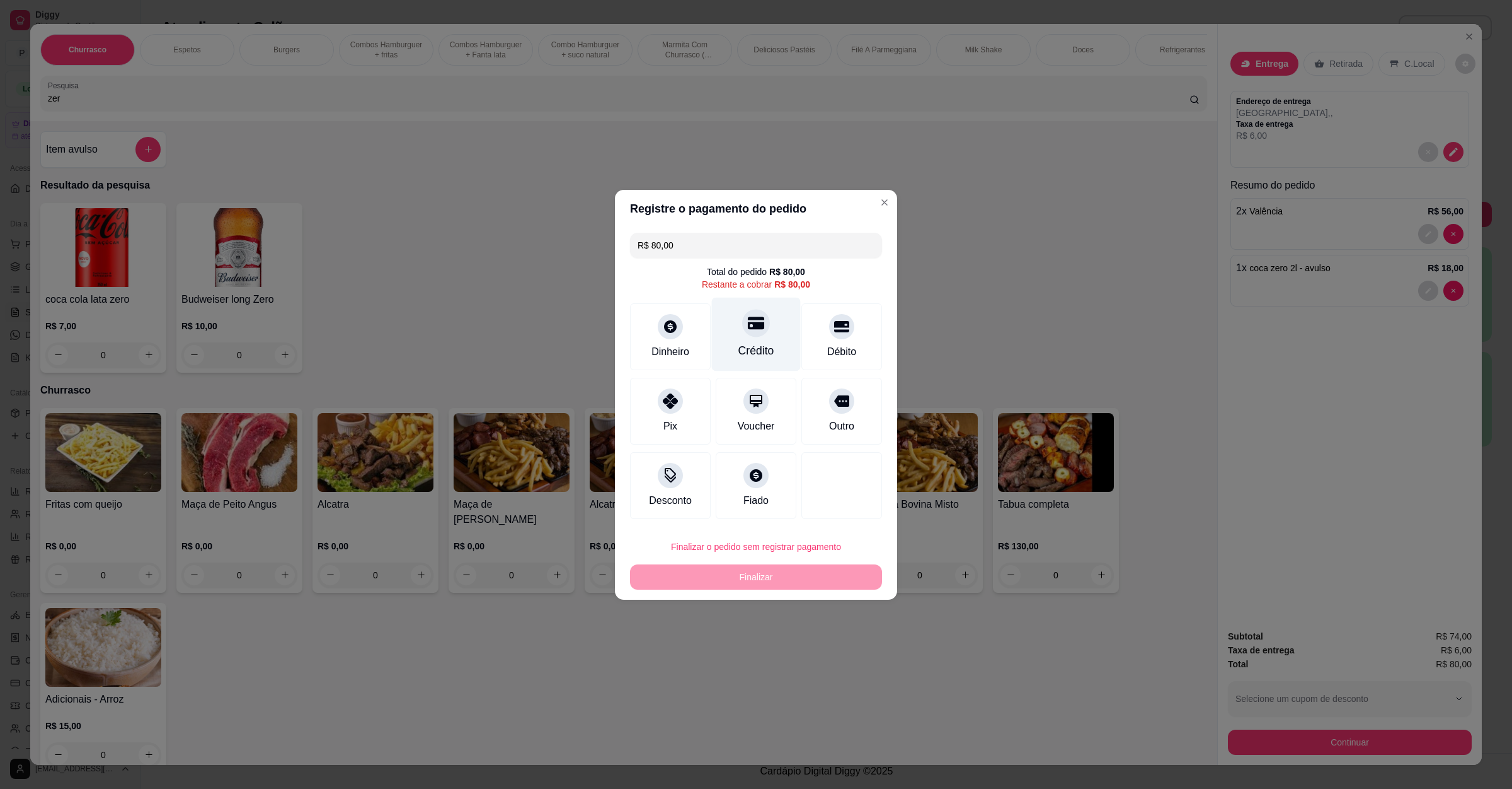
click at [773, 330] on div "Crédito" at bounding box center [756, 334] width 89 height 74
type input "R$ 0,00"
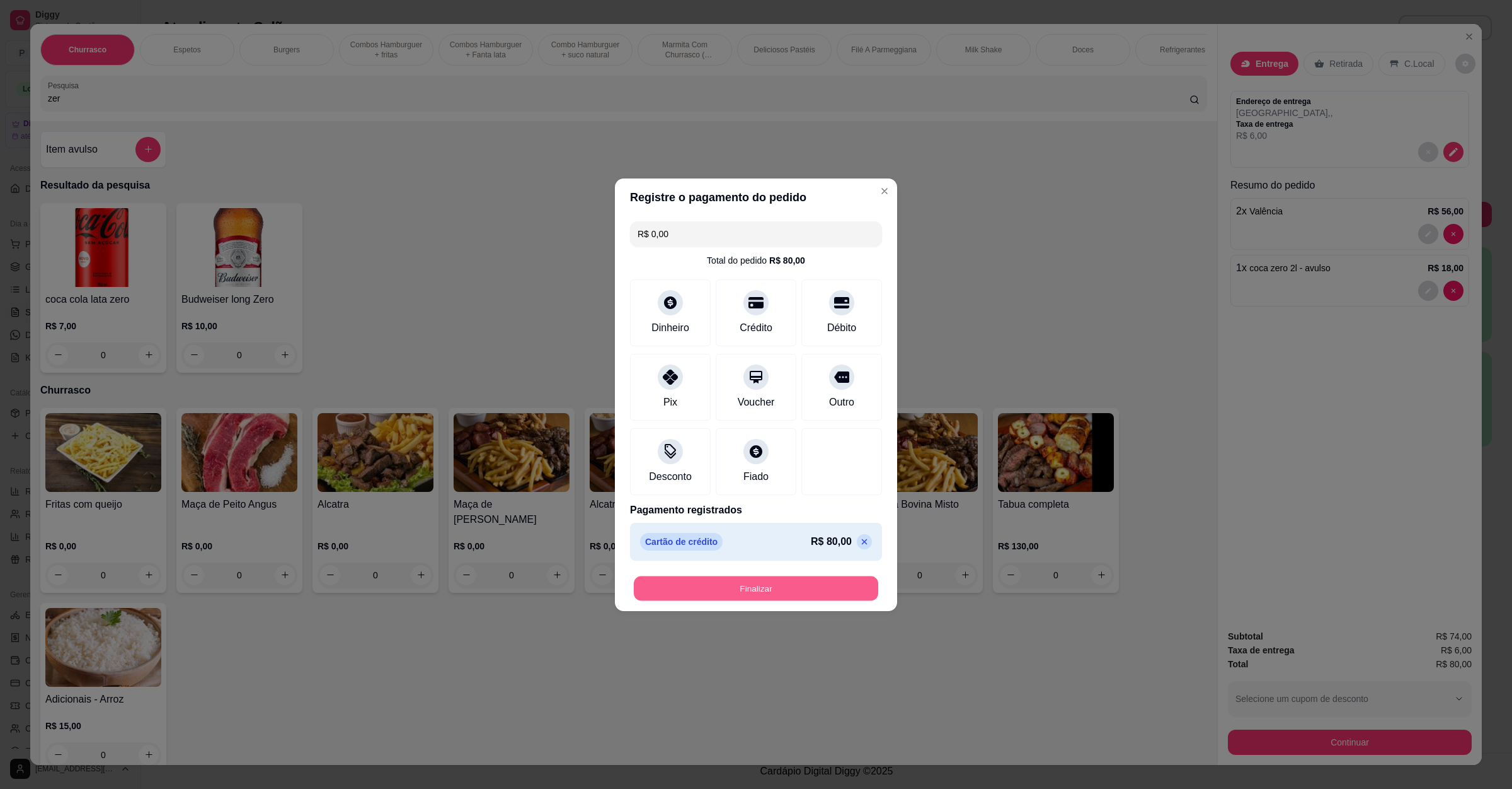
click at [789, 591] on button "Finalizar" at bounding box center [756, 588] width 245 height 24
type input "0"
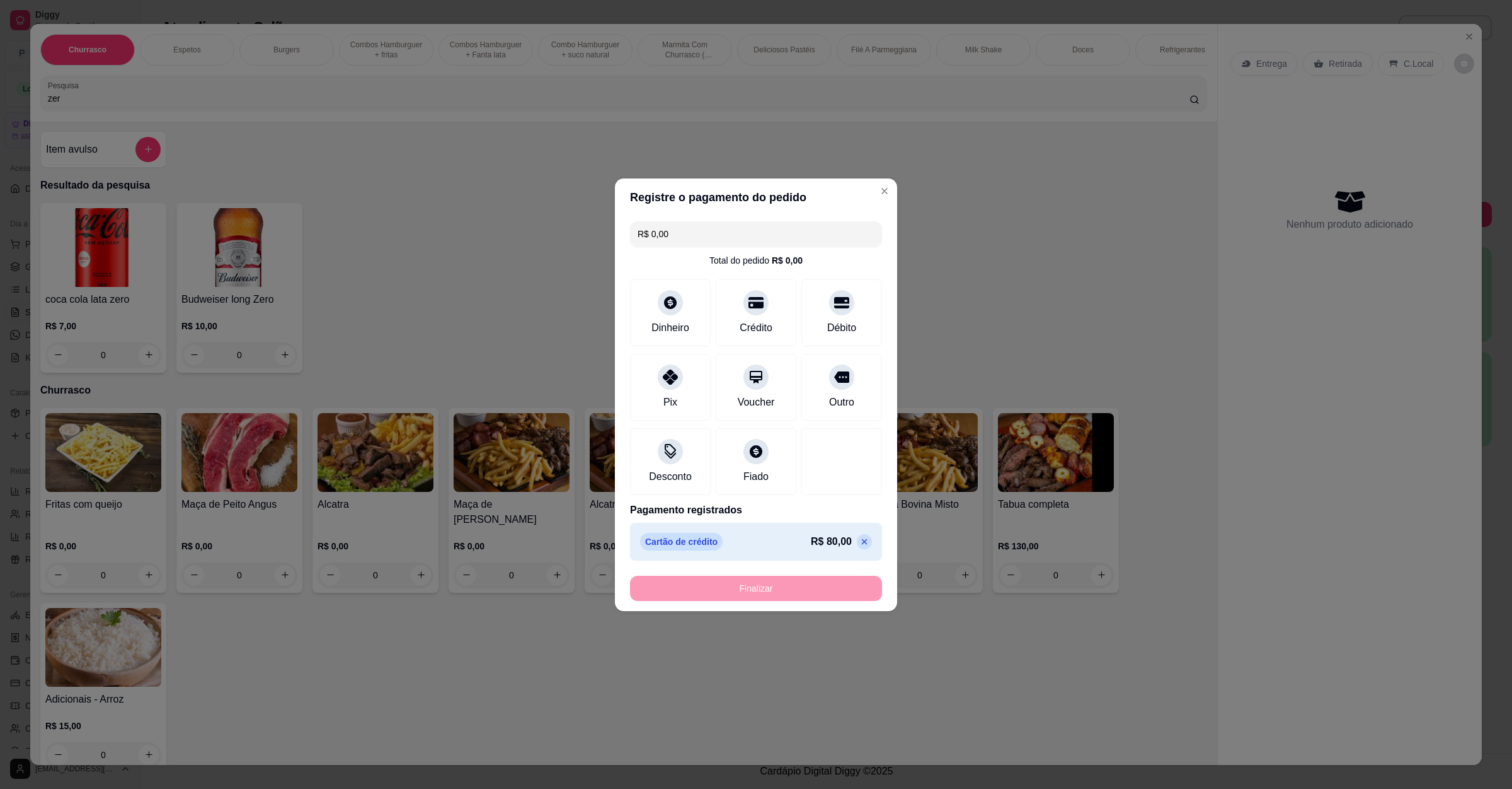
type input "-R$ 80,00"
